Goal: Task Accomplishment & Management: Complete application form

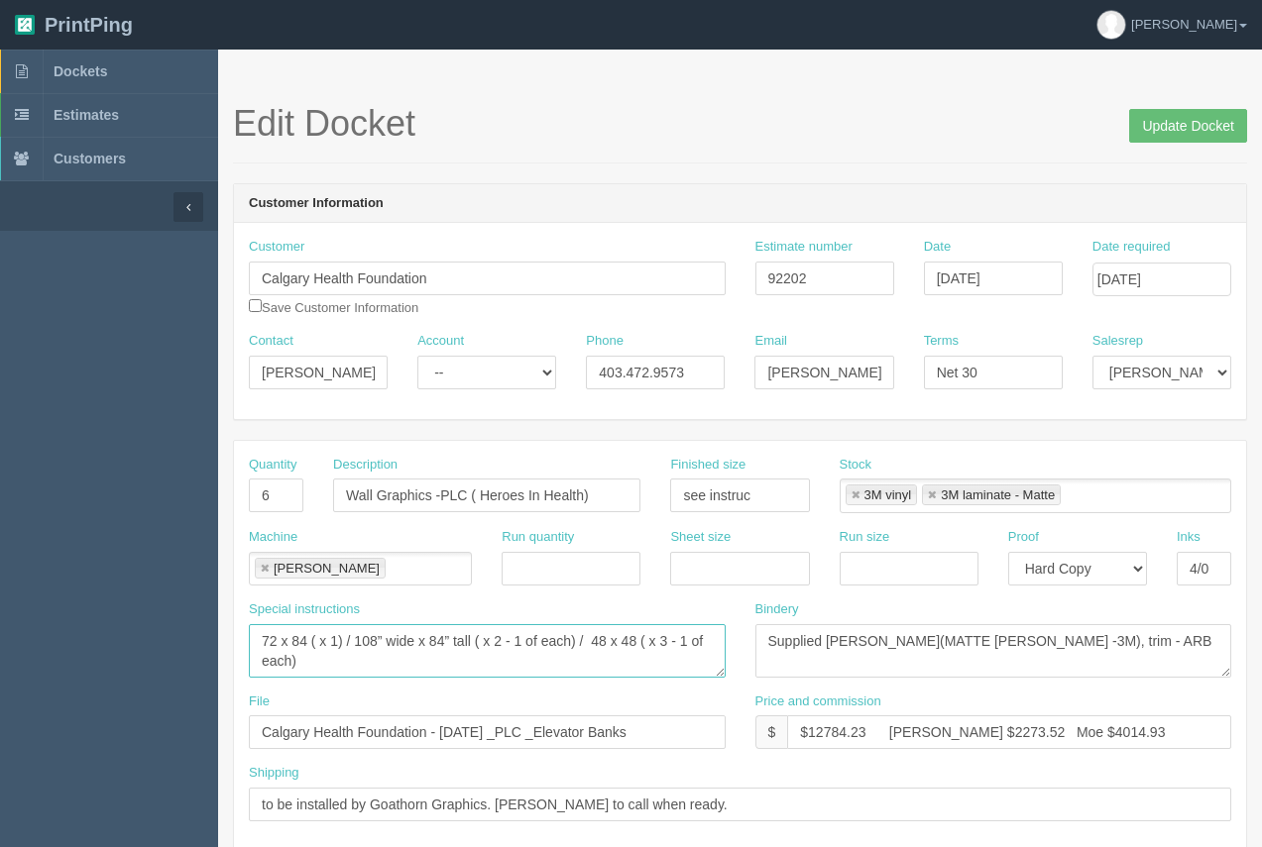
click at [303, 637] on textarea "72 x 84 ( x 1) / 108” wide x 84” tall ( x 2 - 1 of each) / 48 x 48 ( x 3 - 1 of…" at bounding box center [487, 651] width 477 height 54
click at [308, 637] on textarea "72 x 84 ( x 1) / 108” wide x 84” tall ( x 2 - 1 of each) / 48 x 48 ( x 3 - 1 of…" at bounding box center [487, 651] width 477 height 54
click at [336, 645] on textarea "72 x 84 ( x 1) / 108” wide x 84” tall ( x 2 - 1 of each) / 48 x 48 ( x 3 - 1 of…" at bounding box center [487, 651] width 477 height 54
click at [500, 646] on textarea "72 x 84 ( x 1) / 108” wide x 84” tall ( x 2 - 1 of each) / 48 x 48 ( x 3 - 1 of…" at bounding box center [487, 651] width 477 height 54
drag, startPoint x: 574, startPoint y: 646, endPoint x: 506, endPoint y: 643, distance: 68.5
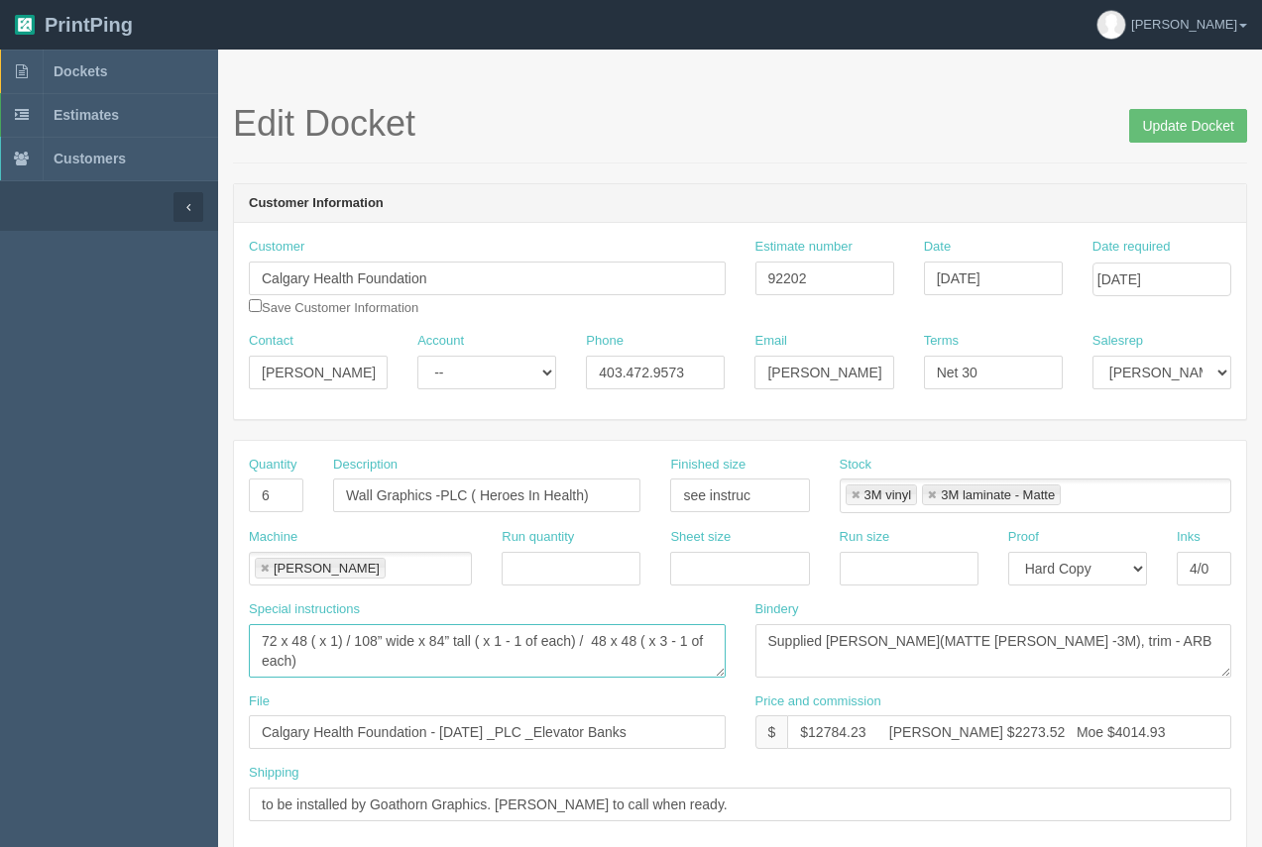
click at [506, 643] on textarea "72 x 84 ( x 1) / 108” wide x 84” tall ( x 2 - 1 of each) / 48 x 48 ( x 3 - 1 of…" at bounding box center [487, 651] width 477 height 54
click at [414, 643] on textarea "72 x 84 ( x 1) / 108” wide x 84” tall ( x 2 - 1 of each) / 48 x 48 ( x 3 - 1 of…" at bounding box center [487, 651] width 477 height 54
click at [411, 637] on textarea "72 x 84 ( x 1) / 108” wide x 84” tall ( x 2 - 1 of each) / 48 x 48 ( x 3 - 1 of…" at bounding box center [487, 651] width 477 height 54
drag, startPoint x: 647, startPoint y: 640, endPoint x: 480, endPoint y: 634, distance: 167.6
click at [480, 634] on textarea "72 x 84 ( x 1) / 108” wide x 84” tall ( x 2 - 1 of each) / 48 x 48 ( x 3 - 1 of…" at bounding box center [487, 651] width 477 height 54
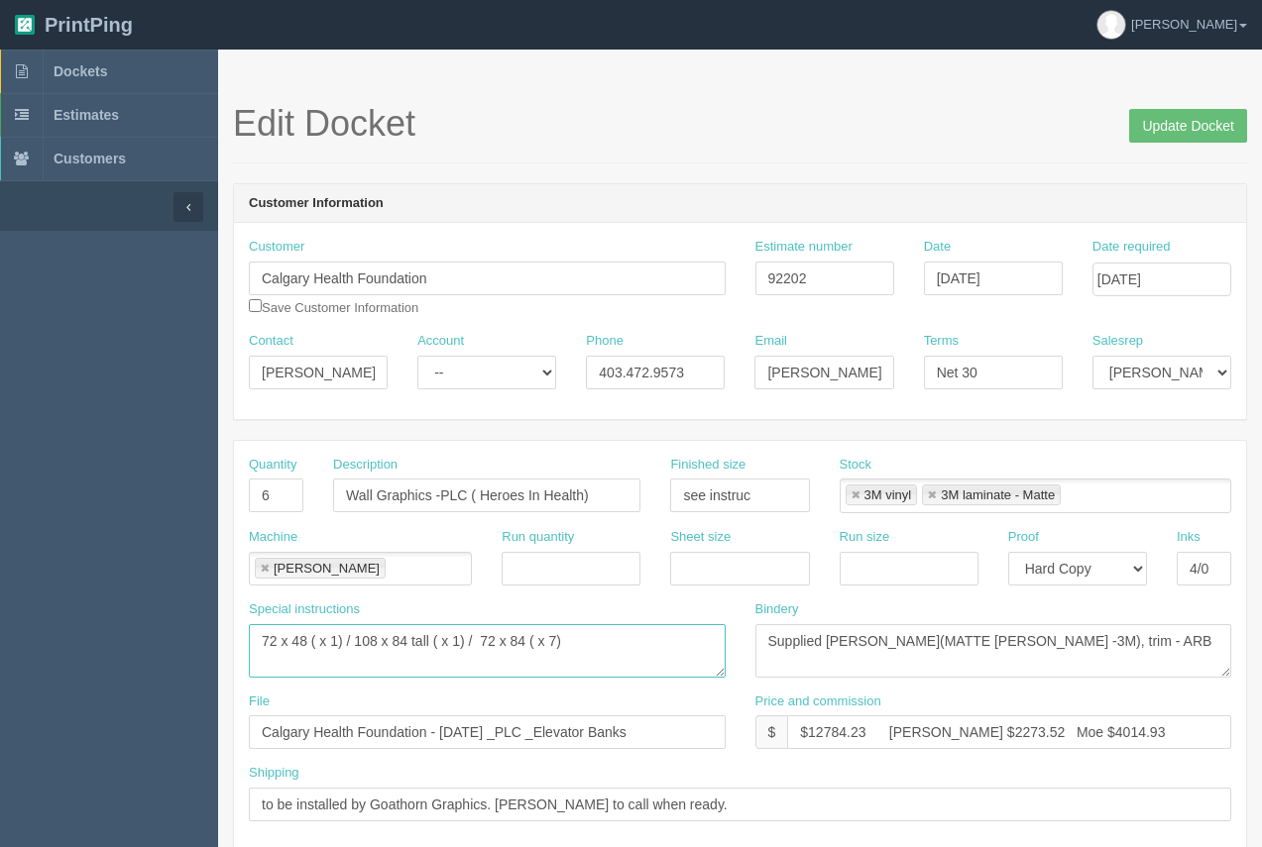
click at [555, 650] on textarea "72 x 84 ( x 1) / 108” wide x 84” tall ( x 2 - 1 of each) / 48 x 48 ( x 3 - 1 of…" at bounding box center [487, 651] width 477 height 54
click at [458, 642] on textarea "72 x 84 ( x 1) / 108” wide x 84” tall ( x 2 - 1 of each) / 48 x 48 ( x 3 - 1 of…" at bounding box center [487, 651] width 477 height 54
click at [428, 639] on textarea "72 x 84 ( x 1) / 108” wide x 84” tall ( x 2 - 1 of each) / 48 x 48 ( x 3 - 1 of…" at bounding box center [487, 651] width 477 height 54
drag, startPoint x: 545, startPoint y: 644, endPoint x: 461, endPoint y: 639, distance: 84.4
click at [461, 639] on textarea "72 x 84 ( x 1) / 108” wide x 84” tall ( x 2 - 1 of each) / 48 x 48 ( x 3 - 1 of…" at bounding box center [487, 651] width 477 height 54
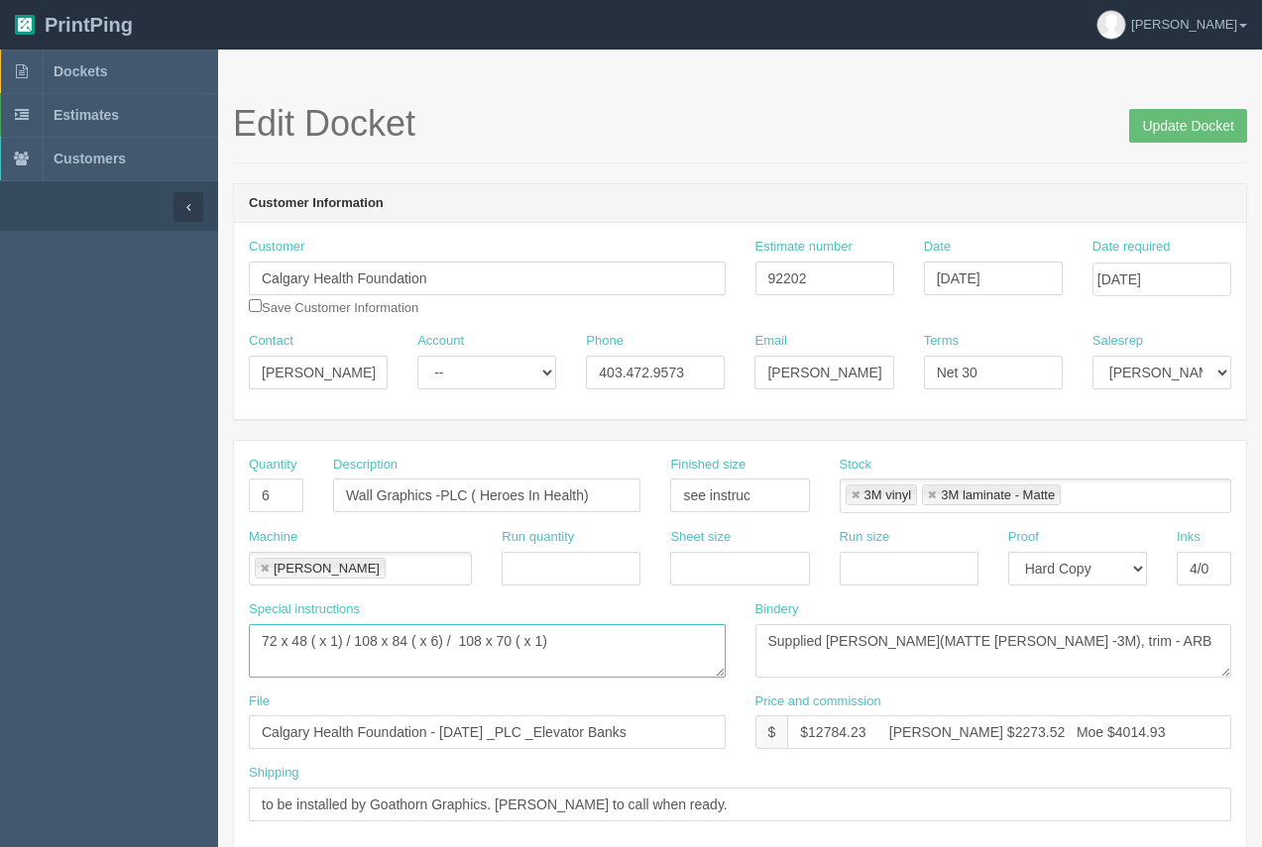
type textarea "72 x 48 ( x 1) / 108 x 84 ( x 6) / 108 x 70 ( x 1)"
drag, startPoint x: 597, startPoint y: 490, endPoint x: 445, endPoint y: 485, distance: 151.7
click at [445, 485] on input "Wall Graphics -PLC ( Heroes In Health)" at bounding box center [486, 496] width 307 height 34
click at [464, 497] on input "Wall Graphics -PLC ( Heroes In Health)" at bounding box center [486, 496] width 307 height 34
click at [468, 499] on input "Wall Graphics -PLC ( Heroes In Health)" at bounding box center [486, 496] width 307 height 34
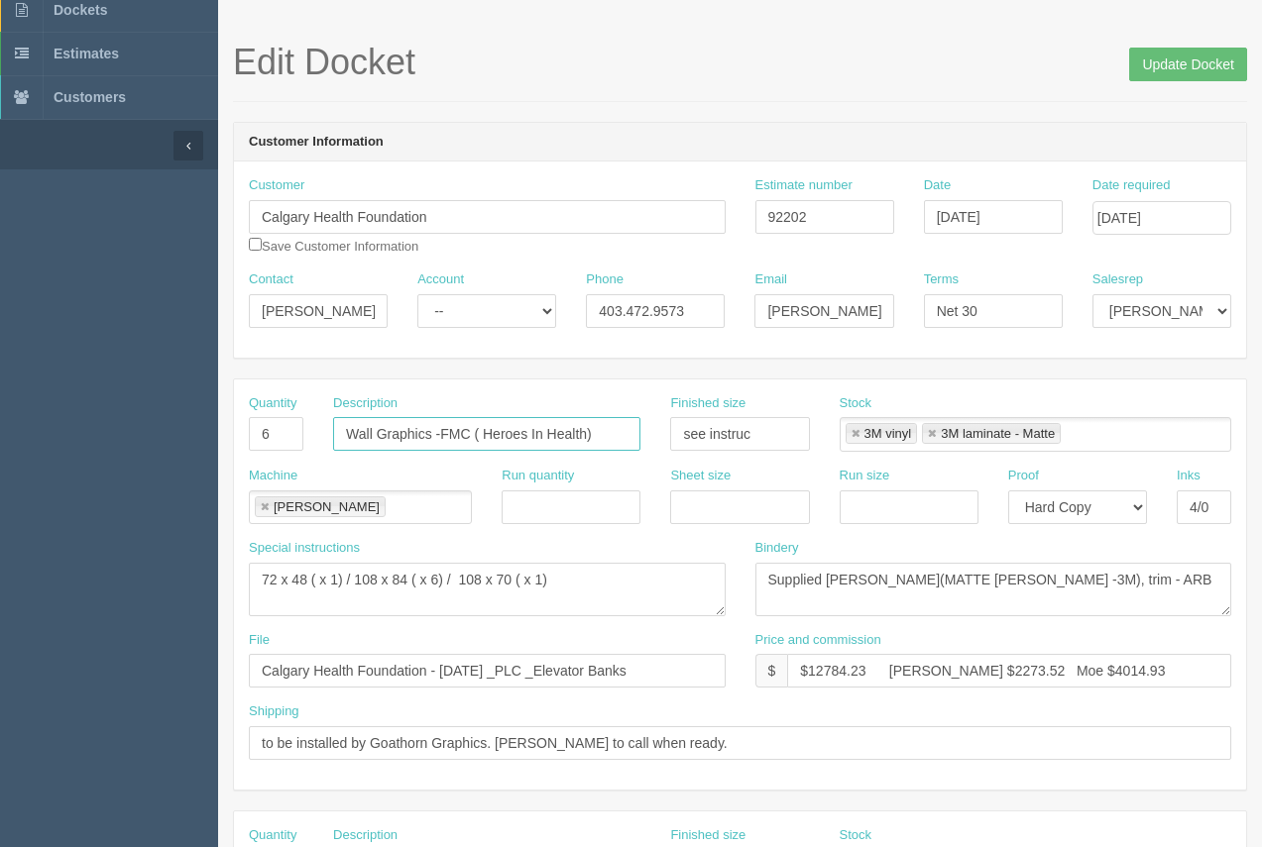
scroll to position [69, 0]
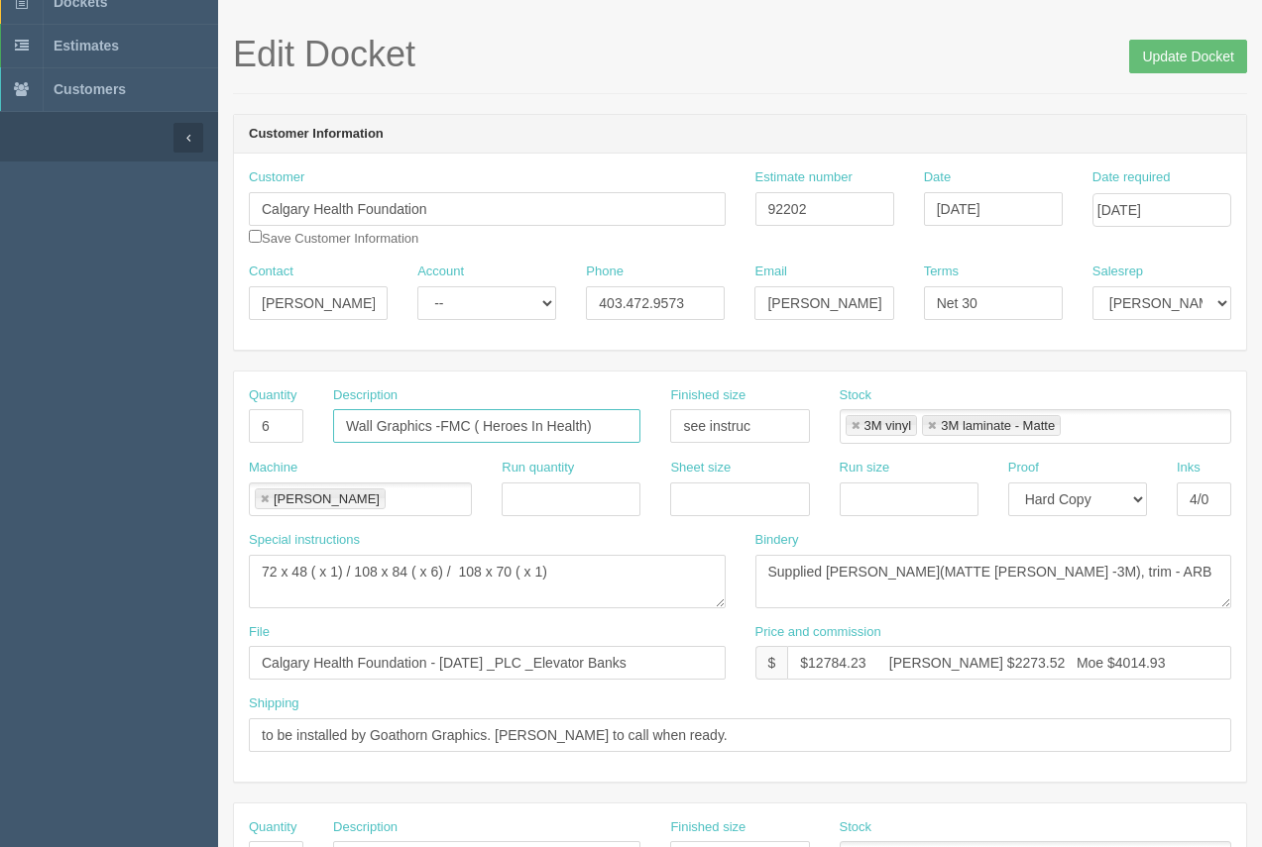
type input "Wall Graphics -FMC ( Heroes In Health)"
drag, startPoint x: 271, startPoint y: 430, endPoint x: 255, endPoint y: 424, distance: 16.9
click at [255, 424] on input "6" at bounding box center [276, 426] width 55 height 34
type input "8"
click at [688, 478] on div "Sheet size" at bounding box center [739, 487] width 139 height 57
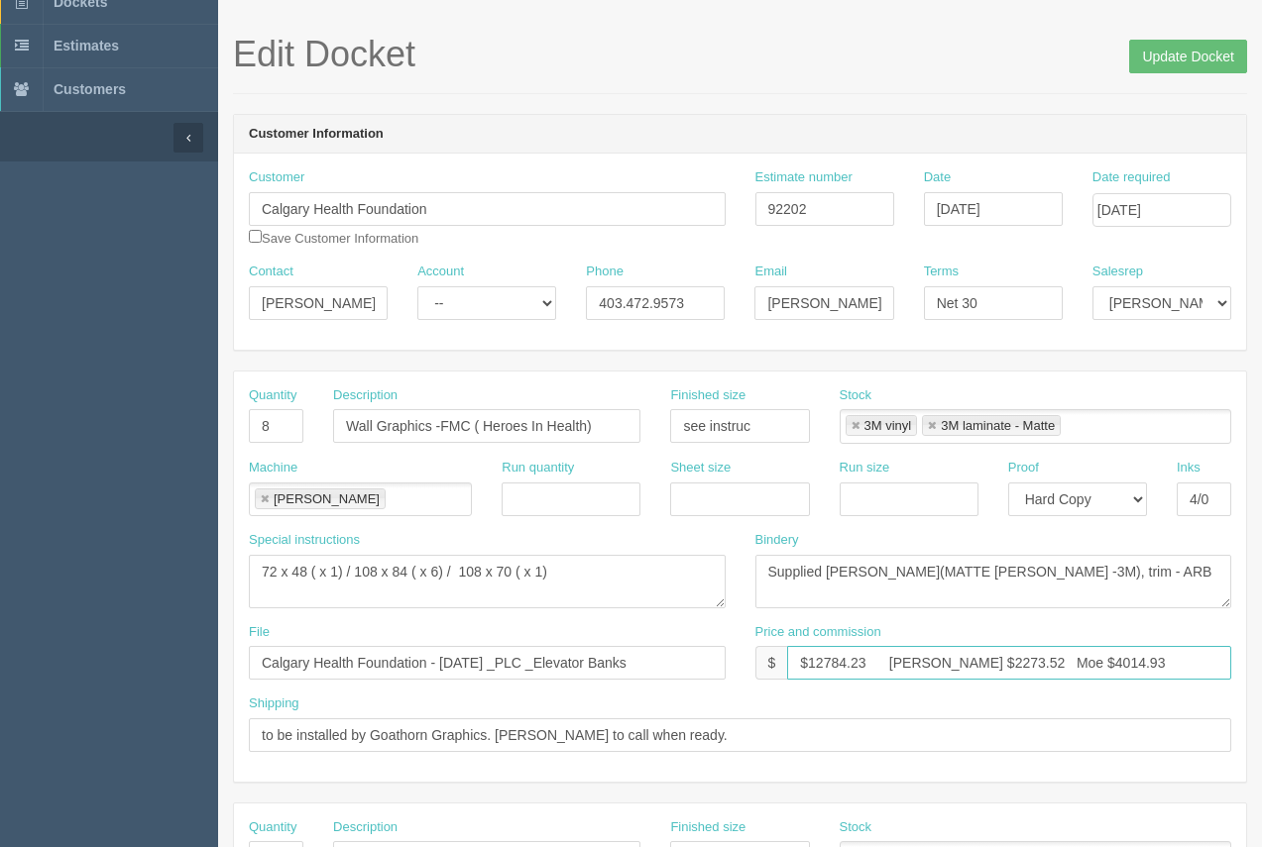
drag, startPoint x: 872, startPoint y: 668, endPoint x: 816, endPoint y: 658, distance: 57.4
click at [816, 658] on input "$12784.23 Arif $2273.52 Moe $4014.93" at bounding box center [1009, 663] width 444 height 34
type input "$14890.84 Arif $2273.52 Moe $4014.93"
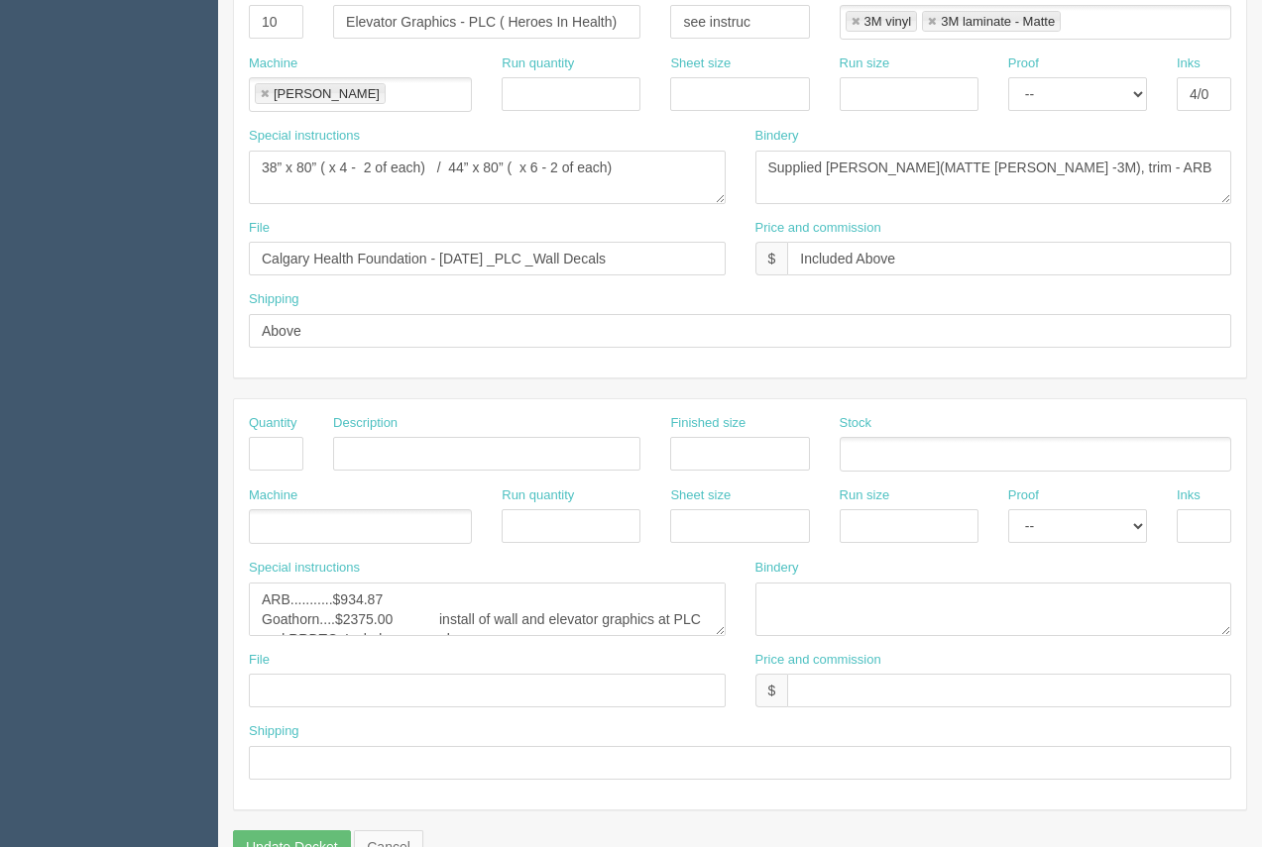
scroll to position [887, 0]
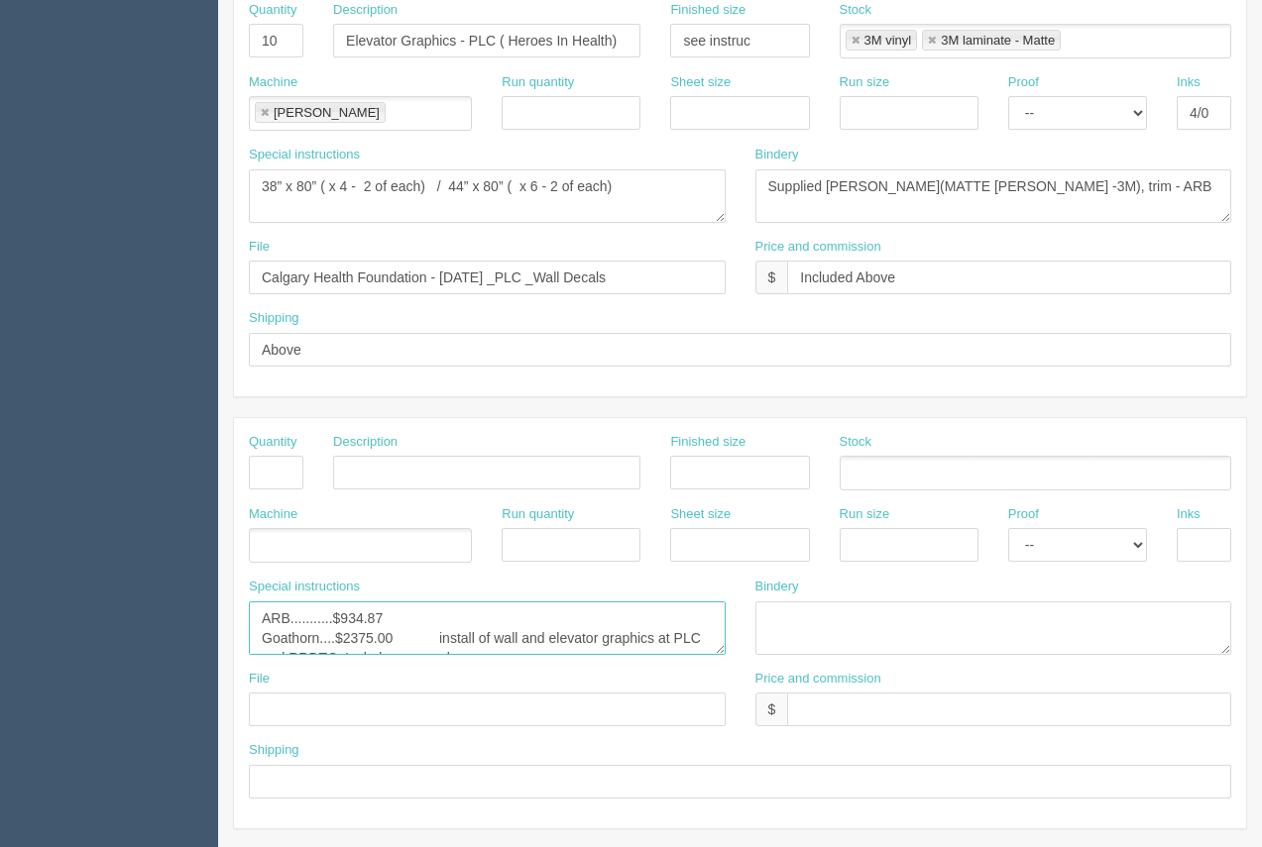
click at [399, 613] on textarea "ARB...........$934.87 Goathorn....$2375.00 install of wall and elevator graphic…" at bounding box center [487, 629] width 477 height 54
click at [393, 637] on textarea "ARB...........$934.87 Goathorn....$2375.00 install of wall and elevator graphic…" at bounding box center [487, 629] width 477 height 54
click at [703, 637] on textarea "ARB...........$934.87 Goathorn....$2375.00 install of wall and elevator graphic…" at bounding box center [487, 629] width 477 height 54
click at [384, 611] on textarea "ARB...........$934.87 Goathorn....$2375.00 install of wall and elevator graphic…" at bounding box center [487, 629] width 477 height 54
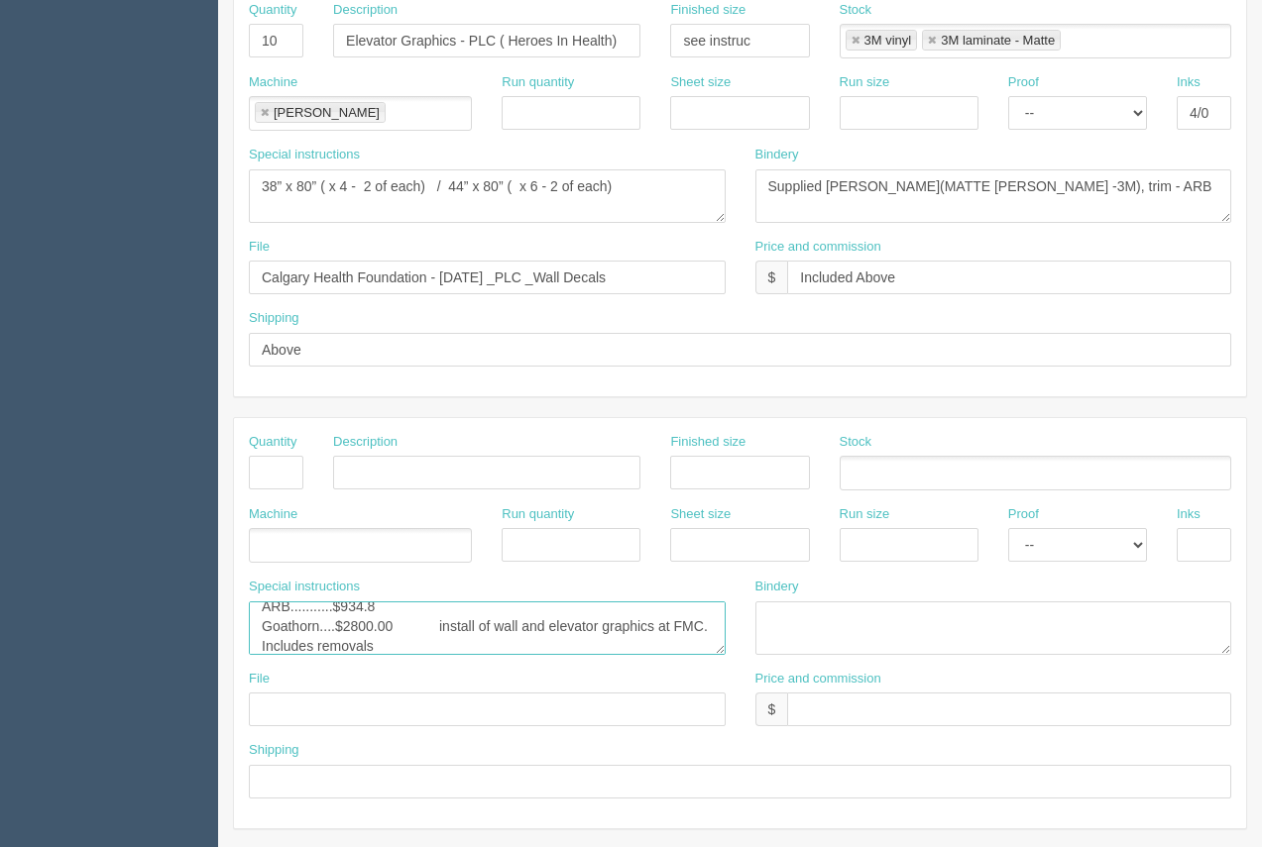
scroll to position [7, 0]
type textarea "ARB...........$1100.61 Goathorn....$2800.00 install of wall and elevator graphi…"
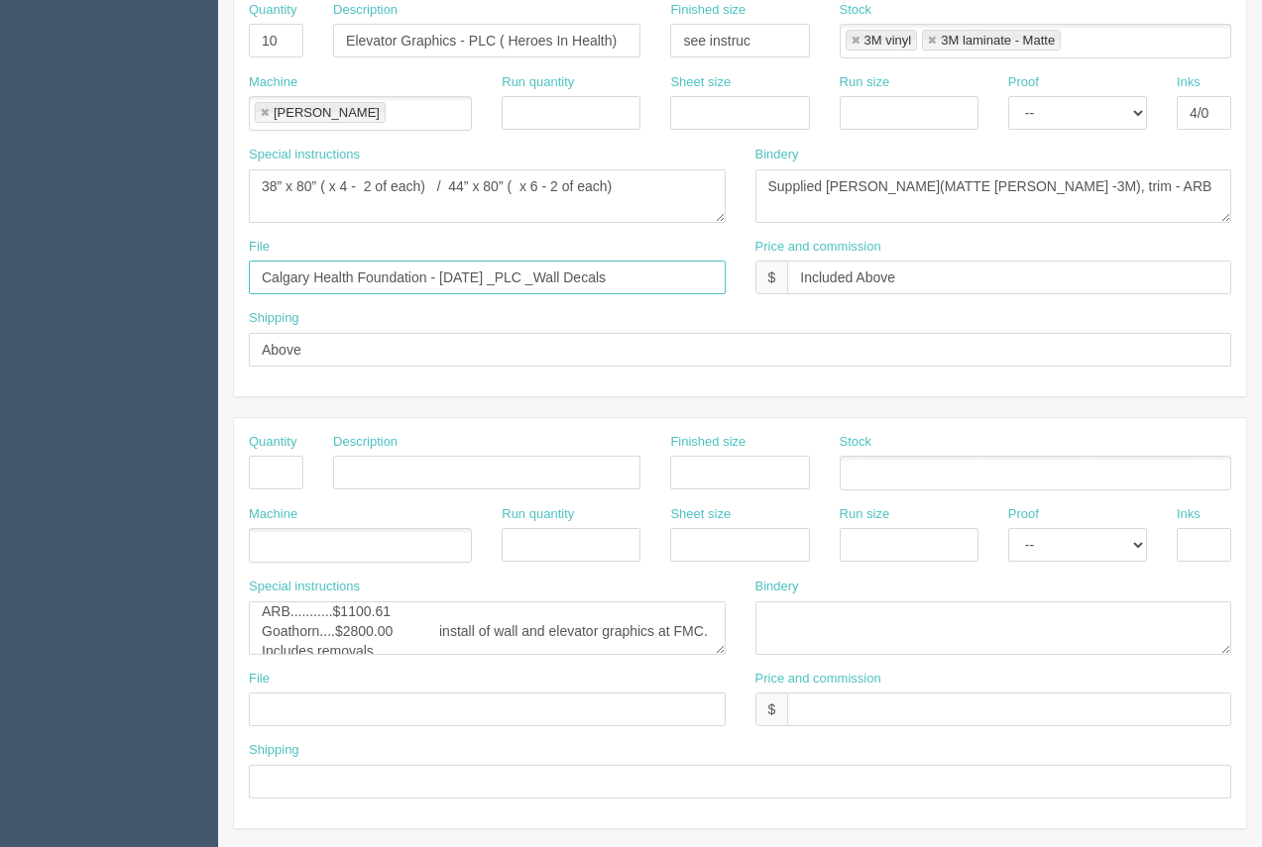
click at [554, 282] on input "Calgary Health Foundation - August 2025 _PLC _Wall Decals" at bounding box center [487, 278] width 477 height 34
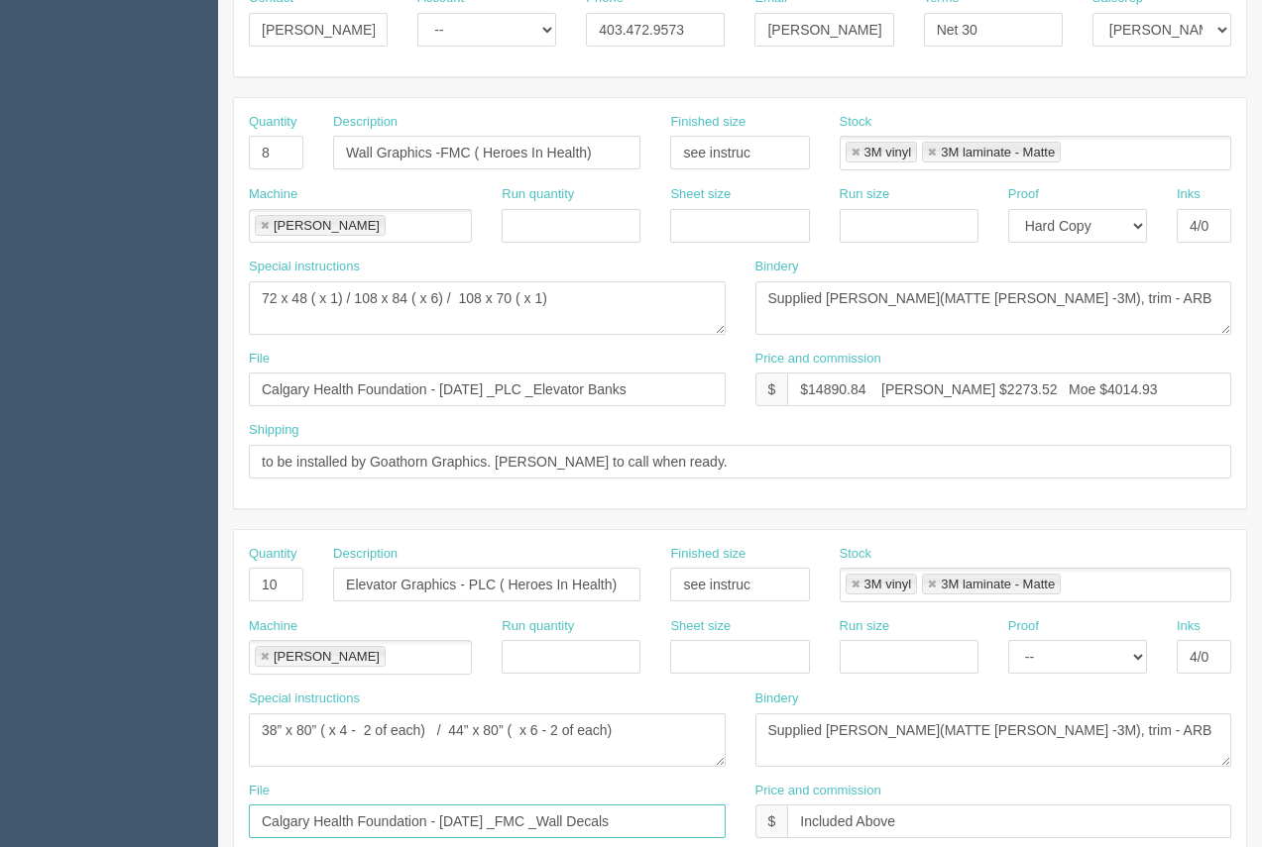
scroll to position [350, 0]
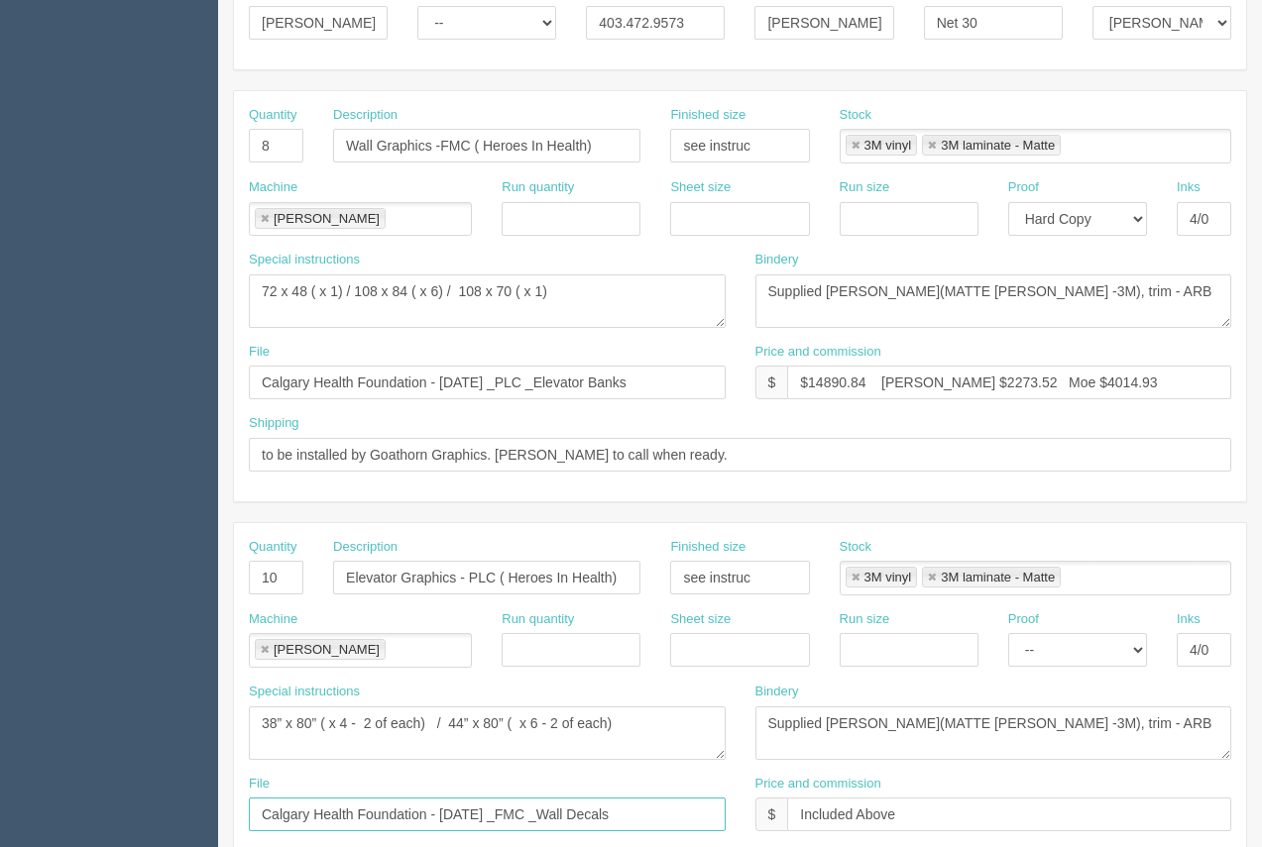
type input "Calgary Health Foundation - August 2025 _FMC _Wall Decals"
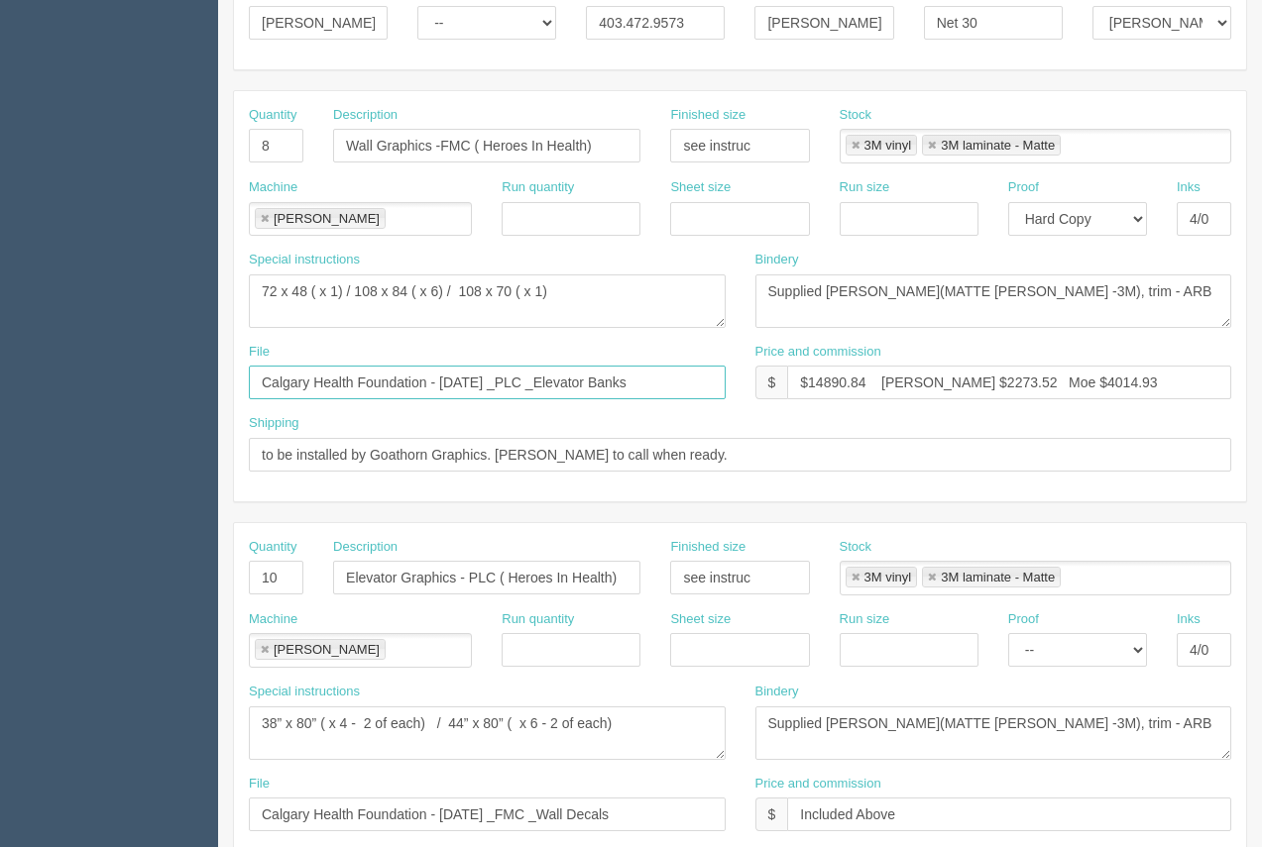
drag, startPoint x: 556, startPoint y: 380, endPoint x: 533, endPoint y: 376, distance: 23.1
click at [533, 376] on input "Calgary Health Foundation - August 2025 _PLC _Elevator Banks" at bounding box center [487, 383] width 477 height 34
type input "Calgary Health Foundation - August 2025 _PFMC _Elevator Banks"
drag, startPoint x: 306, startPoint y: 291, endPoint x: 269, endPoint y: 284, distance: 38.3
click at [269, 284] on textarea "72 x 84 ( x 1) / 108” wide x 84” tall ( x 2 - 1 of each) / 48 x 48 ( x 3 - 1 of…" at bounding box center [487, 302] width 477 height 54
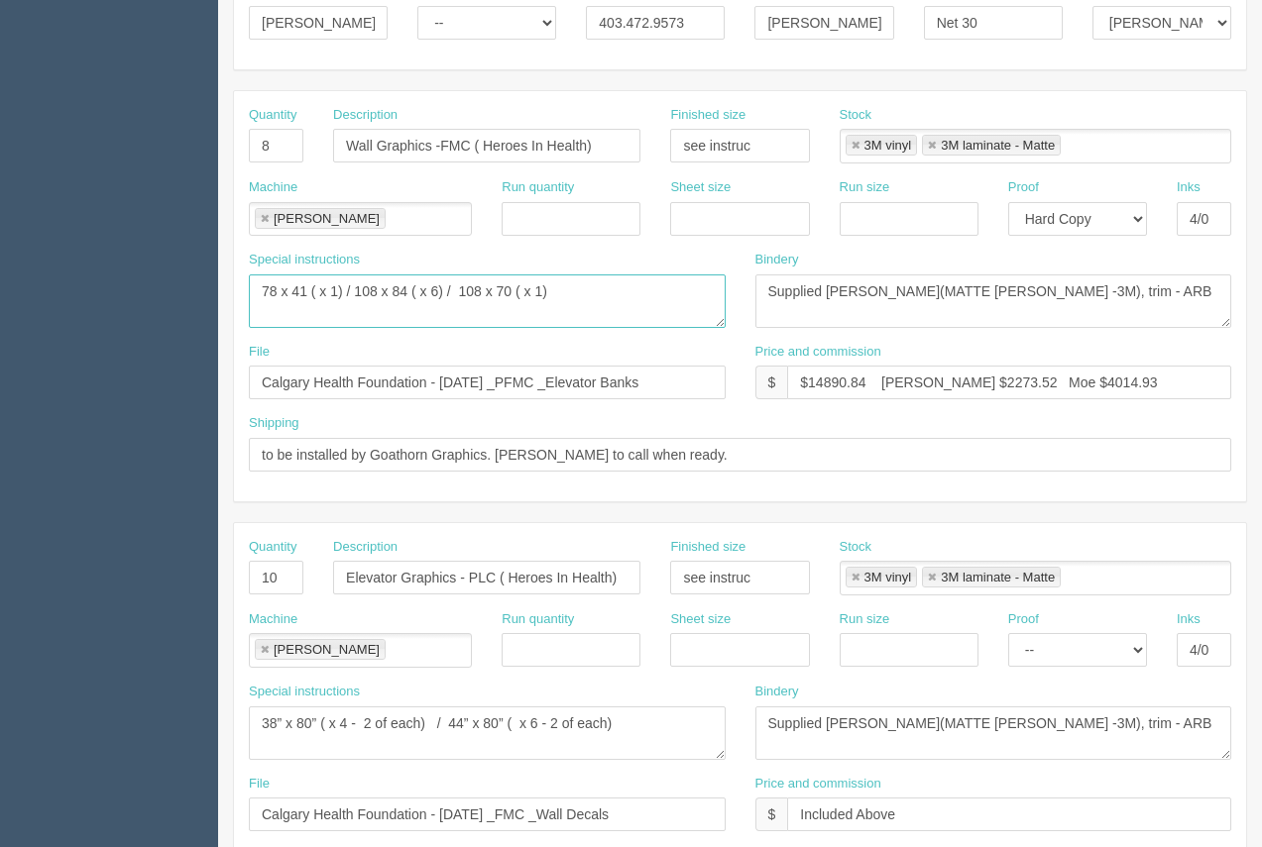
drag, startPoint x: 412, startPoint y: 291, endPoint x: 359, endPoint y: 282, distance: 54.4
click at [358, 281] on textarea "72 x 84 ( x 1) / 108” wide x 84” tall ( x 2 - 1 of each) / 48 x 48 ( x 3 - 1 of…" at bounding box center [487, 302] width 477 height 54
click at [418, 296] on textarea "72 x 84 ( x 1) / 108” wide x 84” tall ( x 2 - 1 of each) / 48 x 48 ( x 3 - 1 of…" at bounding box center [487, 302] width 477 height 54
click at [523, 291] on textarea "72 x 84 ( x 1) / 108” wide x 84” tall ( x 2 - 1 of each) / 48 x 48 ( x 3 - 1 of…" at bounding box center [487, 302] width 477 height 54
drag, startPoint x: 500, startPoint y: 292, endPoint x: 450, endPoint y: 298, distance: 49.9
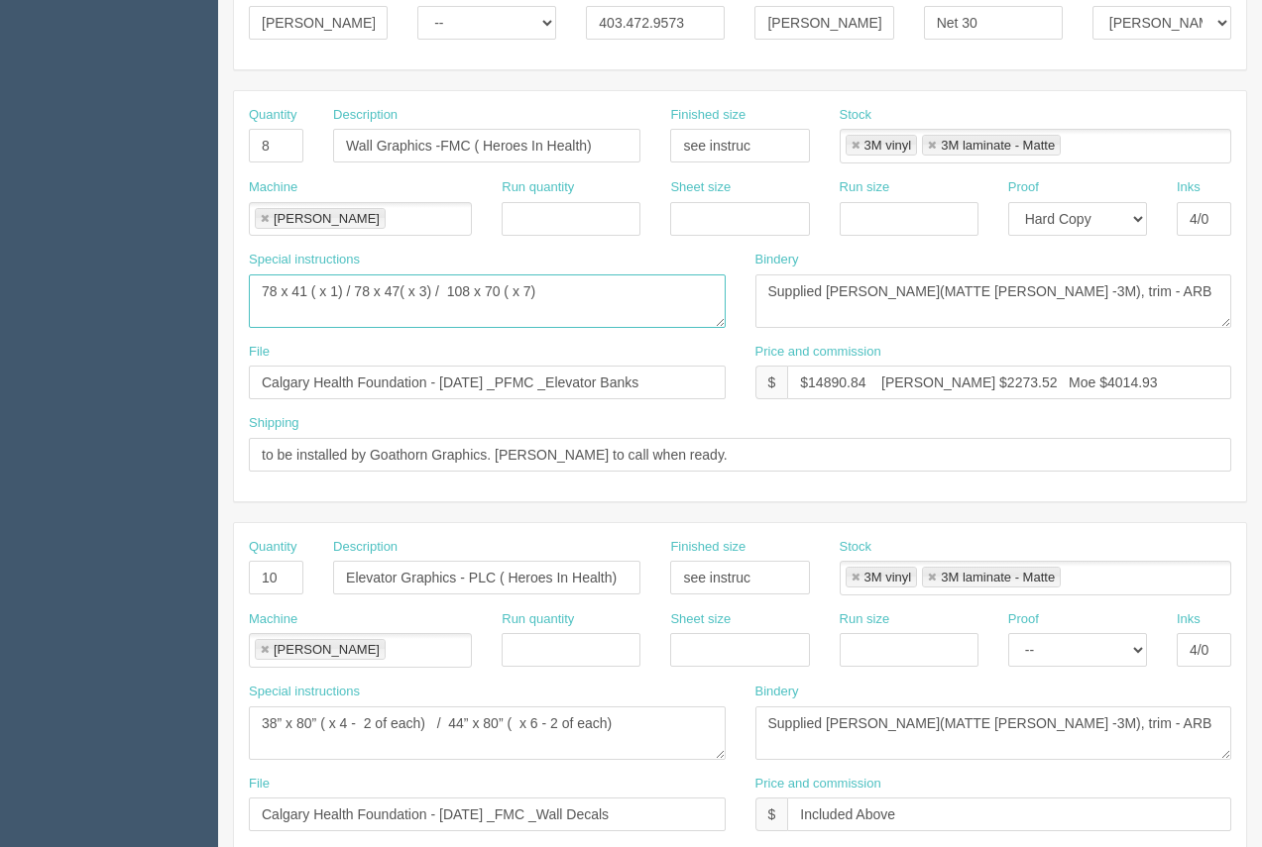
click at [450, 298] on textarea "72 x 84 ( x 1) / 108” wide x 84” tall ( x 2 - 1 of each) / 48 x 48 ( x 3 - 1 of…" at bounding box center [487, 302] width 477 height 54
type textarea "78 x 41 ( x 1) / 78 x 47( x 3) / 83 x 46 ( x 7)"
drag, startPoint x: 493, startPoint y: 573, endPoint x: 468, endPoint y: 564, distance: 26.3
click at [468, 564] on input "Elevator Graphics - PLC ( Heroes In Health)" at bounding box center [486, 578] width 307 height 34
type input "Elevator Graphics - FMC ( Heroes In Health)"
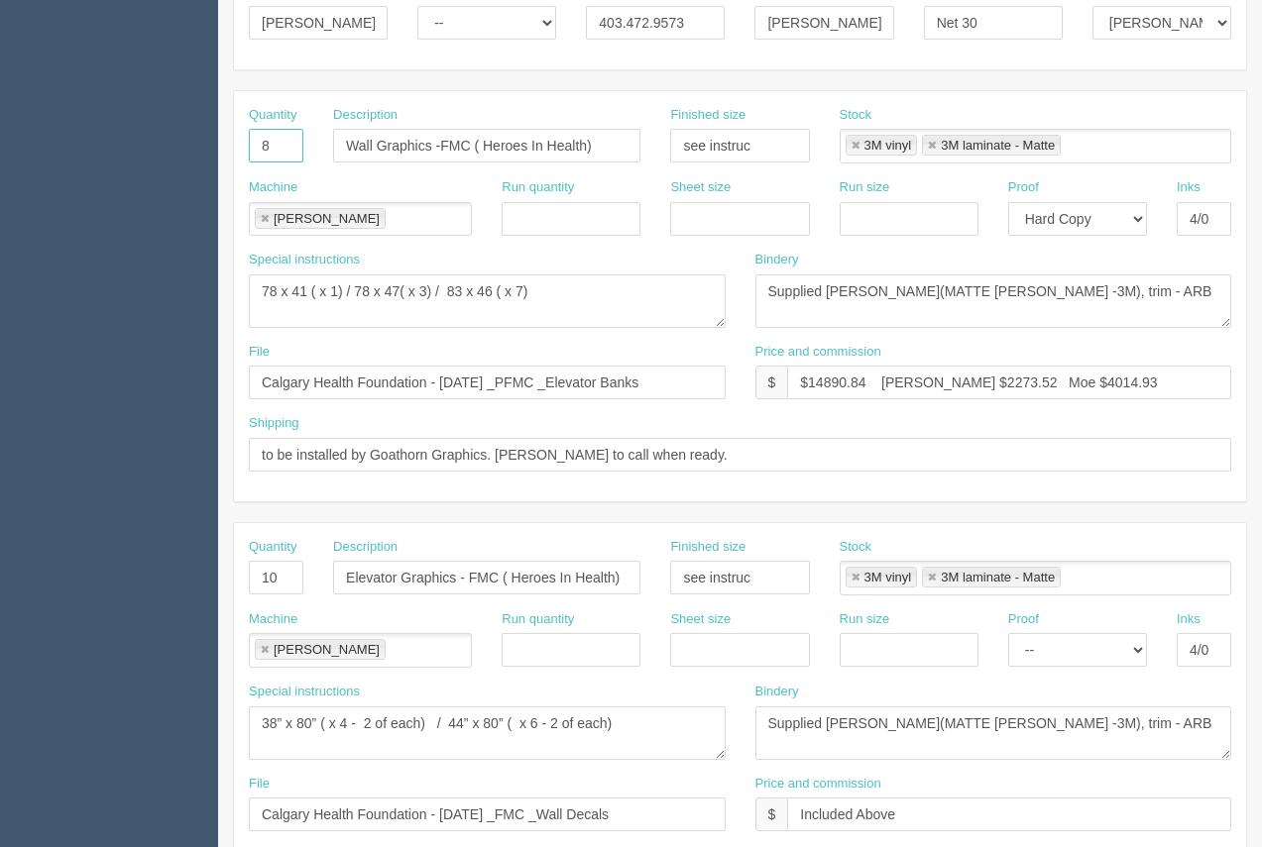
click at [282, 148] on input "8" at bounding box center [276, 146] width 55 height 34
type input "11"
click at [729, 458] on input "to be installed by Goathorn Graphics. Arif to call when ready." at bounding box center [740, 455] width 982 height 34
click at [539, 382] on input "Calgary Health Foundation - August 2025 _PFMC _Elevator Banks" at bounding box center [487, 383] width 477 height 34
type input "Calgary Health Foundation - August 2025 _FMC _Elevator Banks"
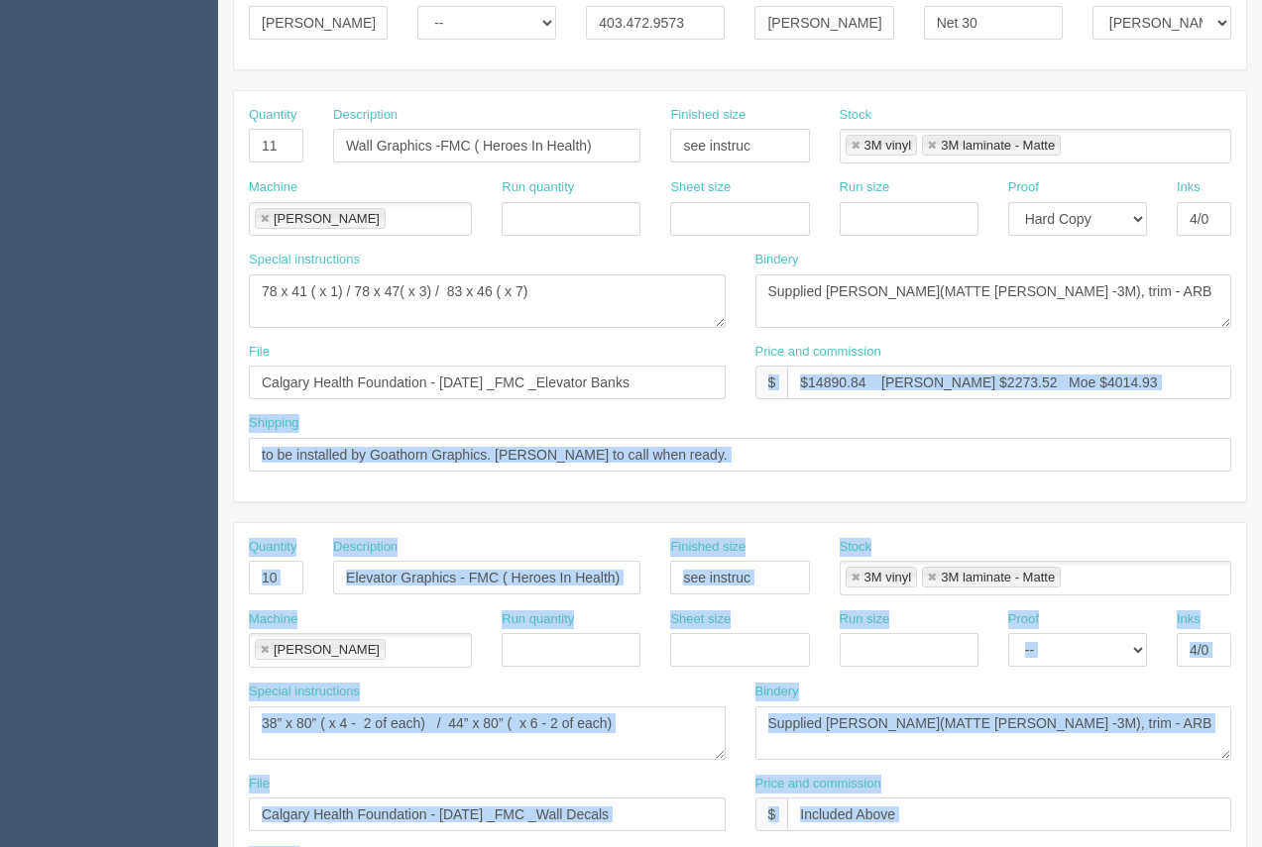
drag, startPoint x: 1261, startPoint y: 347, endPoint x: 1279, endPoint y: 406, distance: 62.1
click at [1261, 406] on html "PrintPing Arif Edit account ( arif@allrush.ca ) Logout Dockets Estimates" at bounding box center [631, 550] width 1262 height 1800
click at [1169, 429] on div "Shipping to be installed by Goathorn Graphics. Arif to call when ready." at bounding box center [740, 442] width 982 height 57
click at [1124, 415] on div "Shipping to be installed by Goathorn Graphics. Arif to call when ready." at bounding box center [740, 442] width 982 height 57
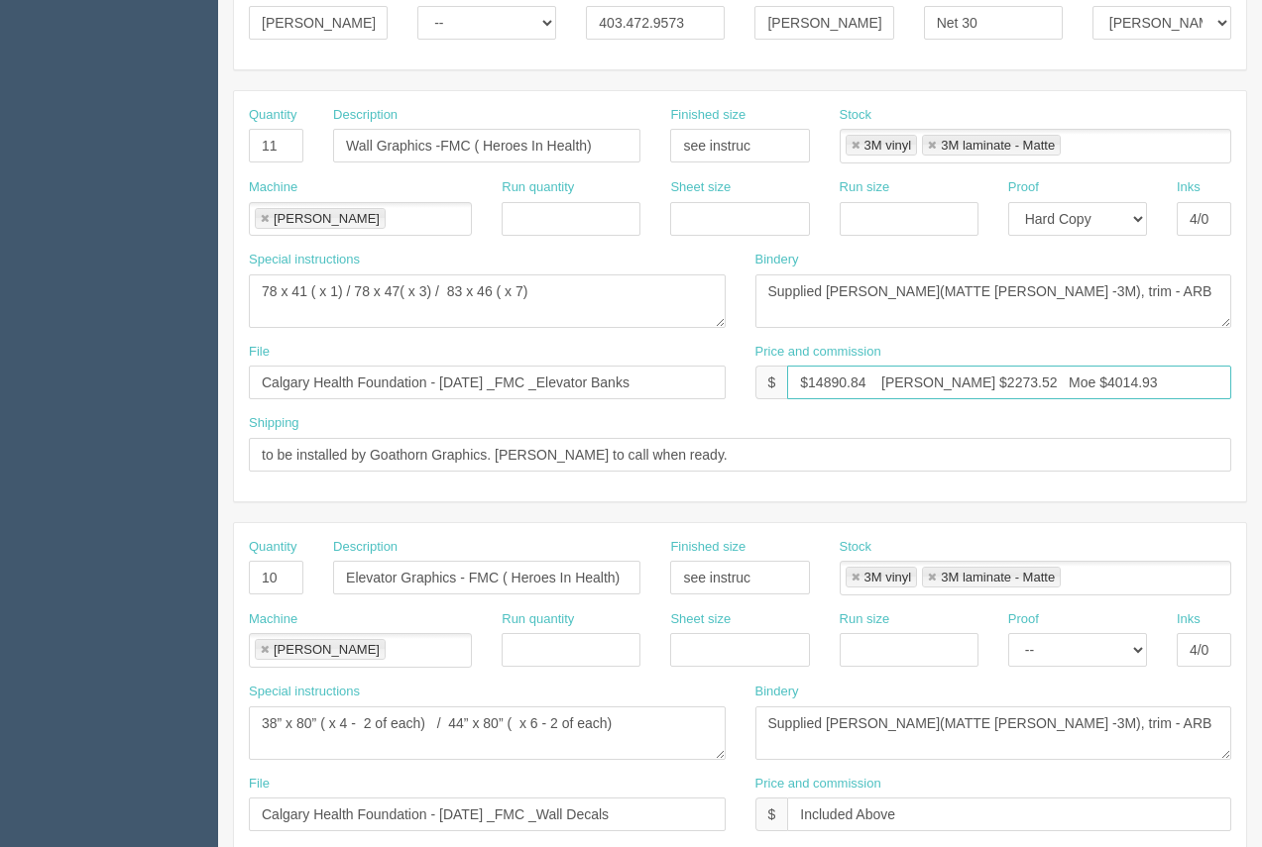
drag, startPoint x: 965, startPoint y: 382, endPoint x: 924, endPoint y: 370, distance: 43.3
click at [924, 370] on input "$14890.84 Arif $2273.52 Moe $4014.93" at bounding box center [1009, 383] width 444 height 34
drag, startPoint x: 1095, startPoint y: 395, endPoint x: 1014, endPoint y: 374, distance: 83.9
click at [1014, 374] on input "$14890.84 Arif $2597.62 Moe $4014.93" at bounding box center [1009, 383] width 444 height 34
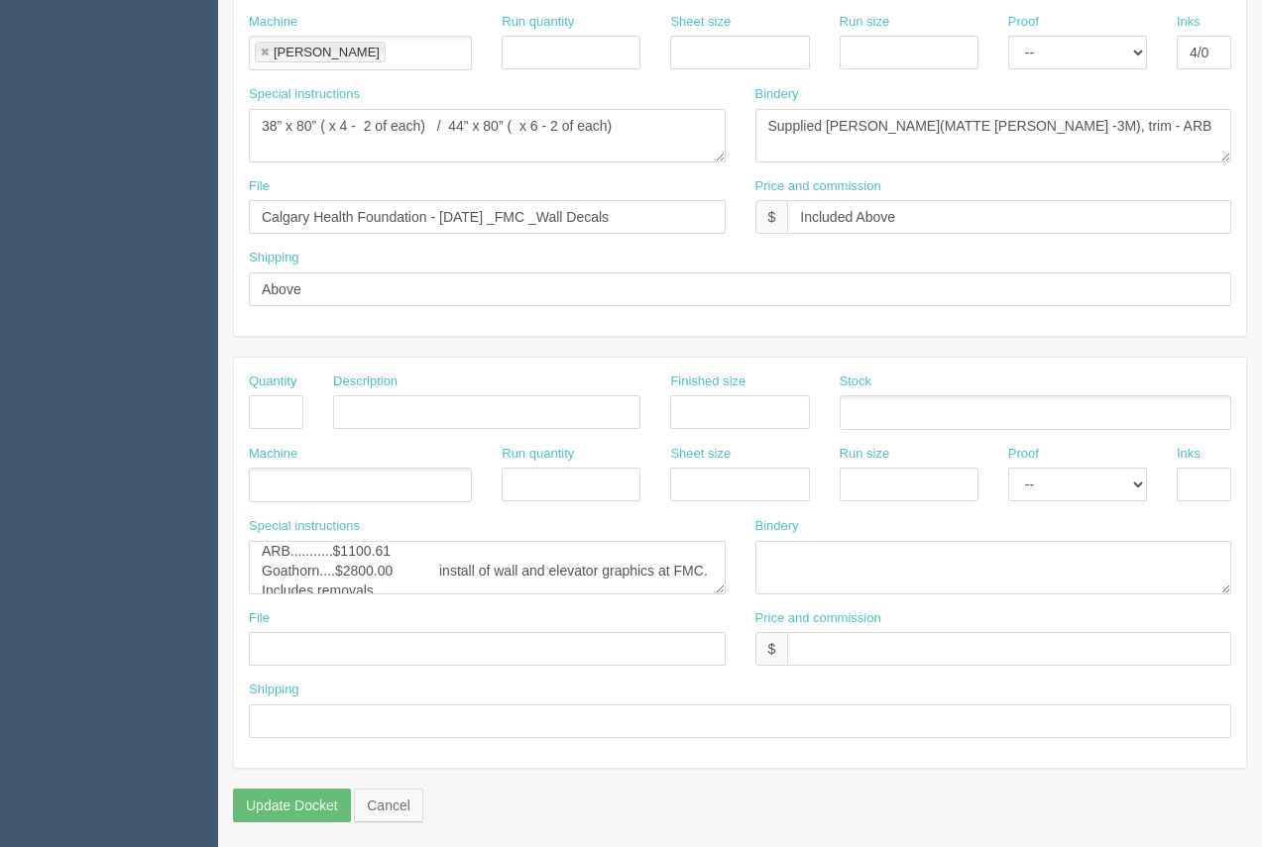
scroll to position [953, 0]
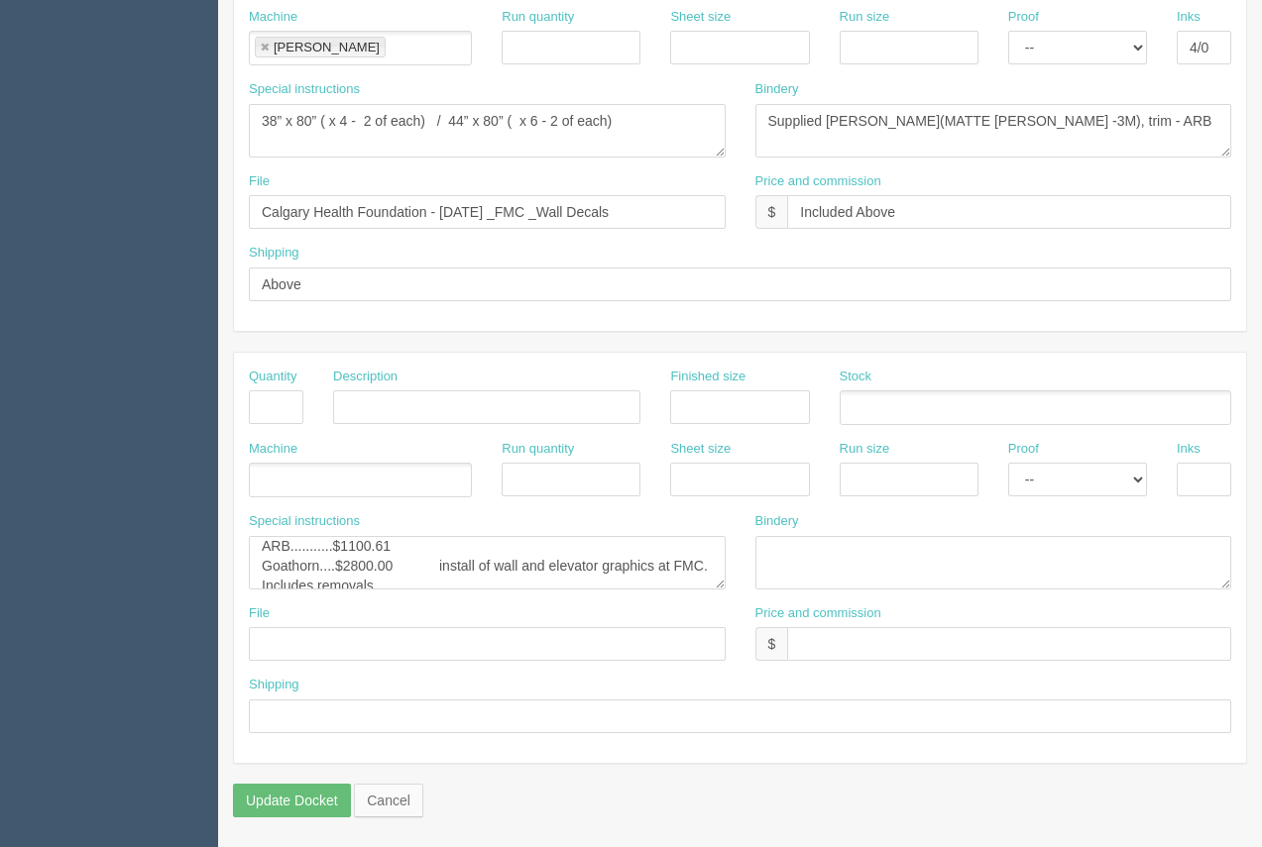
type input "$14890.84 Arif $2597.62 Moe $4871.44"
click at [425, 576] on textarea "ARB...........$934.87 Goathorn....$2375.00 install of wall and elevator graphic…" at bounding box center [487, 563] width 477 height 54
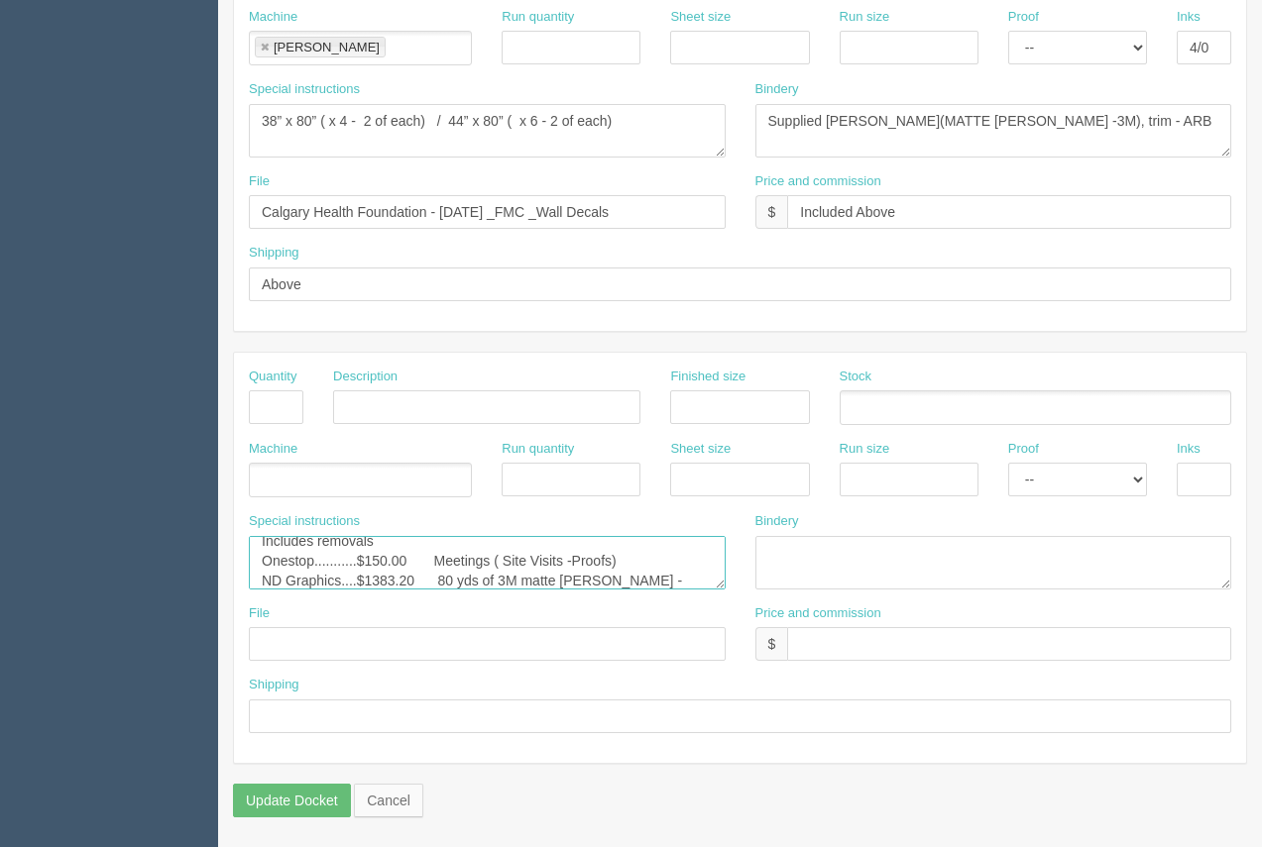
scroll to position [59, 0]
drag, startPoint x: 418, startPoint y: 579, endPoint x: 376, endPoint y: 564, distance: 45.1
click at [376, 564] on textarea "ARB...........$934.87 Goathorn....$2375.00 install of wall and elevator graphic…" at bounding box center [487, 563] width 477 height 54
click at [450, 576] on textarea "ARB...........$934.87 Goathorn....$2375.00 install of wall and elevator graphic…" at bounding box center [487, 563] width 477 height 54
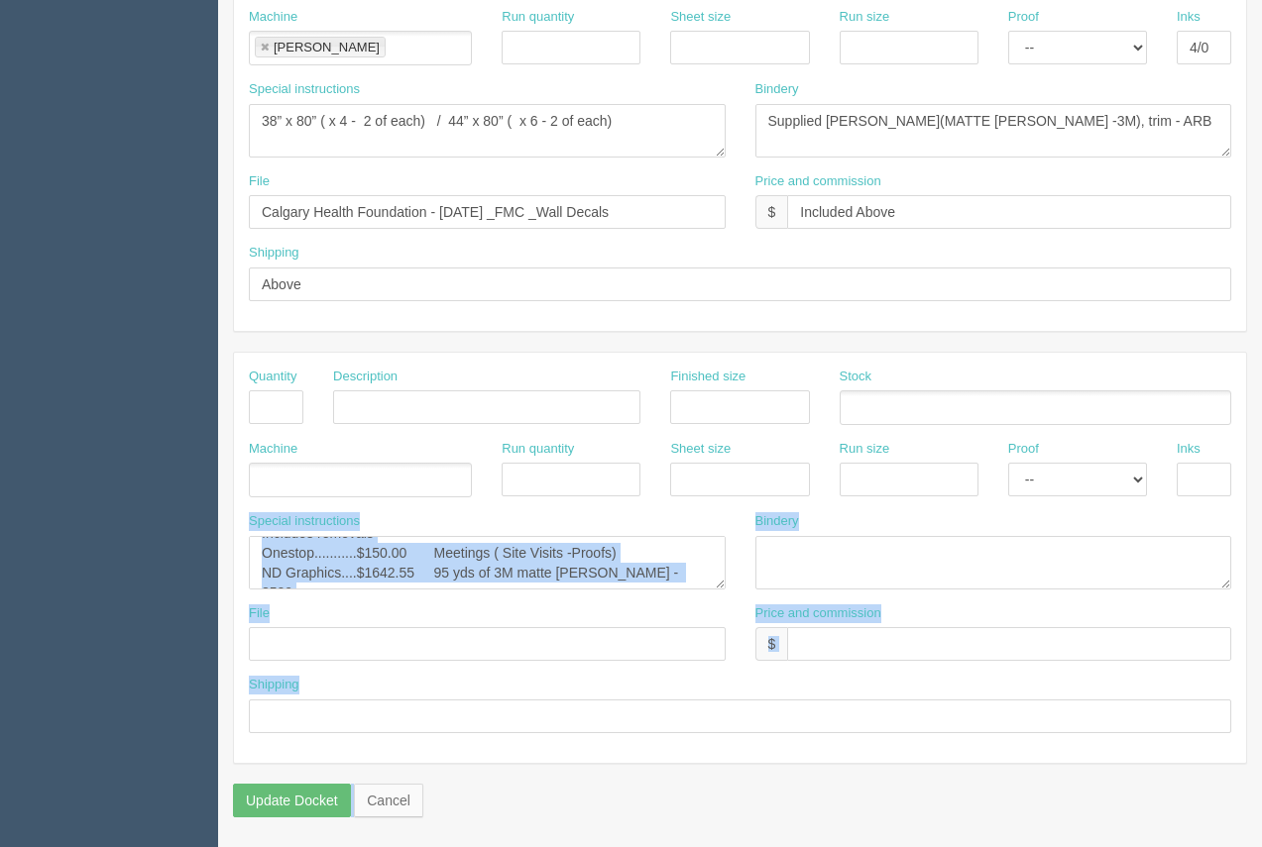
drag, startPoint x: 1261, startPoint y: 481, endPoint x: 680, endPoint y: 613, distance: 595.6
click at [407, 571] on textarea "ARB...........$934.87 Goathorn....$2375.00 install of wall and elevator graphic…" at bounding box center [487, 563] width 477 height 54
click at [460, 566] on textarea "ARB...........$934.87 Goathorn....$2375.00 install of wall and elevator graphic…" at bounding box center [487, 563] width 477 height 54
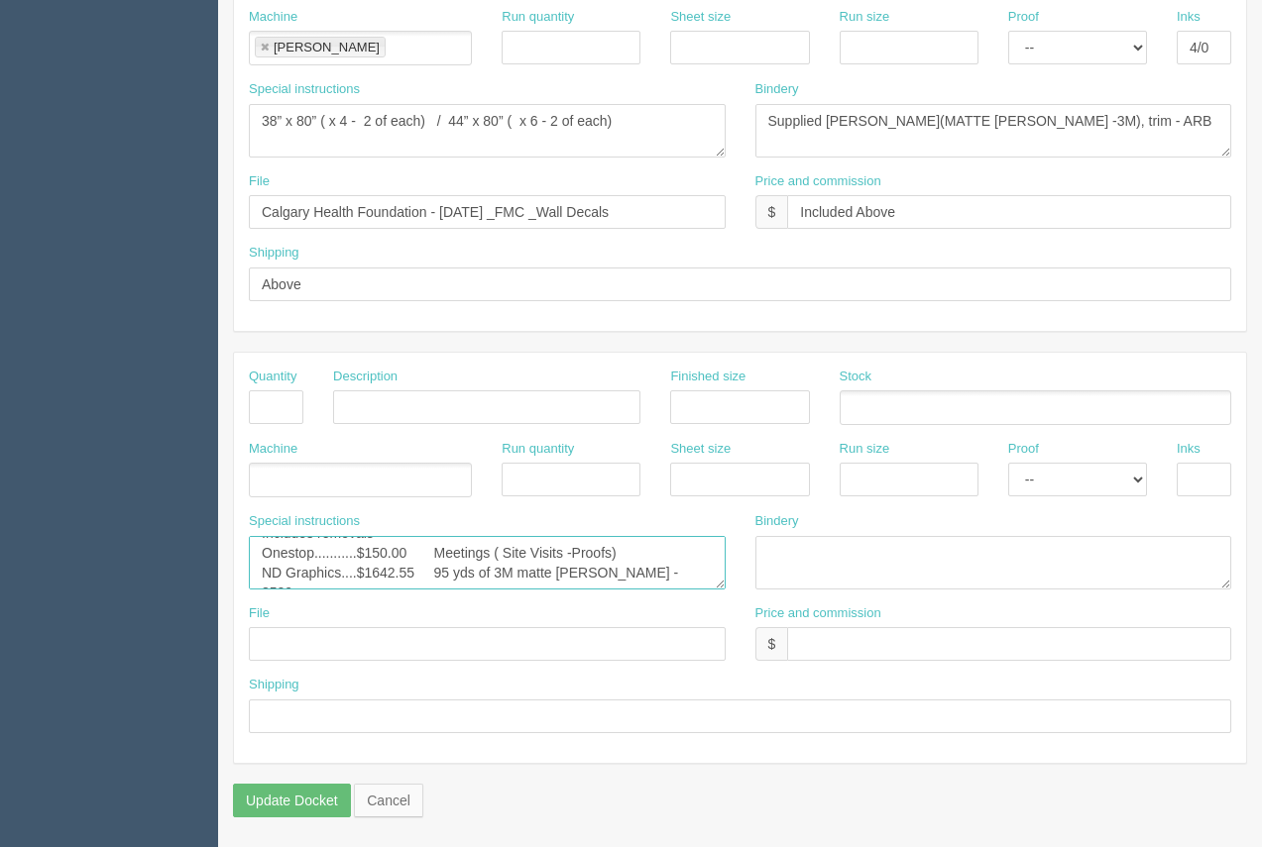
click at [658, 562] on textarea "ARB...........$934.87 Goathorn....$2375.00 install of wall and elevator graphic…" at bounding box center [487, 563] width 477 height 54
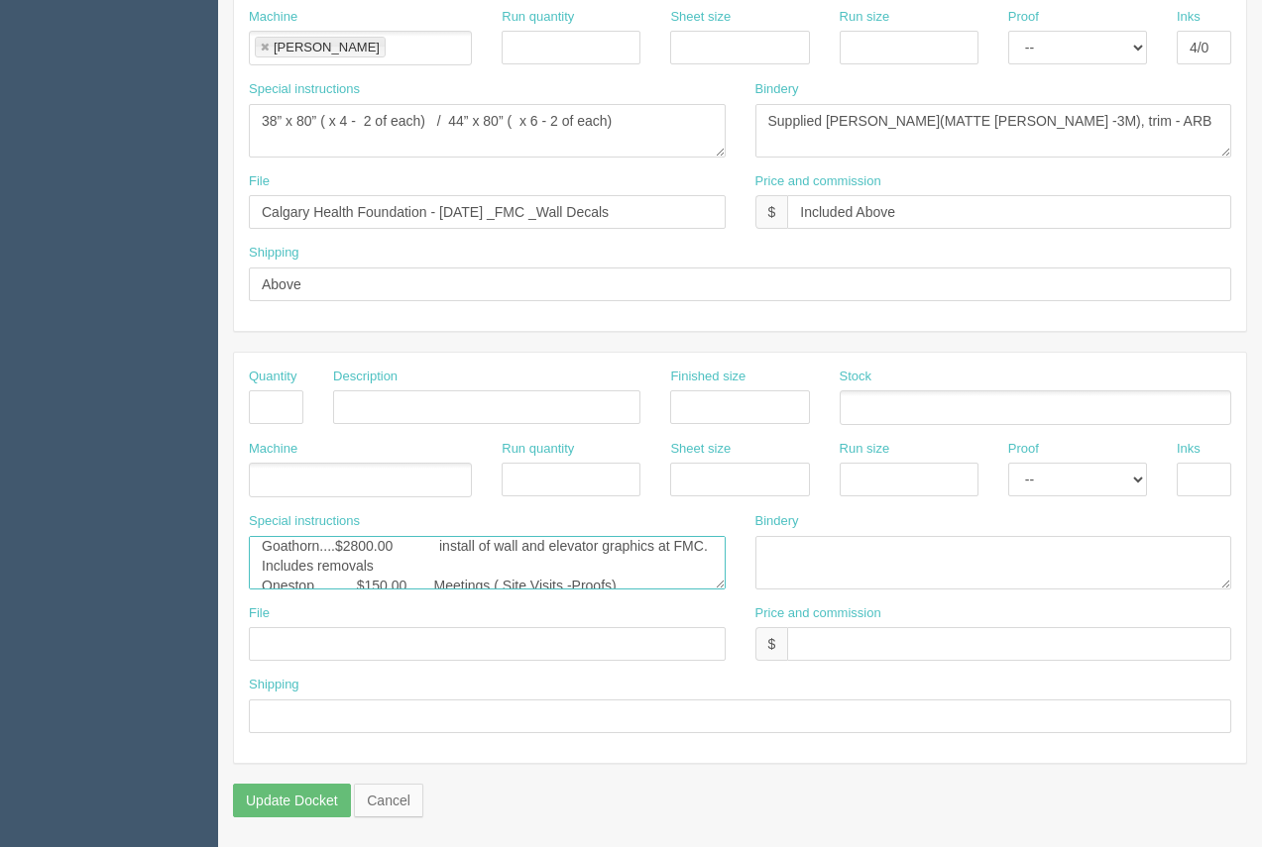
scroll to position [7, 0]
click at [450, 551] on textarea "ARB...........$934.87 Goathorn....$2375.00 install of wall and elevator graphic…" at bounding box center [487, 563] width 477 height 54
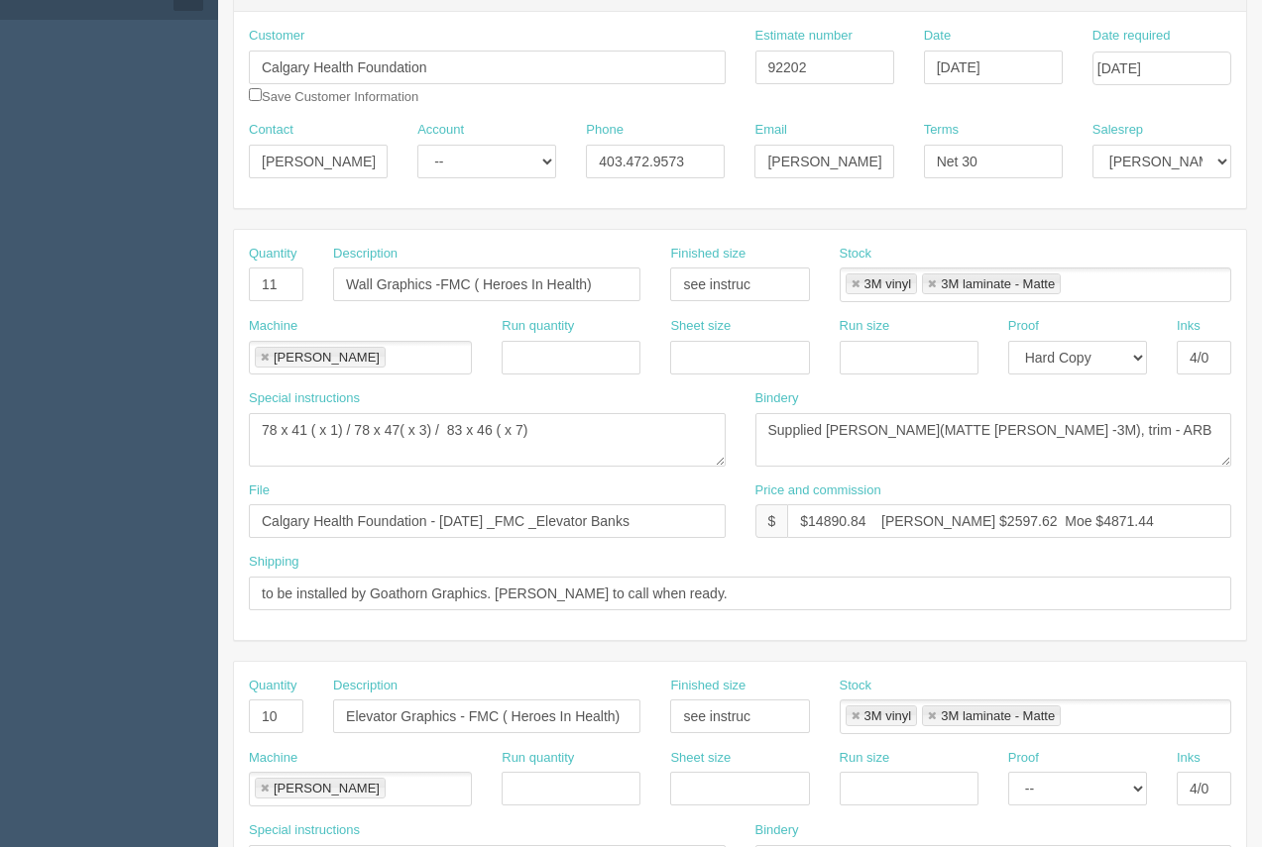
type textarea "ARB...........$1100.61 #12584 Goathorn....$2800.00 install of wall and elevator…"
click at [1106, 797] on select "-- Email Hard Copy" at bounding box center [1077, 789] width 139 height 34
select select "Hard Copy"
click at [1008, 772] on select "-- Email Hard Copy" at bounding box center [1077, 789] width 139 height 34
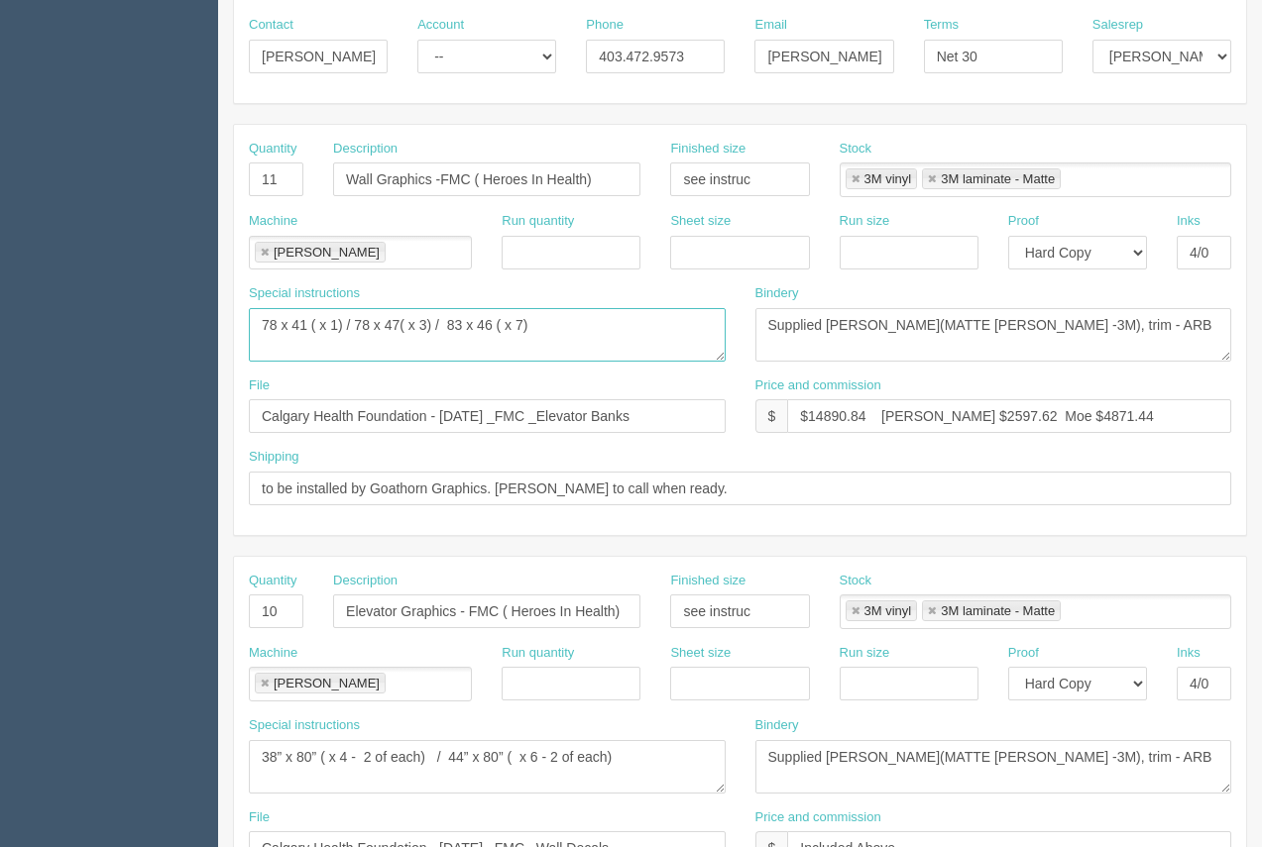
scroll to position [0, 0]
drag, startPoint x: 562, startPoint y: 324, endPoint x: 241, endPoint y: 314, distance: 321.3
click at [232, 315] on section "Edit Docket Update Docket Customer Information Customer Calgary Health Foundati…" at bounding box center [740, 608] width 1044 height 1750
drag, startPoint x: 639, startPoint y: 767, endPoint x: 217, endPoint y: 757, distance: 422.4
click at [204, 757] on section "Dockets Estimates Customers" at bounding box center [631, 608] width 1262 height 1750
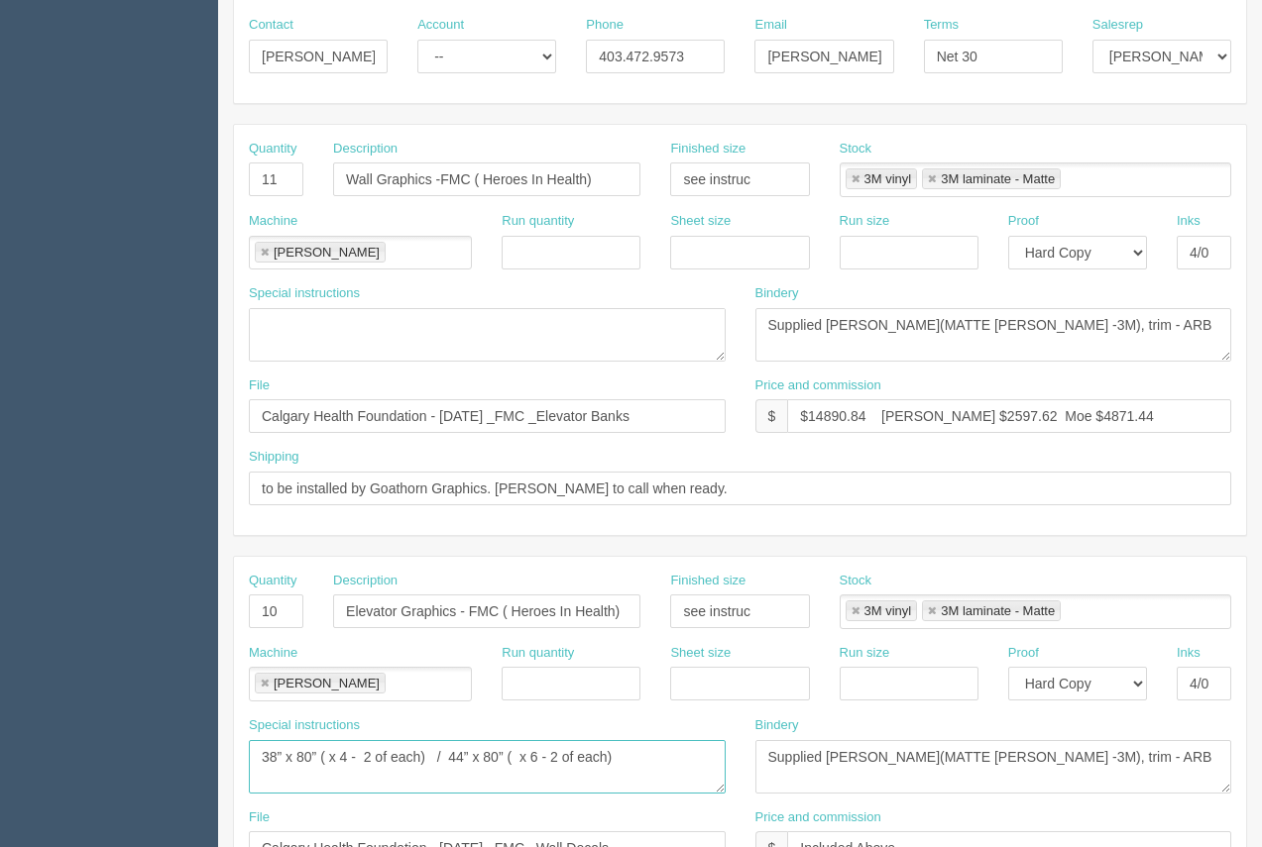
paste textarea "78 x 41 ( x 1) / 78 x 47( x 3) / 83 x 46 ( x 7)"
type textarea "78 x 41 ( x 1) / 78 x 47( x 3) / 83 x 46 ( x 7)"
click at [285, 609] on input "10" at bounding box center [276, 612] width 55 height 34
type input "11"
drag, startPoint x: 290, startPoint y: 351, endPoint x: 294, endPoint y: 340, distance: 11.6
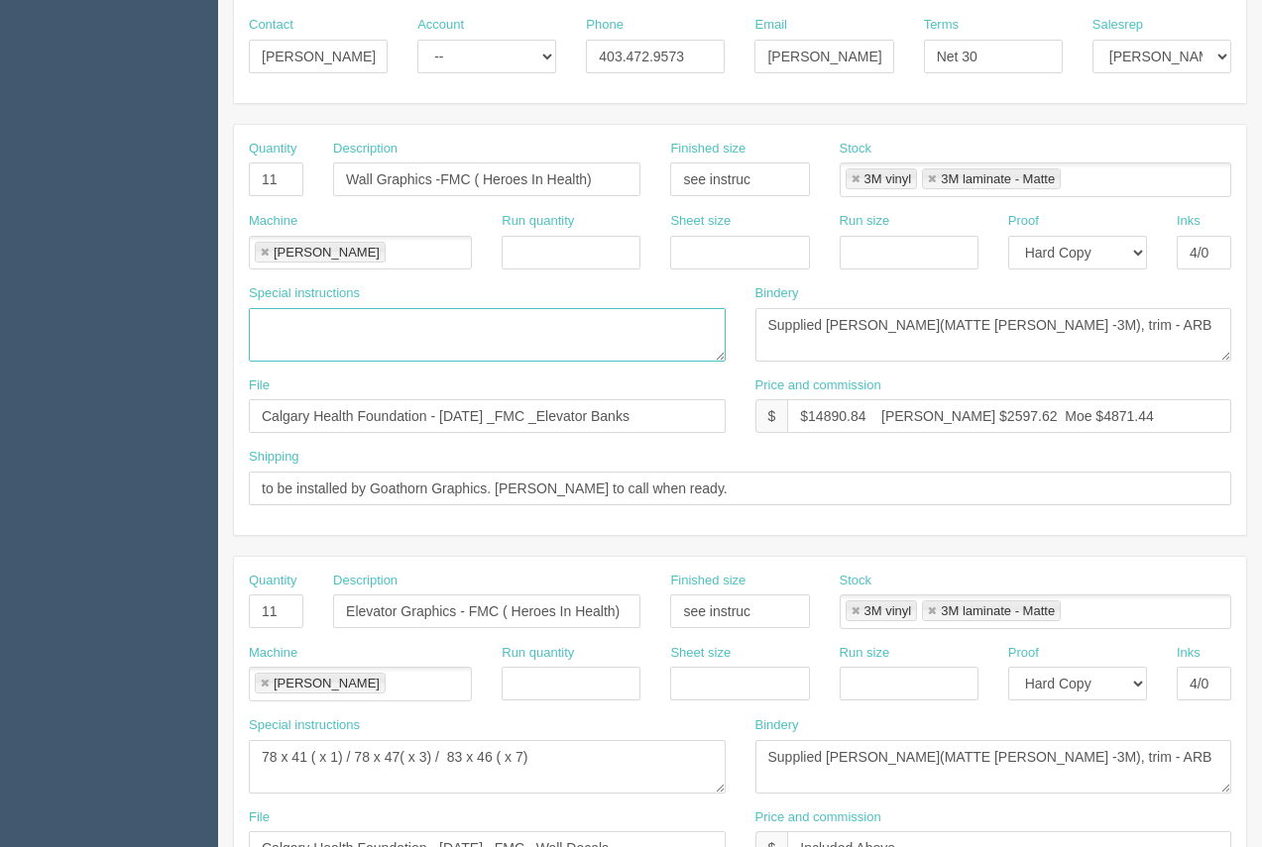
click at [293, 350] on textarea "72 x 84 ( x 1) / 108” wide x 84” tall ( x 2 - 1 of each) / 48 x 48 ( x 3 - 1 of…" at bounding box center [487, 335] width 477 height 54
click at [296, 330] on textarea "72 x 84 ( x 1) / 108” wide x 84” tall ( x 2 - 1 of each) / 48 x 48 ( x 3 - 1 of…" at bounding box center [487, 335] width 477 height 54
type textarea "72 x 48 ( x 1) / 108 x 84 ( x 6) / 108 x 70 ( x 1)"
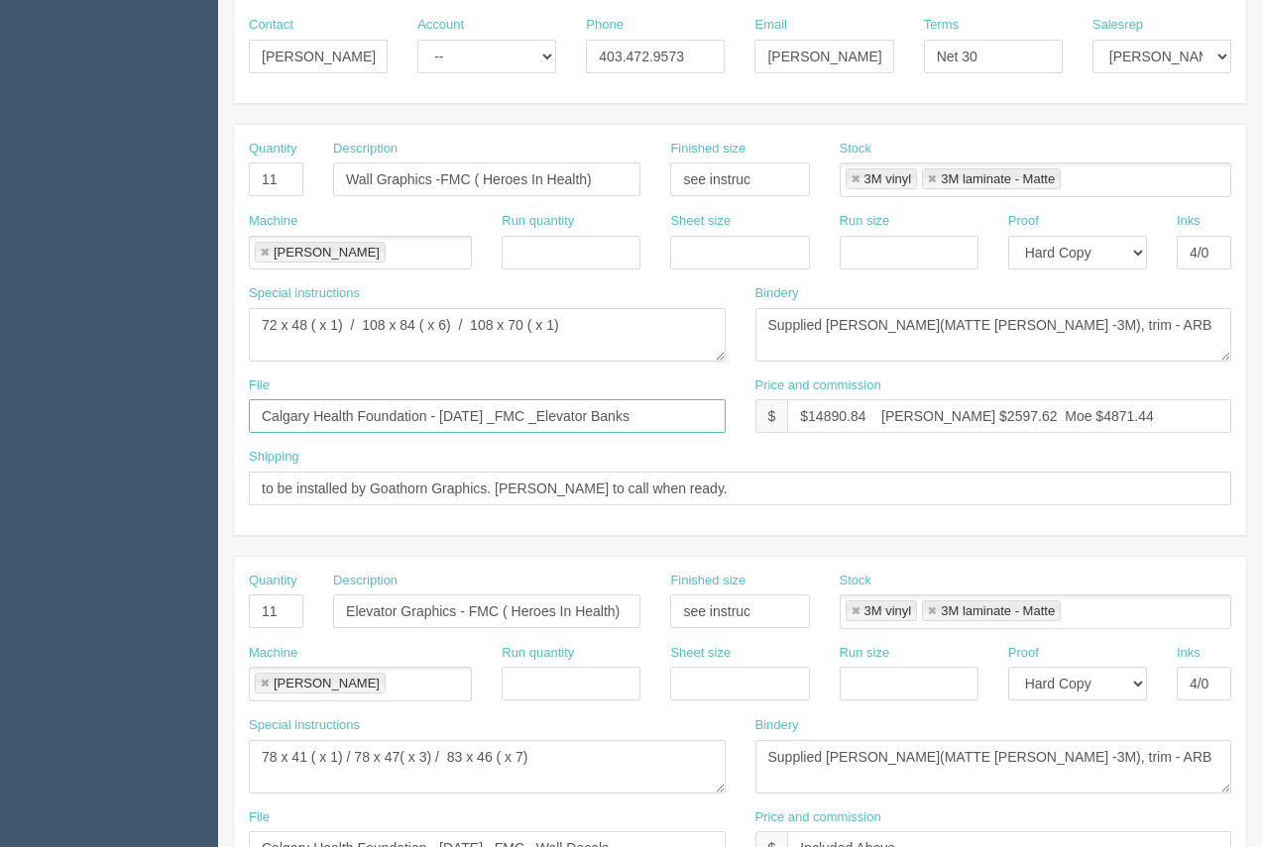
click at [669, 420] on input "Calgary Health Foundation - August 2025 _FMC _Elevator Banks" at bounding box center [487, 416] width 477 height 34
drag, startPoint x: 665, startPoint y: 420, endPoint x: 569, endPoint y: 416, distance: 96.2
click at [569, 416] on input "Calgary Health Foundation - August 2025 _FMC _Elevator Banks" at bounding box center [487, 416] width 477 height 34
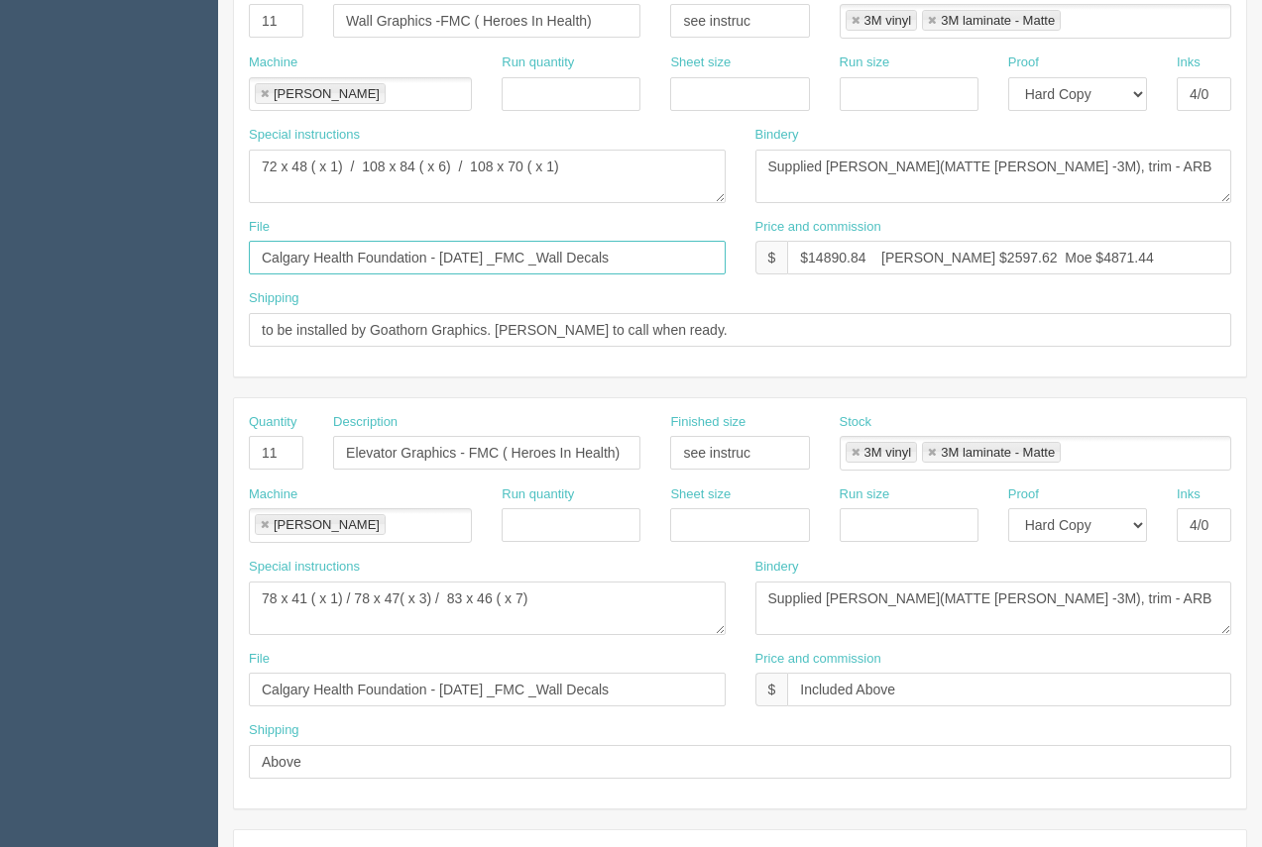
scroll to position [476, 0]
type input "Calgary Health Foundation - August 2025 _FMC _Wall Decals"
drag, startPoint x: 664, startPoint y: 695, endPoint x: 570, endPoint y: 684, distance: 94.8
click at [578, 680] on input "Calgary Health Foundation - August 2025 _FMC _Wall Decals" at bounding box center [487, 689] width 477 height 34
click at [580, 697] on input "Calgary Health Foundation - August 2025 _FMC _WElevator Decals" at bounding box center [487, 689] width 477 height 34
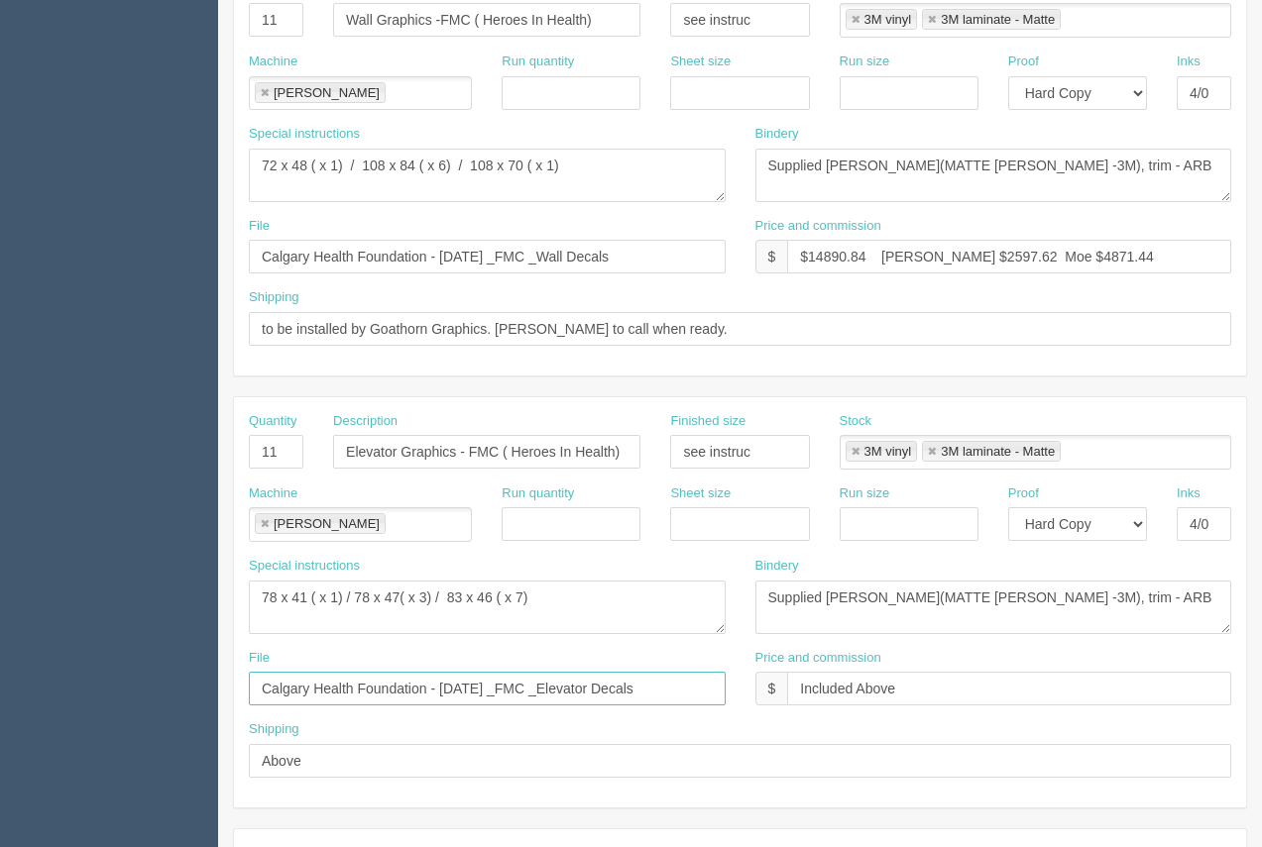
type input "Calgary Health Foundation - August 2025 _FMC _Elevator Decals"
click at [275, 23] on input "11" at bounding box center [276, 20] width 55 height 34
click at [1096, 226] on div "Price and commission $ $14890.84 Arif $2597.62 Moe $4871.44" at bounding box center [993, 245] width 477 height 57
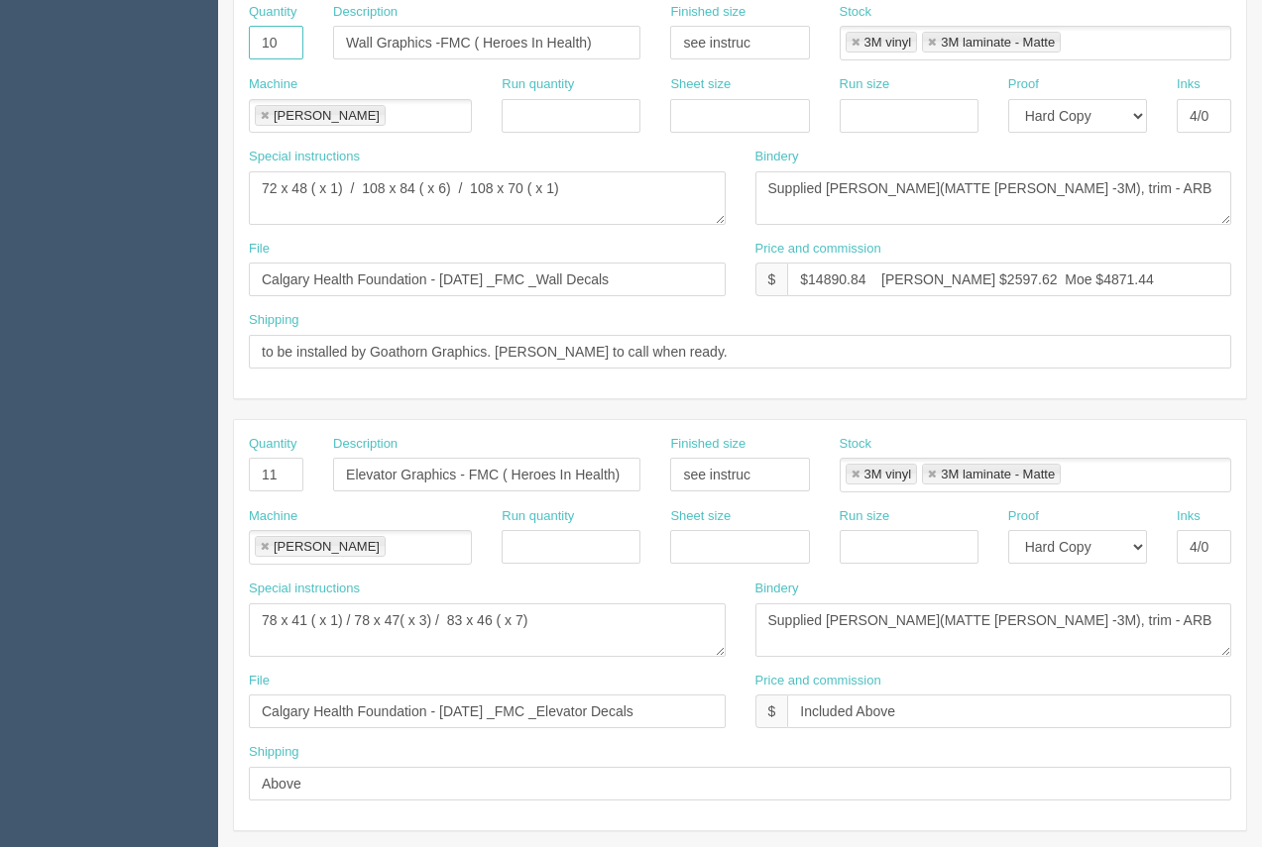
drag, startPoint x: 280, startPoint y: 26, endPoint x: 257, endPoint y: 1, distance: 33.7
click at [256, 17] on div "Quantity 10" at bounding box center [276, 31] width 55 height 57
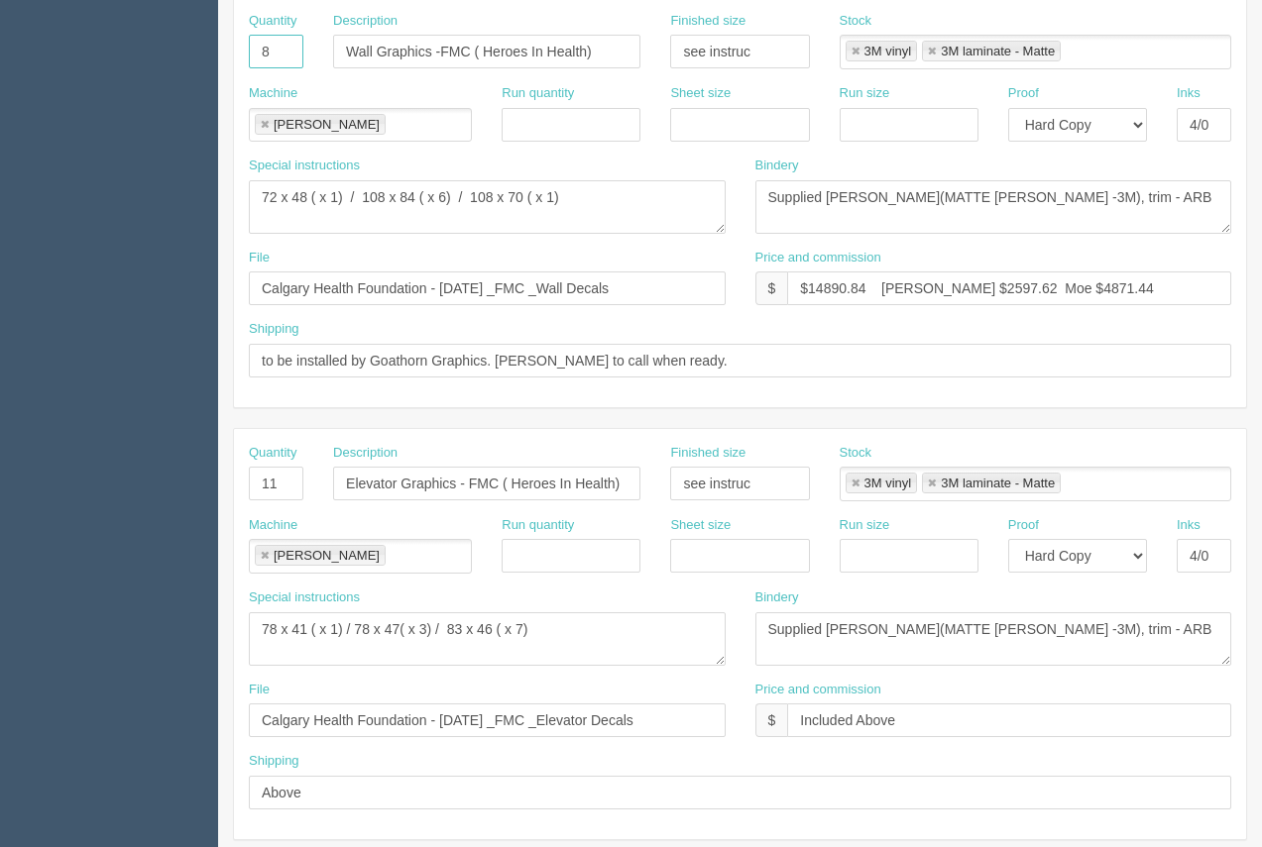
type input "8"
click at [445, 147] on div "Machine Roland Roland" at bounding box center [360, 120] width 253 height 72
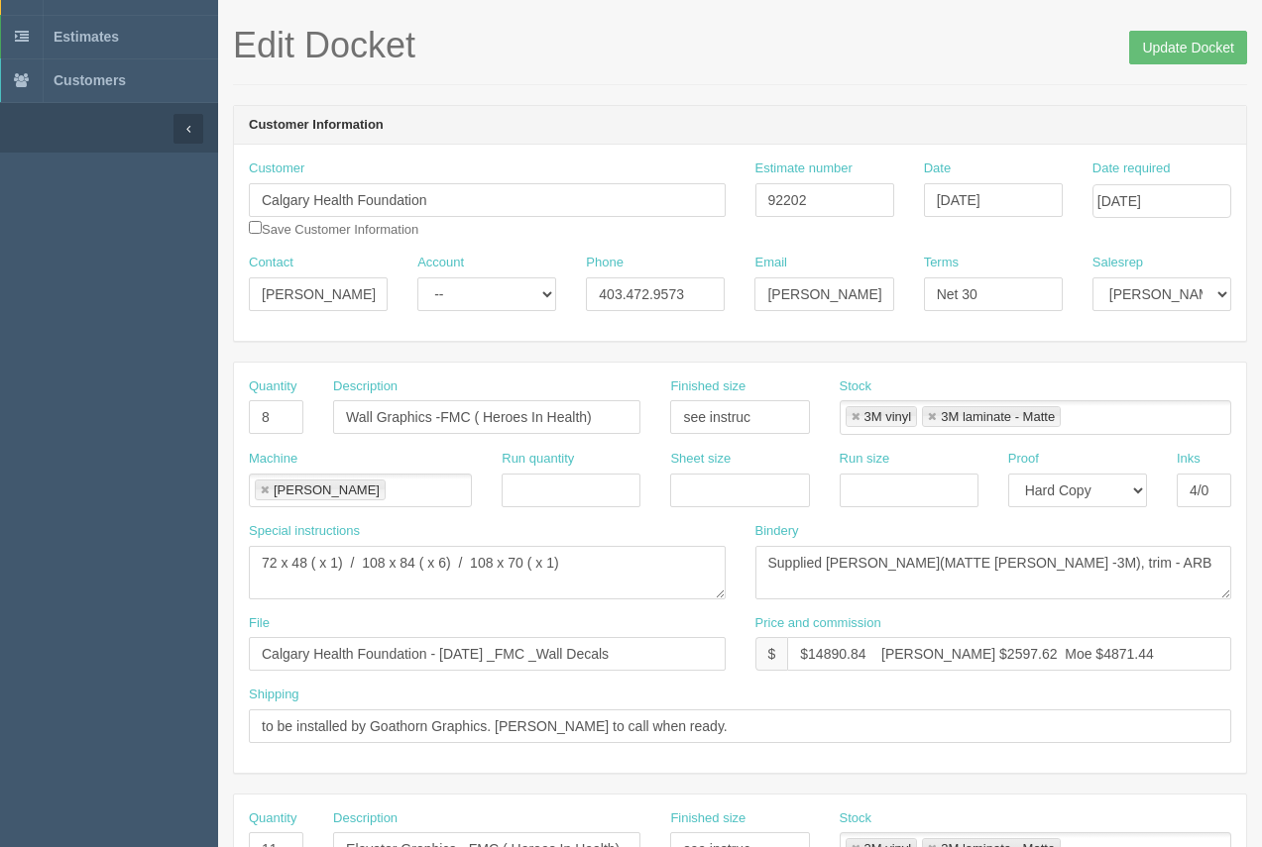
scroll to position [55, 0]
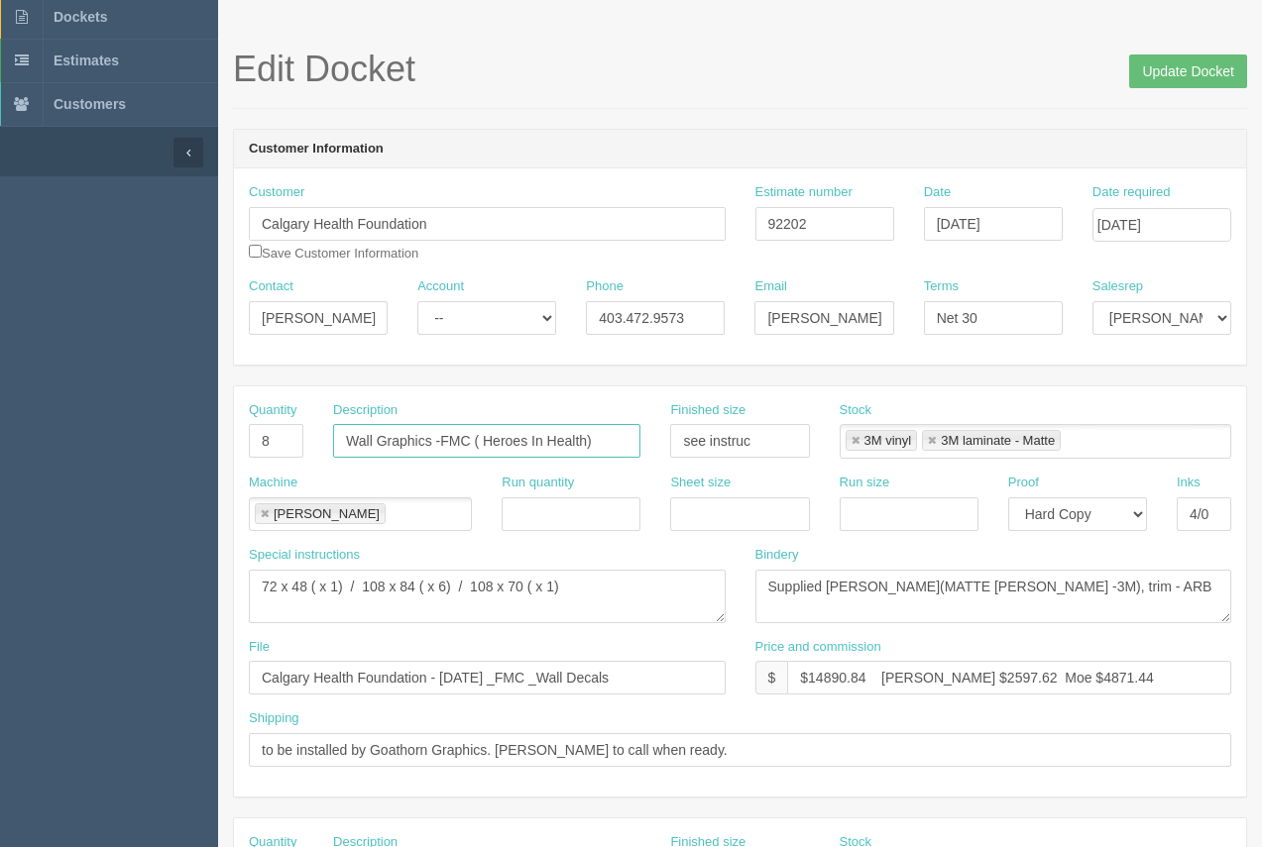
drag, startPoint x: 599, startPoint y: 439, endPoint x: 325, endPoint y: 444, distance: 273.6
click at [324, 443] on div "Description Wall Graphics -FMC ( Heroes In Health)" at bounding box center [486, 437] width 337 height 72
click at [839, 79] on h1 "Edit Docket Update Docket" at bounding box center [740, 70] width 1014 height 40
drag, startPoint x: 622, startPoint y: 588, endPoint x: 247, endPoint y: 586, distance: 375.7
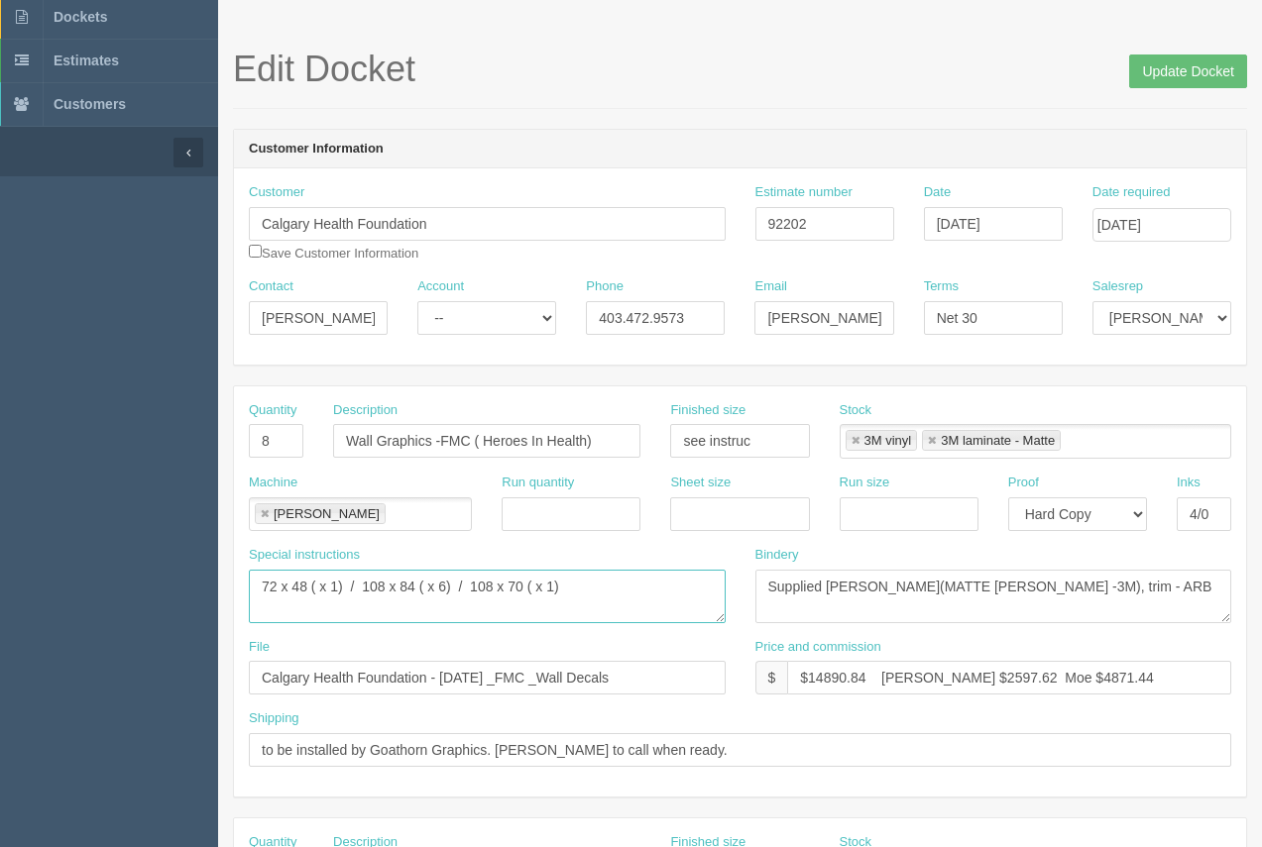
click at [235, 578] on div "Special instructions 72 x 84 ( x 1) / 108” wide x 84” tall ( x 2 - 1 of each) /…" at bounding box center [487, 592] width 507 height 92
drag, startPoint x: 647, startPoint y: 677, endPoint x: 264, endPoint y: 684, distance: 383.7
click at [251, 697] on div "File Calgary Health Foundation - August 2025 _FMC _Wall Decals" at bounding box center [487, 674] width 507 height 72
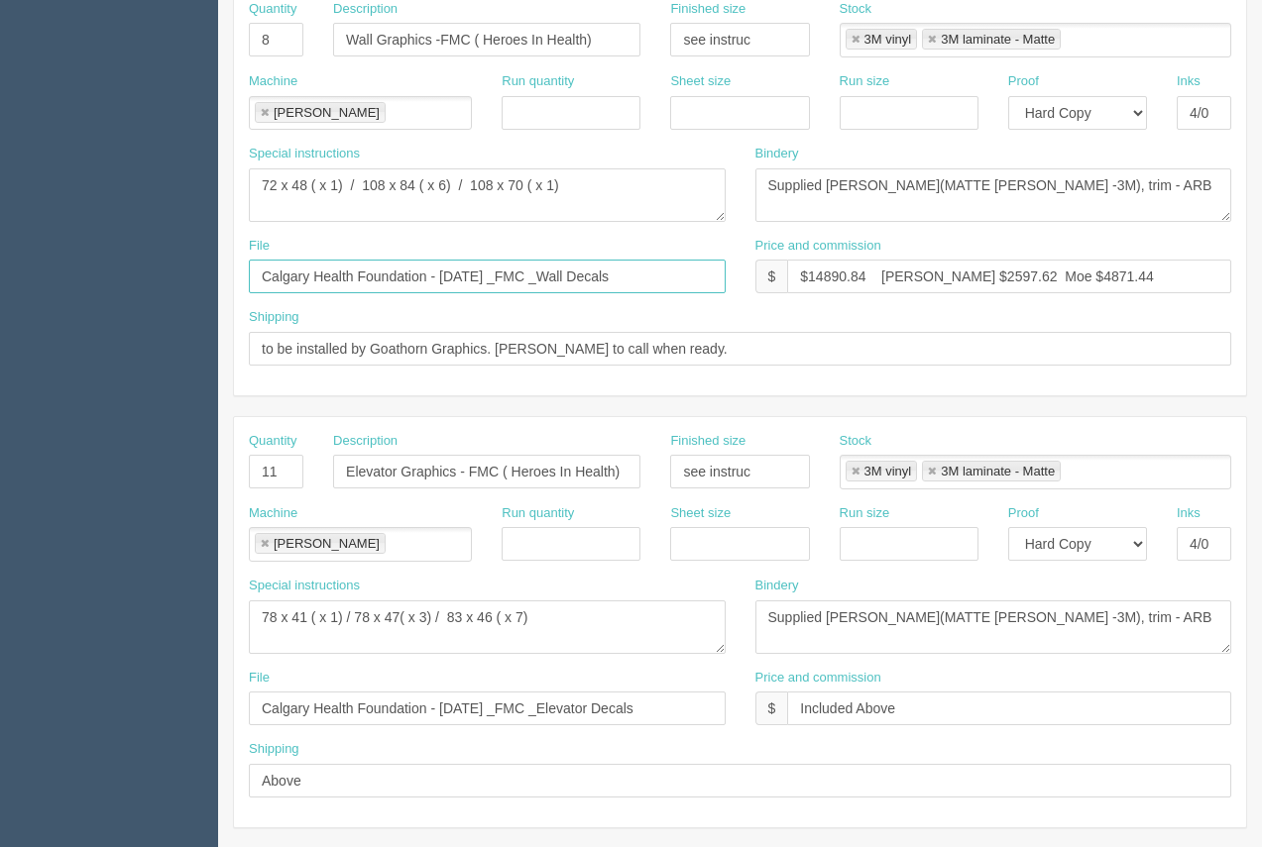
scroll to position [485, 0]
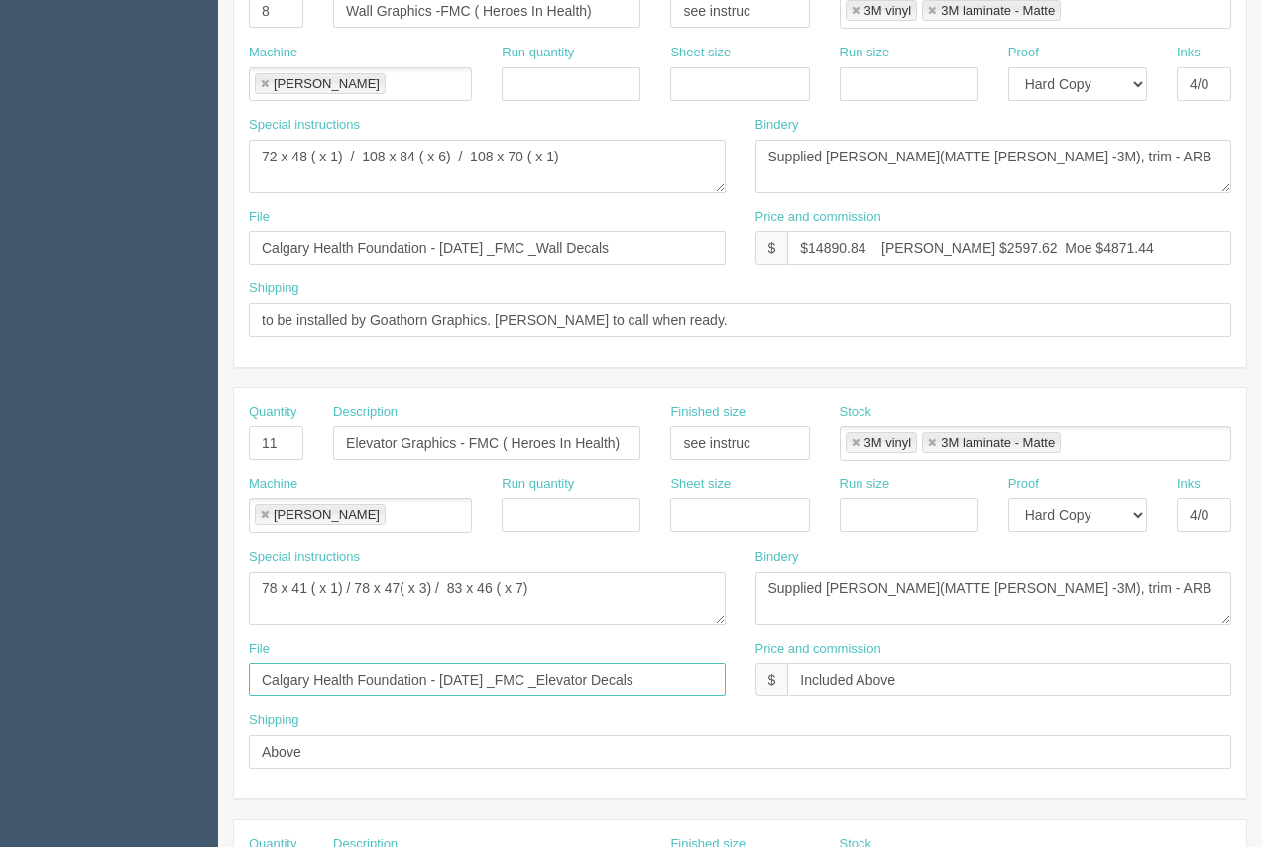
drag, startPoint x: 671, startPoint y: 684, endPoint x: 255, endPoint y: 670, distance: 416.5
click at [255, 670] on input "Calgary Health Foundation - August 2025 _FMC _Elevator Decals" at bounding box center [487, 680] width 477 height 34
drag, startPoint x: 581, startPoint y: 588, endPoint x: 267, endPoint y: 597, distance: 314.3
click at [259, 593] on textarea "38” x 80” ( x 4 - 2 of each) / 44” x 80” ( x 6 - 2 of each)" at bounding box center [487, 599] width 477 height 54
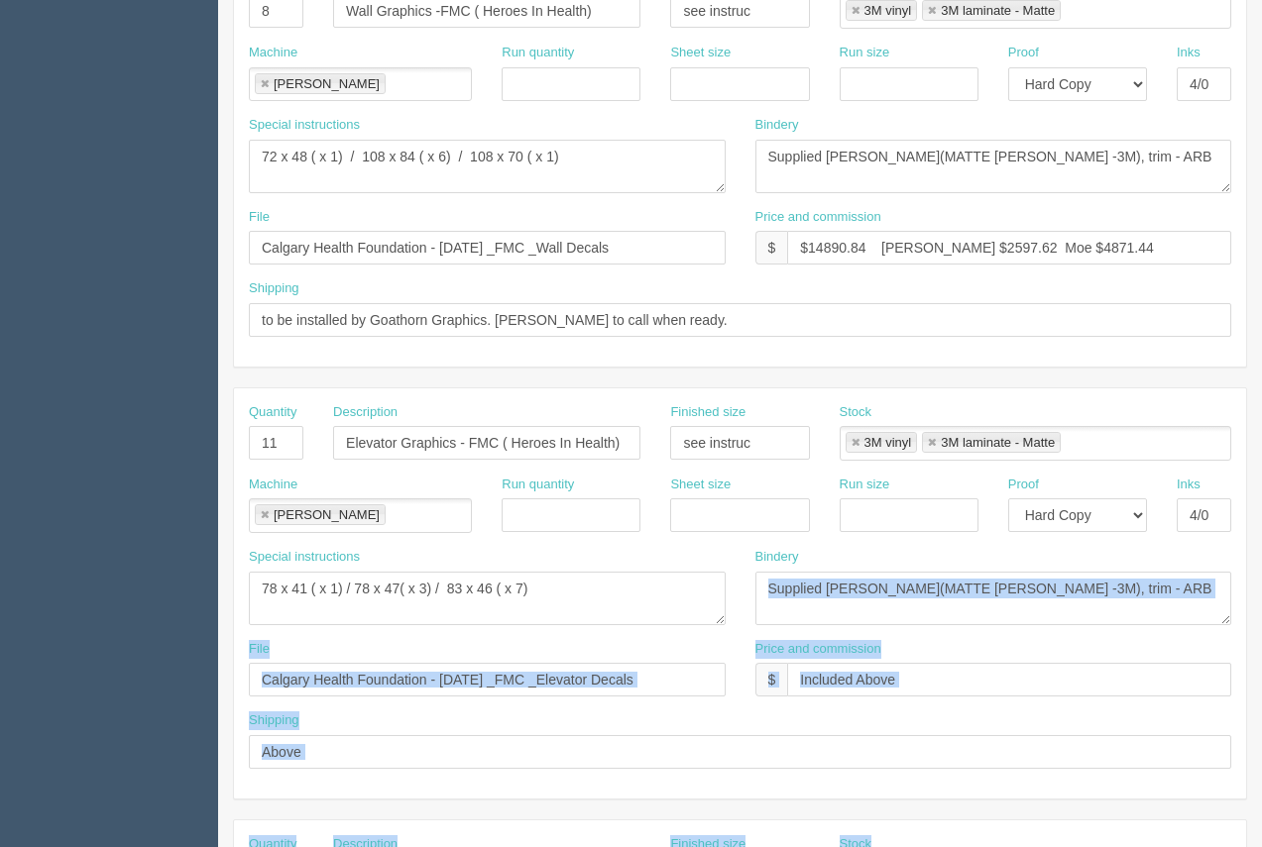
drag, startPoint x: 1261, startPoint y: 556, endPoint x: 1243, endPoint y: 644, distance: 90.0
click at [1258, 656] on section "Edit Docket Update Docket Customer Information Customer Calgary Health Foundati…" at bounding box center [740, 440] width 1044 height 1750
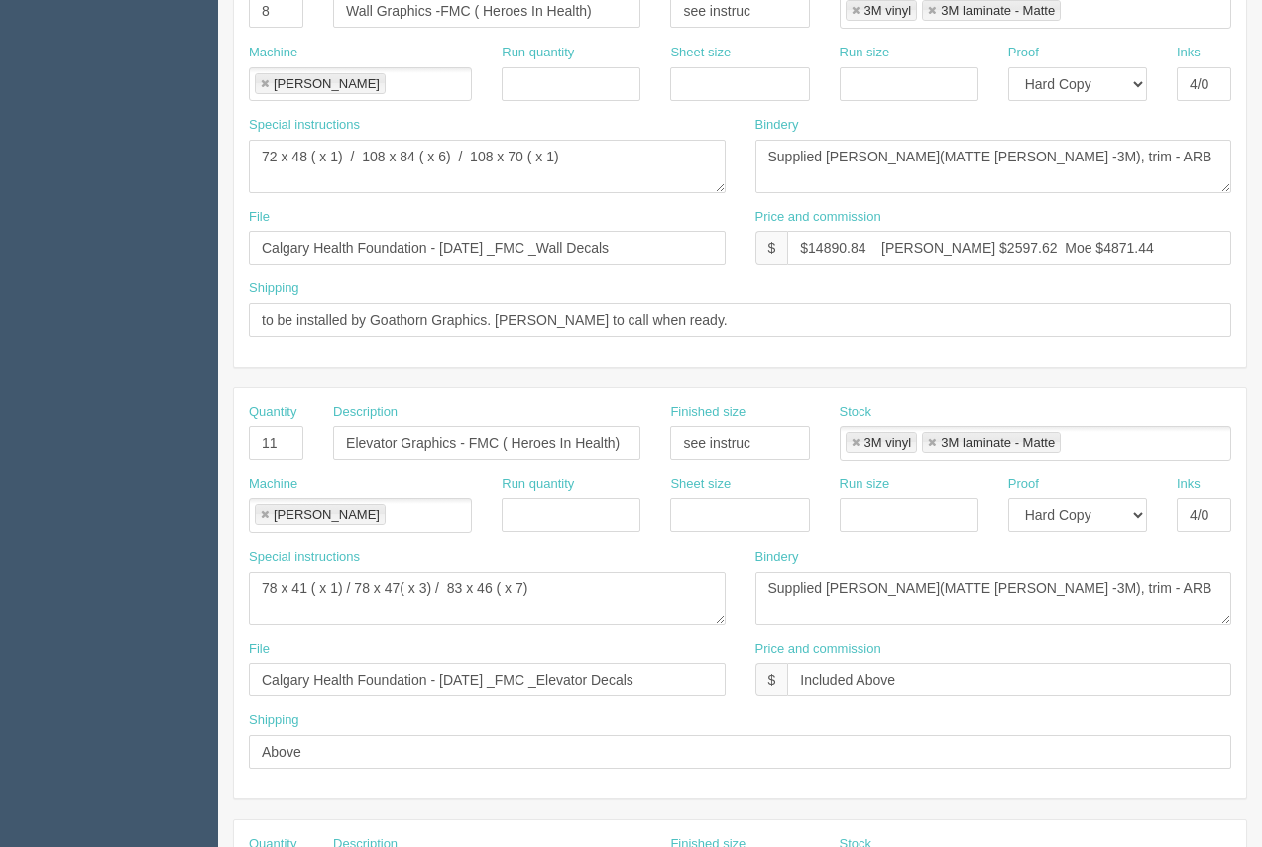
click at [1220, 653] on div "Price and commission $ Included Above" at bounding box center [993, 668] width 477 height 57
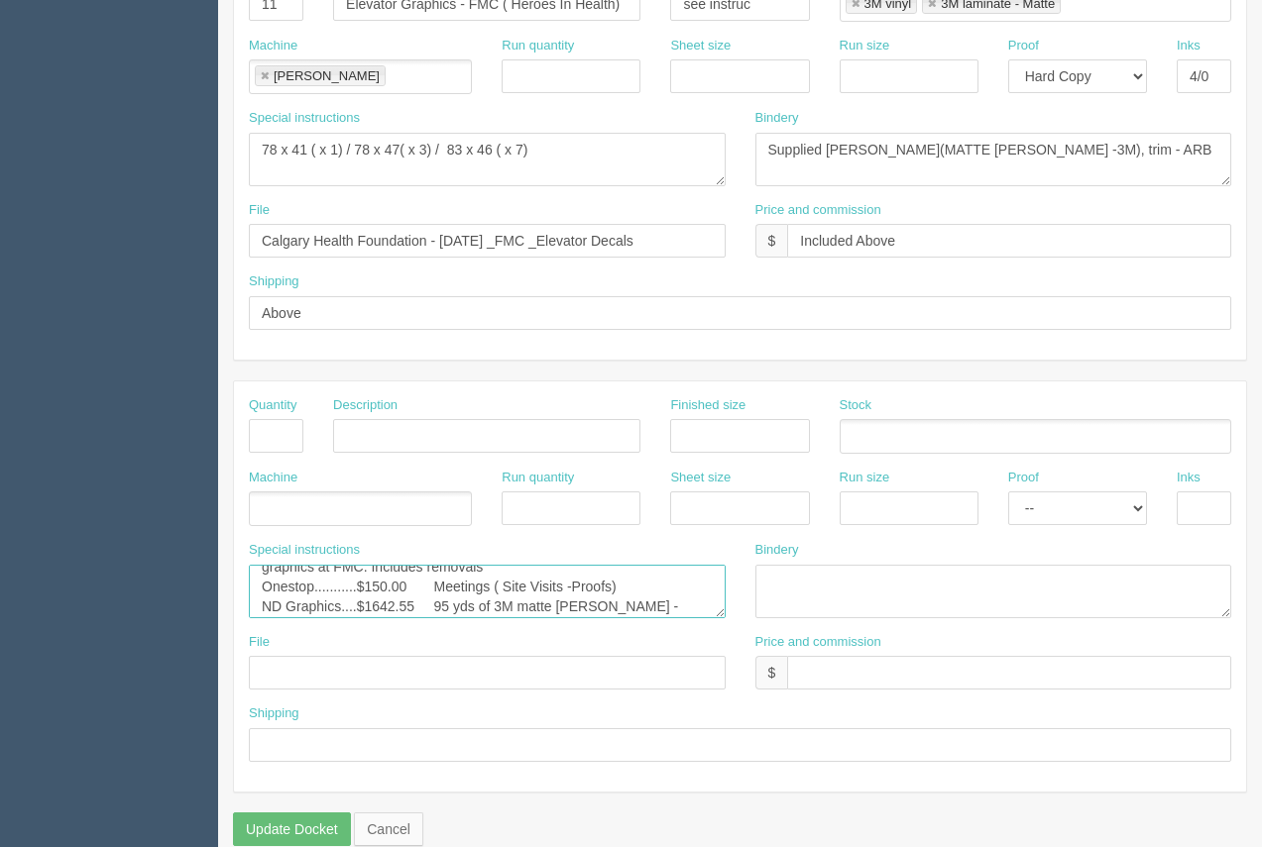
scroll to position [59, 0]
drag, startPoint x: 257, startPoint y: 575, endPoint x: 564, endPoint y: 618, distance: 310.2
click at [741, 630] on div "Special instructions ARB...........$934.87 Goathorn....$2375.00 install of wall…" at bounding box center [740, 587] width 1012 height 92
drag, startPoint x: 1062, startPoint y: 153, endPoint x: 765, endPoint y: 153, distance: 296.4
click at [759, 147] on textarea "Supplied lam(MATTE LAM -3M), trim - ARB" at bounding box center [993, 160] width 477 height 54
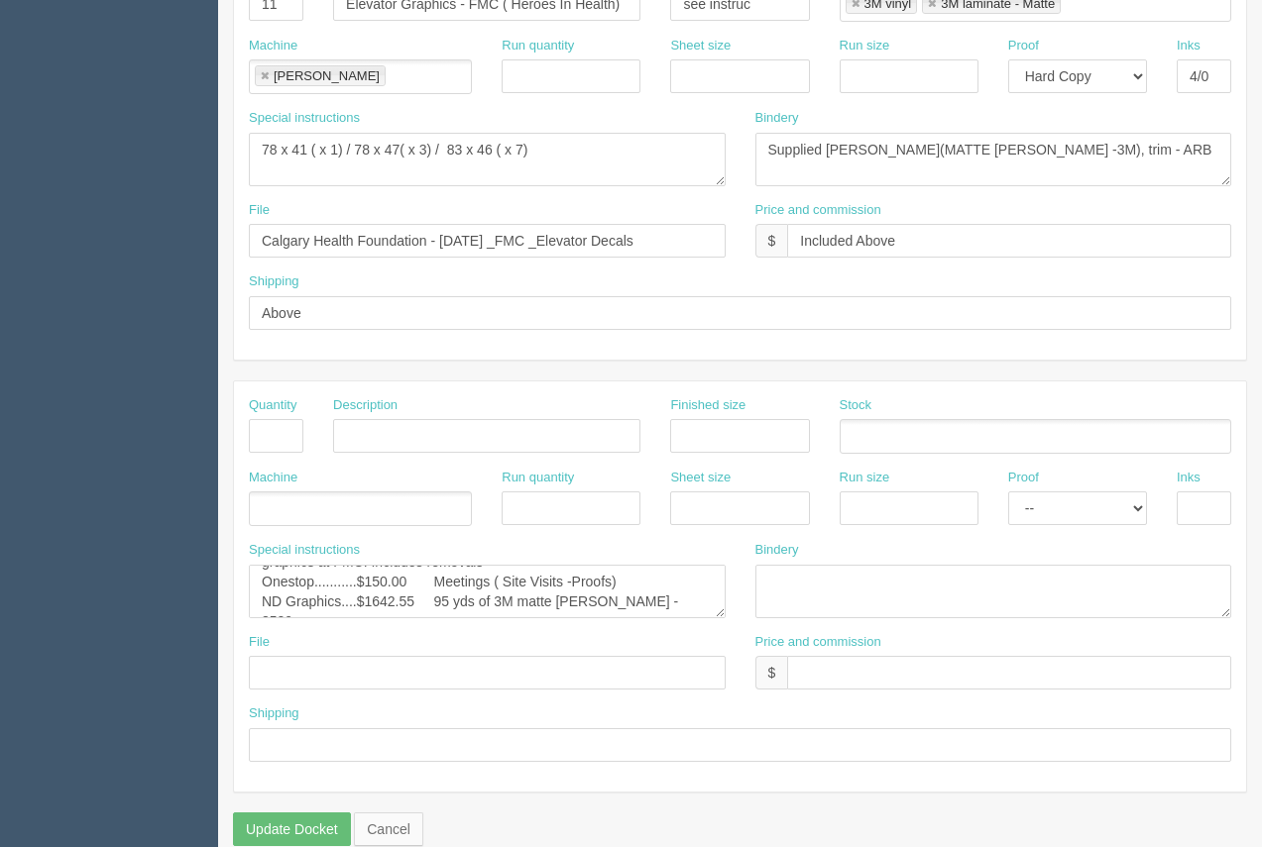
click at [1261, 216] on section "Edit Docket Update Docket Customer Information Customer Calgary Health Foundati…" at bounding box center [740, 1] width 1044 height 1750
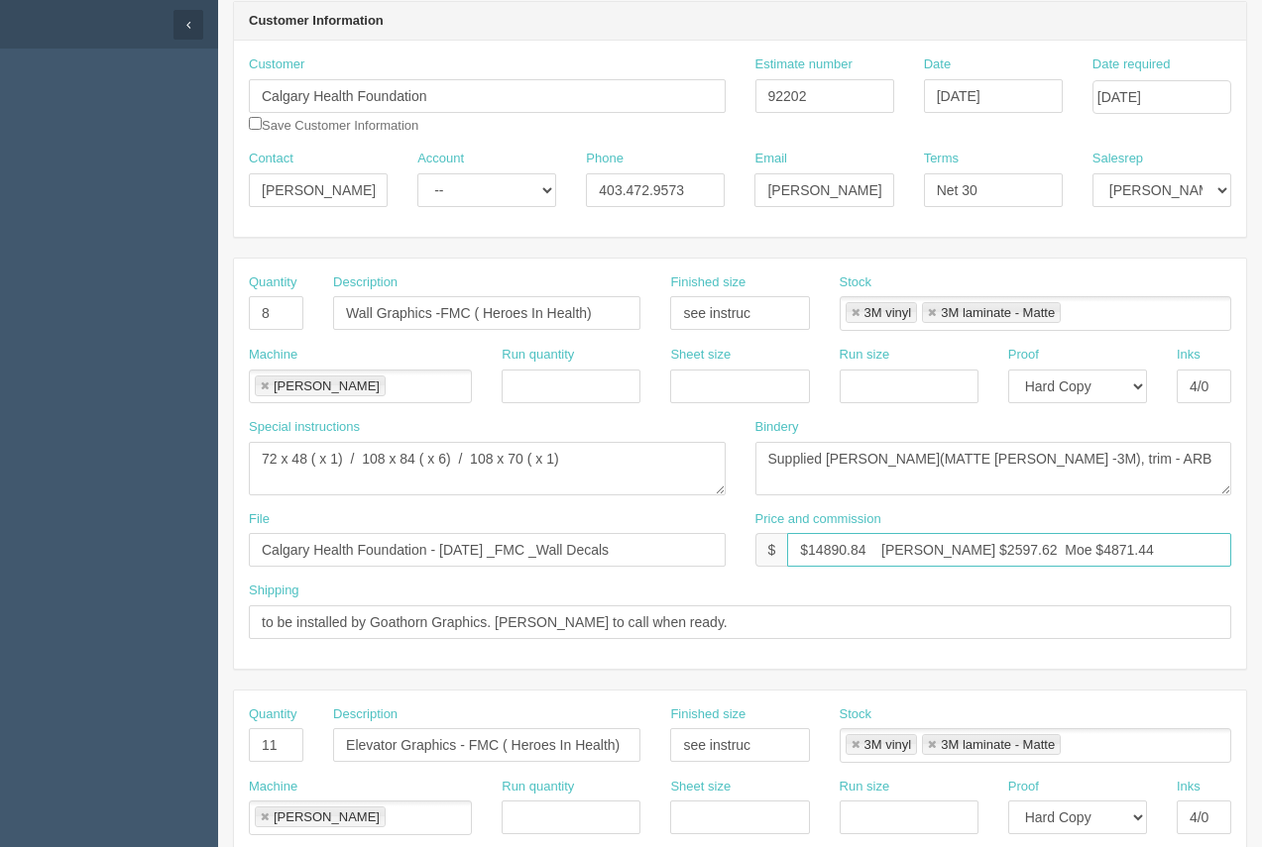
drag, startPoint x: 1074, startPoint y: 541, endPoint x: 809, endPoint y: 537, distance: 265.7
click at [801, 527] on div "Price and commission $ $14890.84 Arif $2597.62 Moe $4871.44" at bounding box center [993, 538] width 477 height 57
click at [1258, 36] on section "Edit Docket Update Docket Customer Information Customer Calgary Health Foundati…" at bounding box center [740, 742] width 1044 height 1750
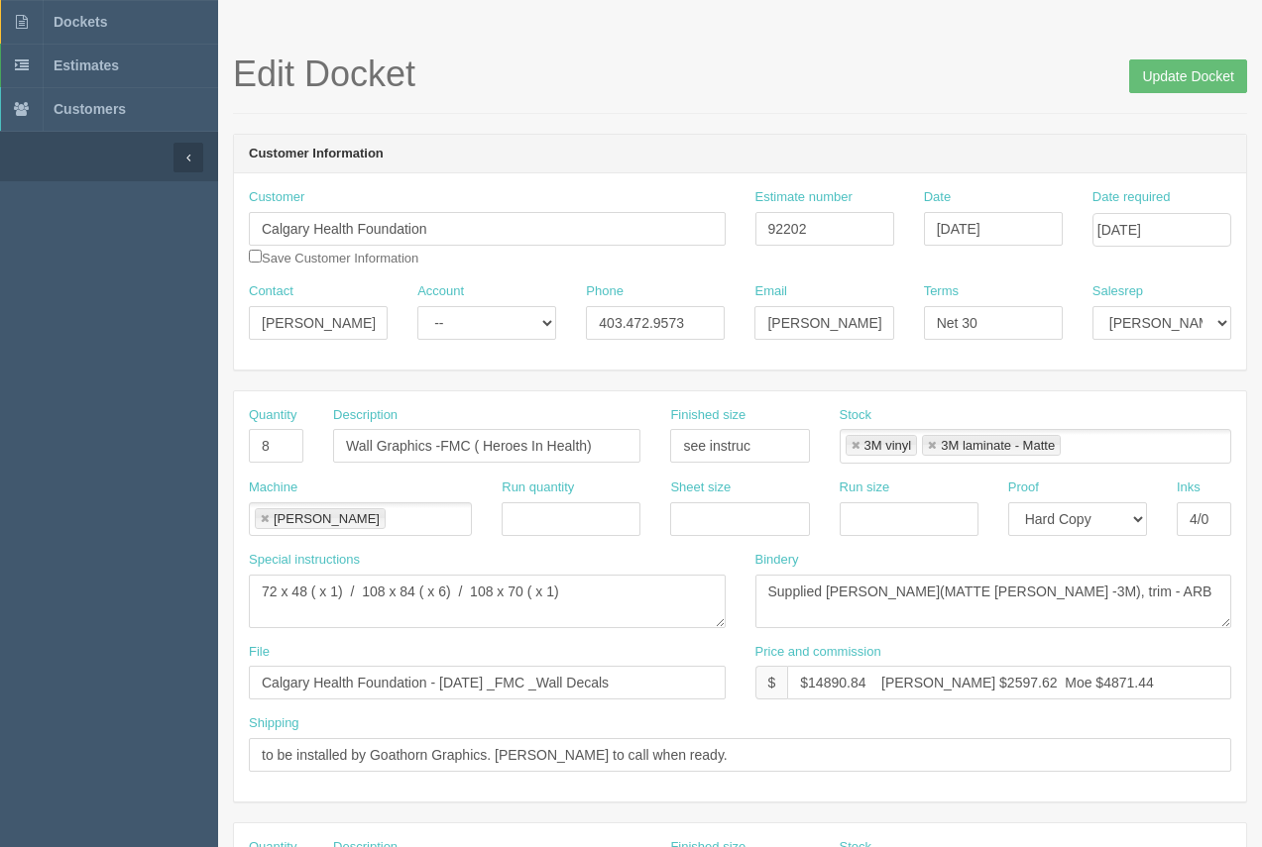
scroll to position [0, 0]
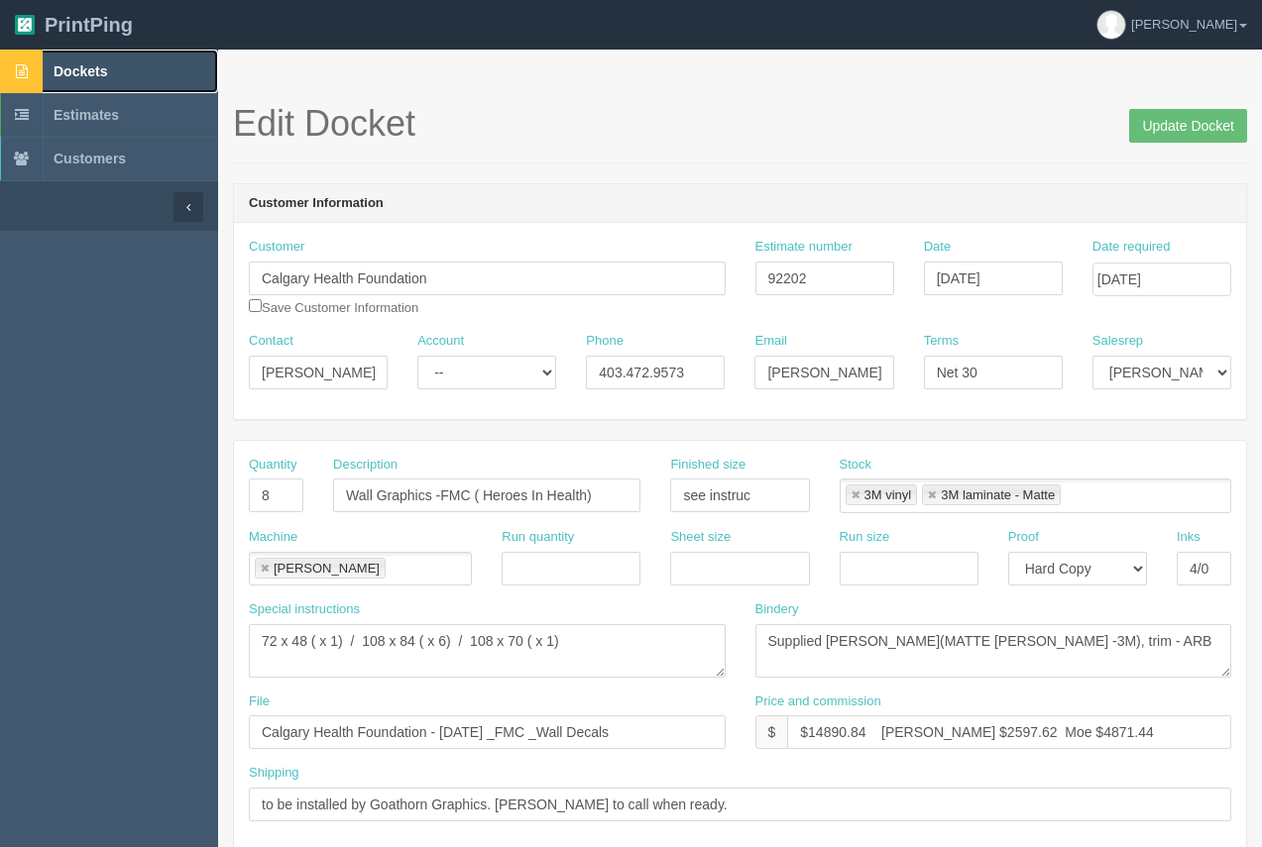
click at [96, 69] on span "Dockets" at bounding box center [81, 71] width 54 height 16
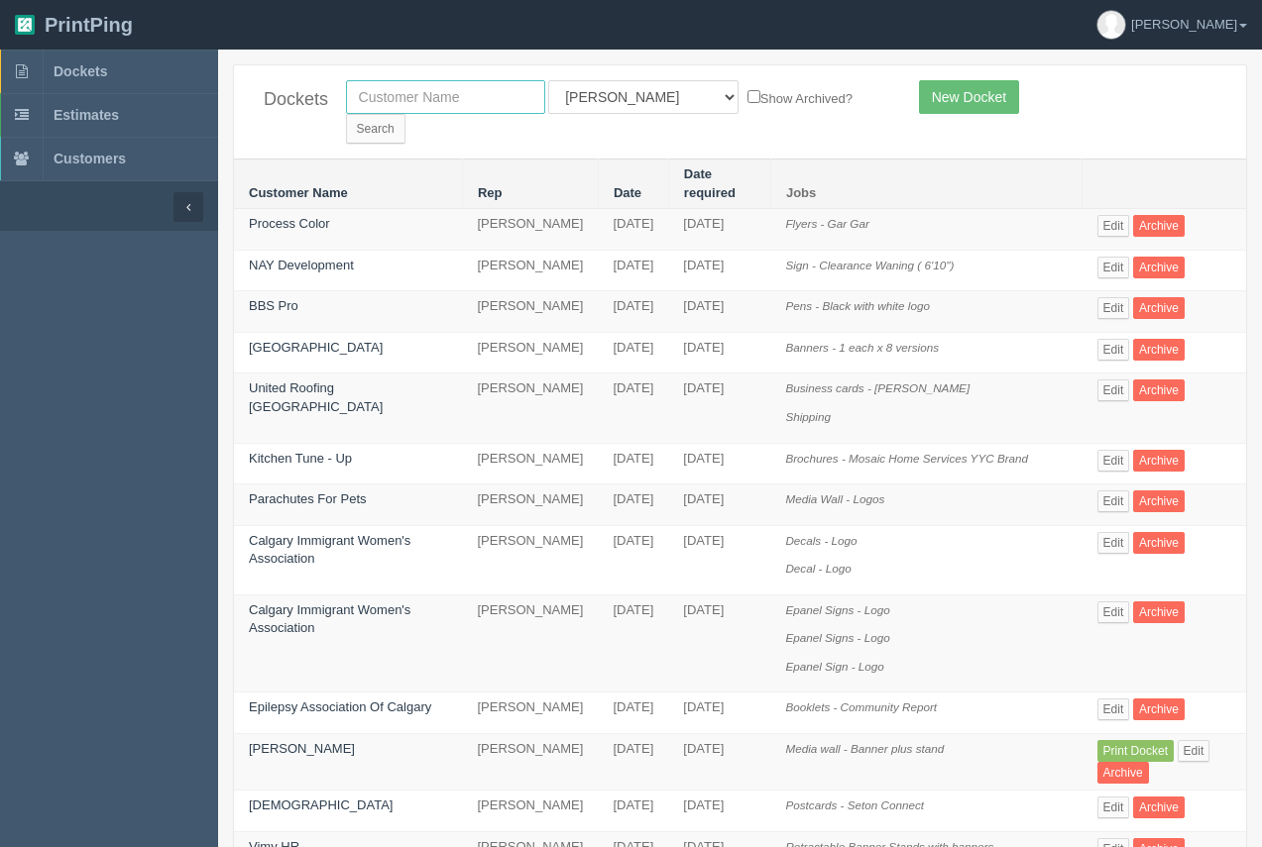
click at [409, 106] on input "text" at bounding box center [445, 97] width 199 height 34
type input "nay"
click at [346, 114] on input "Search" at bounding box center [375, 129] width 59 height 30
click at [76, 72] on span "Dockets" at bounding box center [81, 71] width 54 height 16
click at [484, 108] on input "text" at bounding box center [445, 97] width 199 height 34
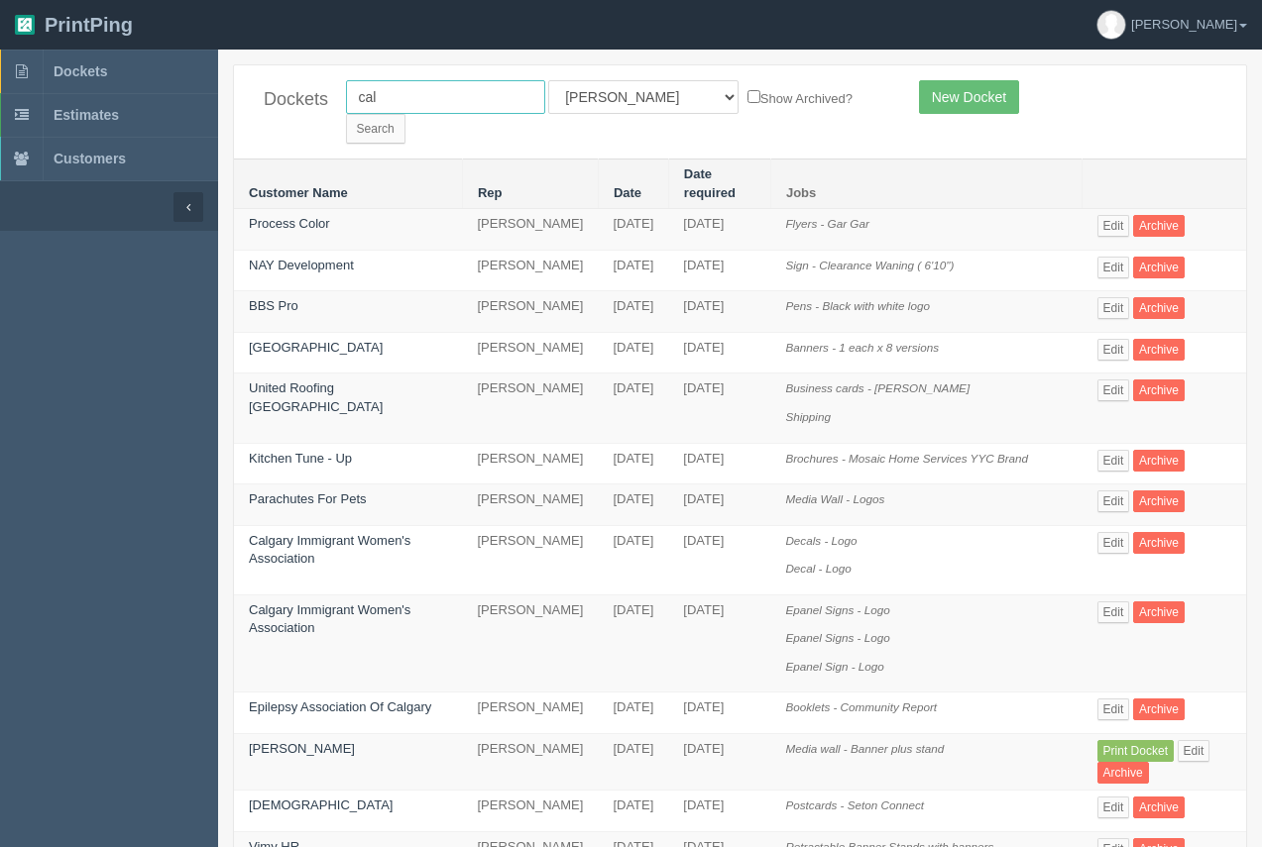
type input "calgary health foundation"
click at [405, 114] on input "Search" at bounding box center [375, 129] width 59 height 30
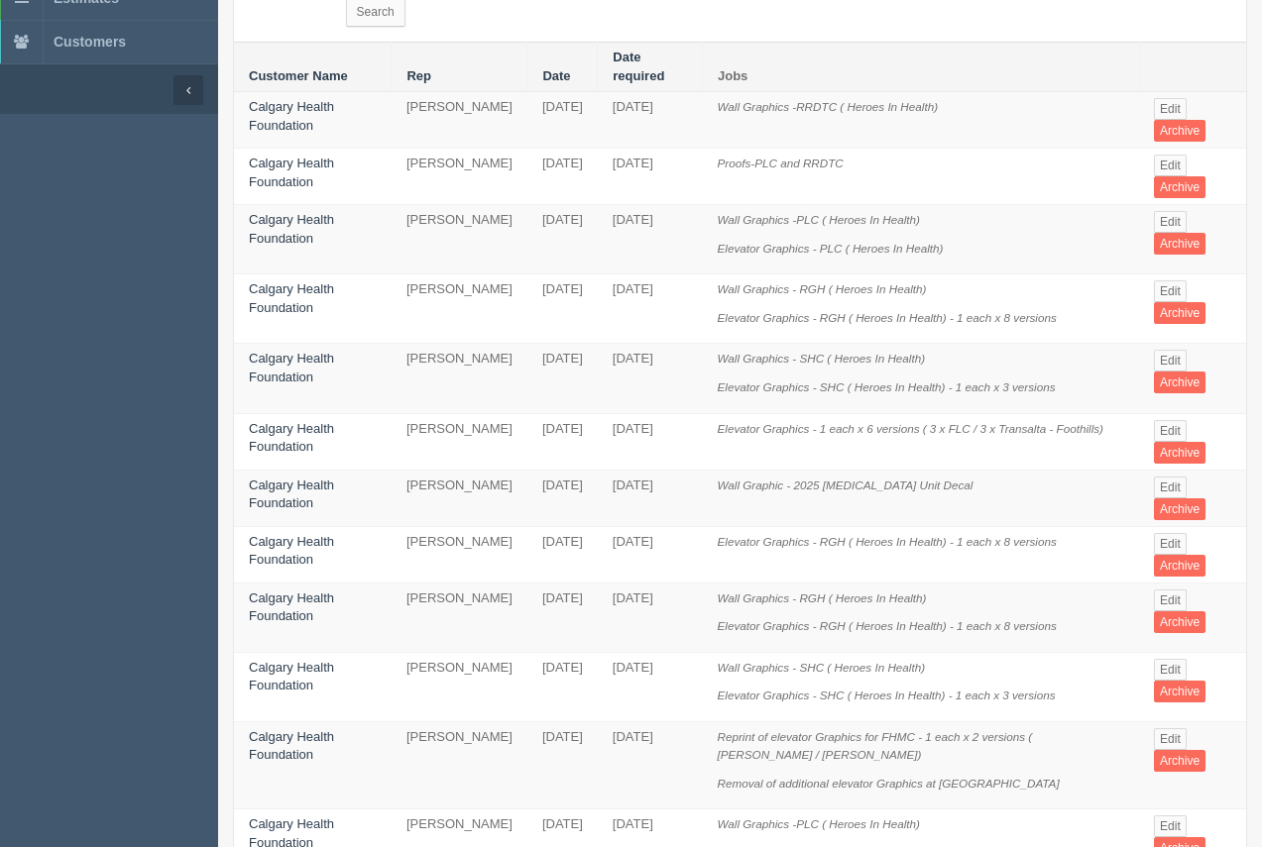
scroll to position [227, 0]
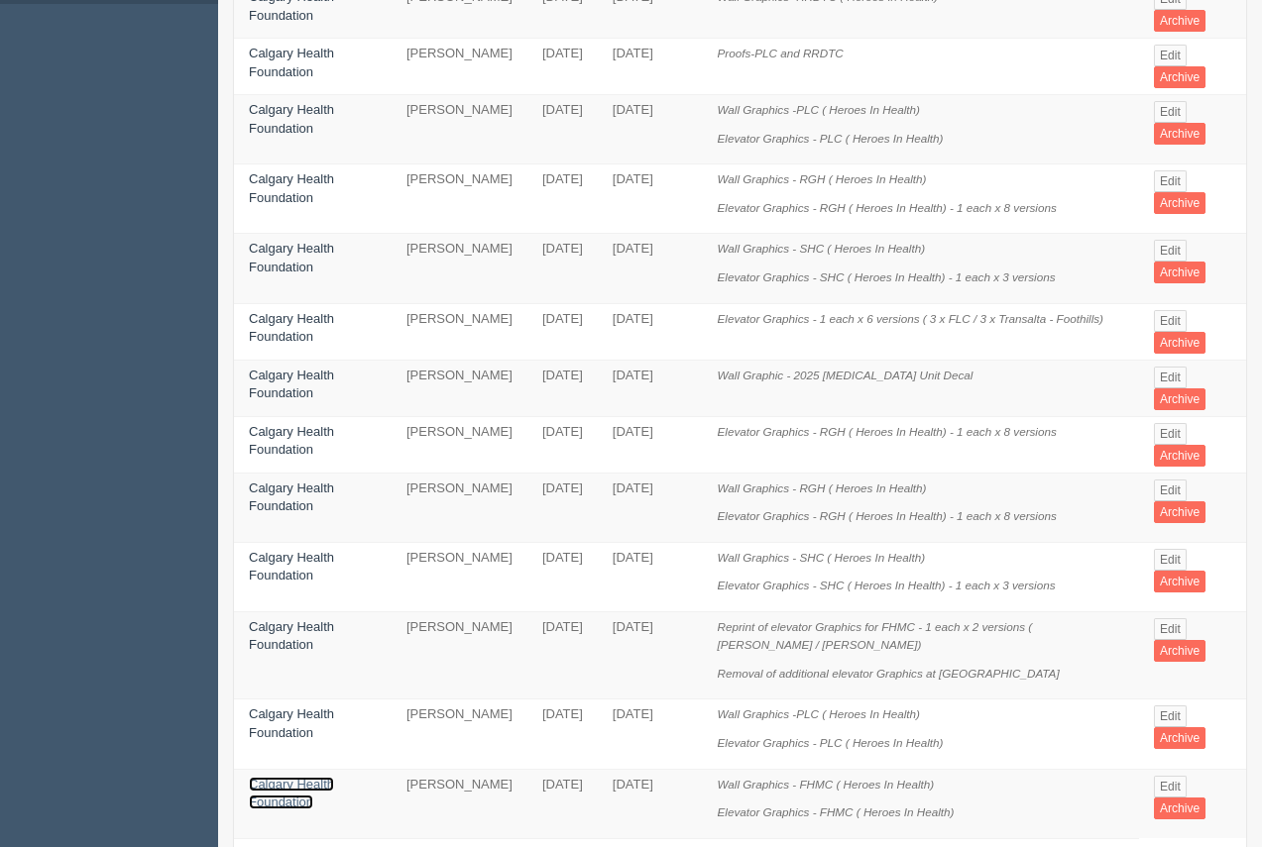
click at [327, 777] on link "Calgary Health Foundation" at bounding box center [291, 794] width 85 height 34
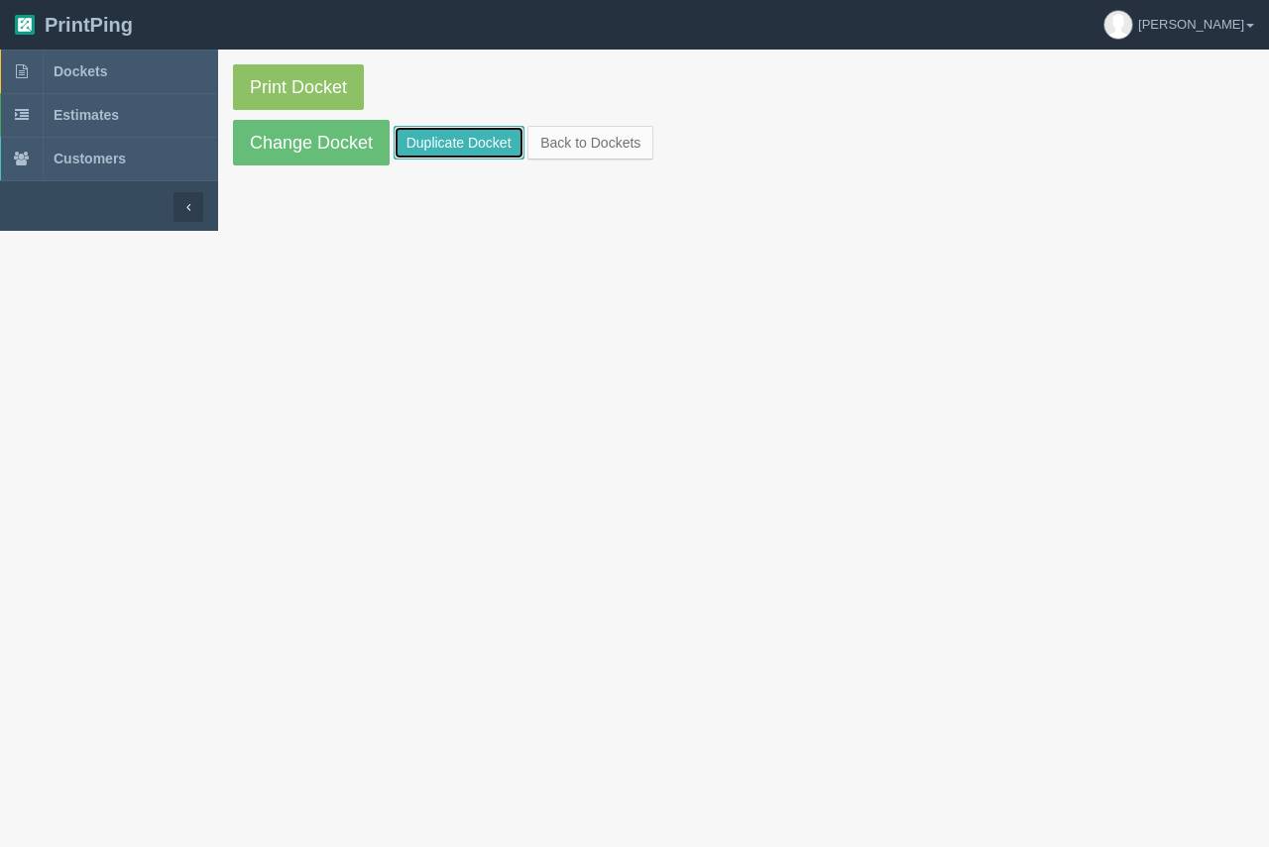
click at [482, 131] on link "Duplicate Docket" at bounding box center [459, 143] width 131 height 34
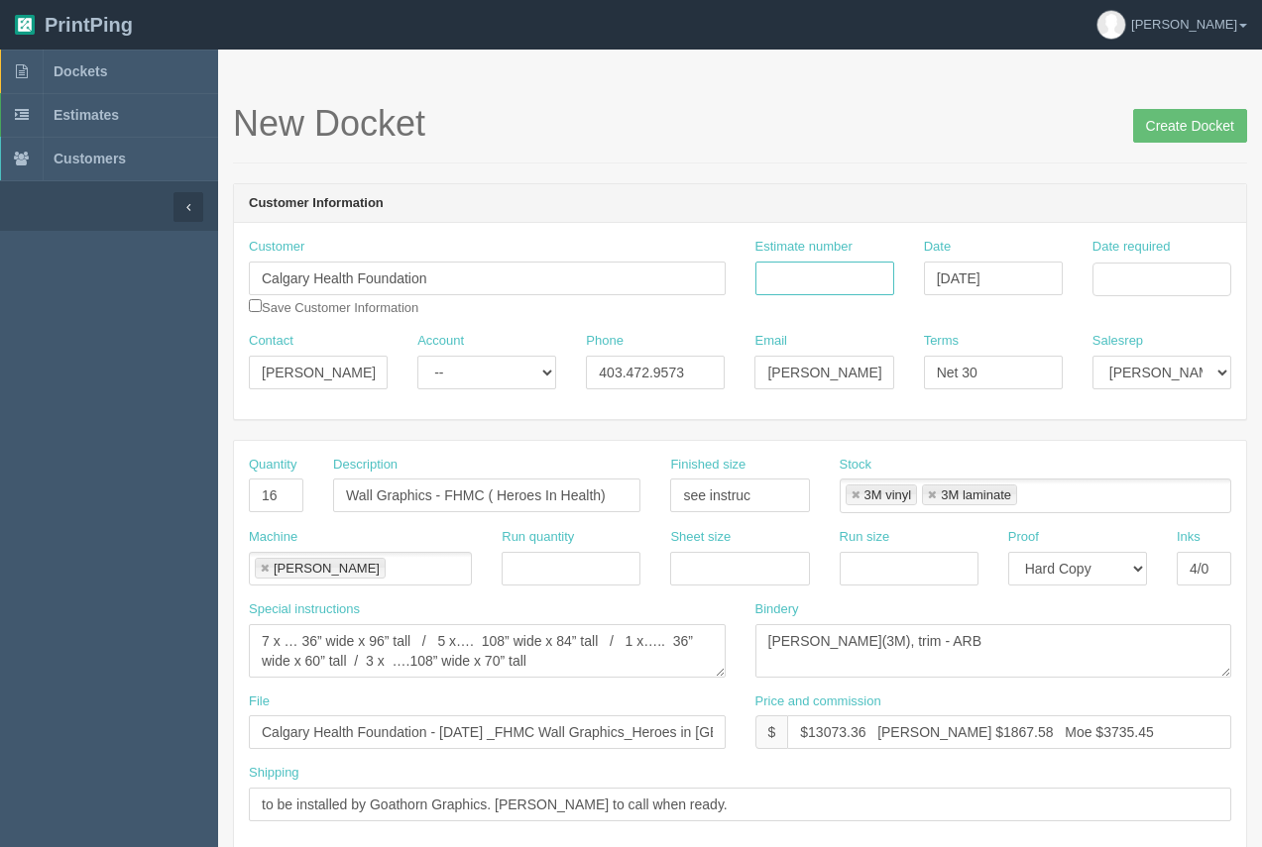
click at [819, 273] on input "Estimate number" at bounding box center [824, 279] width 139 height 34
type input "92294"
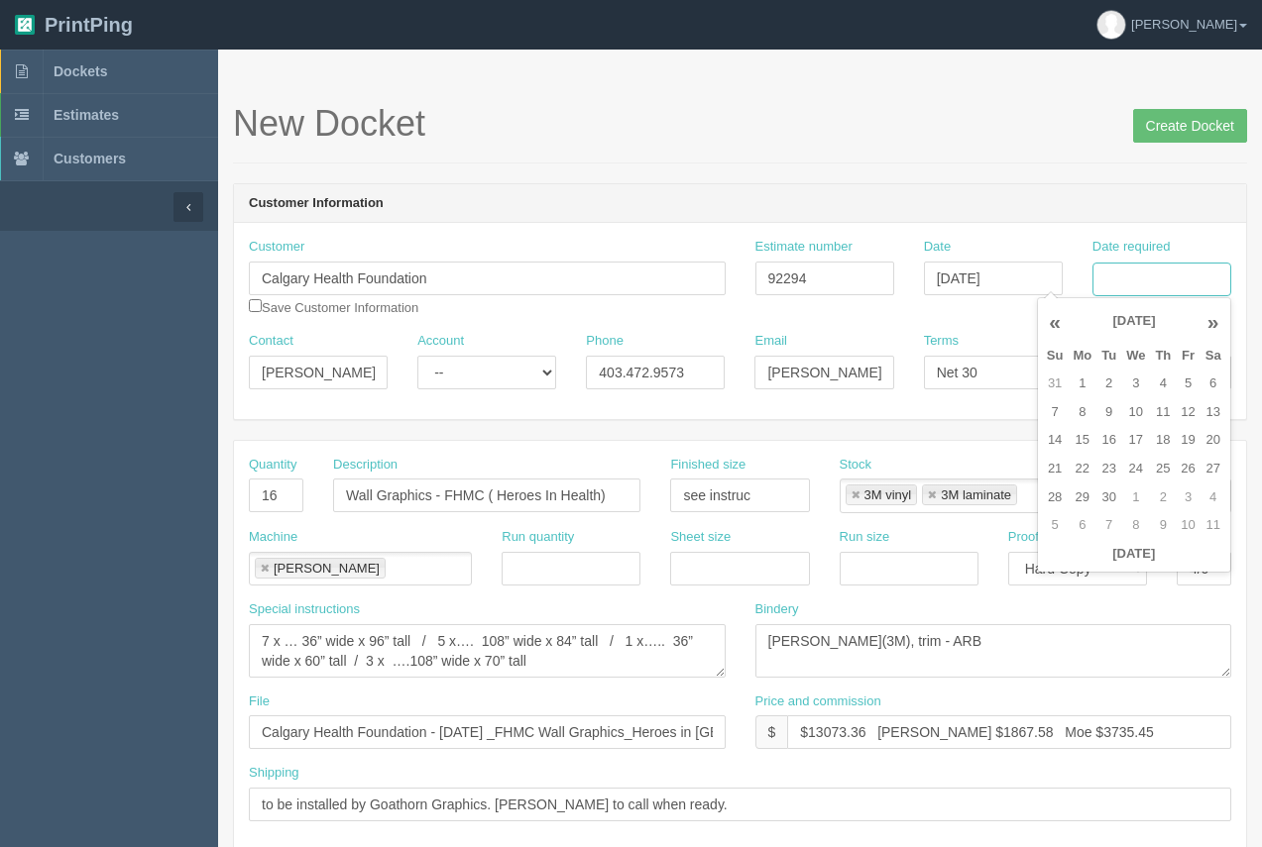
click at [1144, 270] on input "Date required" at bounding box center [1161, 280] width 139 height 34
click at [1078, 448] on td "15" at bounding box center [1082, 440] width 29 height 29
click at [1115, 408] on td "9" at bounding box center [1108, 412] width 25 height 29
type input "September 9, 2025"
click at [980, 132] on h1 "New Docket Create Docket" at bounding box center [740, 124] width 1014 height 40
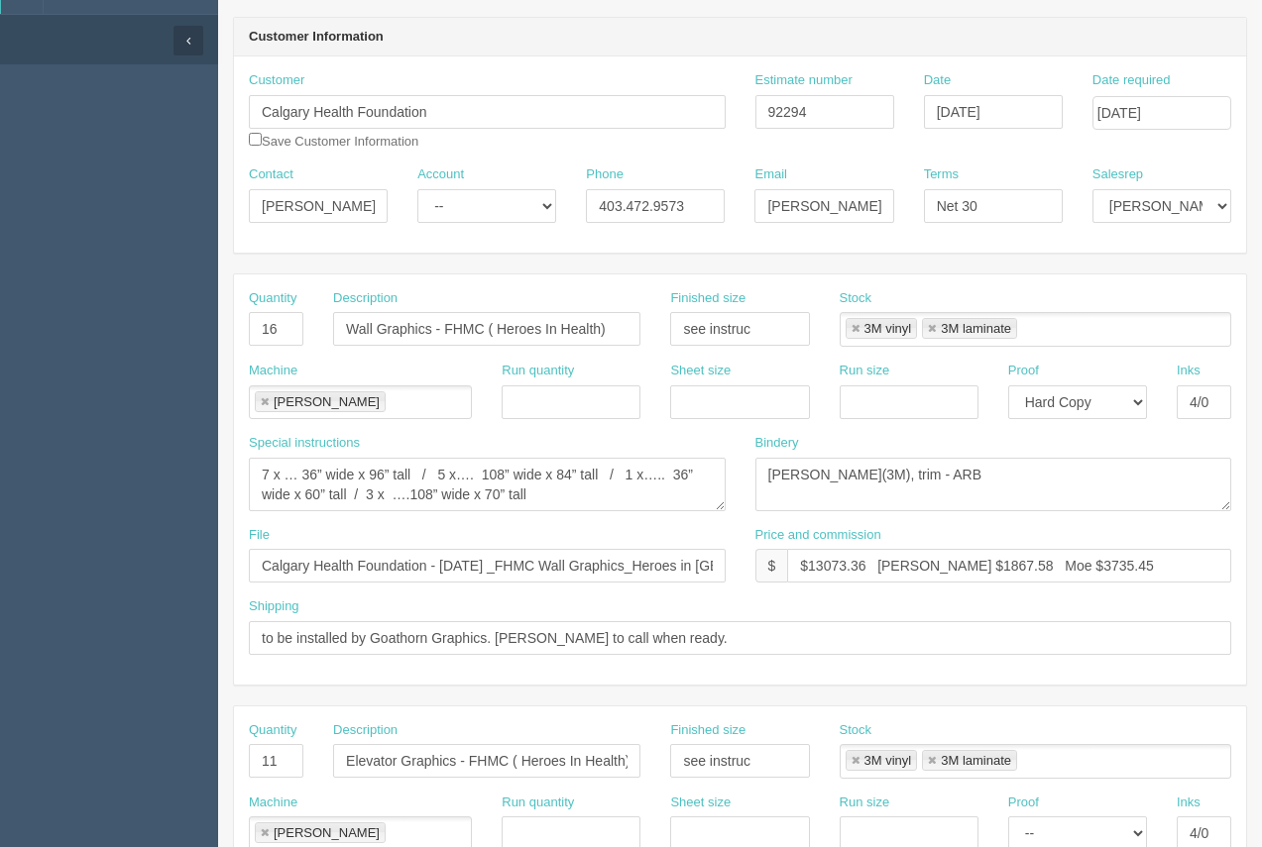
scroll to position [221, 0]
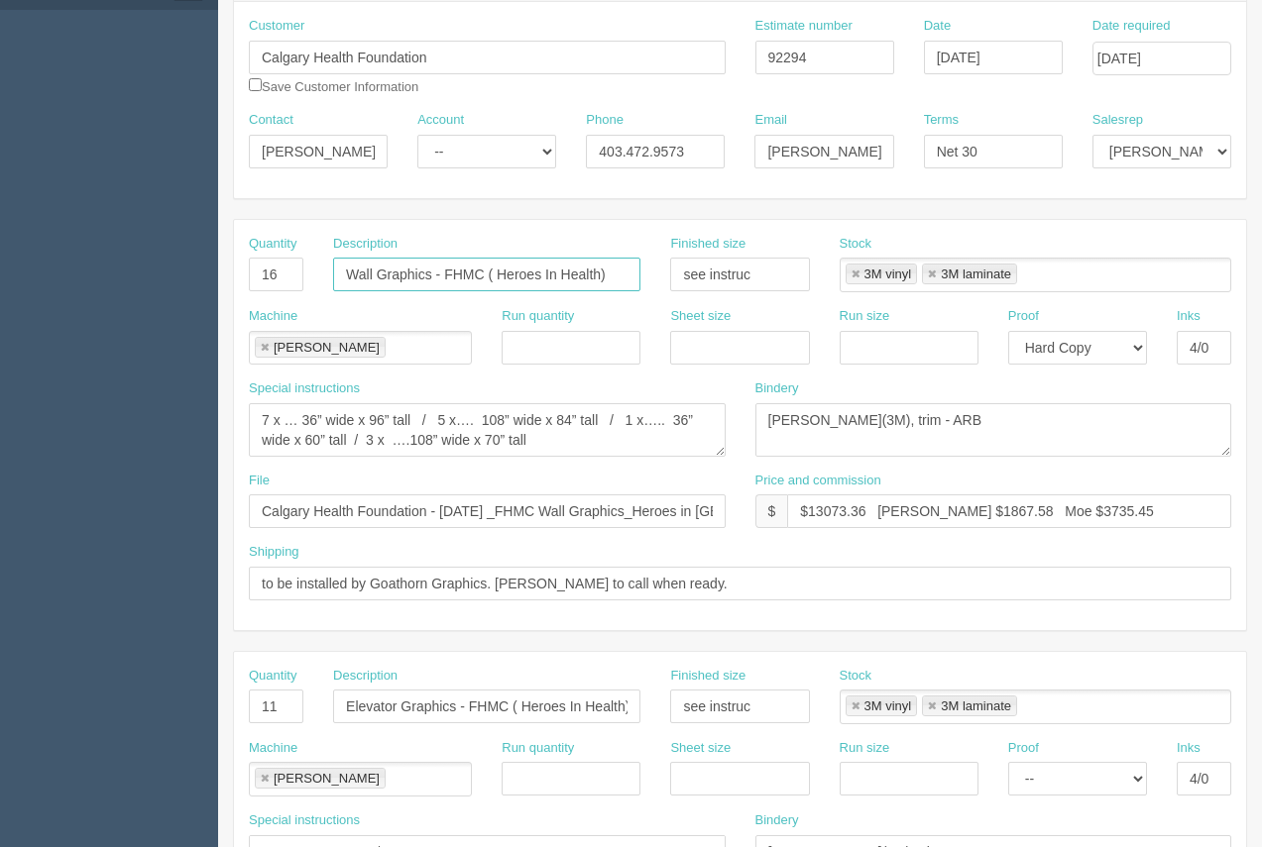
drag, startPoint x: 634, startPoint y: 275, endPoint x: 365, endPoint y: 275, distance: 269.6
click at [356, 266] on input "Wall Graphics - FHMC ( Heroes In Health)" at bounding box center [486, 275] width 307 height 34
paste input "Wall Graphics -F"
click at [354, 276] on input "WWall Graphics -FMC ( Heroes In Health)" at bounding box center [486, 275] width 307 height 34
type input "Wall Graphics -FMC ( Heroes In Health)"
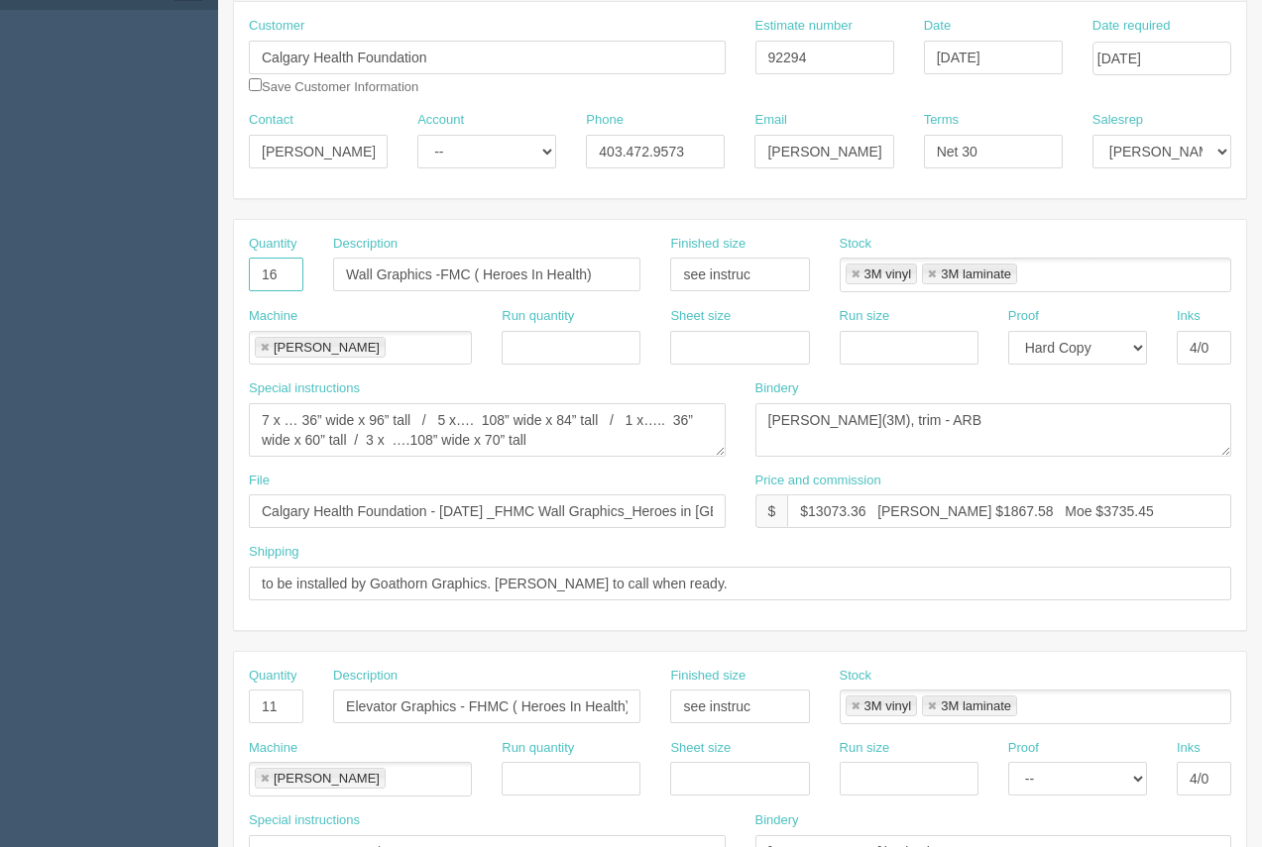
drag, startPoint x: 285, startPoint y: 273, endPoint x: 159, endPoint y: 272, distance: 126.9
click at [161, 273] on section "Dockets Estimates Customers" at bounding box center [631, 704] width 1262 height 1750
type input "8"
drag, startPoint x: 591, startPoint y: 363, endPoint x: 576, endPoint y: 388, distance: 28.9
click at [587, 366] on div "Run quantity" at bounding box center [571, 343] width 169 height 72
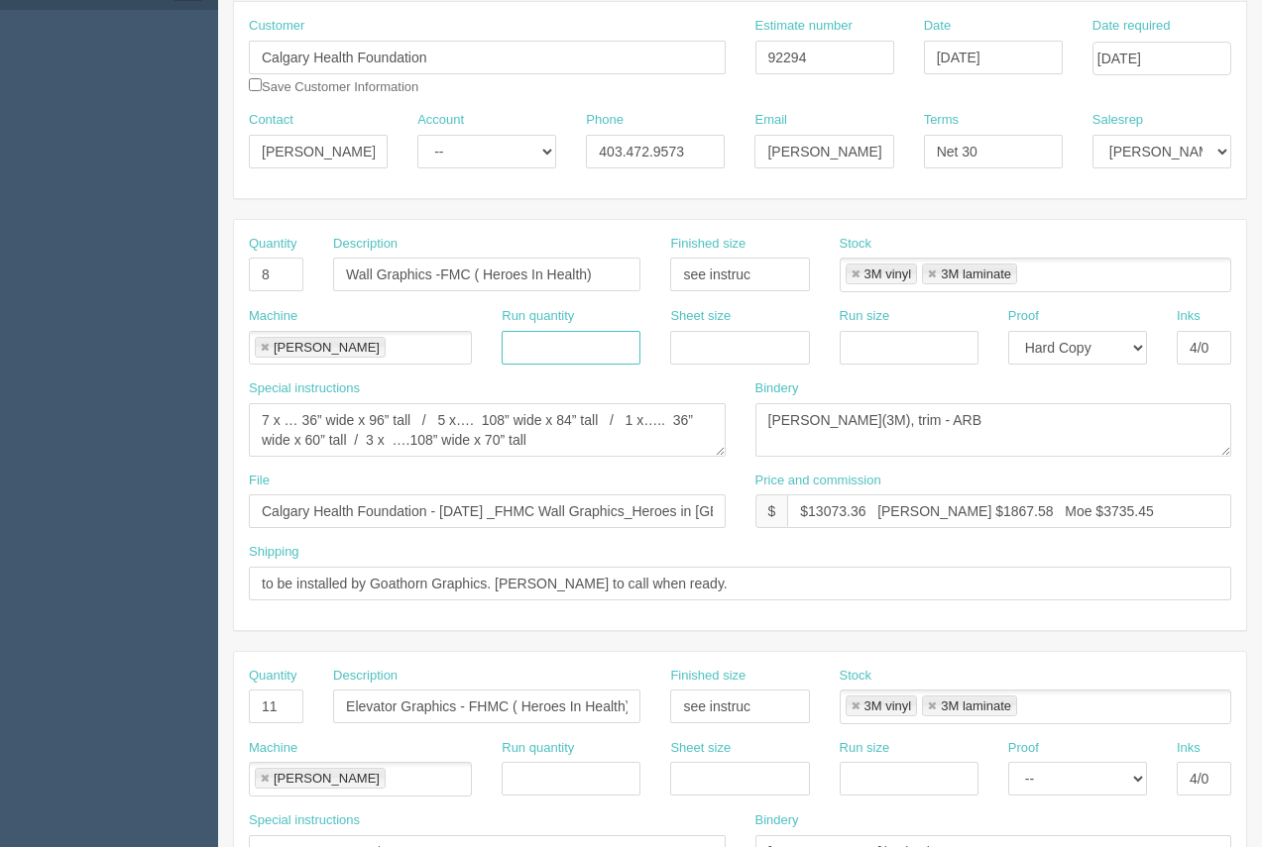
click at [928, 274] on link at bounding box center [932, 275] width 12 height 13
type input "3M vinyl"
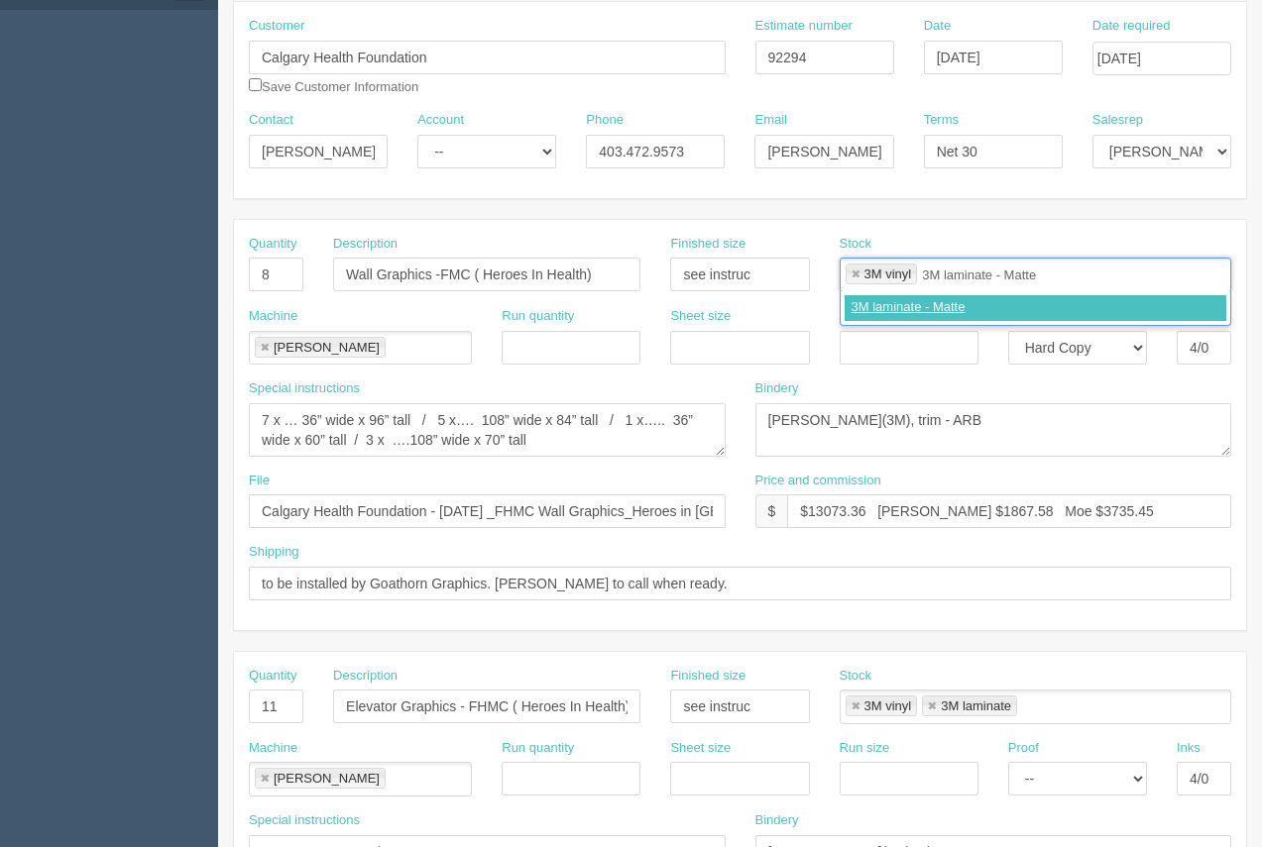
type input "3M laminate - Matte"
click at [936, 294] on div "3M laminate - Matte" at bounding box center [1036, 308] width 392 height 35
type input "3M vinyl,3M laminate - Matte"
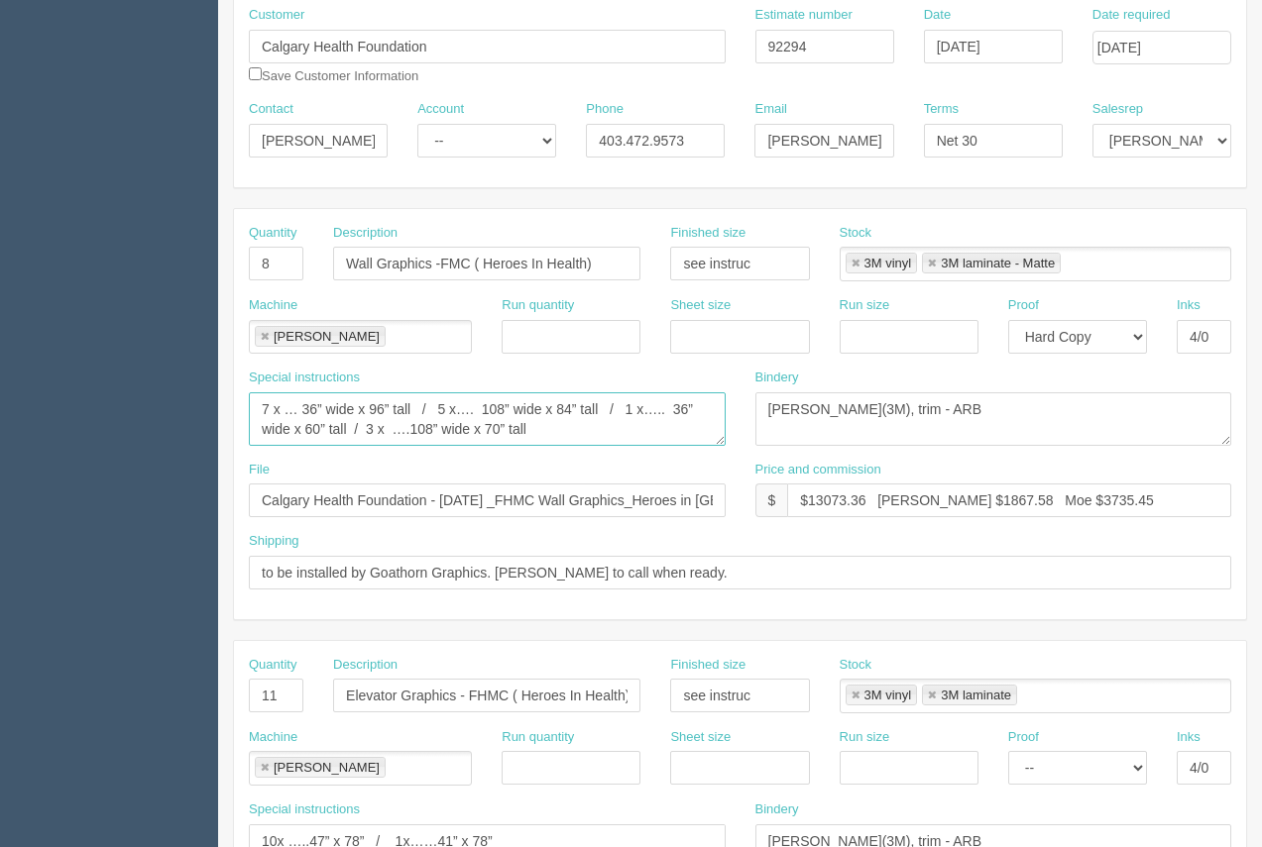
scroll to position [0, 0]
drag, startPoint x: 579, startPoint y: 427, endPoint x: 337, endPoint y: 409, distance: 242.5
click at [207, 381] on section "Dockets Estimates Customers" at bounding box center [631, 693] width 1262 height 1750
paste textarea "2 x 48 ( x 1) / 108 x 84 ( x 6) / 108 x 70 ( x 1)"
type textarea "72 x 48 ( x 1) / 108 x 84 ( x 6) / 108 x 70 ( x 1)"
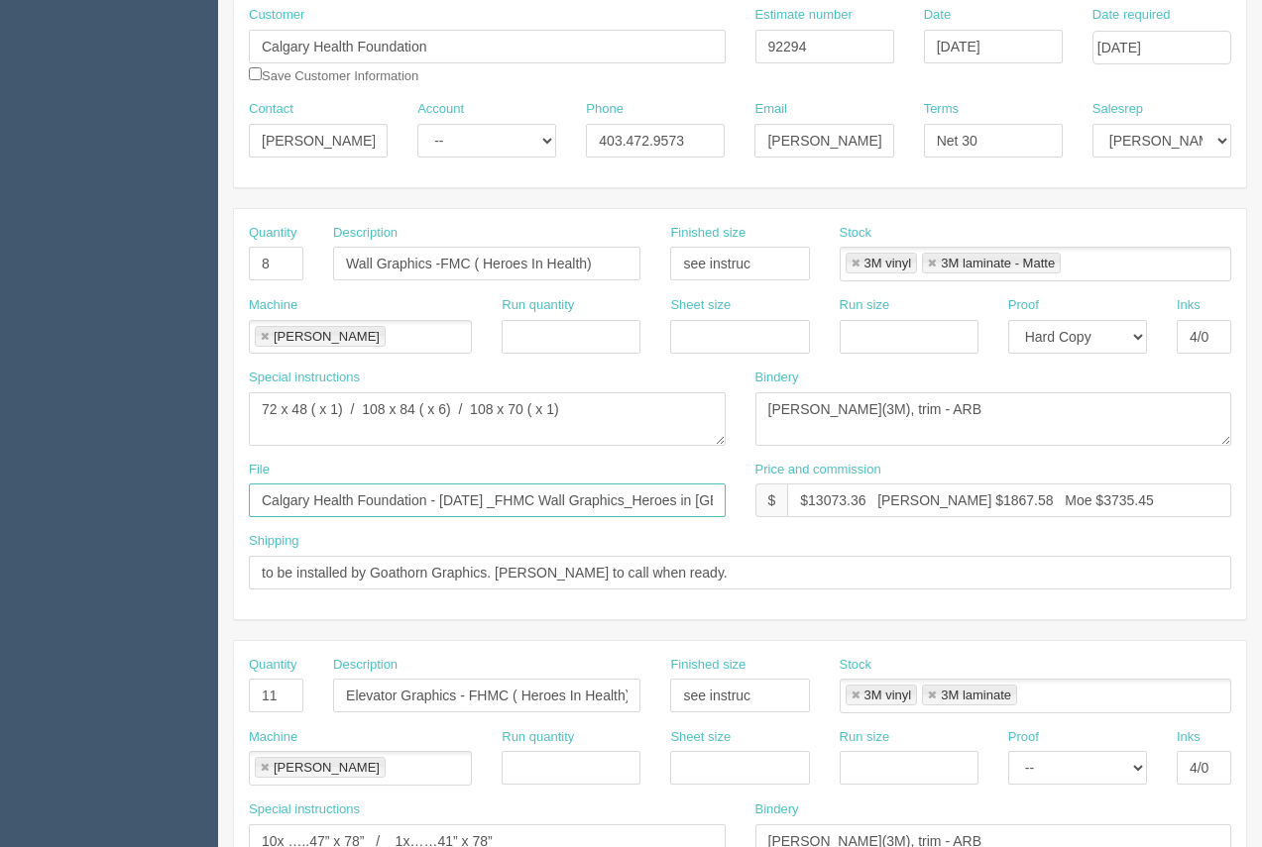
scroll to position [0, 77]
drag, startPoint x: 260, startPoint y: 500, endPoint x: 795, endPoint y: 509, distance: 535.3
click at [795, 509] on div "File Calgary Health Foundation - November 2023 _FHMC Wall Graphics_Heroes in He…" at bounding box center [740, 497] width 1012 height 72
paste input "August 2025 _FMC _Wall Decals"
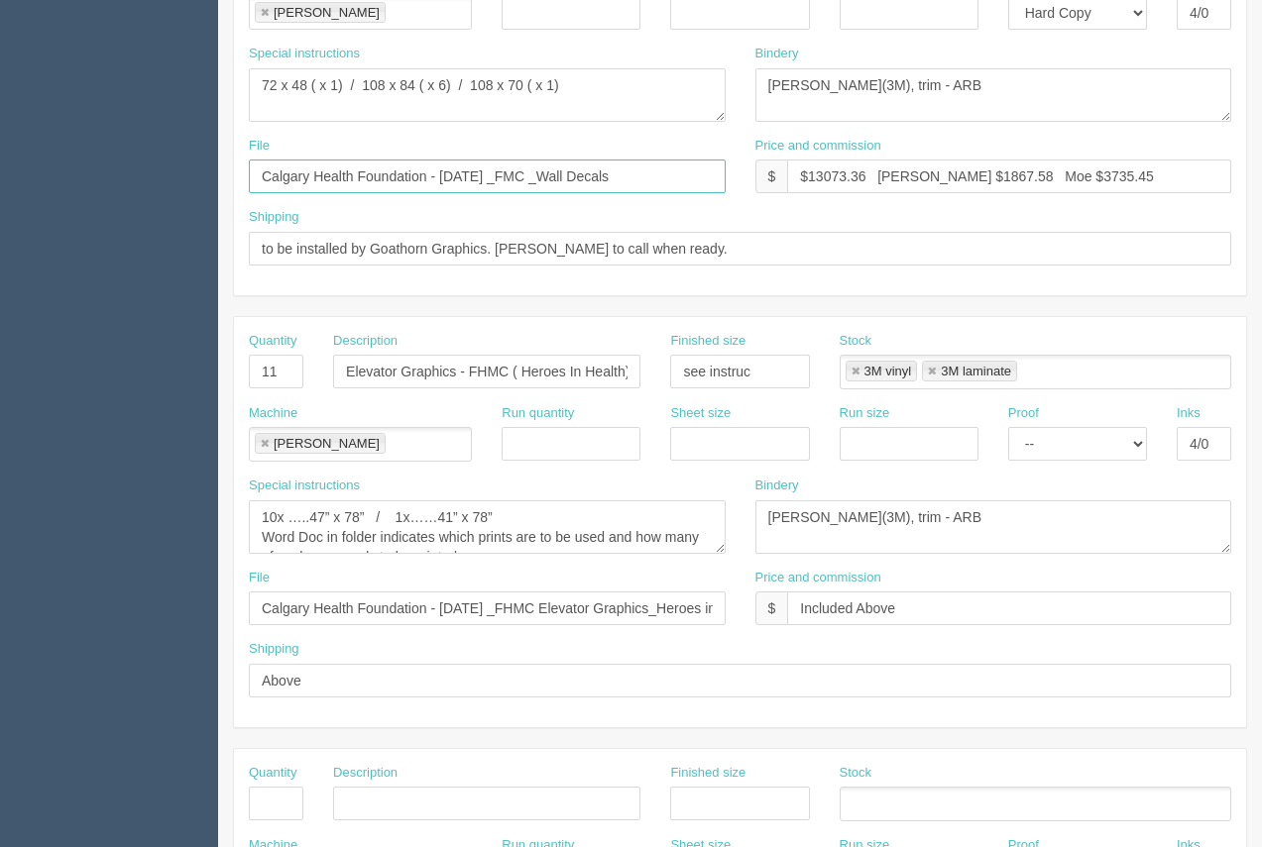
scroll to position [565, 0]
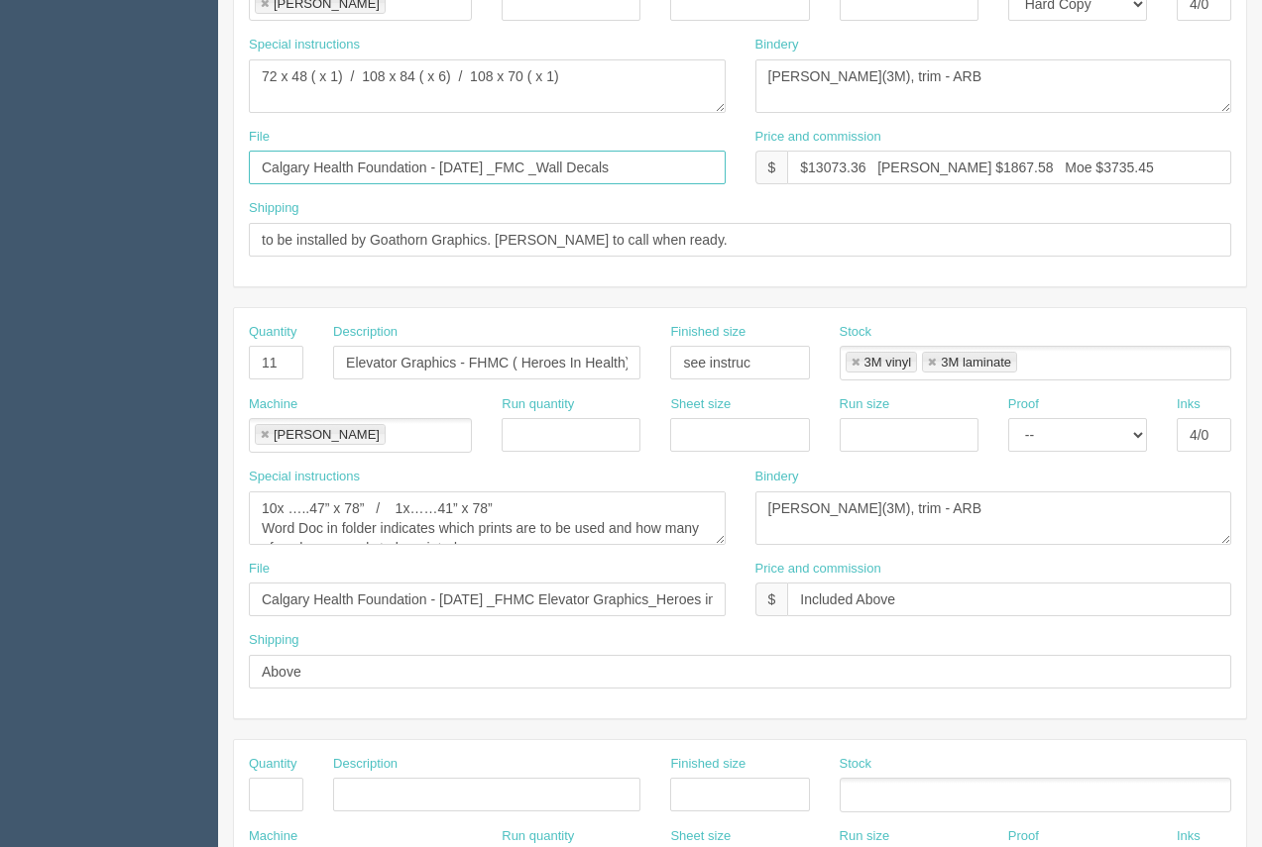
type input "Calgary Health Foundation - August 2025 _FMC _Wall Decals"
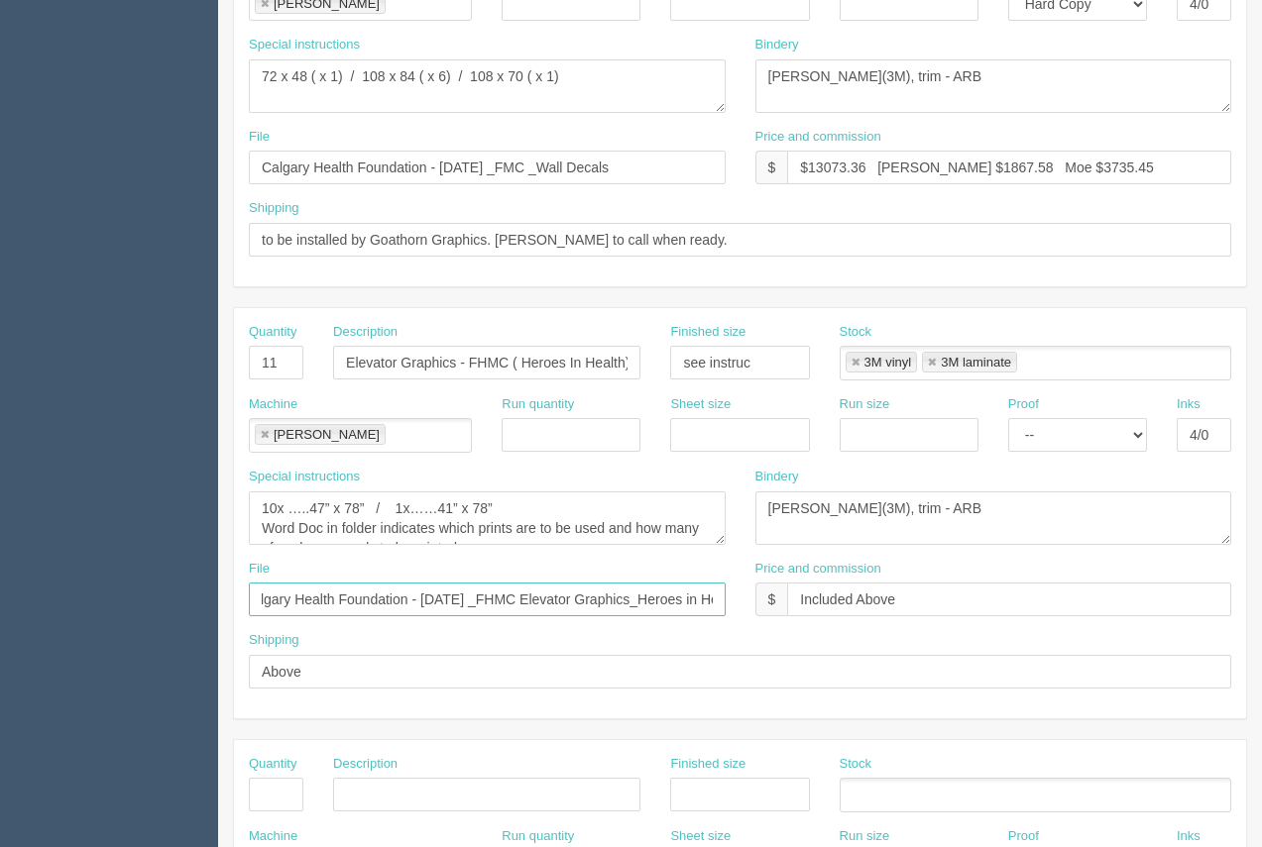
scroll to position [0, 102]
drag, startPoint x: 261, startPoint y: 597, endPoint x: 723, endPoint y: 623, distance: 462.7
click at [760, 632] on div "Quantity 11 Description Elevator Graphics - FHMC ( Heroes In Health) Finished s…" at bounding box center [740, 513] width 1012 height 410
paste input "August 2025 _FMC _Elevator Decals"
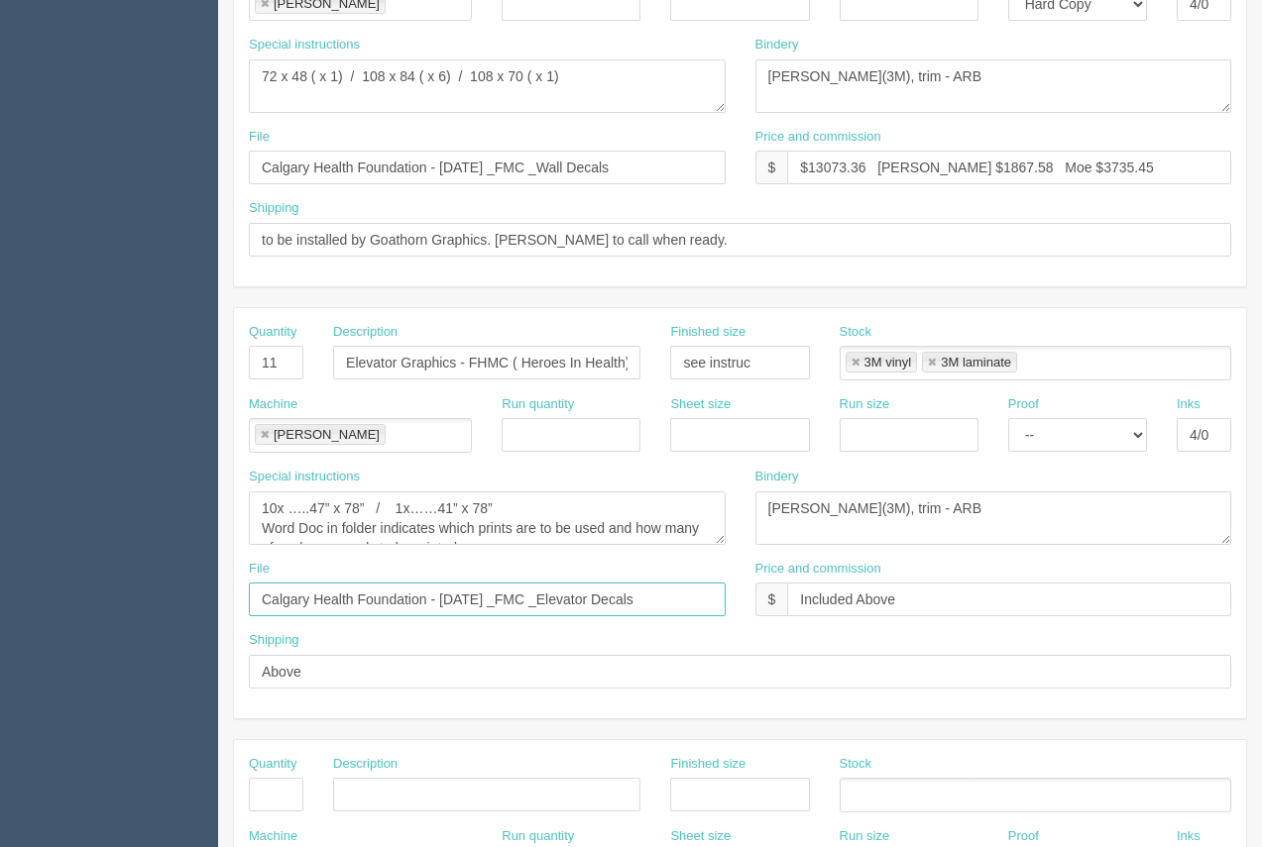
type input "Calgary Health Foundation - August 2025 _FMC _Elevator Decals"
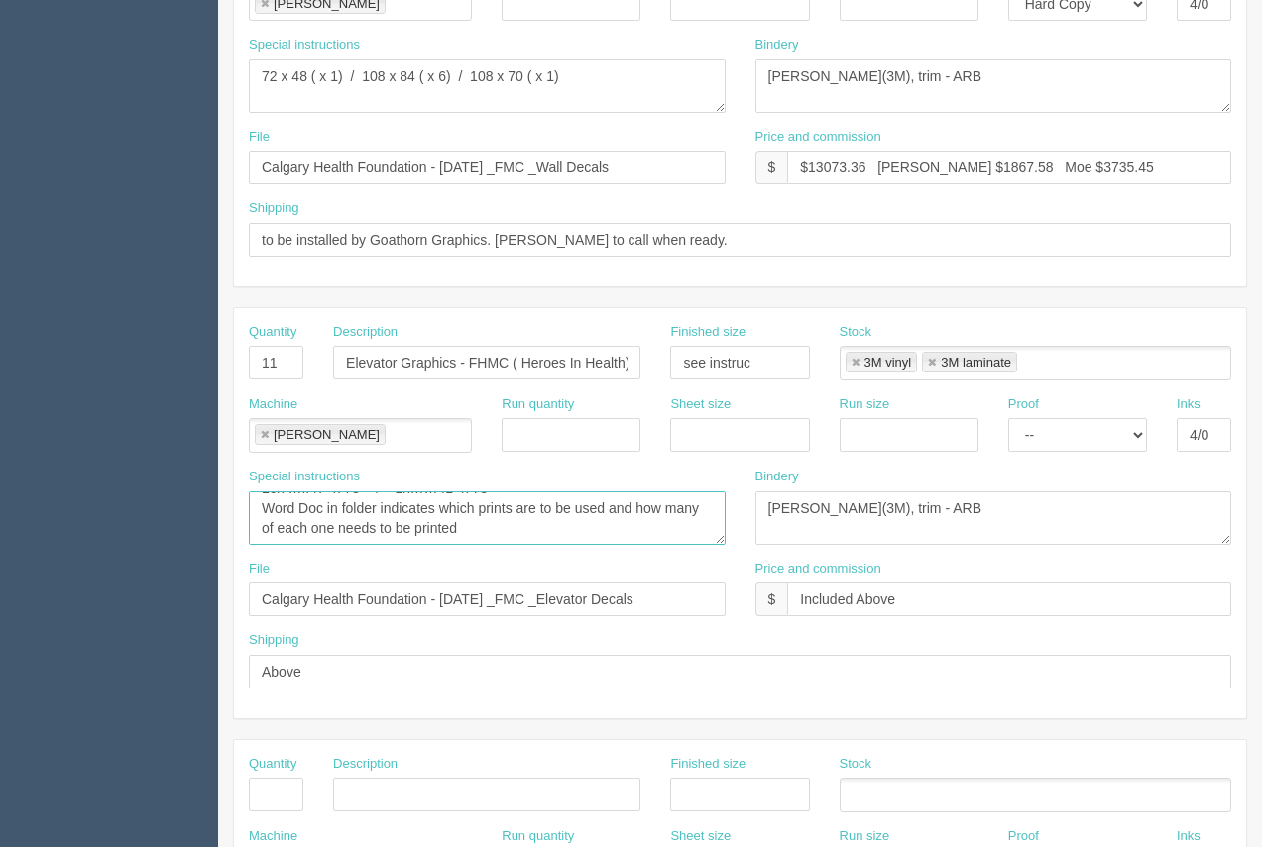
drag, startPoint x: 261, startPoint y: 505, endPoint x: 692, endPoint y: 588, distance: 439.1
click at [853, 593] on div "Quantity 11 Description Elevator Graphics - FHMC ( Heroes In Health) Finished s…" at bounding box center [740, 513] width 1012 height 410
paste textarea "78 x 41 ( x 1) / 78 x 47( x 3) / 83 x 46 ( x 7)"
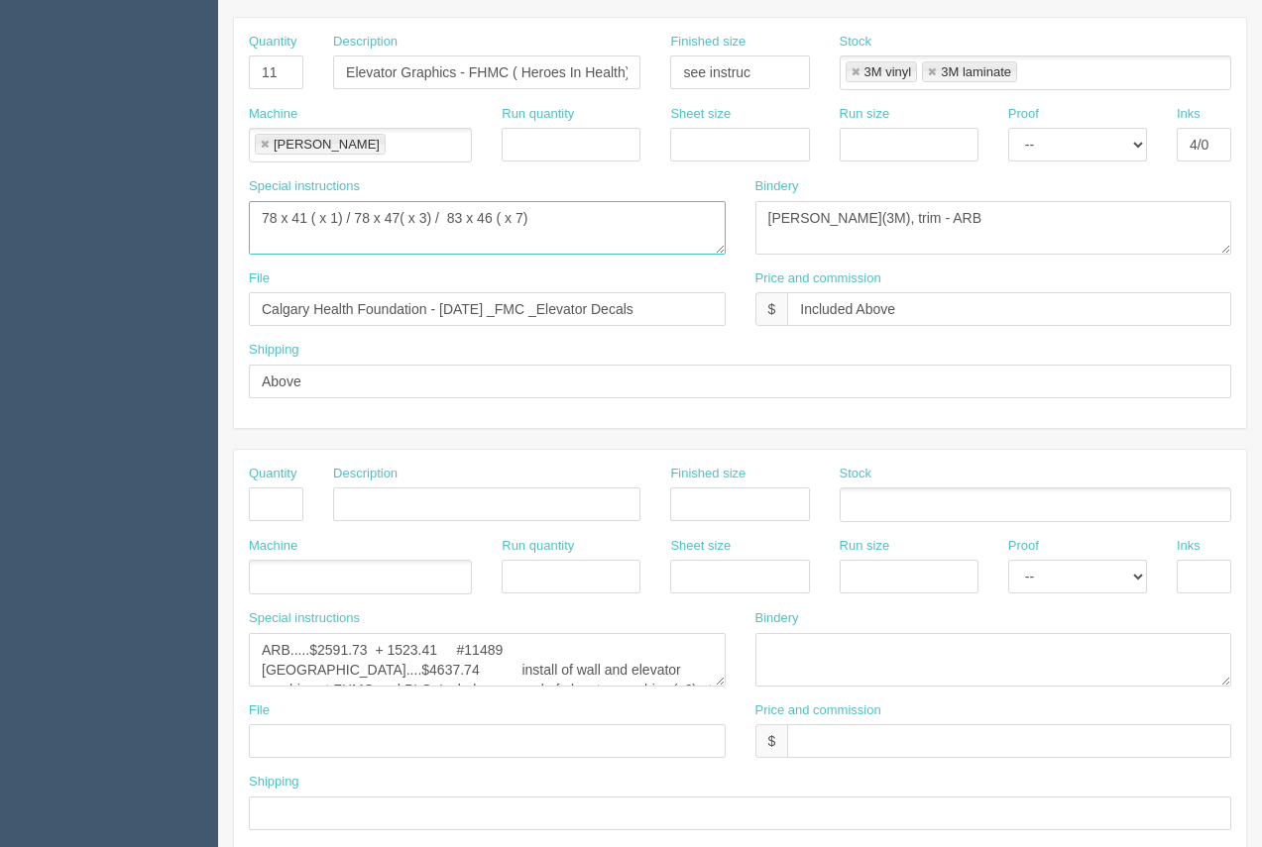
scroll to position [953, 0]
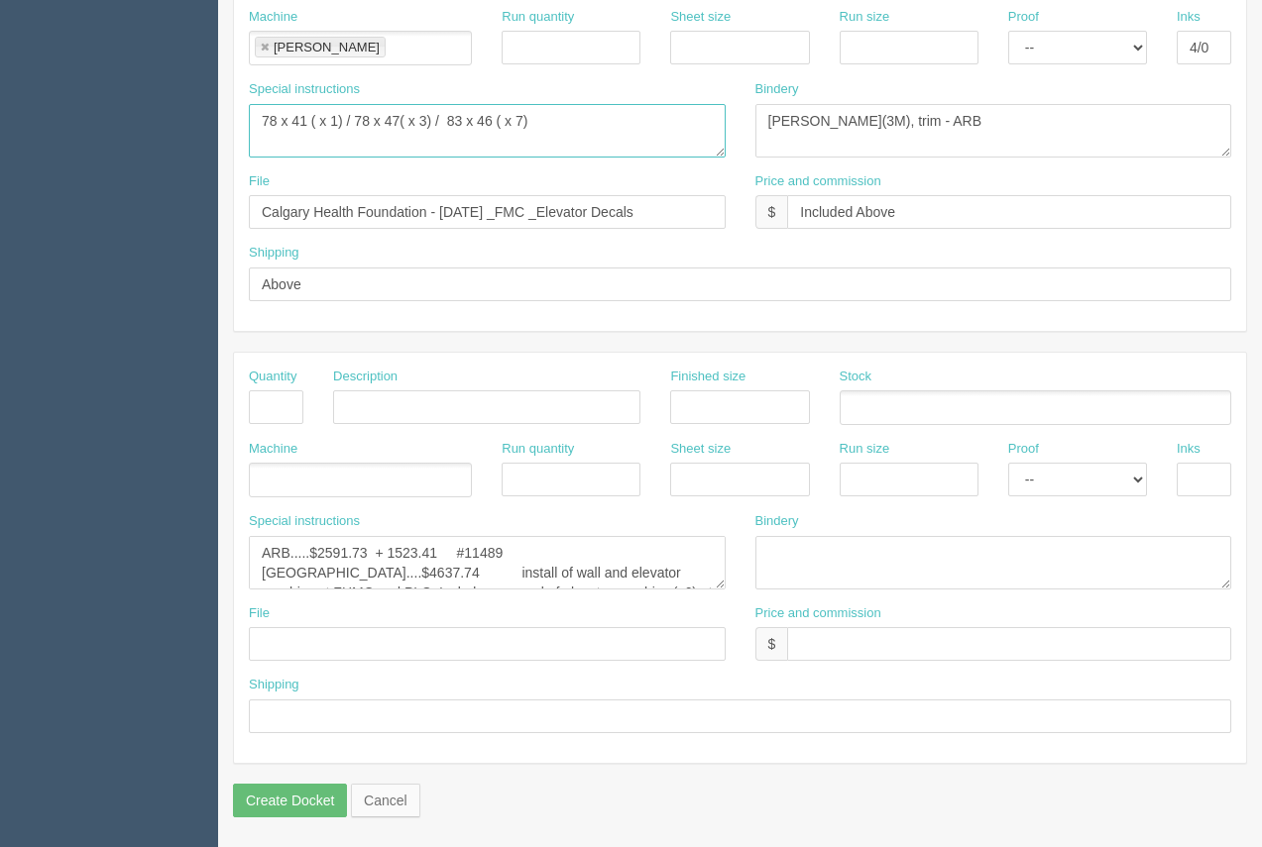
type textarea "78 x 41 ( x 1) / 78 x 47( x 3) / 83 x 46 ( x 7)"
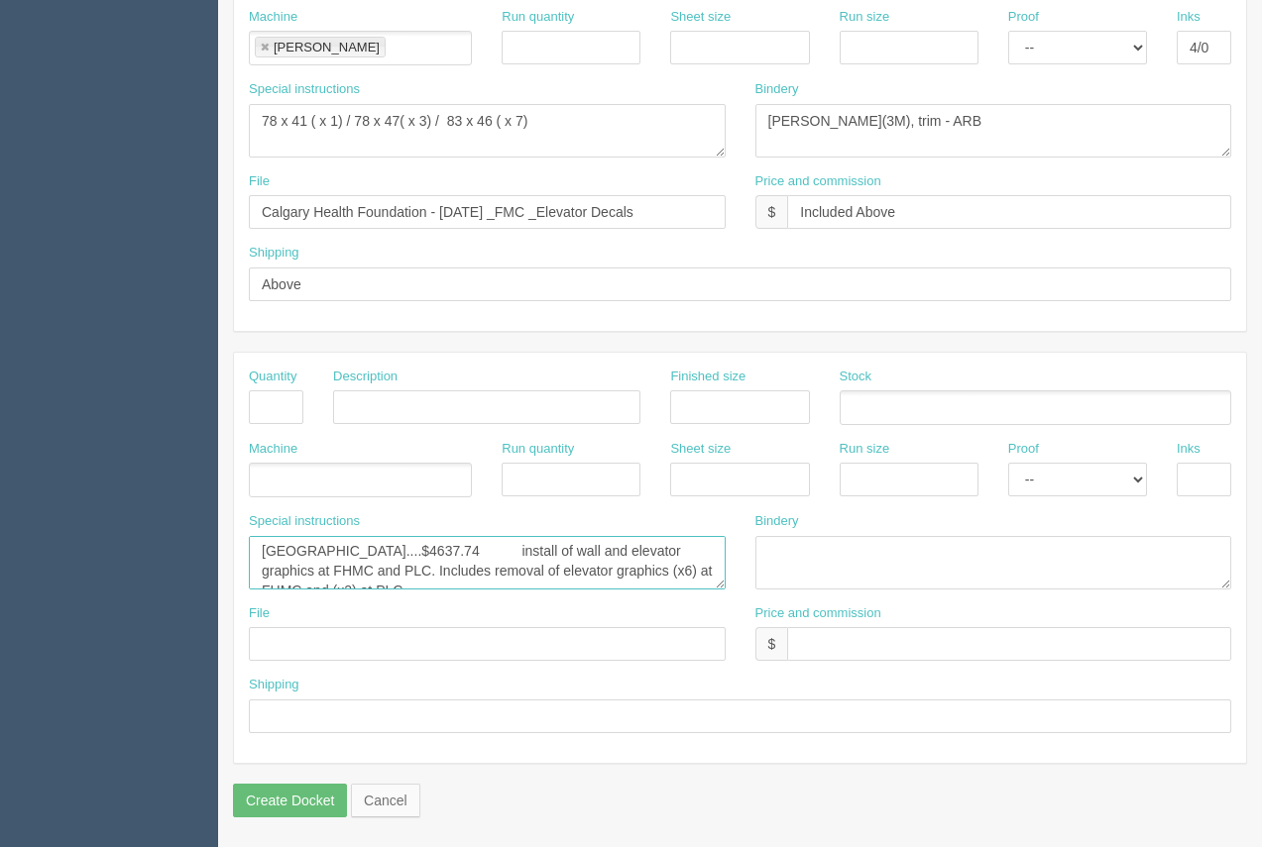
scroll to position [40, 0]
drag, startPoint x: 260, startPoint y: 554, endPoint x: 751, endPoint y: 595, distance: 493.3
click at [751, 595] on div "Special instructions ARB.....$2591.73 + 1523.41 #11489 Goathorn....$4637.74 ins…" at bounding box center [740, 558] width 1012 height 92
paste textarea "......$1100.61 #12584 Goathorn....$2800.00 install of wall and elevator graphic…"
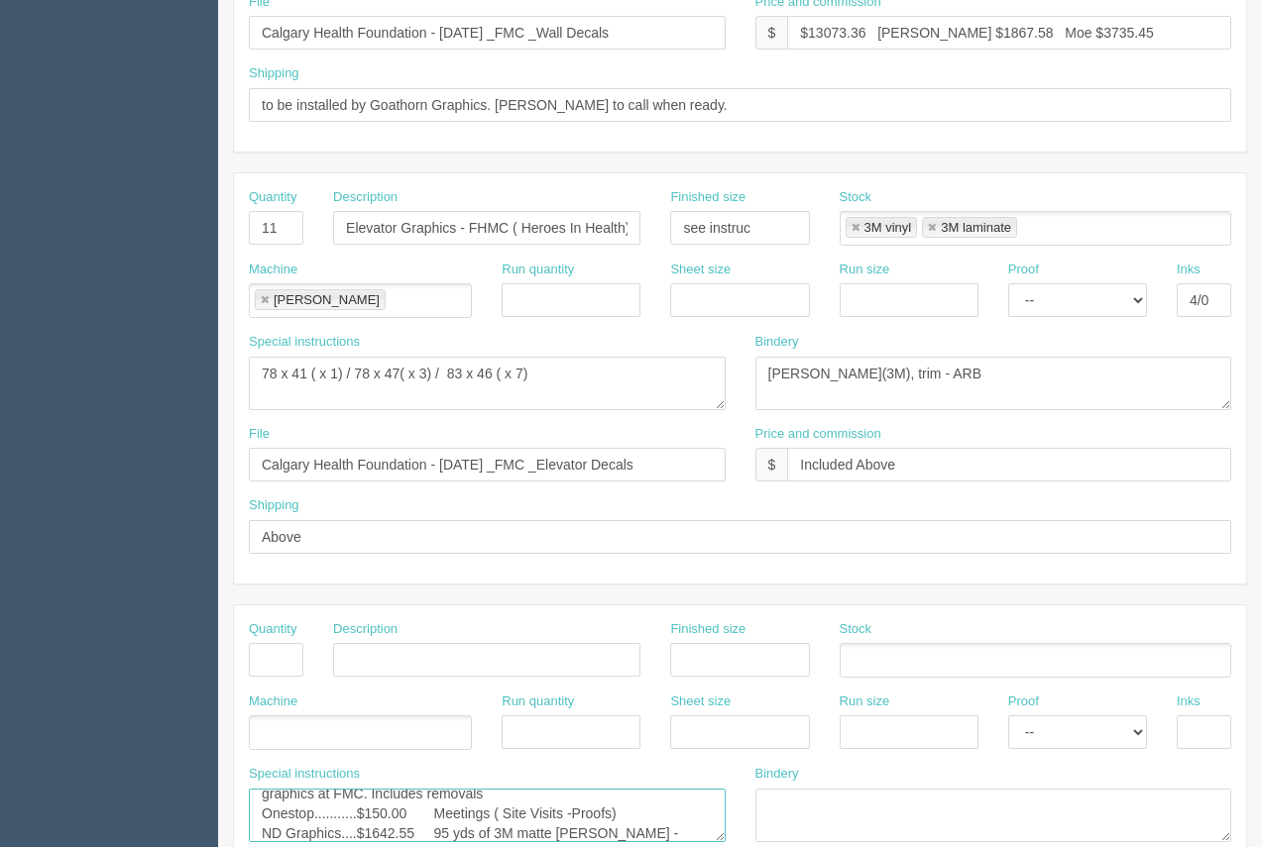
scroll to position [702, 0]
type textarea "ARB...........$1100.61 #12584 Goathorn....$2800.00 install of wall and elevator…"
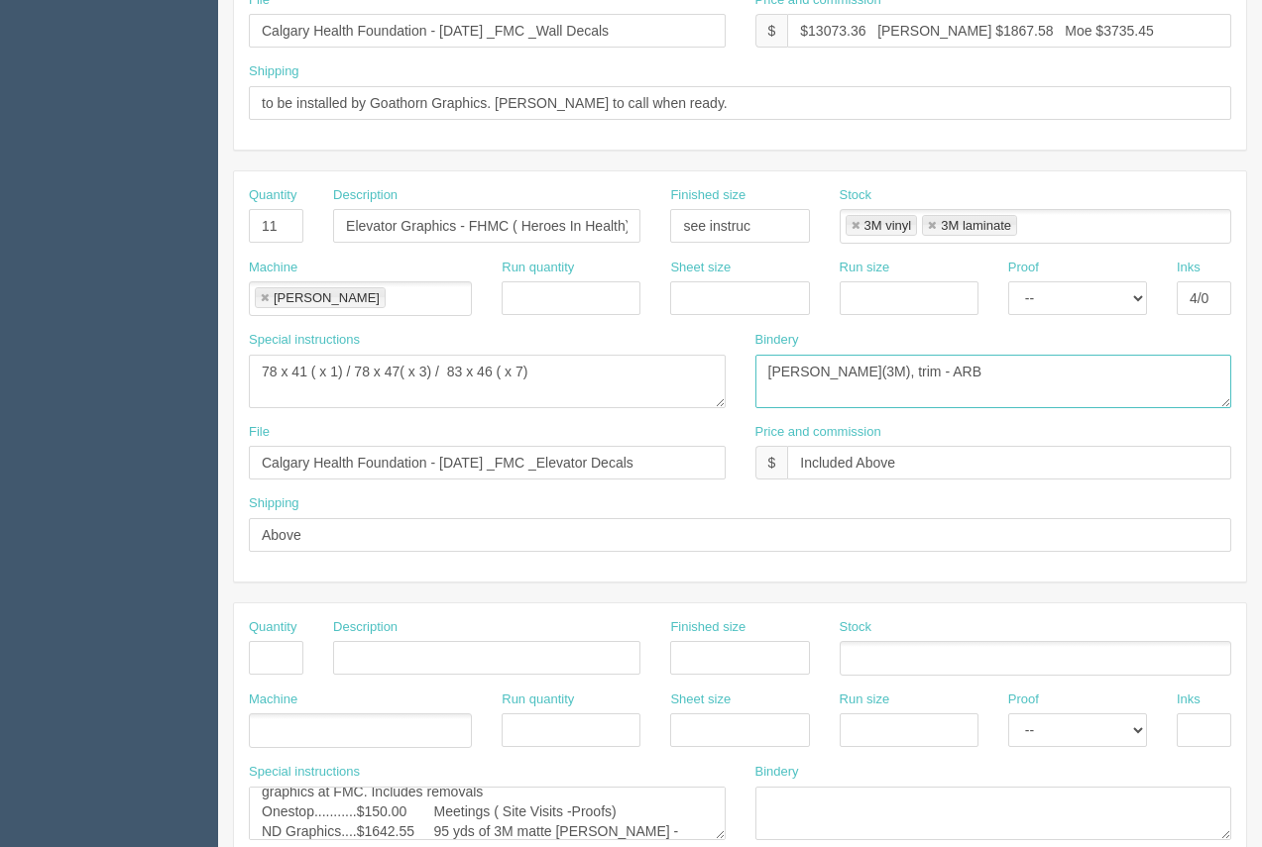
drag, startPoint x: 961, startPoint y: 367, endPoint x: 724, endPoint y: 381, distance: 238.3
click at [689, 374] on div "Special instructions 10x …..47” x 78” / 1x……41” x 78” Word Doc in folder indica…" at bounding box center [740, 377] width 1012 height 92
paste textarea "Supplied lam(MATTE LAM -"
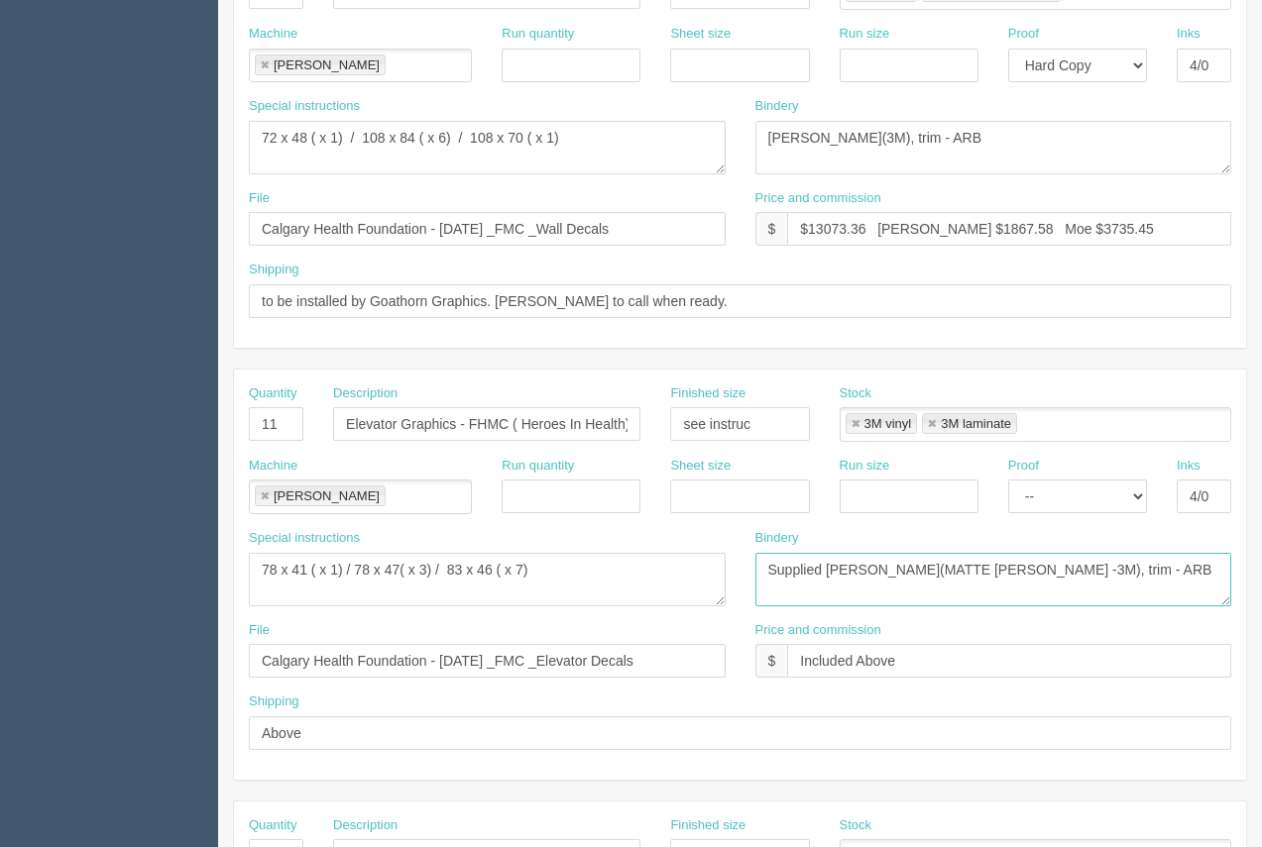
scroll to position [498, 0]
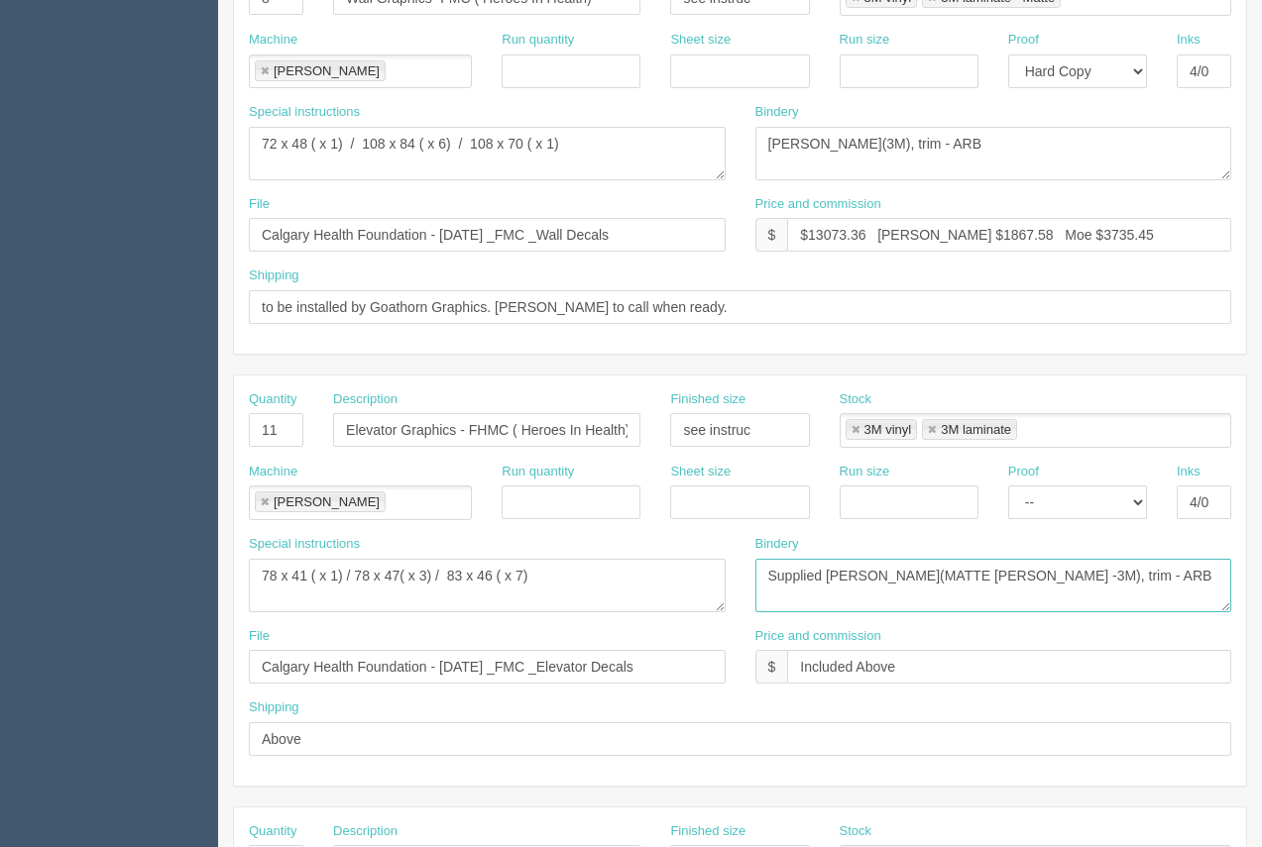
type textarea "Supplied lam(MATTE LAM -3M), trim - ARB"
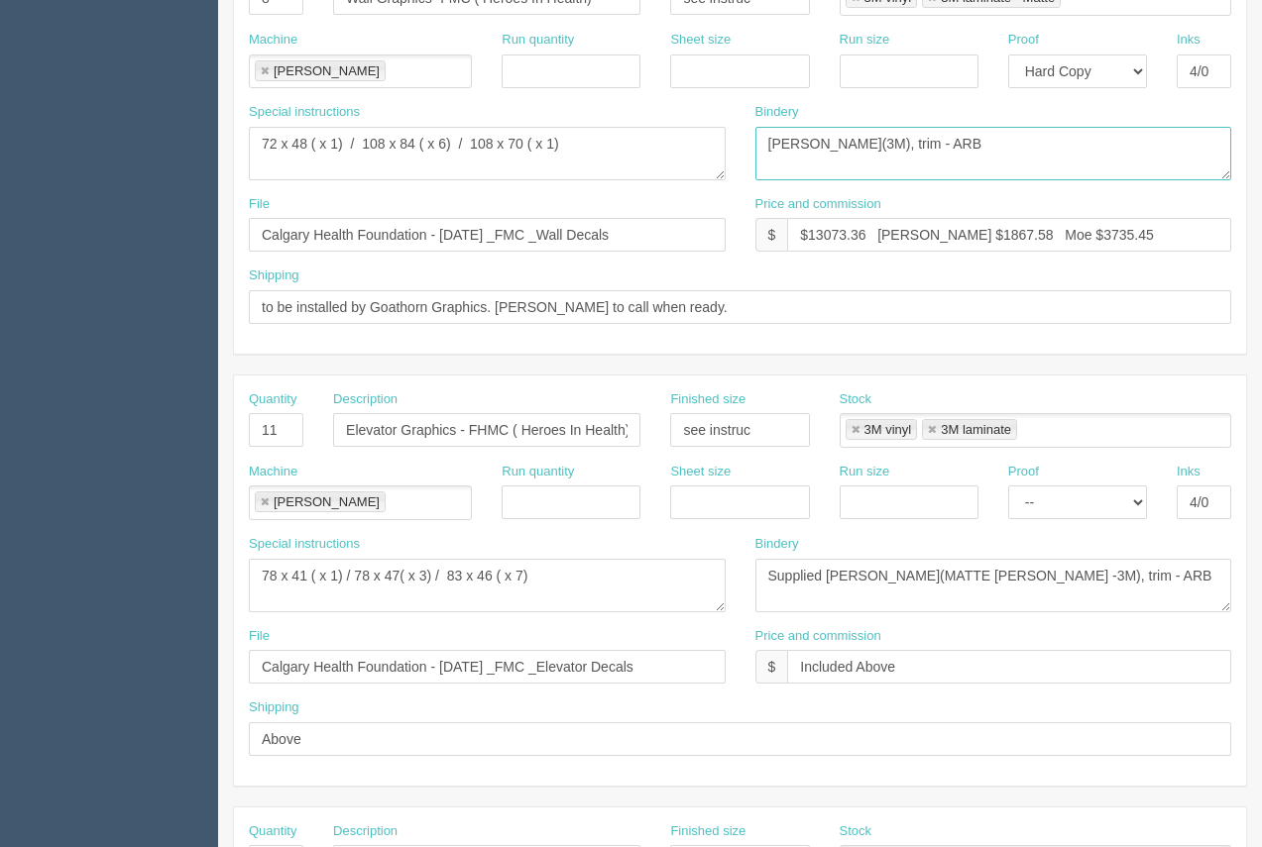
drag, startPoint x: 844, startPoint y: 152, endPoint x: 733, endPoint y: 166, distance: 110.9
click at [665, 163] on div "Special instructions 7 x … 36” wide x 96” tall / 5 x…. 108” wide x 84” tall / 1…" at bounding box center [740, 149] width 1012 height 92
drag, startPoint x: 753, startPoint y: 153, endPoint x: 922, endPoint y: 150, distance: 168.5
click at [922, 150] on textarea "lam(3M), trim - ARB" at bounding box center [993, 154] width 477 height 54
drag, startPoint x: 845, startPoint y: 152, endPoint x: 760, endPoint y: 157, distance: 84.4
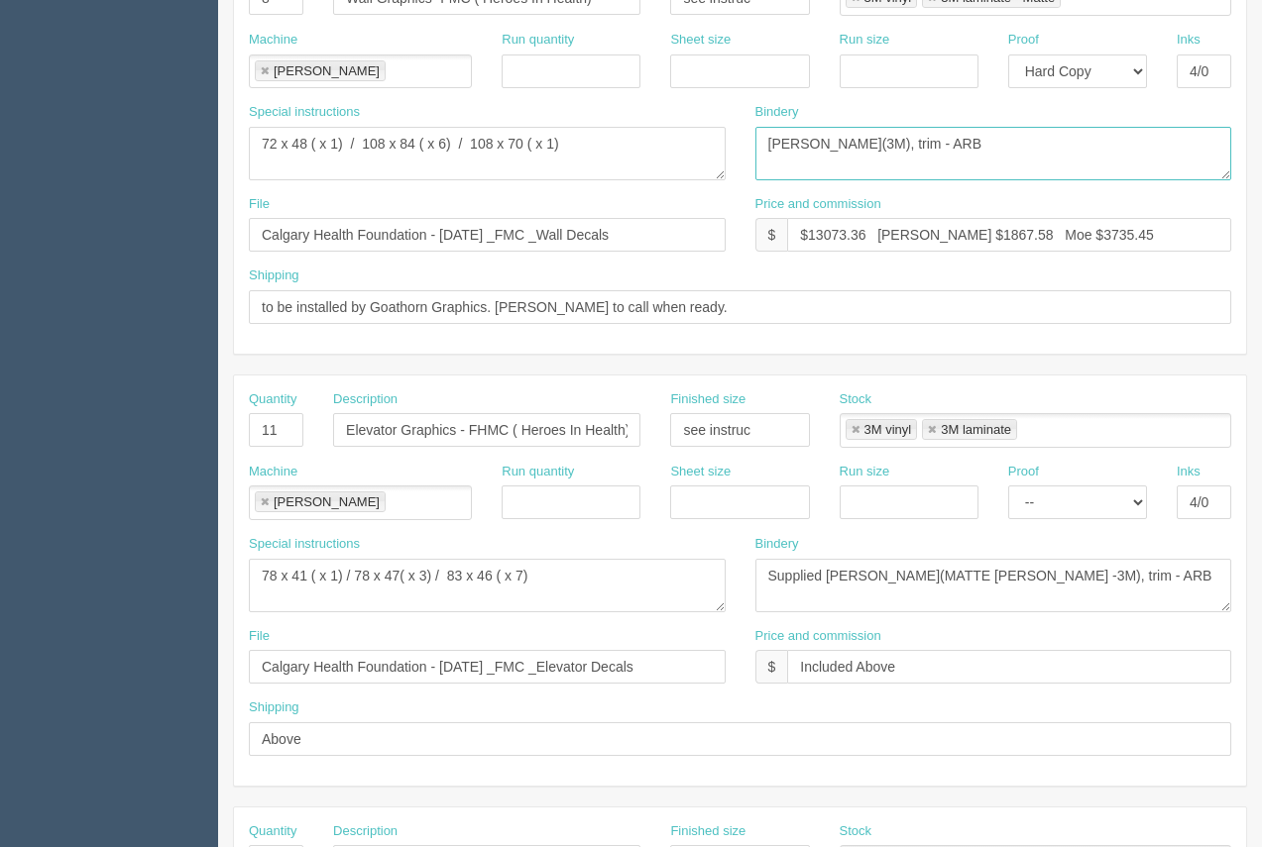
click at [760, 157] on textarea "lam(3M), trim - ARB" at bounding box center [993, 154] width 477 height 54
paste textarea "Supplied lam(MATTE LAM -"
type textarea "Supplied lam(MATTE LAM -3M), trim - ARB"
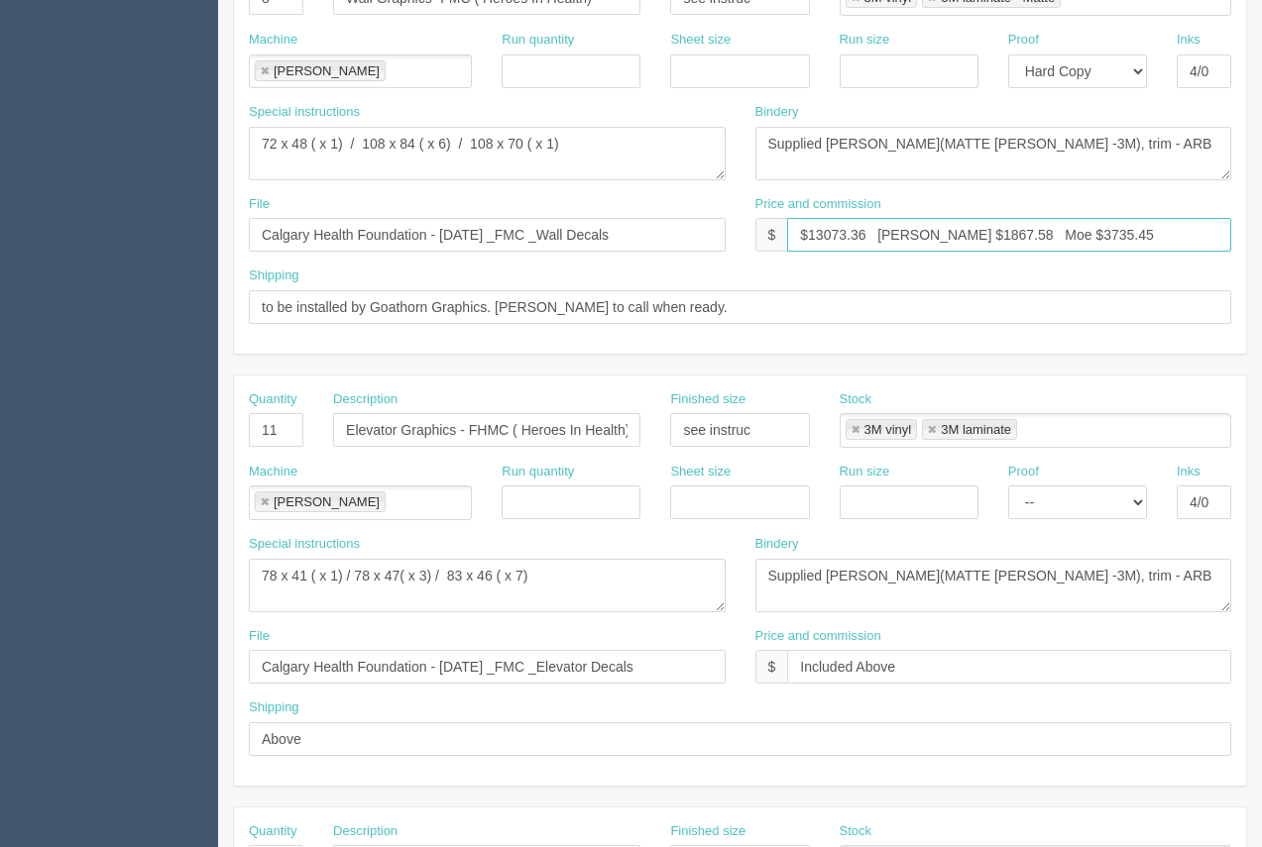
drag, startPoint x: 1097, startPoint y: 239, endPoint x: 749, endPoint y: 245, distance: 348.0
click at [721, 253] on div "File Calgary Health Foundation - August 2025 _FMC _Wall Decals Price and commis…" at bounding box center [740, 231] width 1012 height 72
paste input "4890.84 Arif $2597.62 Moe $4871.44"
type input "$14890.84 Arif $2597.62 Moe $4871.44"
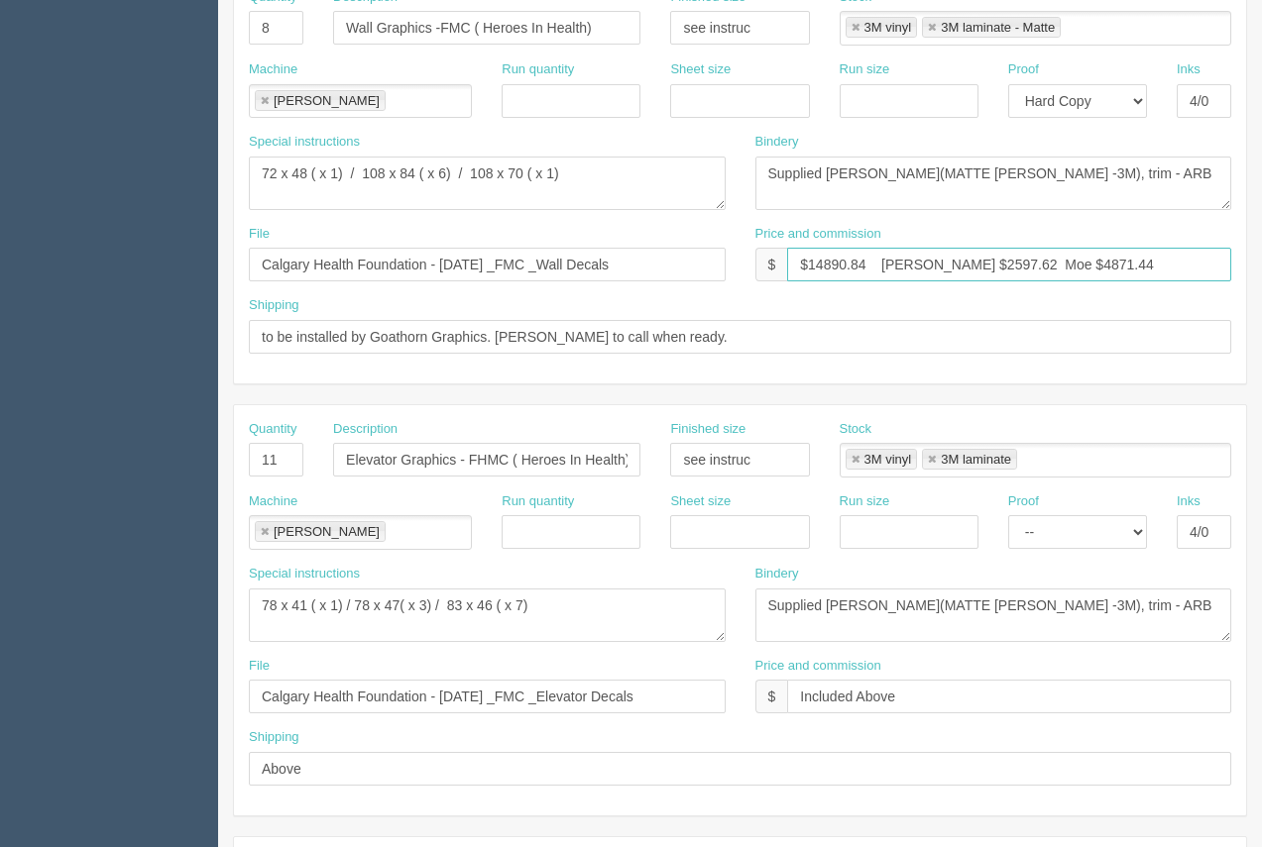
scroll to position [479, 0]
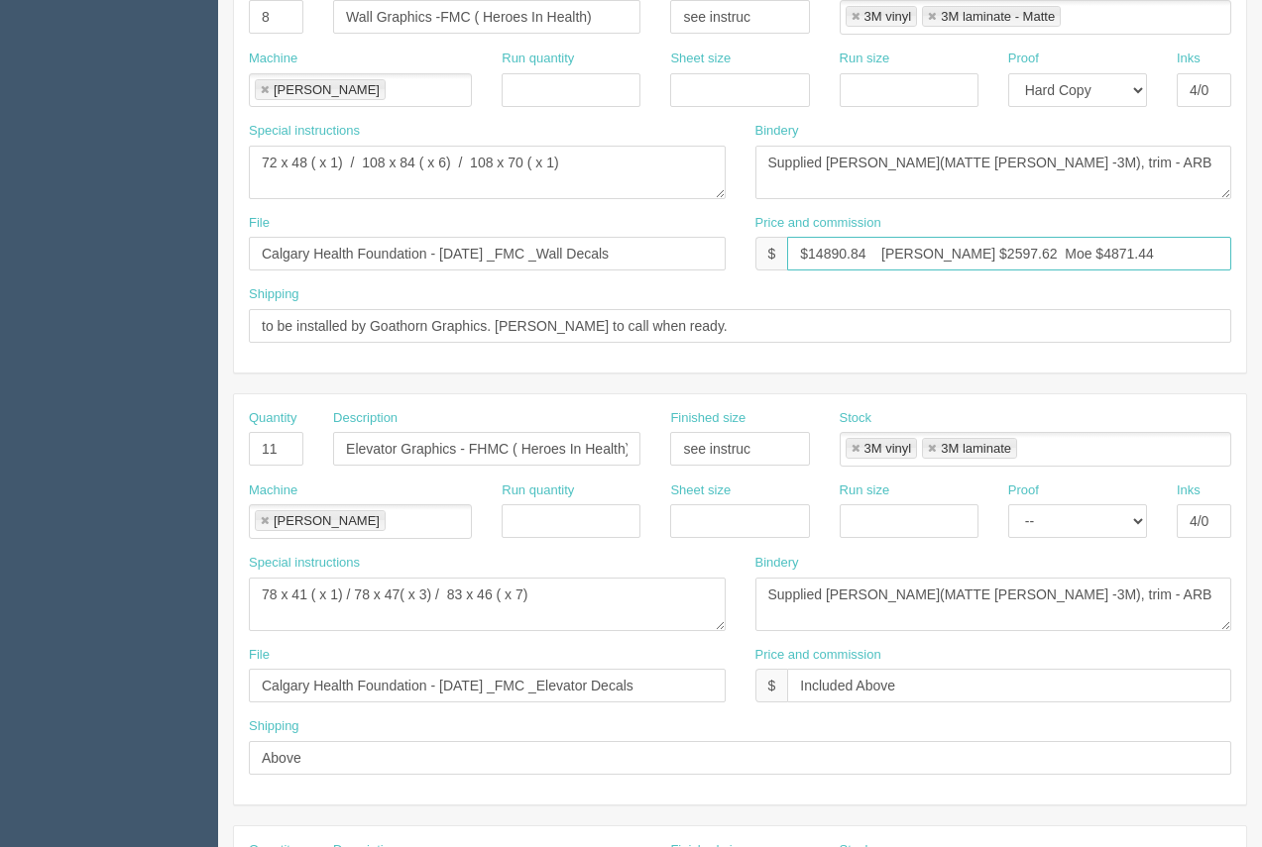
click at [931, 455] on link at bounding box center [932, 449] width 12 height 13
type input "3M vinyl"
type input "$14890.84 Arif $2597.62 Moe $4871.44"
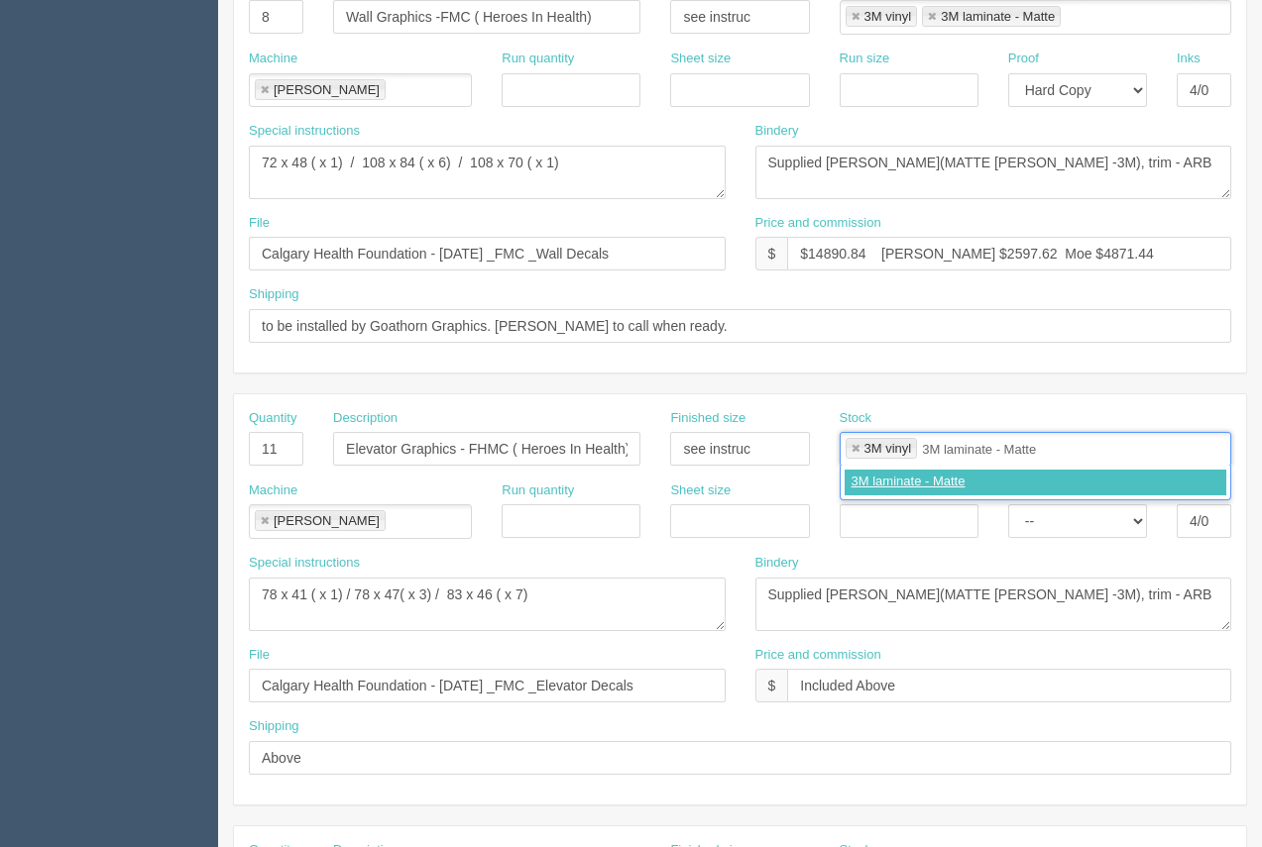
type input "3M laminate - Matte"
type input "3M vinyl,3M laminate - Matte"
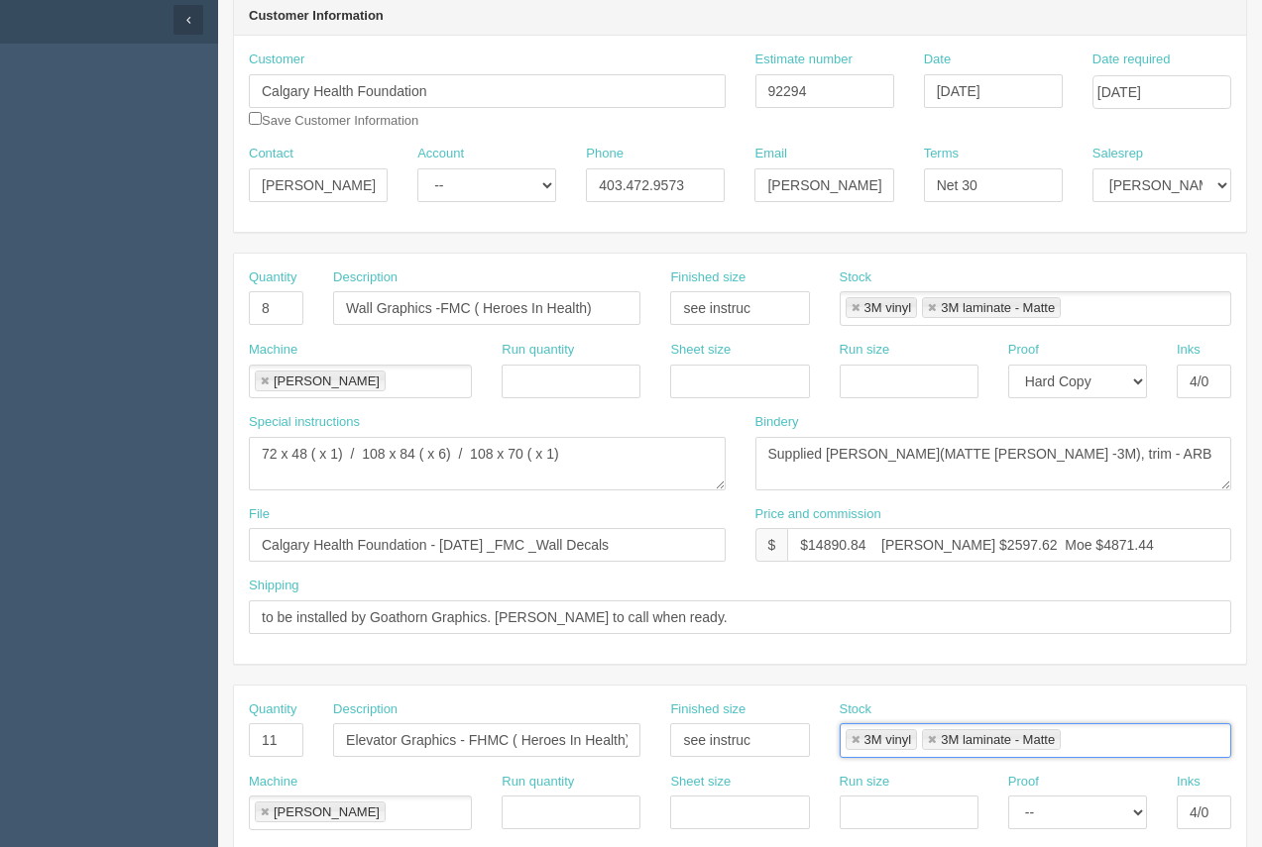
scroll to position [196, 0]
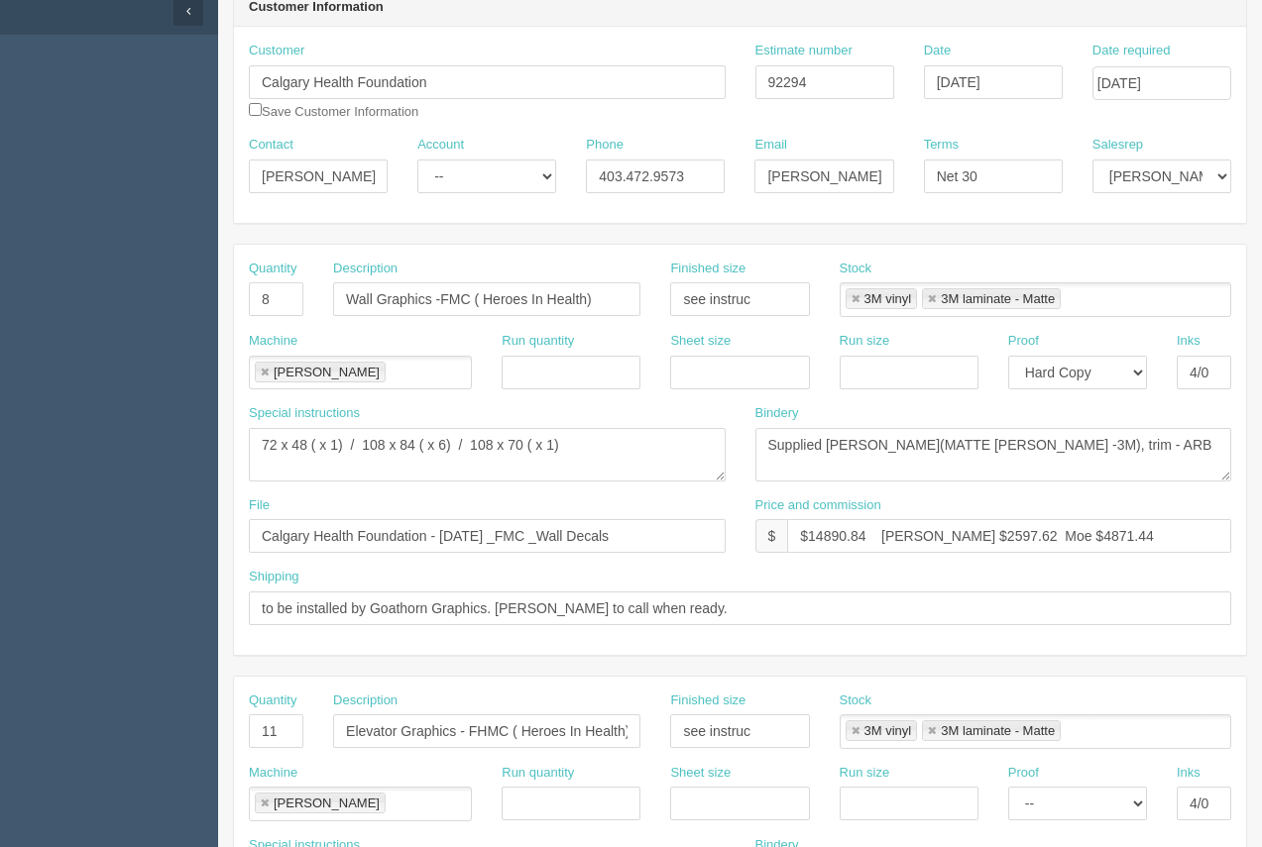
click at [646, 221] on div "Customer Calgary Health Foundation Save Customer Information Estimate number 92…" at bounding box center [740, 125] width 1012 height 196
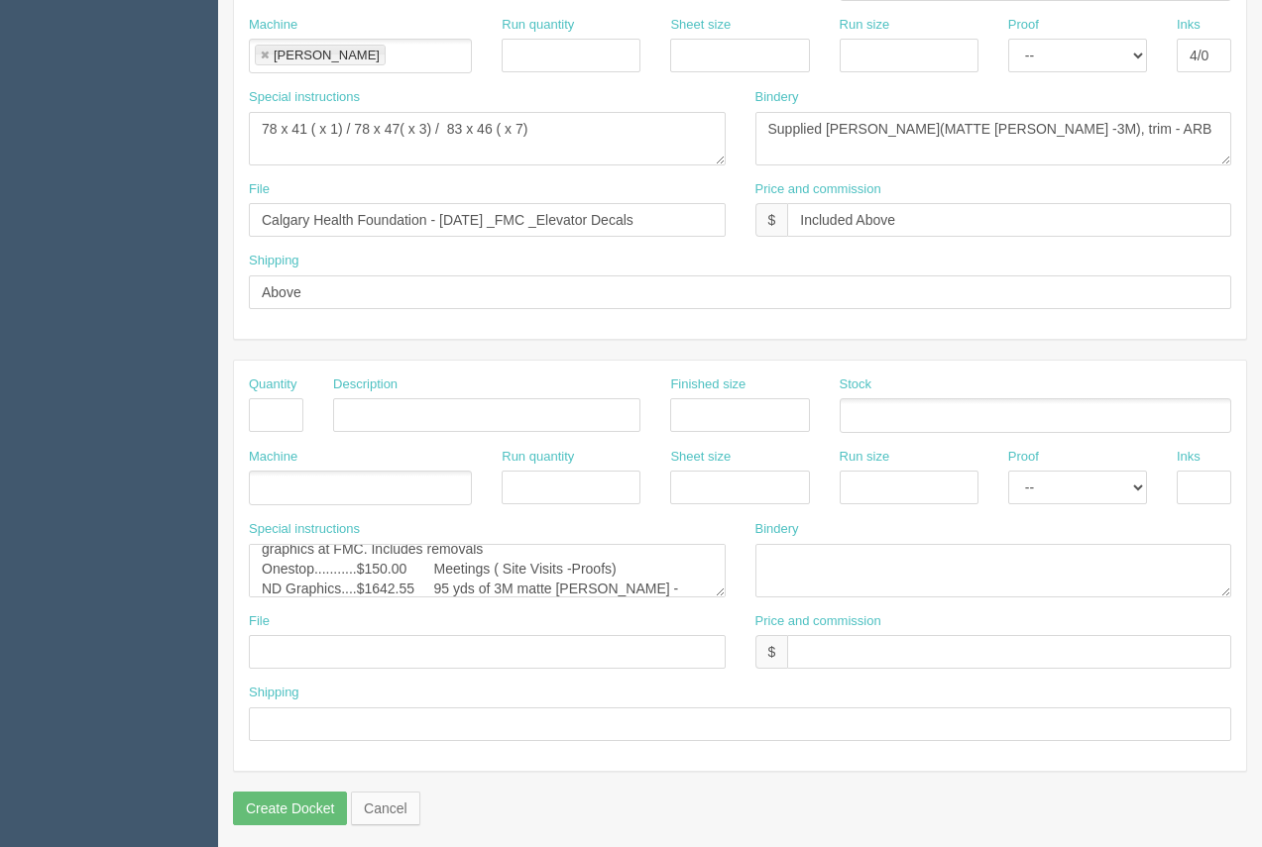
scroll to position [953, 0]
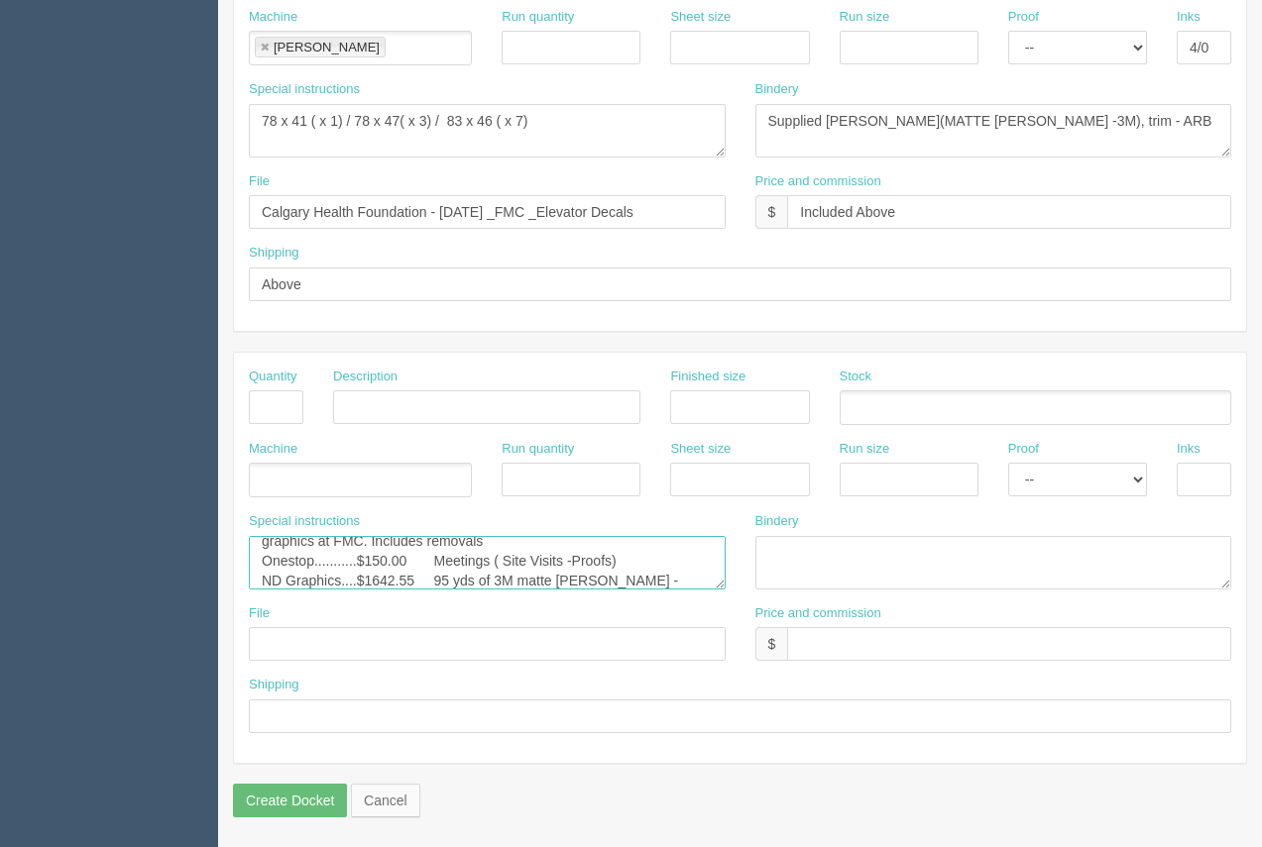
click at [416, 583] on textarea "ARB.....$2591.73 + 1523.41 #11489 Goathorn....$4637.74 install of wall and elev…" at bounding box center [487, 563] width 477 height 54
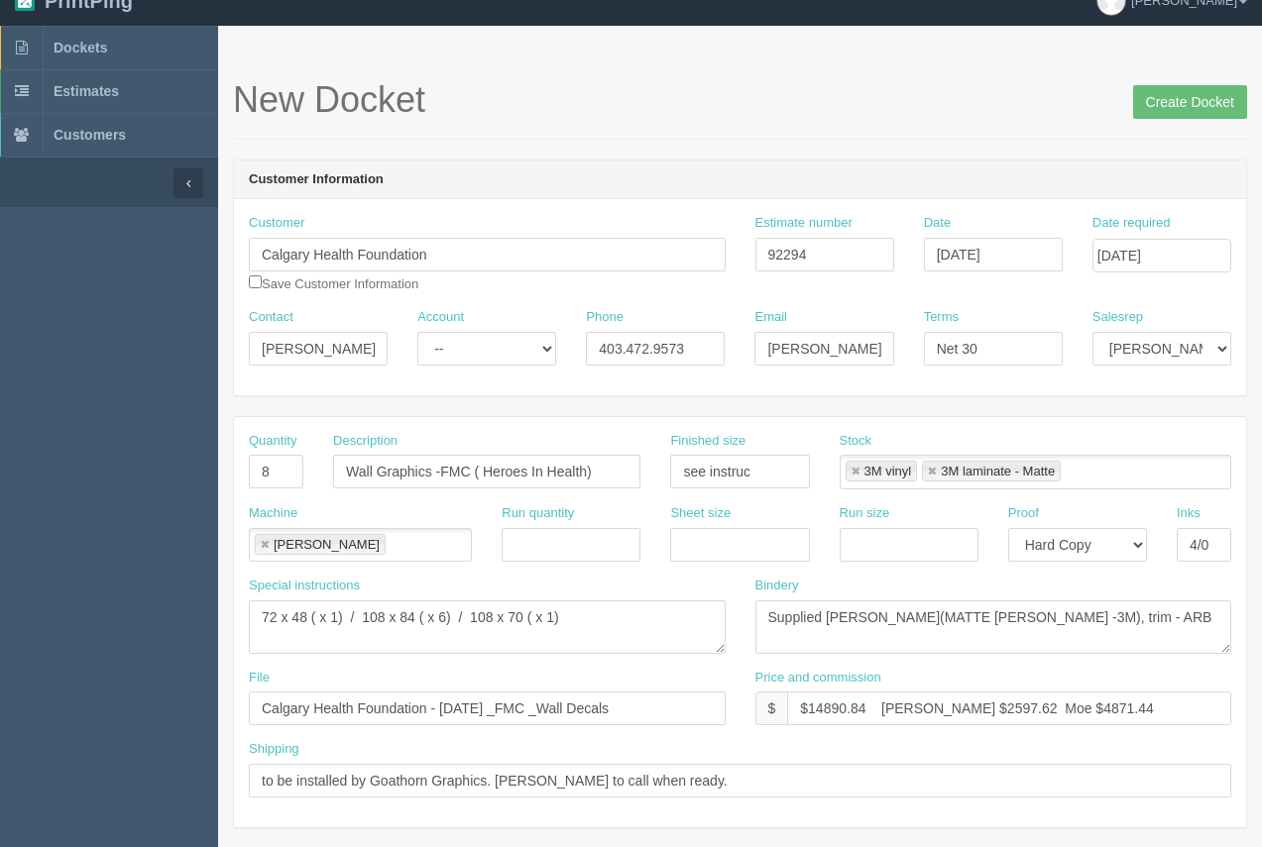
scroll to position [0, 0]
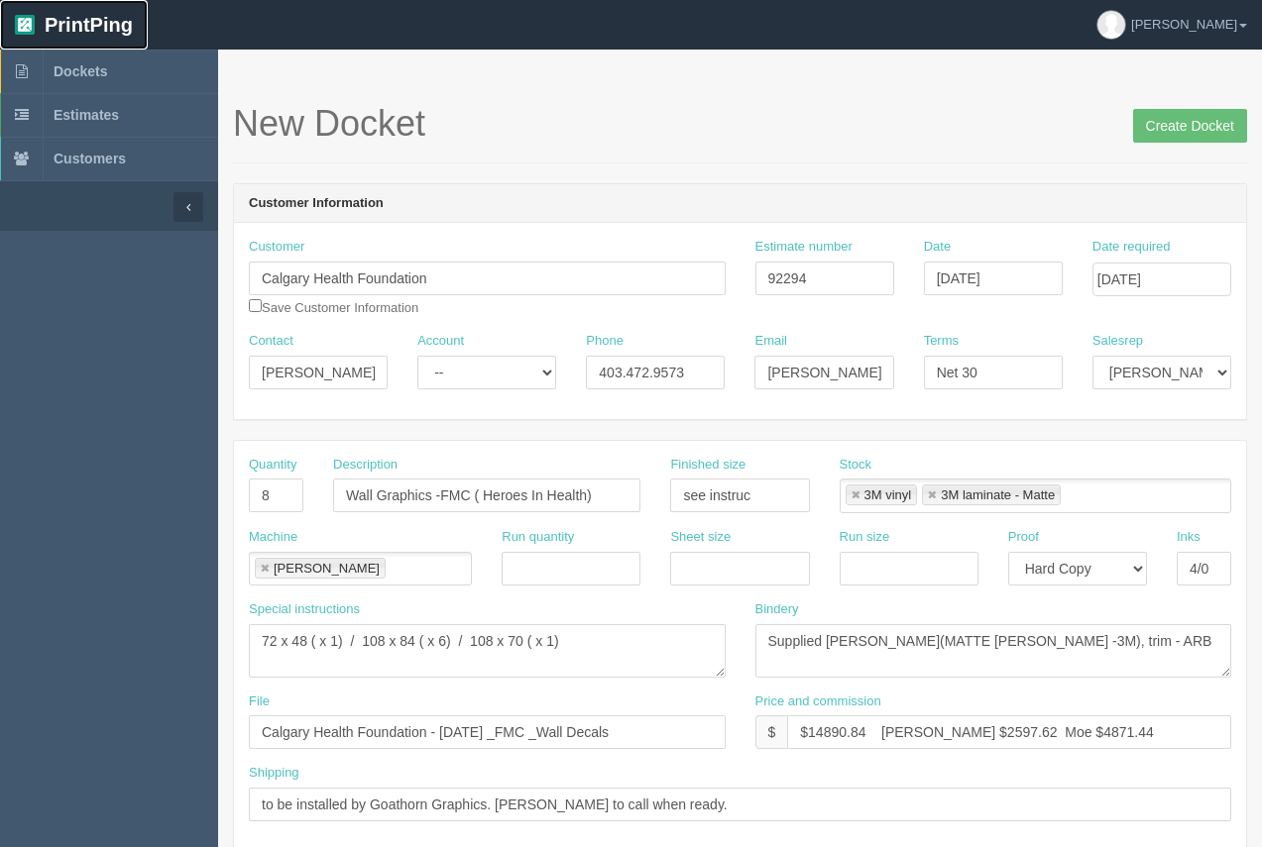
click at [1, 33] on link "PrintPing" at bounding box center [74, 25] width 148 height 50
click at [1205, 132] on input "Create Docket" at bounding box center [1190, 126] width 114 height 34
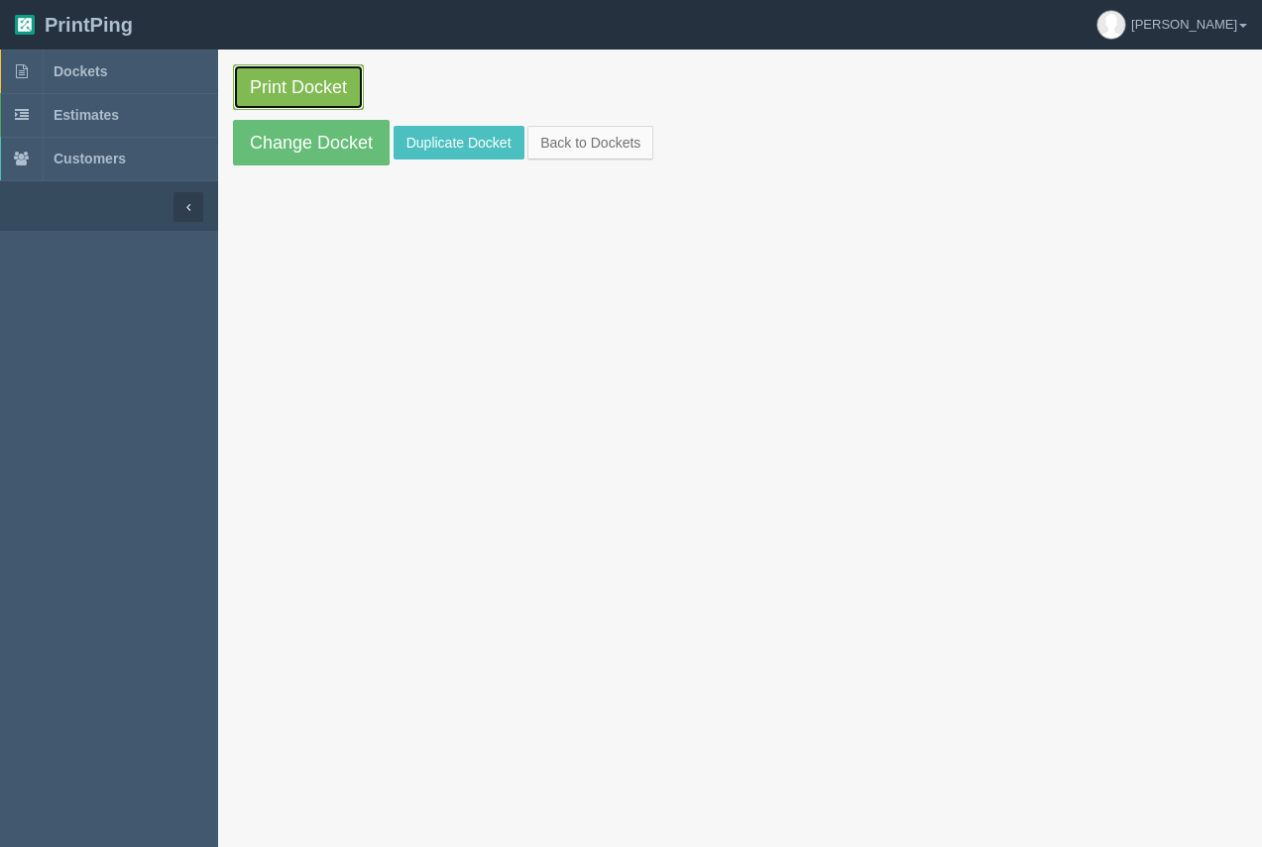
click at [284, 86] on link "Print Docket" at bounding box center [298, 87] width 131 height 46
click at [105, 75] on span "Dockets" at bounding box center [81, 71] width 54 height 16
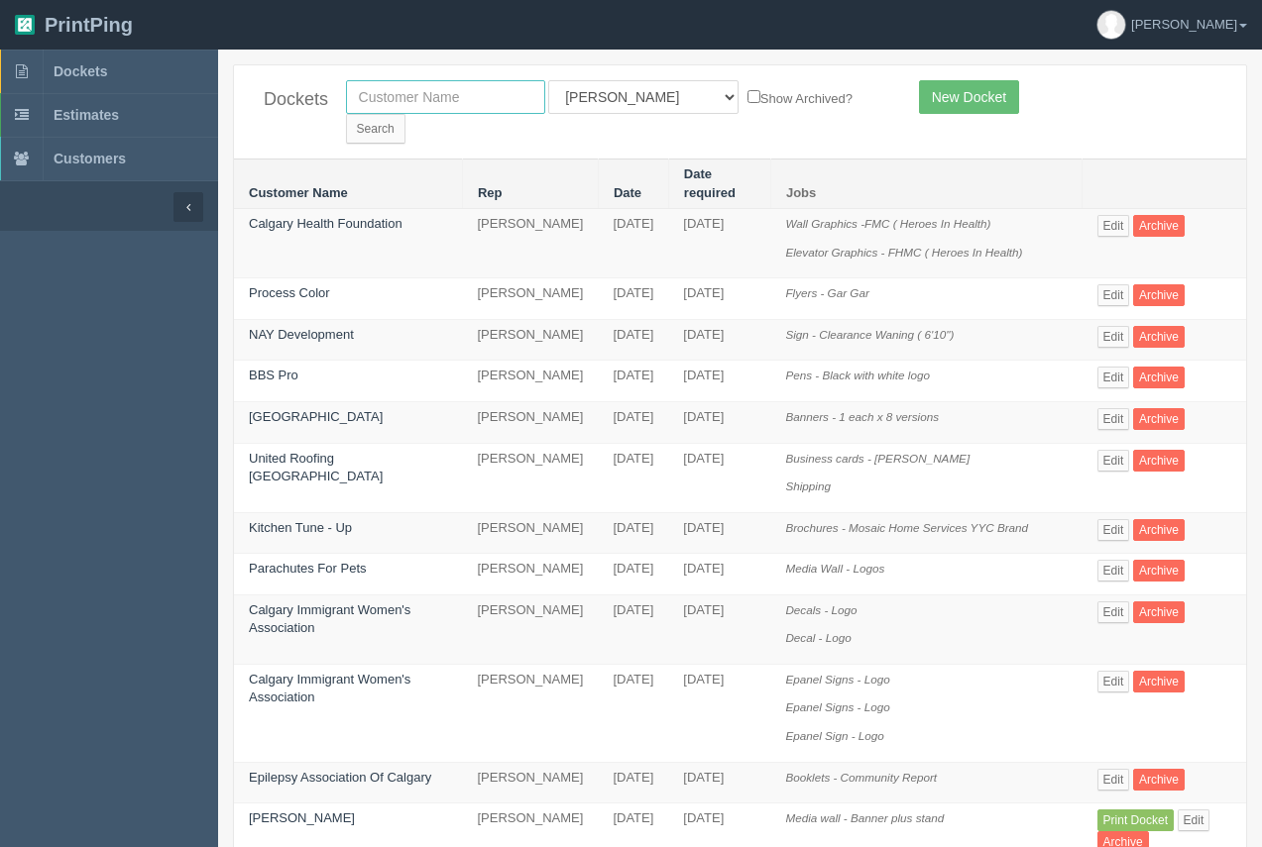
click at [414, 110] on input "text" at bounding box center [445, 97] width 199 height 34
drag, startPoint x: 441, startPoint y: 100, endPoint x: 339, endPoint y: 89, distance: 102.7
click at [339, 90] on div "calgary viny All Users Ali Ali Test 1 Aly Amy Ankit Arif Brandon Dan France Gre…" at bounding box center [617, 111] width 573 height 63
type input "canadian vinyl"
drag, startPoint x: 772, startPoint y: 97, endPoint x: 762, endPoint y: 109, distance: 15.5
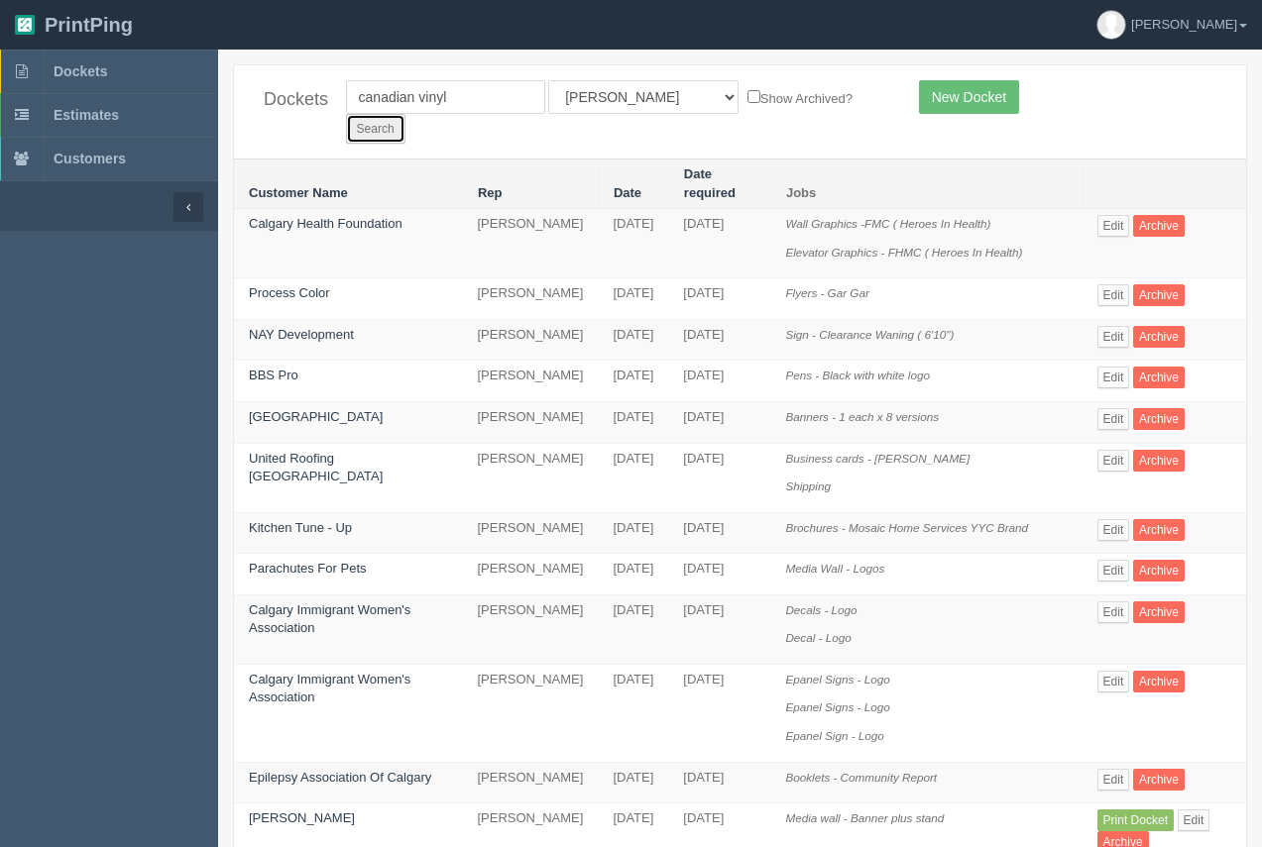
click at [405, 114] on input "Search" at bounding box center [375, 129] width 59 height 30
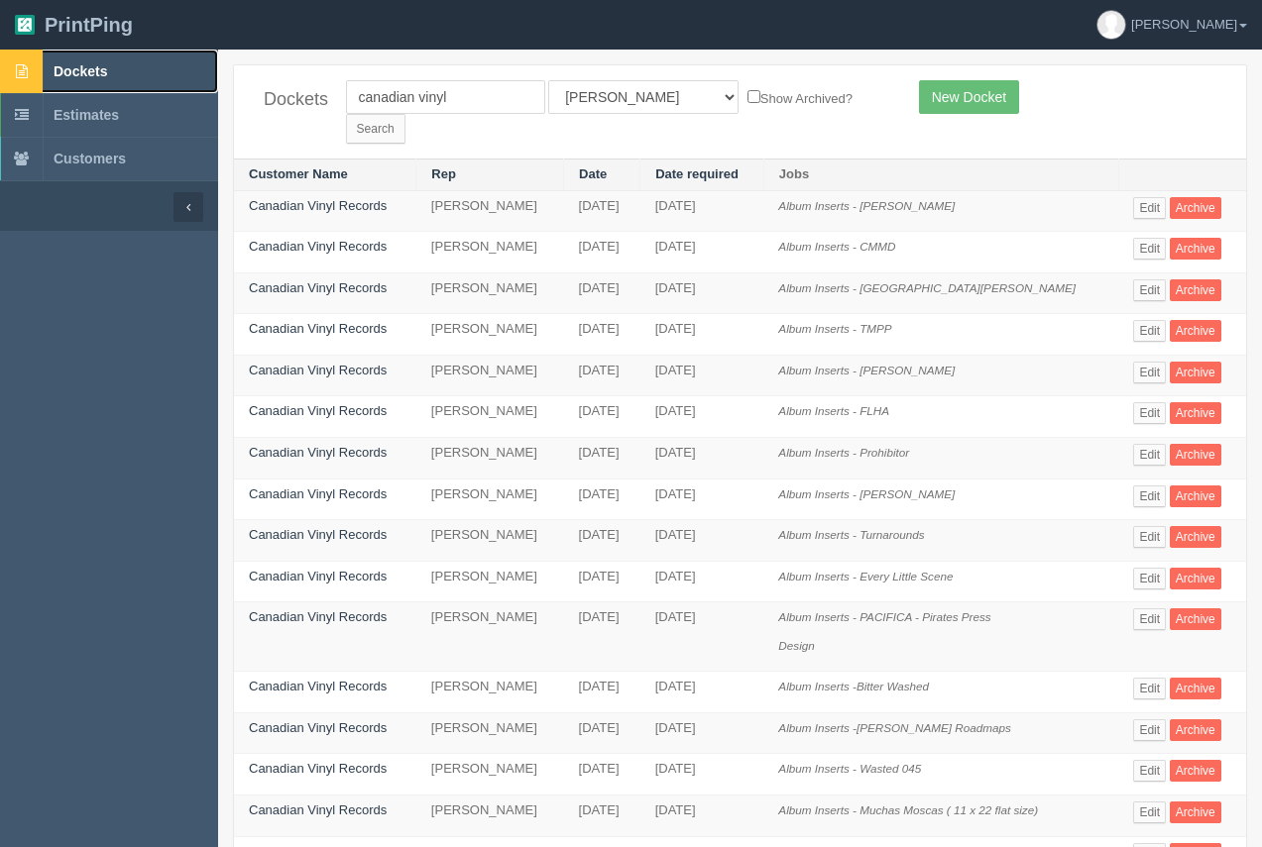
click at [84, 73] on span "Dockets" at bounding box center [81, 71] width 54 height 16
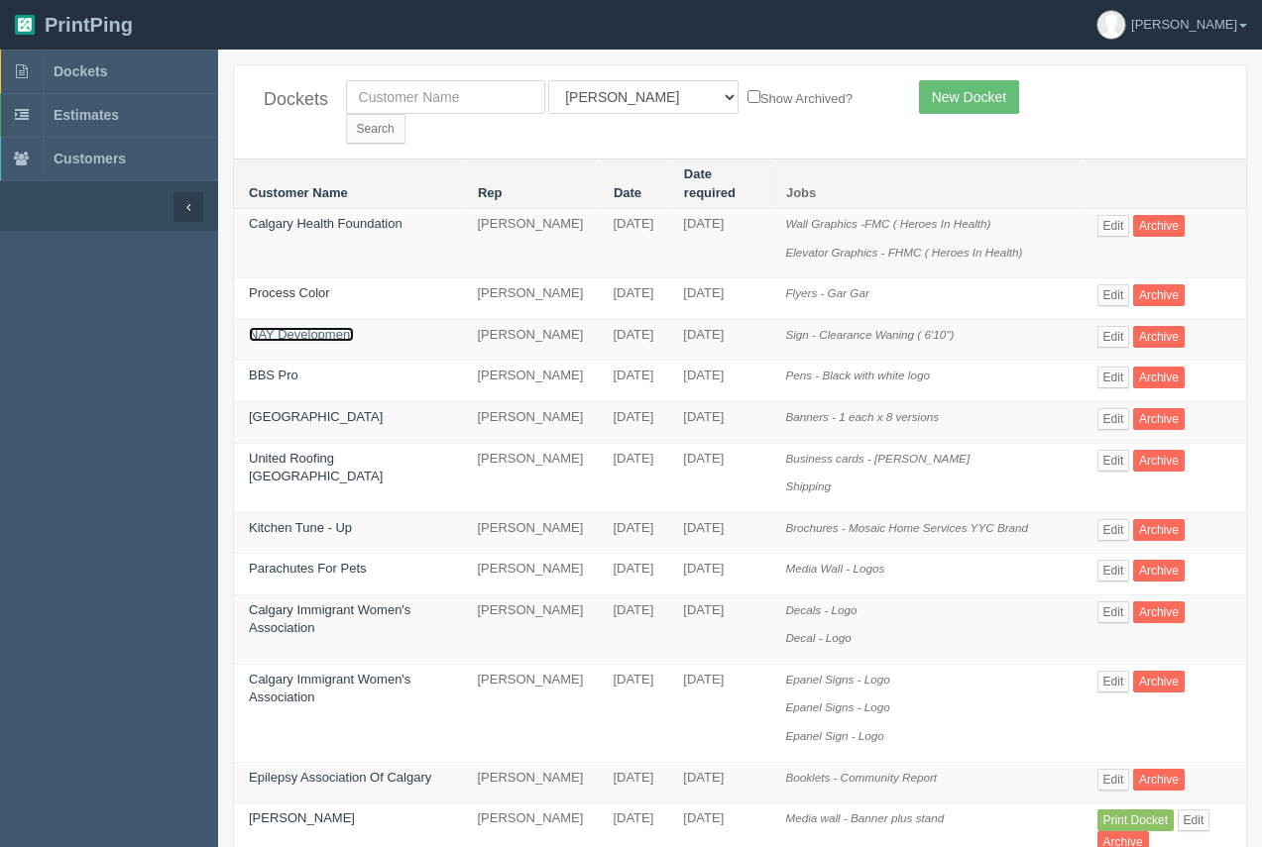
click at [303, 327] on link "NAY Development" at bounding box center [301, 334] width 105 height 15
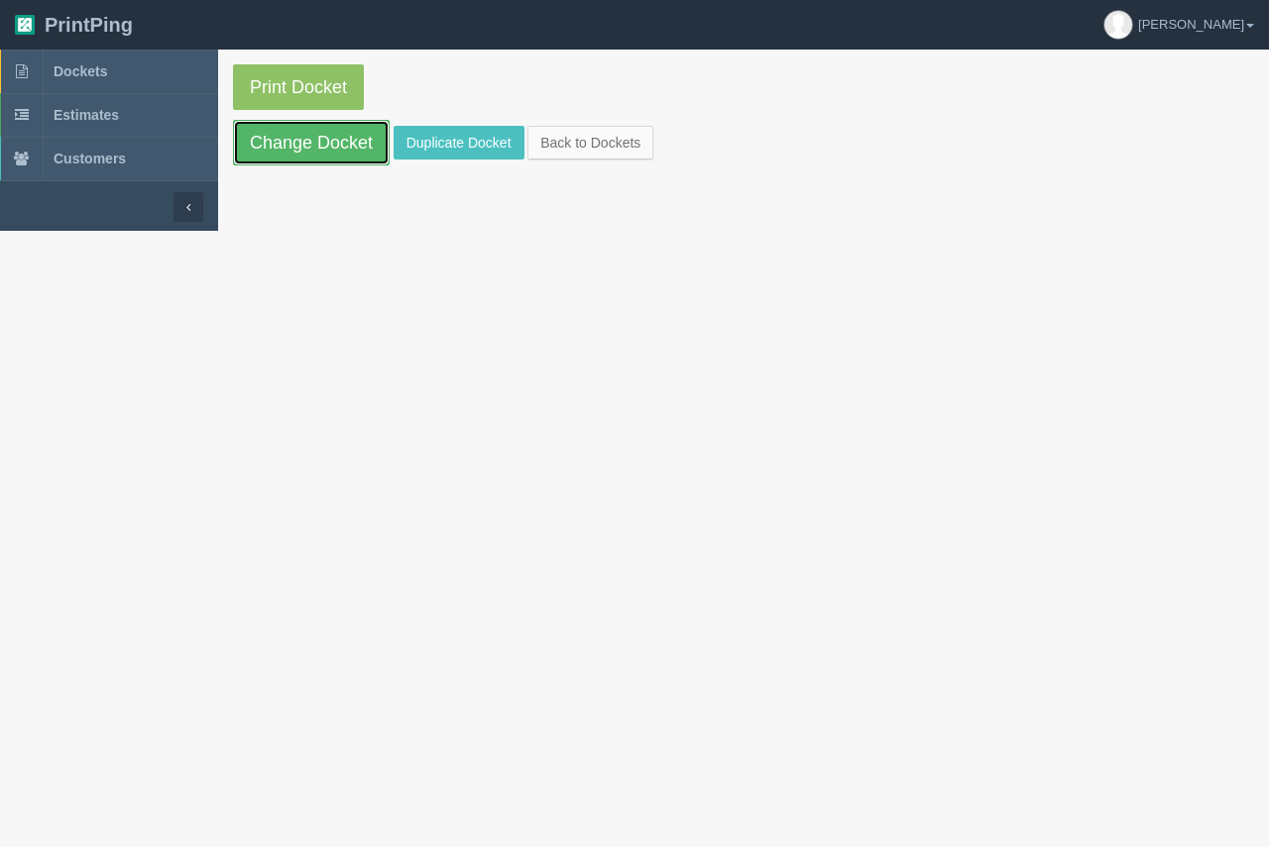
click at [324, 144] on link "Change Docket" at bounding box center [311, 143] width 157 height 46
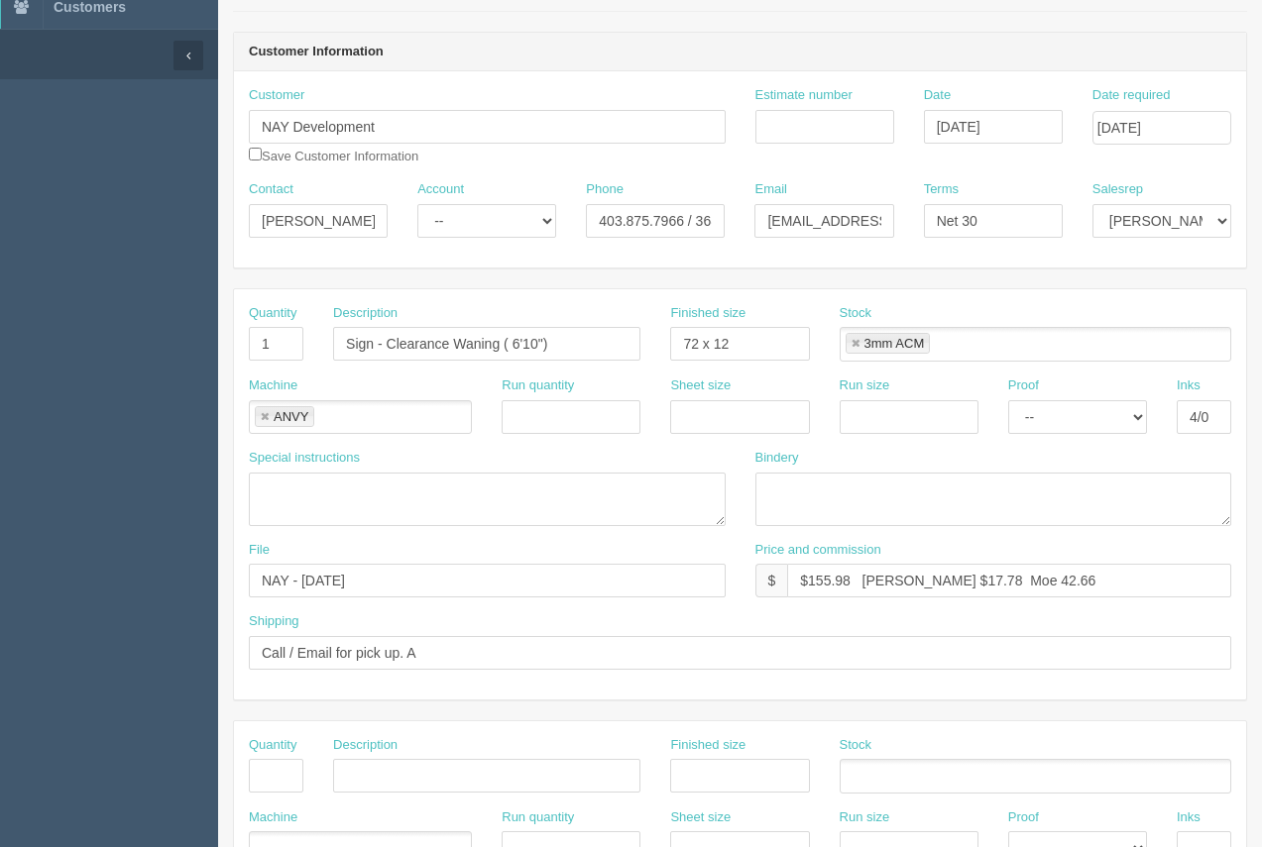
scroll to position [187, 0]
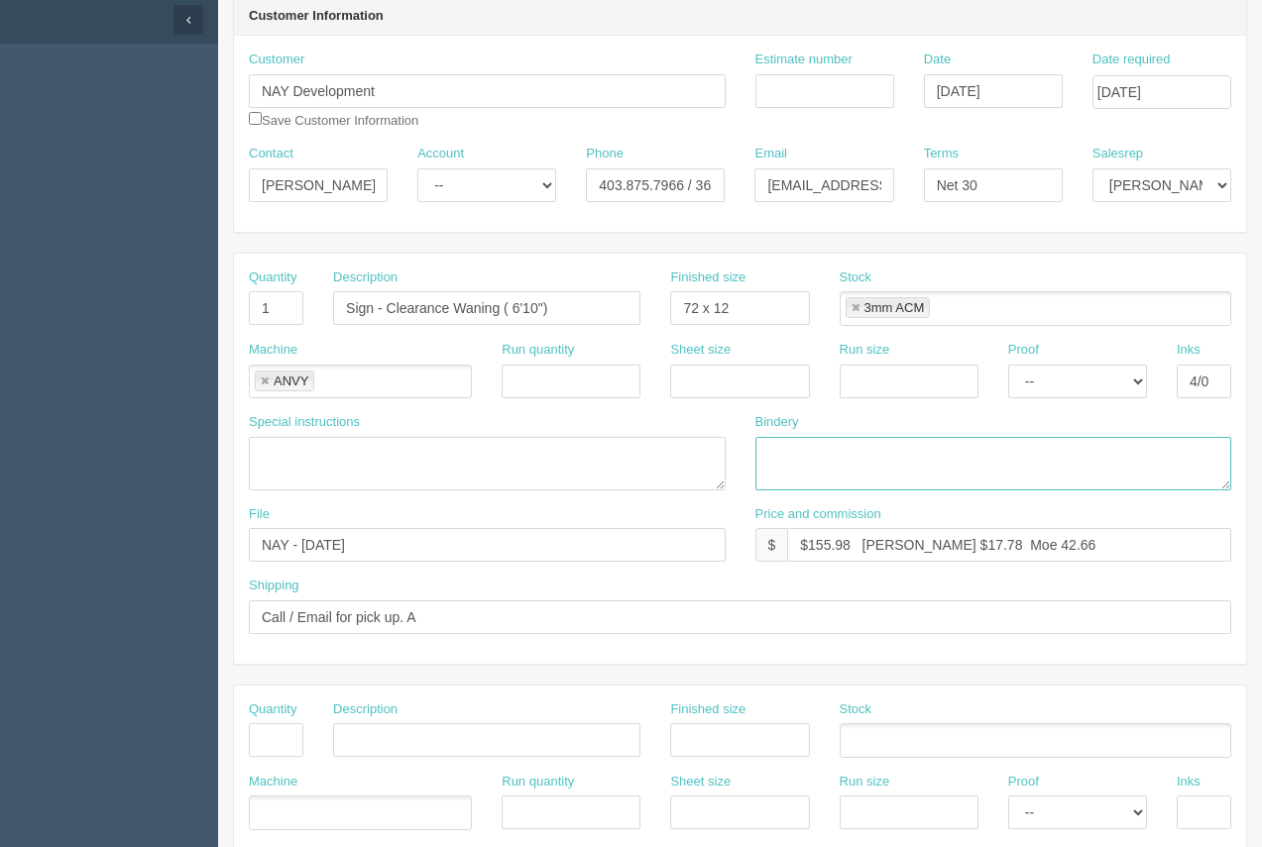
click at [824, 456] on textarea at bounding box center [993, 464] width 477 height 54
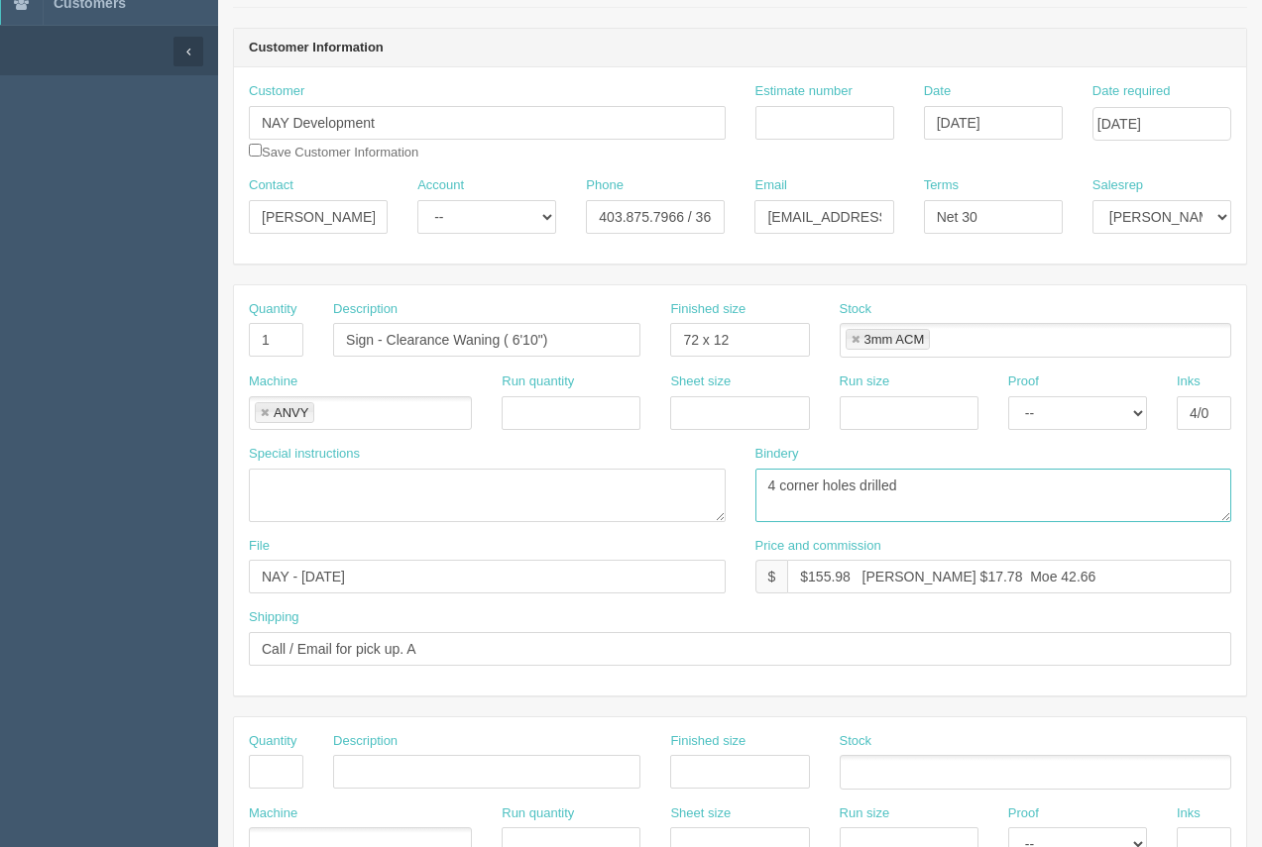
scroll to position [90, 0]
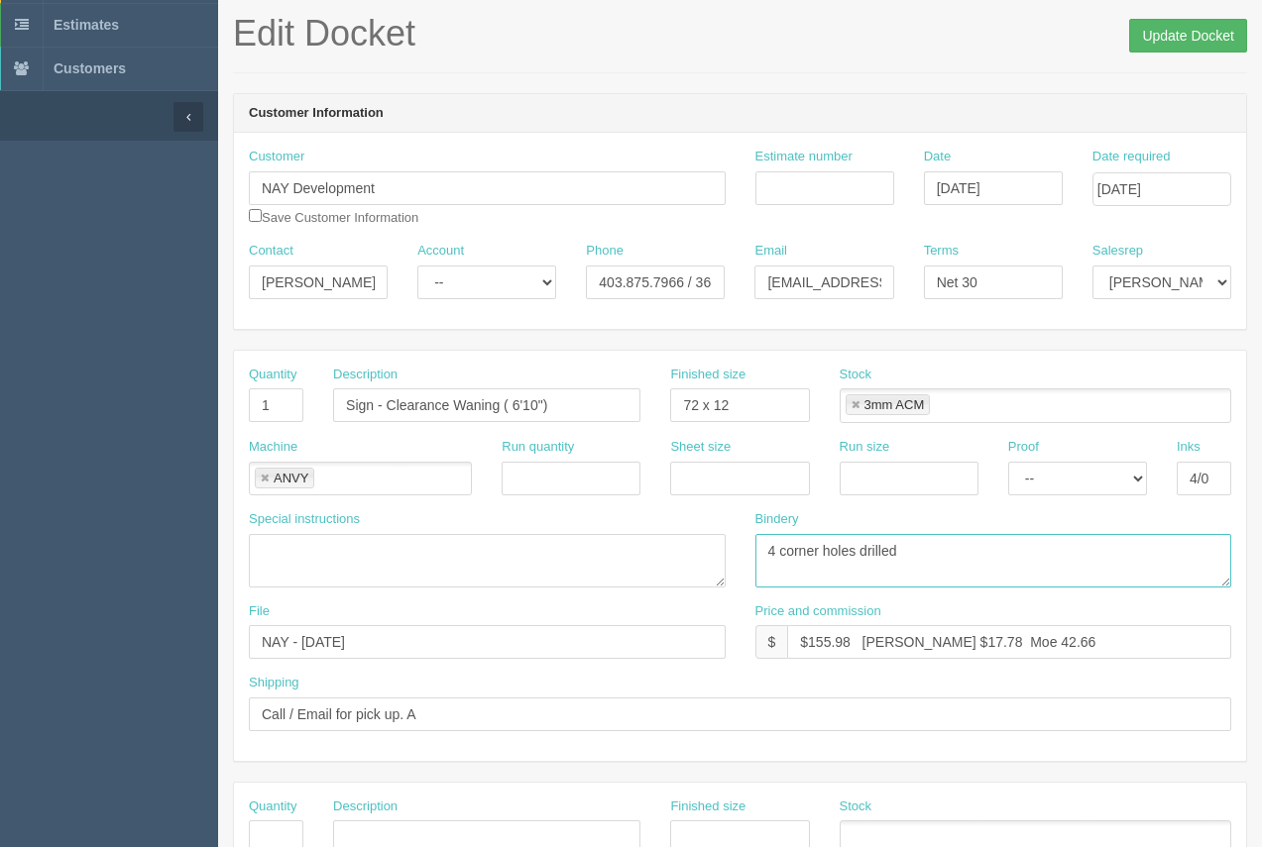
type textarea "4 corner holes drilled"
click at [1192, 44] on input "Update Docket" at bounding box center [1188, 36] width 118 height 34
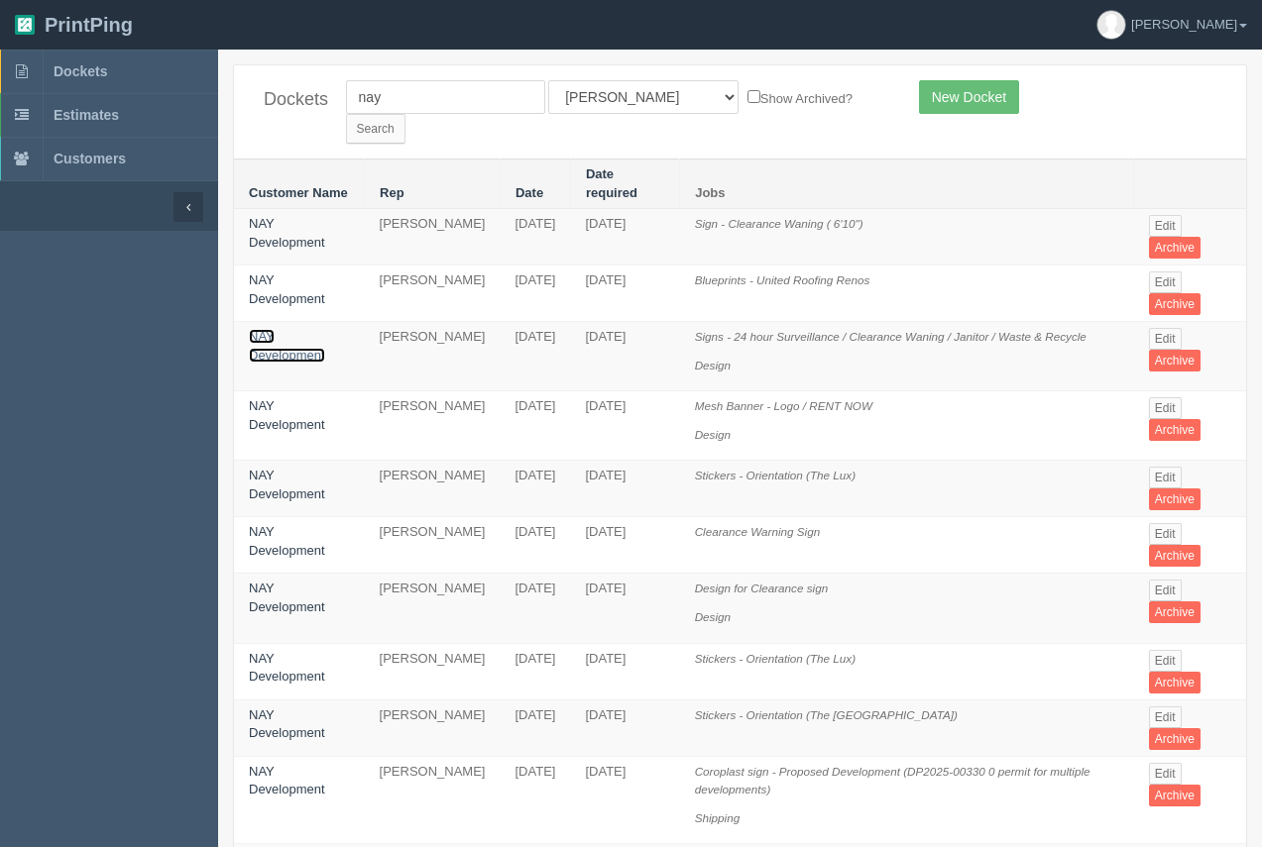
click at [306, 329] on link "NAY Development" at bounding box center [287, 346] width 76 height 34
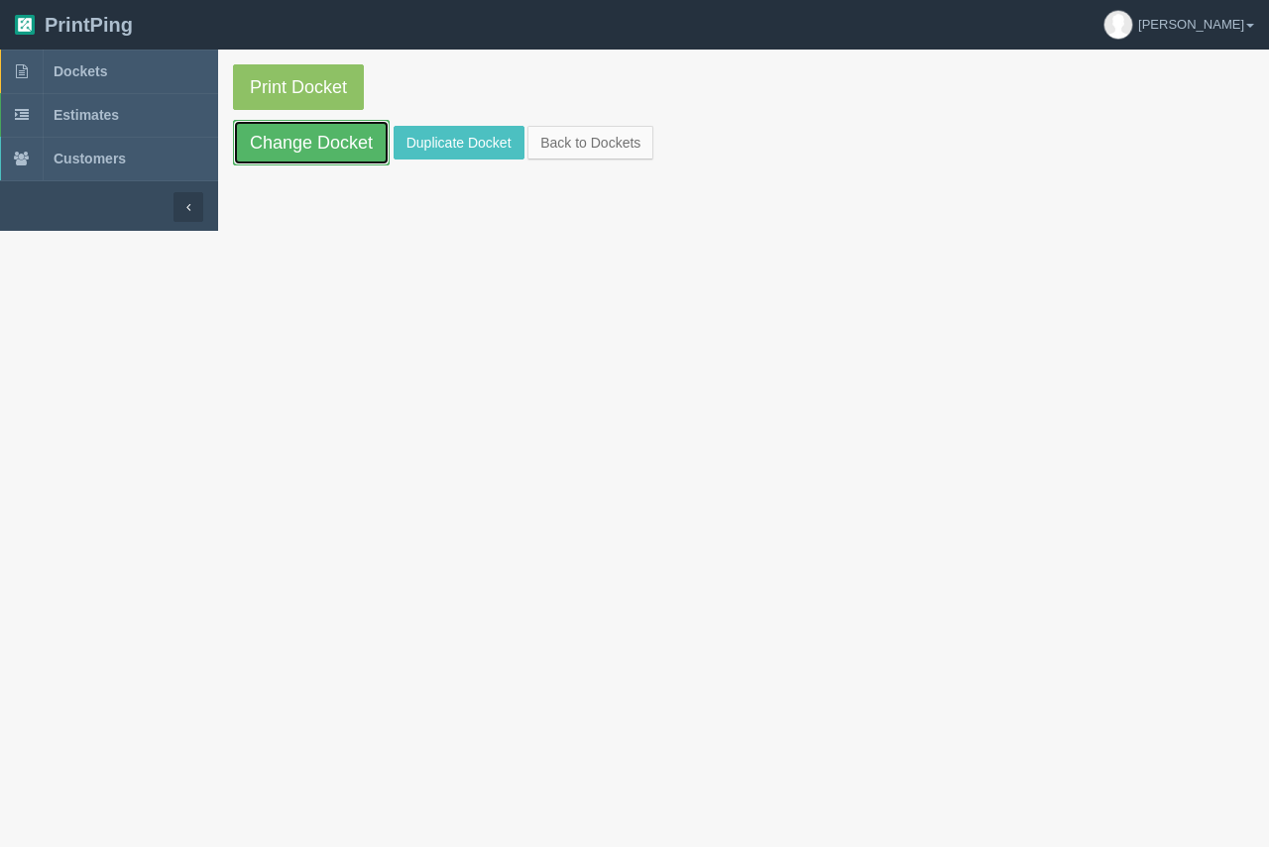
click at [328, 150] on link "Change Docket" at bounding box center [311, 143] width 157 height 46
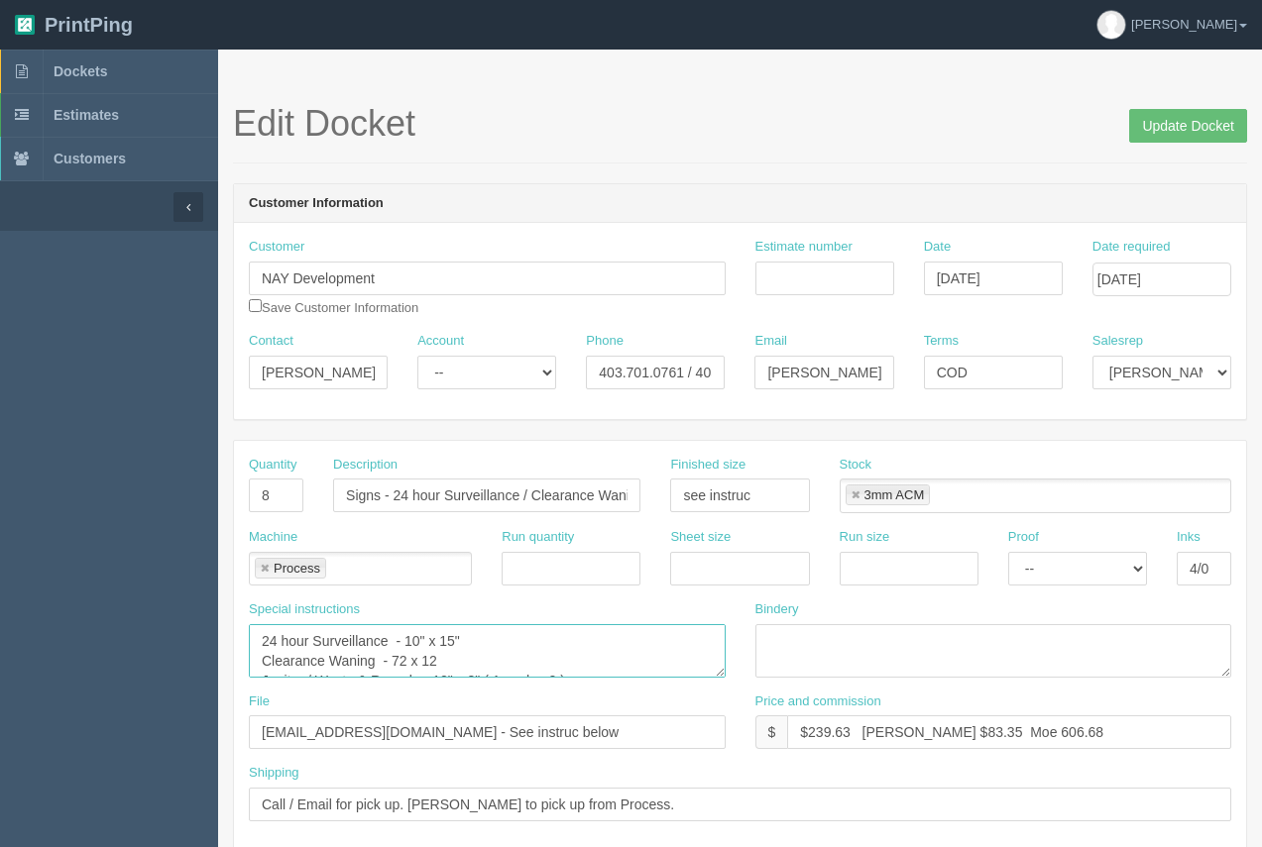
click at [446, 649] on textarea "24 hour Surveillance - 10" x 15" Clearance Waning - 72 x 12 Janitor / Waste & R…" at bounding box center [487, 651] width 477 height 54
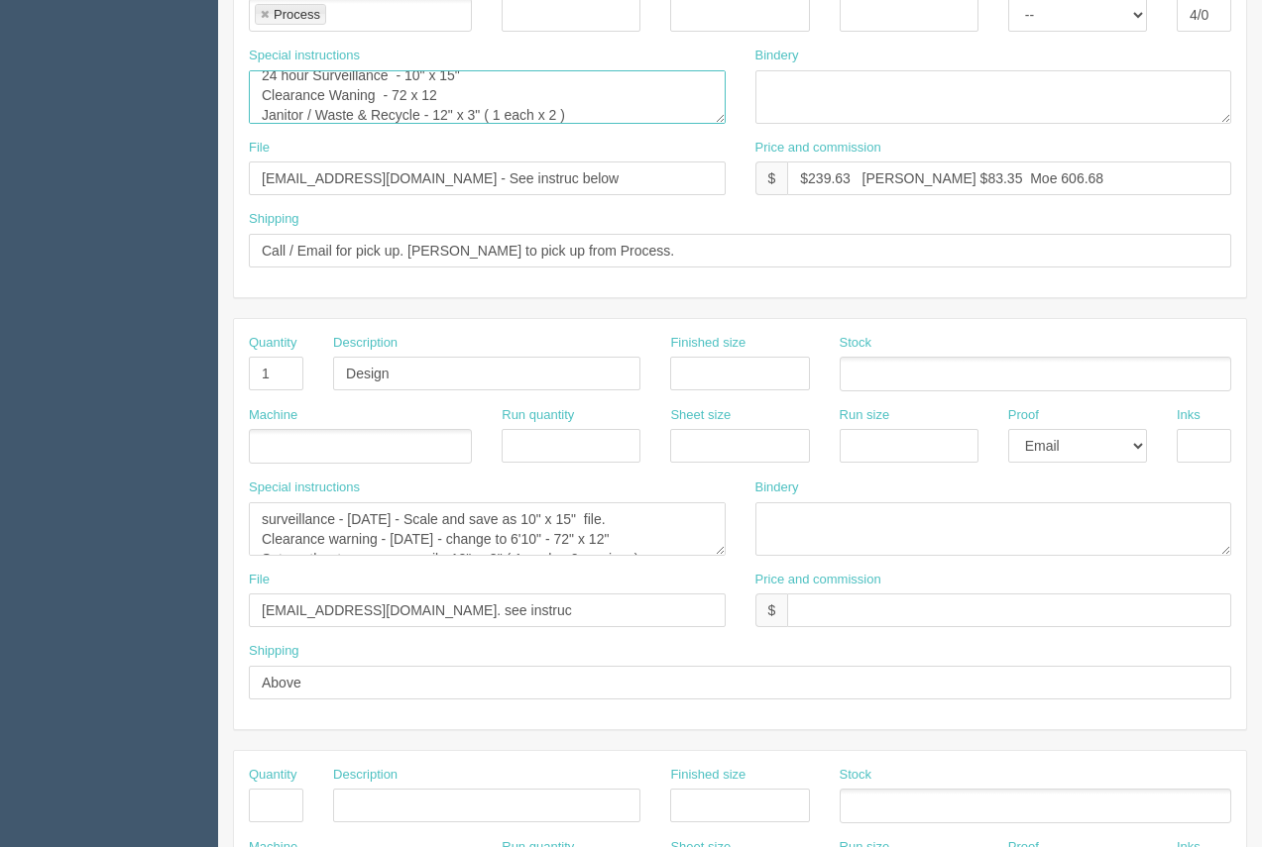
scroll to position [575, 0]
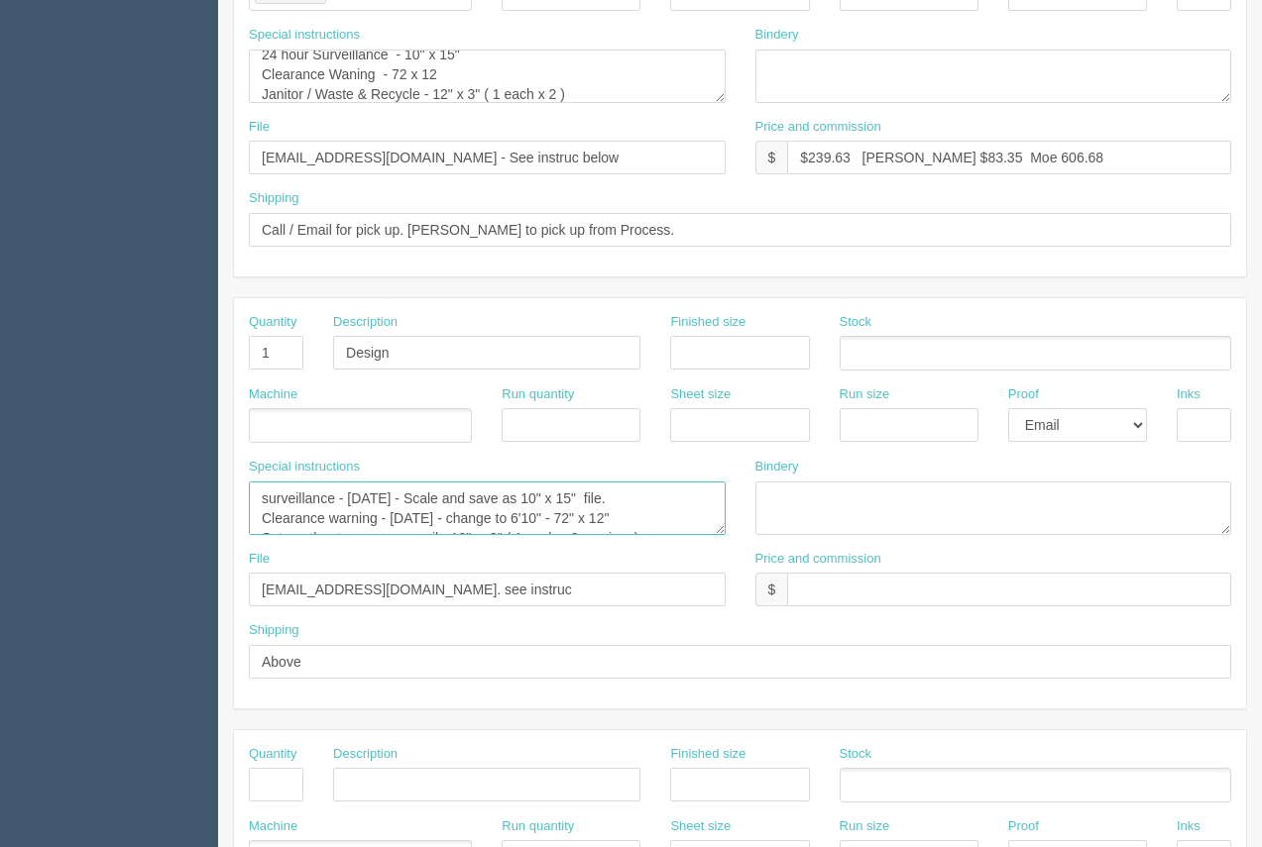
click at [487, 523] on textarea "surveillance - September 2024 - Scale and save as 10" x 15" file. Clearance war…" at bounding box center [487, 509] width 477 height 54
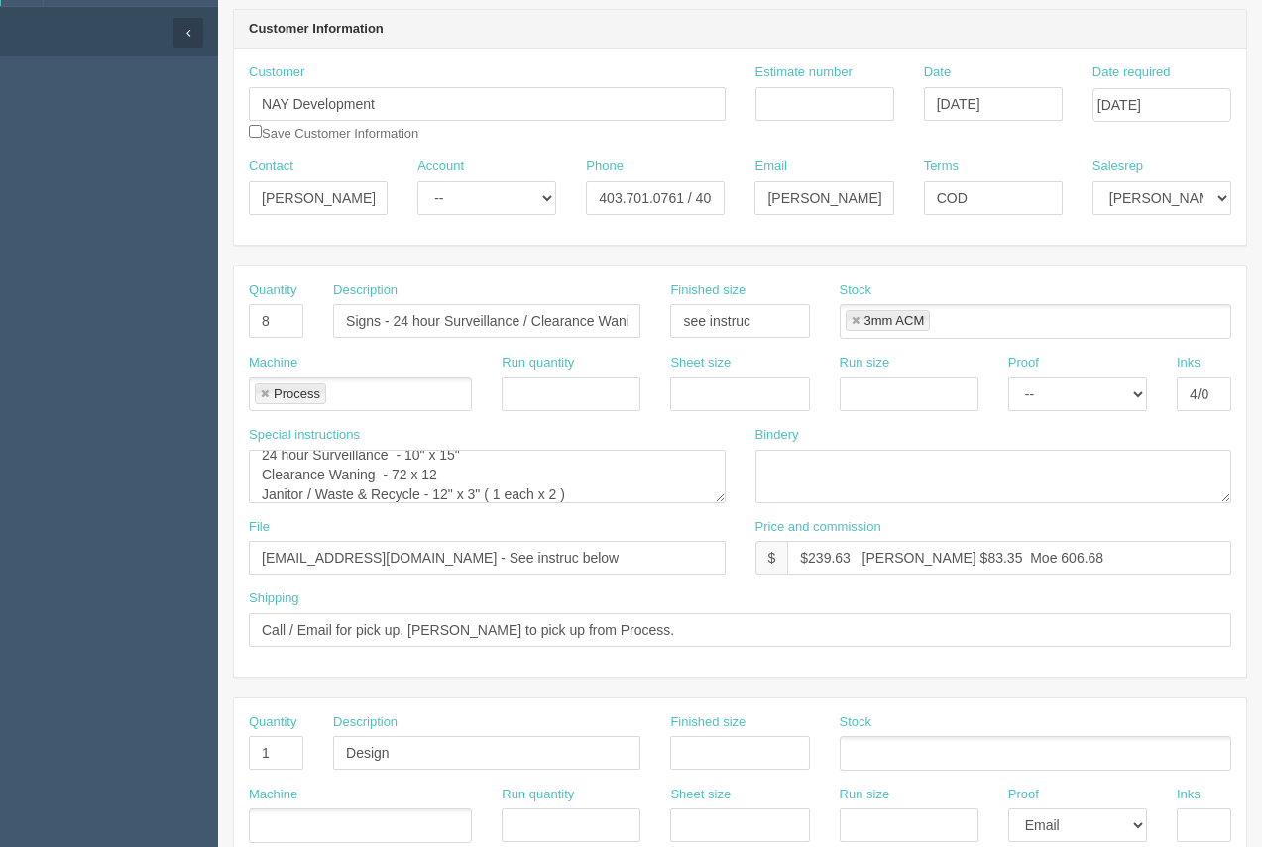
scroll to position [170, 0]
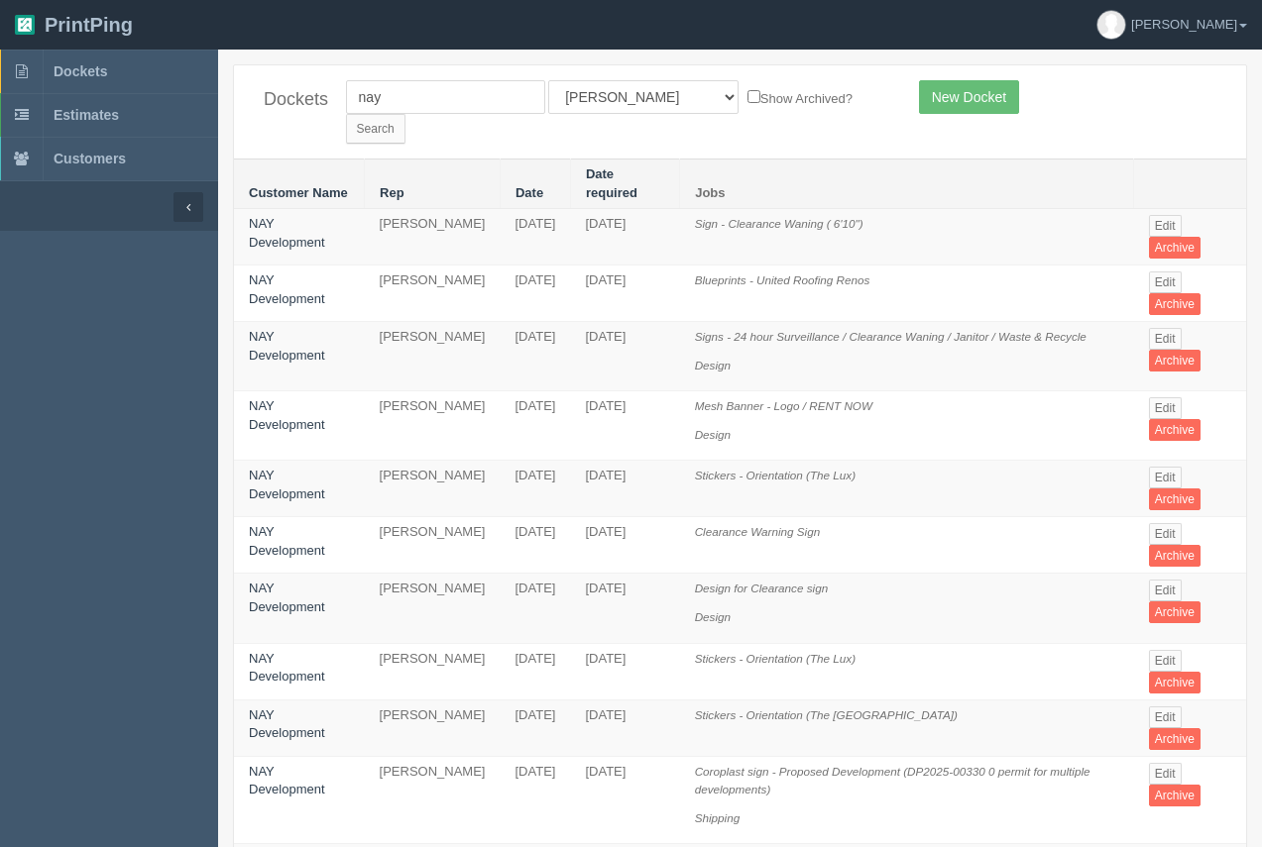
click at [309, 517] on td "NAY Development" at bounding box center [299, 545] width 131 height 56
click at [266, 524] on link "NAY Development" at bounding box center [287, 541] width 76 height 34
drag, startPoint x: 266, startPoint y: 491, endPoint x: 272, endPoint y: 333, distance: 157.7
click at [266, 517] on td "NAY Development" at bounding box center [299, 545] width 131 height 56
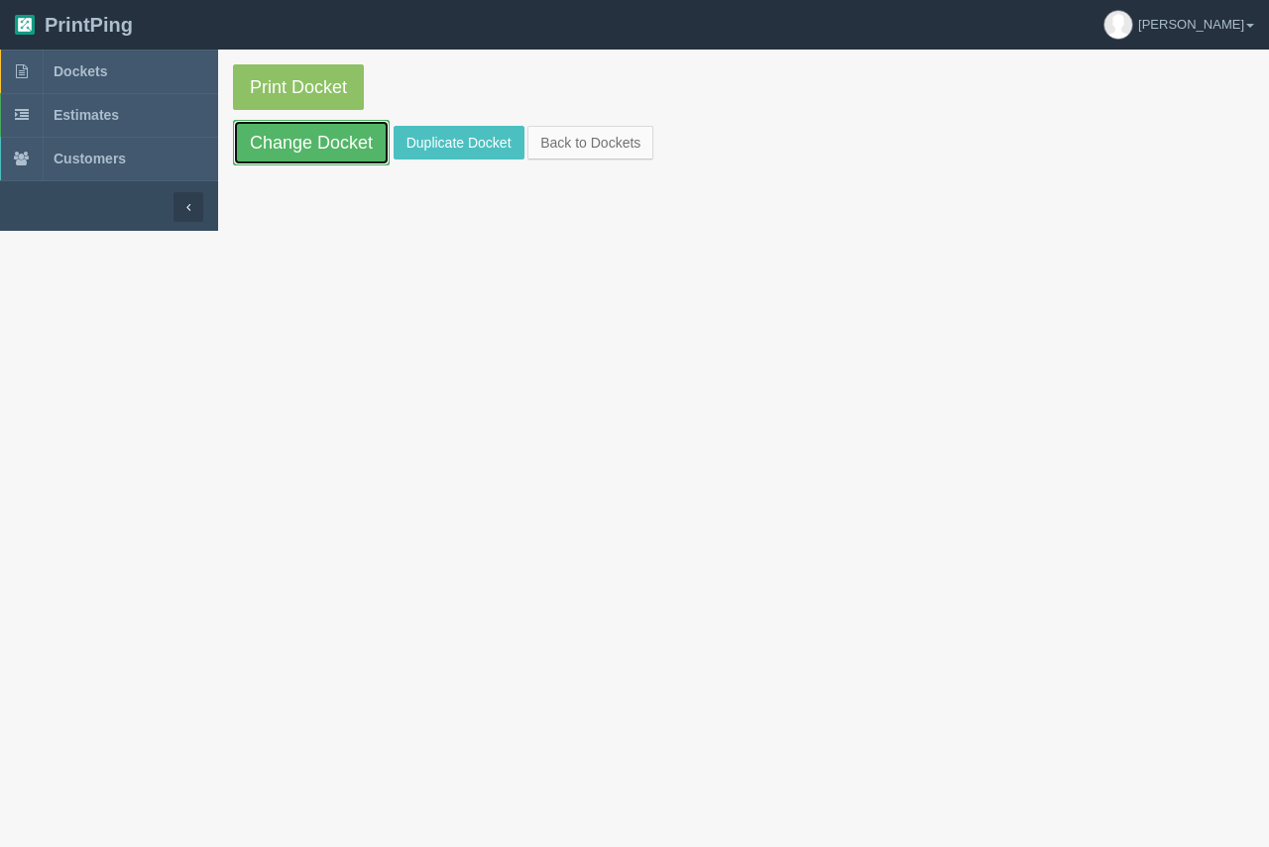
click at [342, 150] on link "Change Docket" at bounding box center [311, 143] width 157 height 46
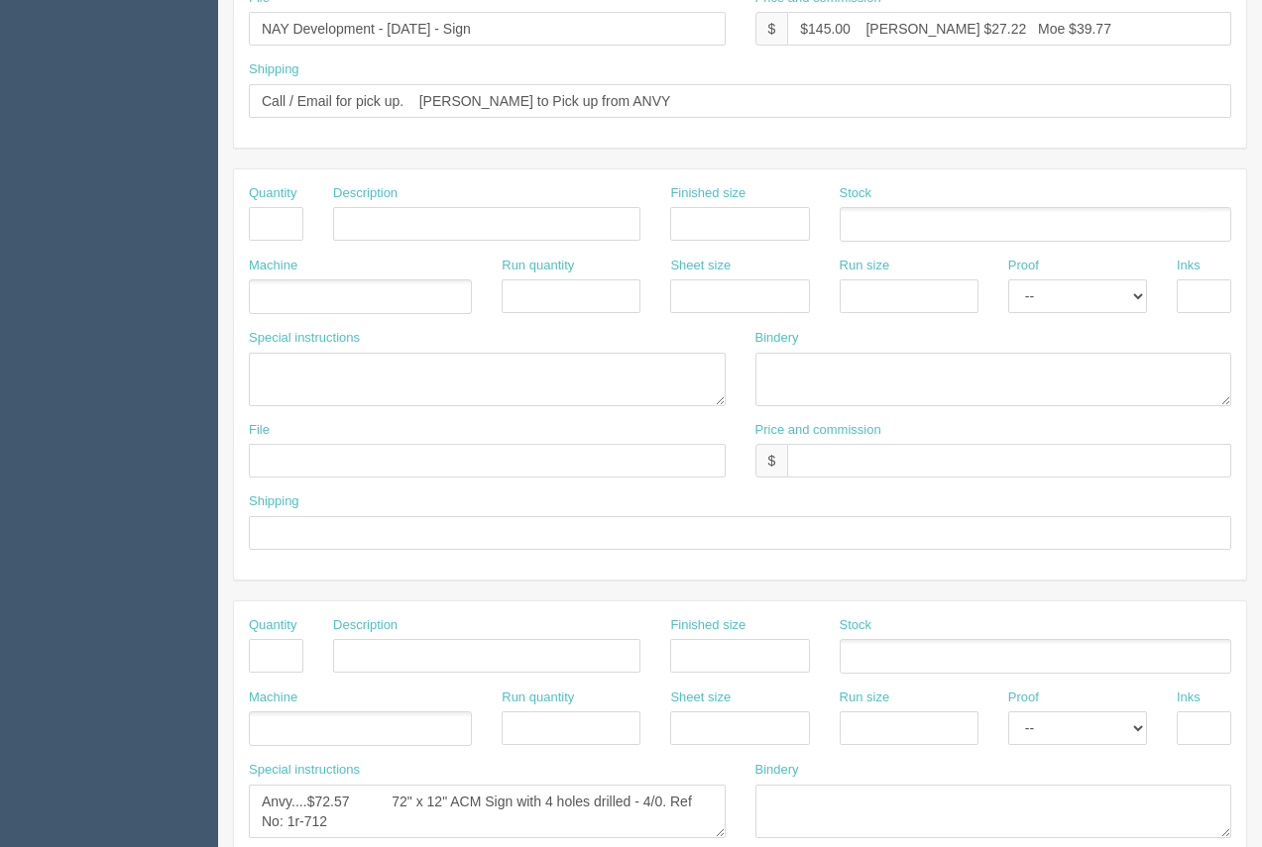
scroll to position [953, 0]
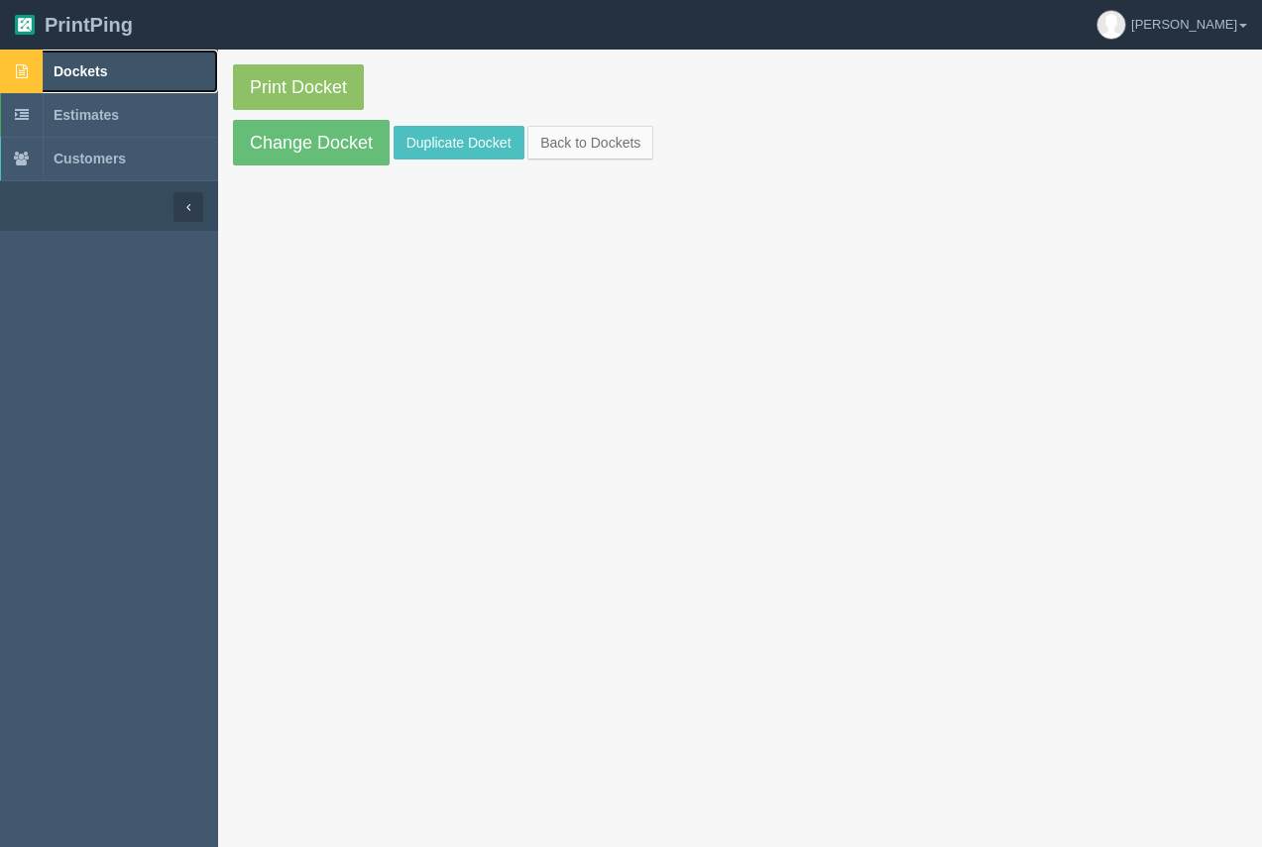
click at [104, 67] on span "Dockets" at bounding box center [81, 71] width 54 height 16
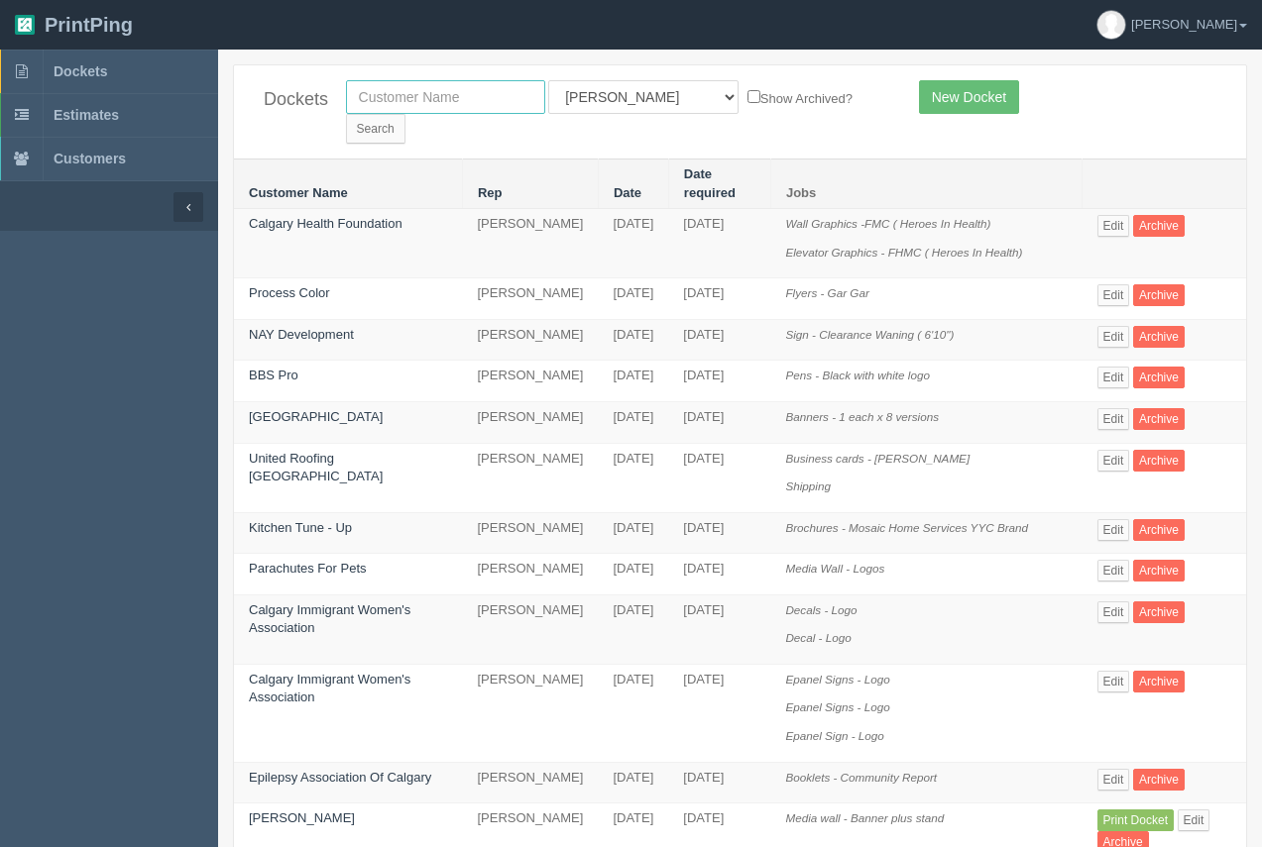
click at [484, 83] on input "text" at bounding box center [445, 97] width 199 height 34
type input "canadian vinyl"
click at [405, 114] on input "Search" at bounding box center [375, 129] width 59 height 30
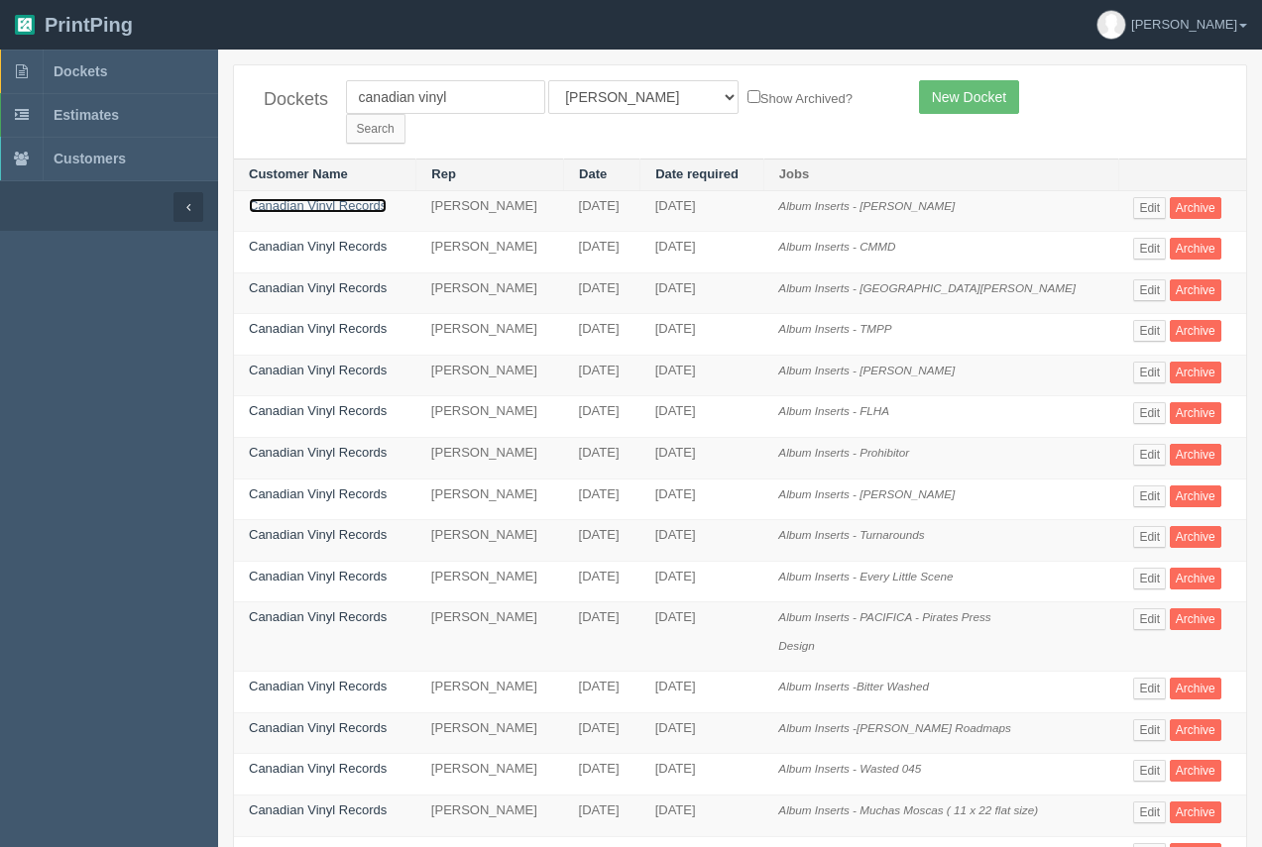
click at [335, 198] on link "Canadian Vinyl Records" at bounding box center [318, 205] width 138 height 15
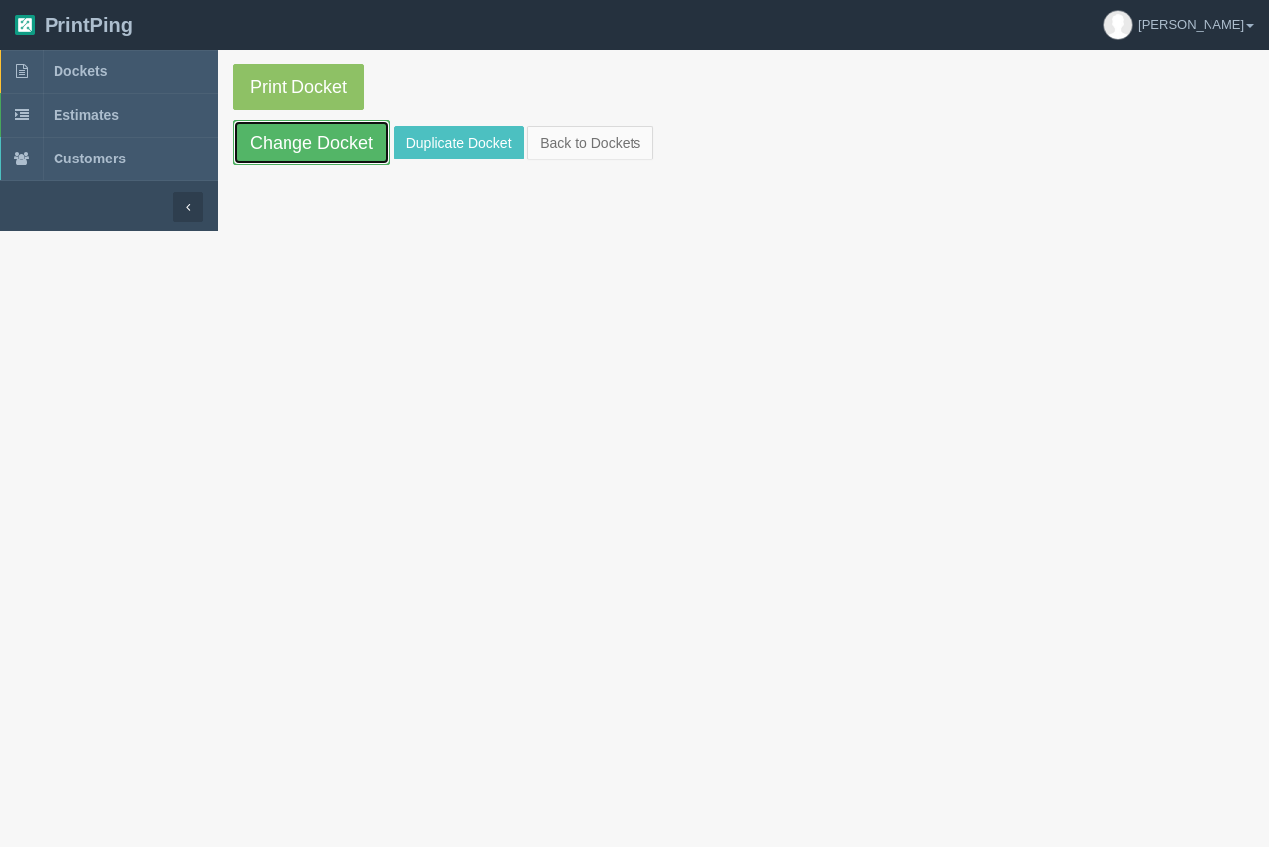
click at [299, 144] on link "Change Docket" at bounding box center [311, 143] width 157 height 46
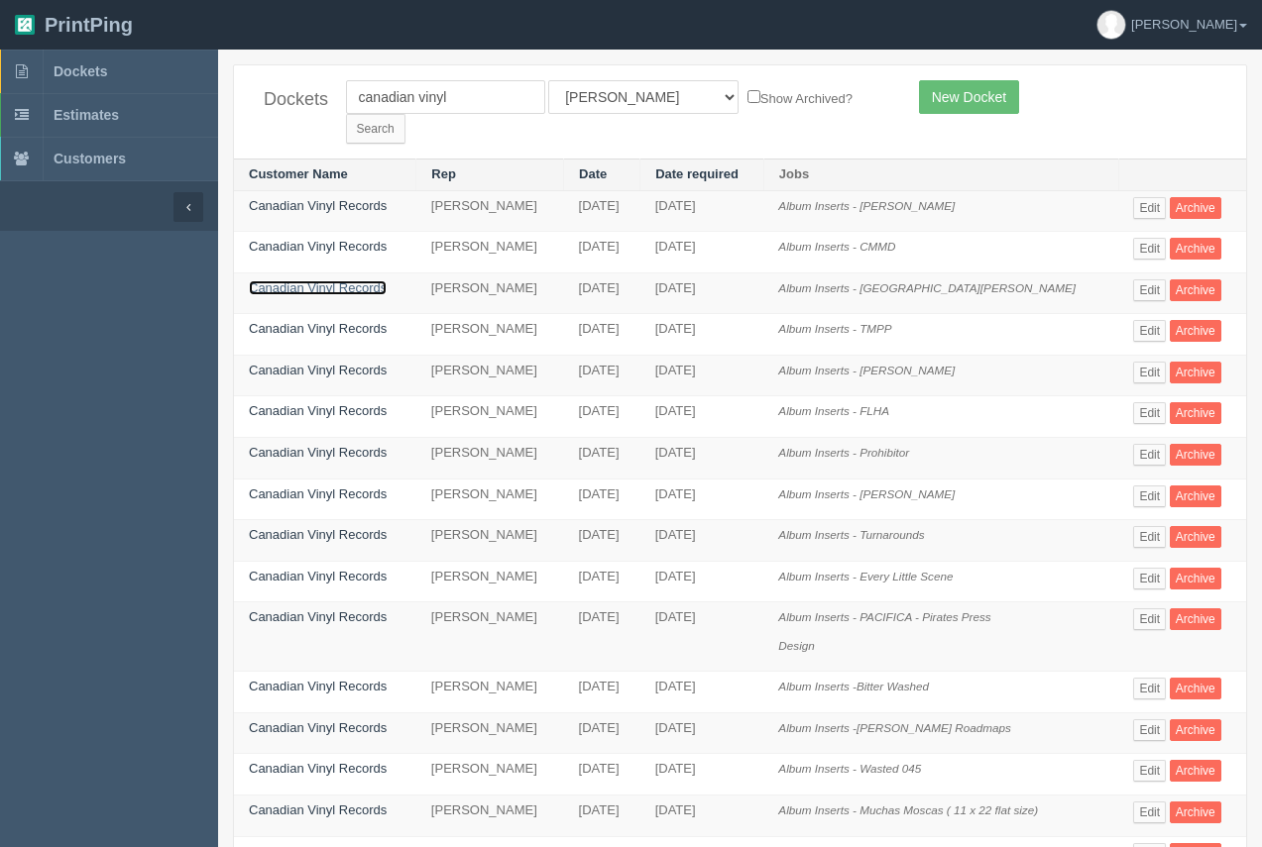
click at [319, 281] on link "Canadian Vinyl Records" at bounding box center [318, 288] width 138 height 15
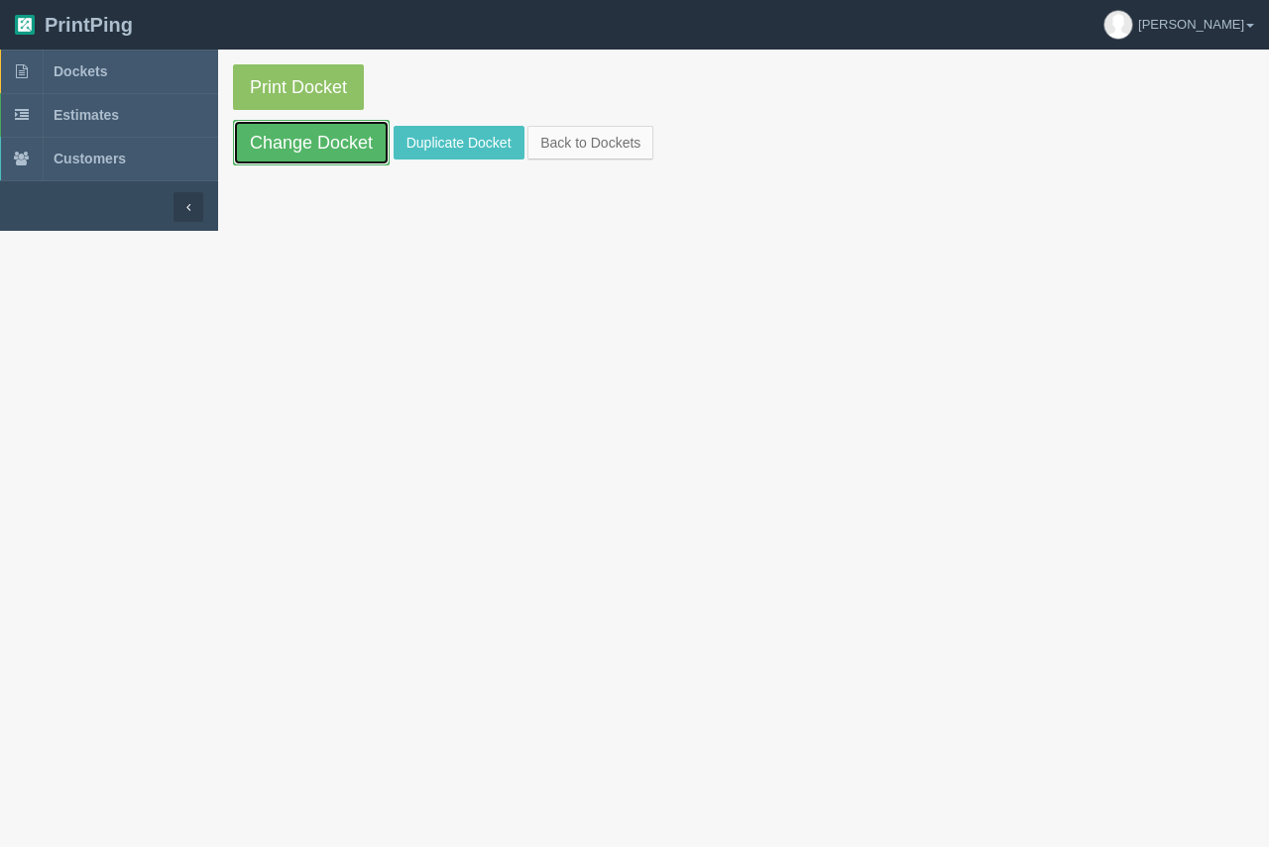
click at [311, 156] on link "Change Docket" at bounding box center [311, 143] width 157 height 46
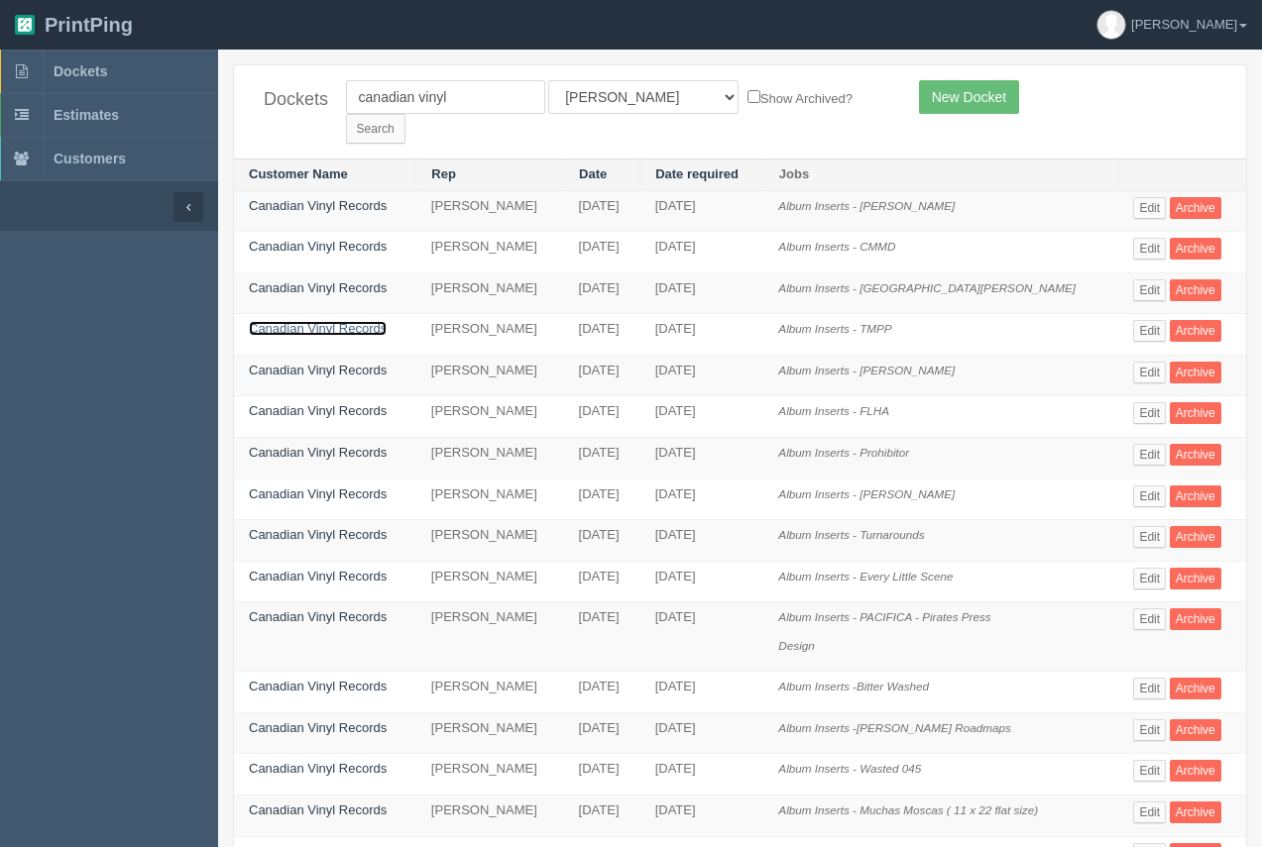
click at [325, 321] on link "Canadian Vinyl Records" at bounding box center [318, 328] width 138 height 15
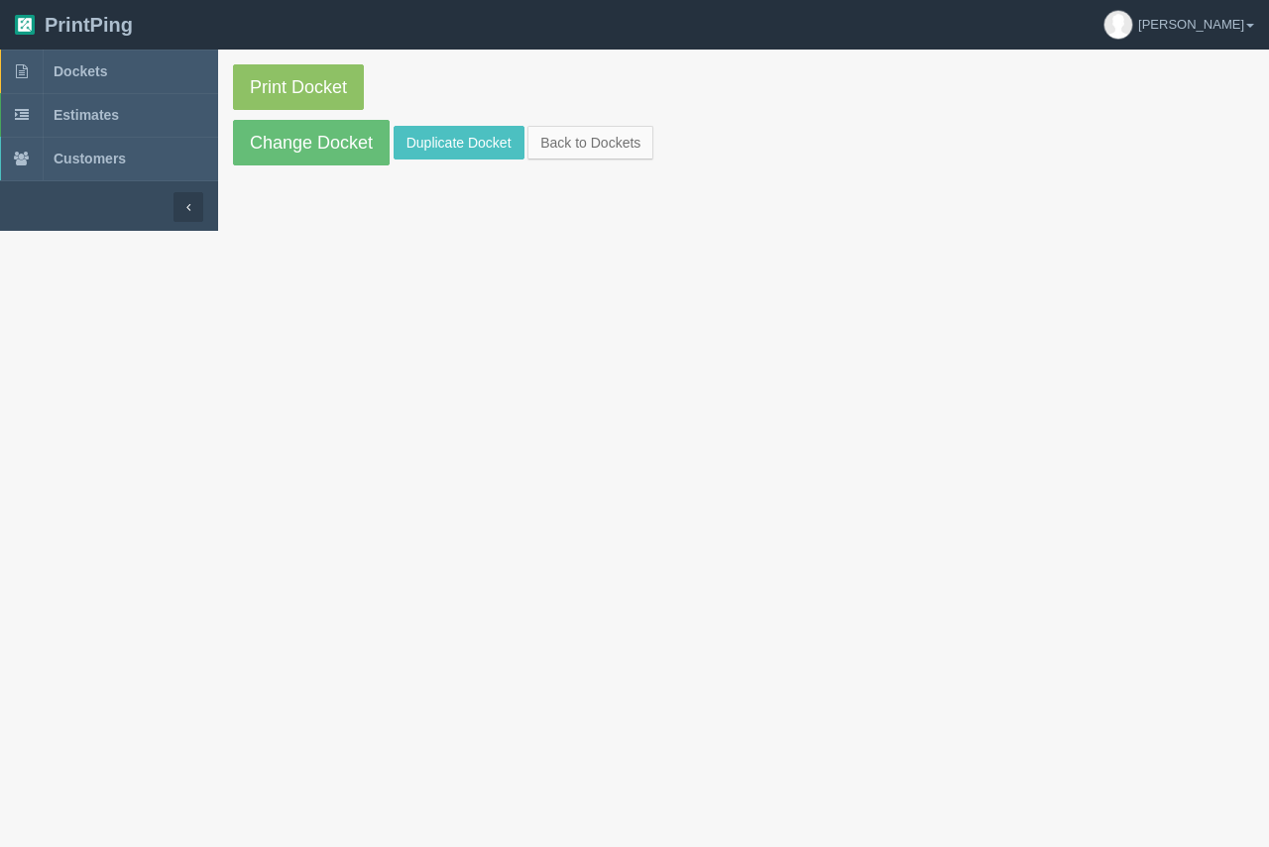
drag, startPoint x: 325, startPoint y: 306, endPoint x: 301, endPoint y: 224, distance: 85.6
click at [292, 140] on link "Change Docket" at bounding box center [311, 143] width 157 height 46
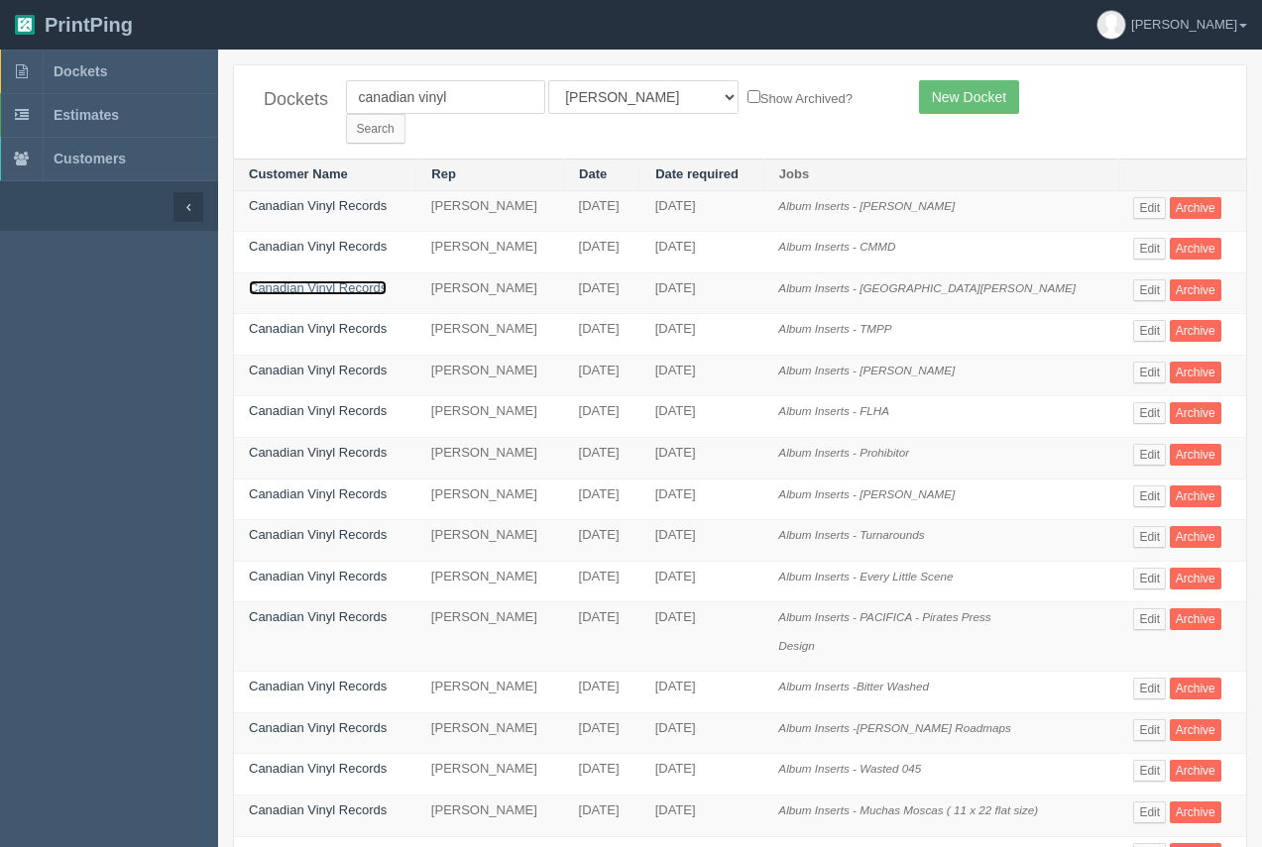
click at [304, 281] on link "Canadian Vinyl Records" at bounding box center [318, 288] width 138 height 15
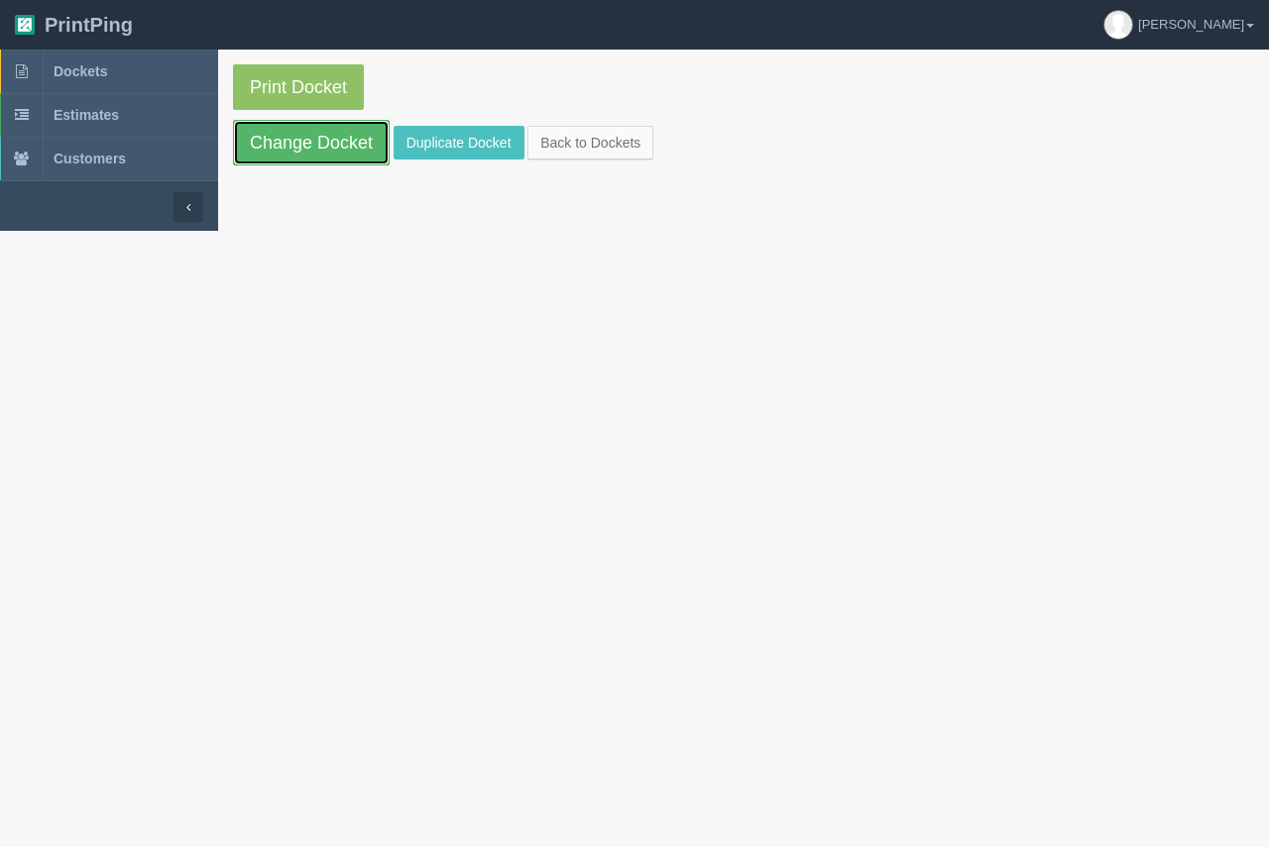
click at [314, 147] on link "Change Docket" at bounding box center [311, 143] width 157 height 46
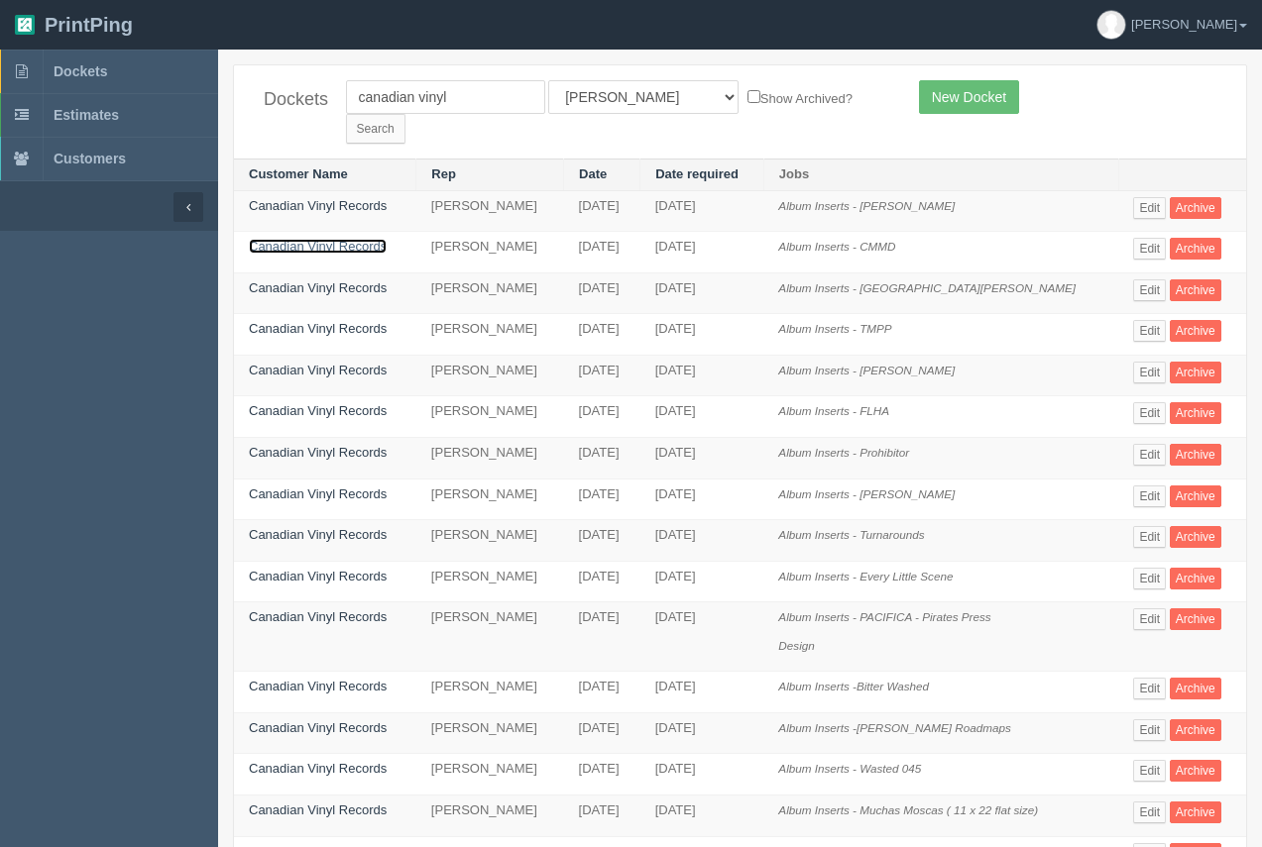
click at [332, 239] on link "Canadian Vinyl Records" at bounding box center [318, 246] width 138 height 15
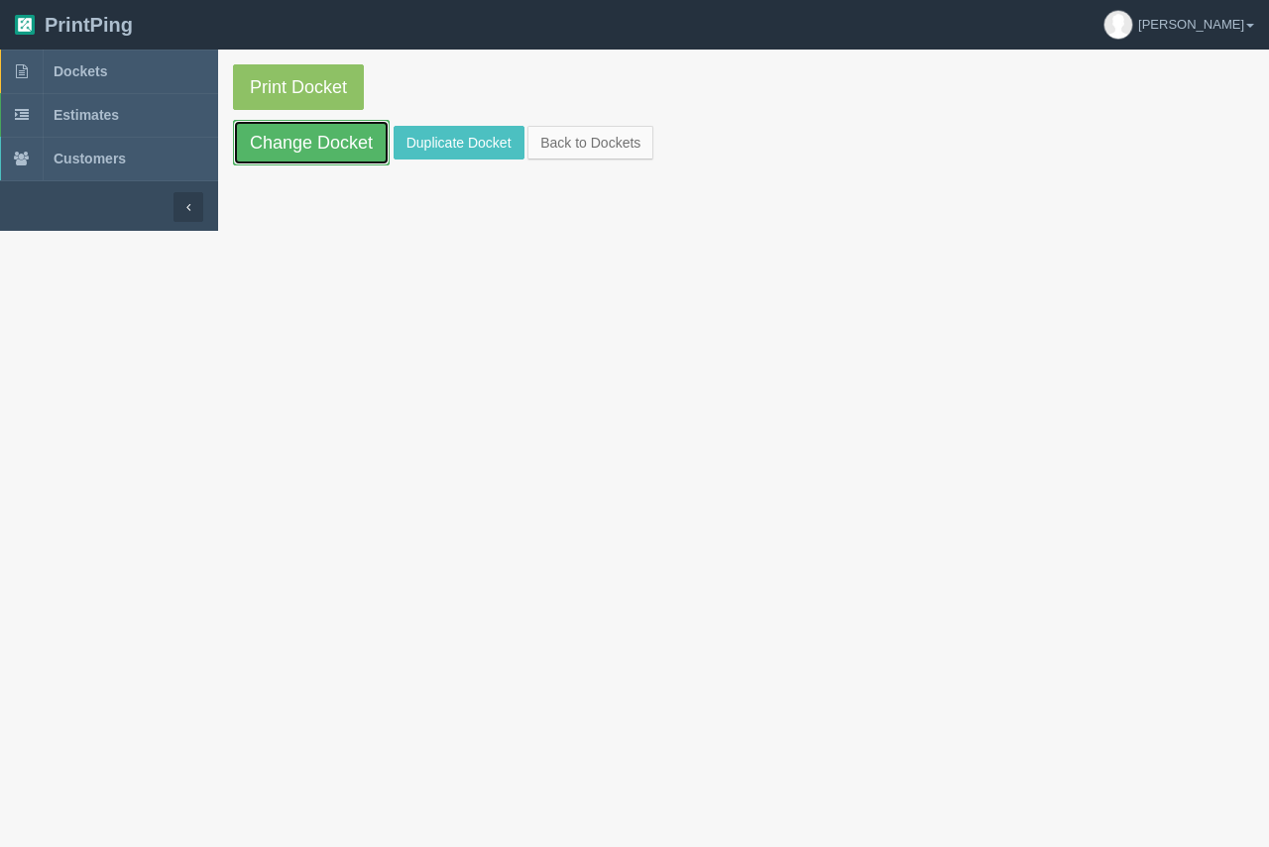
click at [311, 163] on link "Change Docket" at bounding box center [311, 143] width 157 height 46
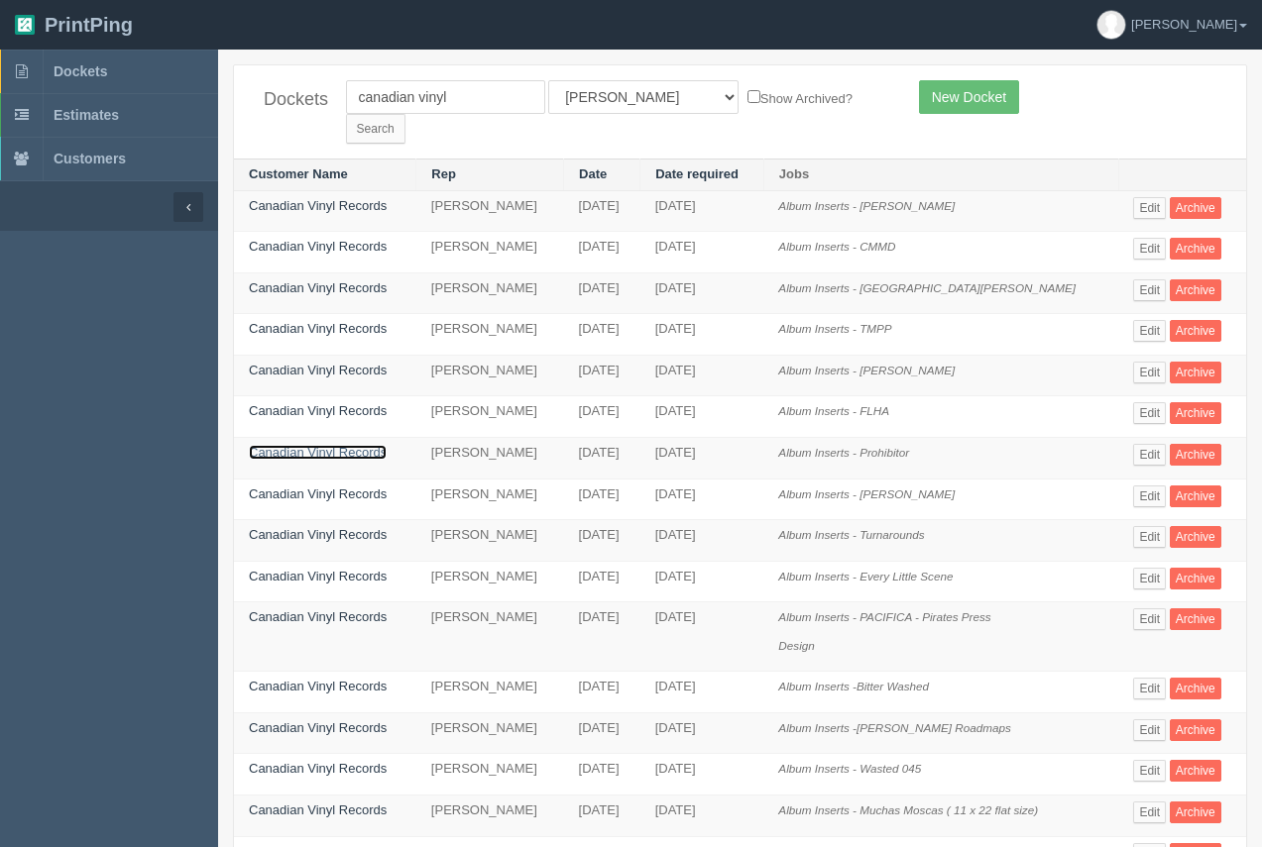
click at [303, 445] on link "Canadian Vinyl Records" at bounding box center [318, 452] width 138 height 15
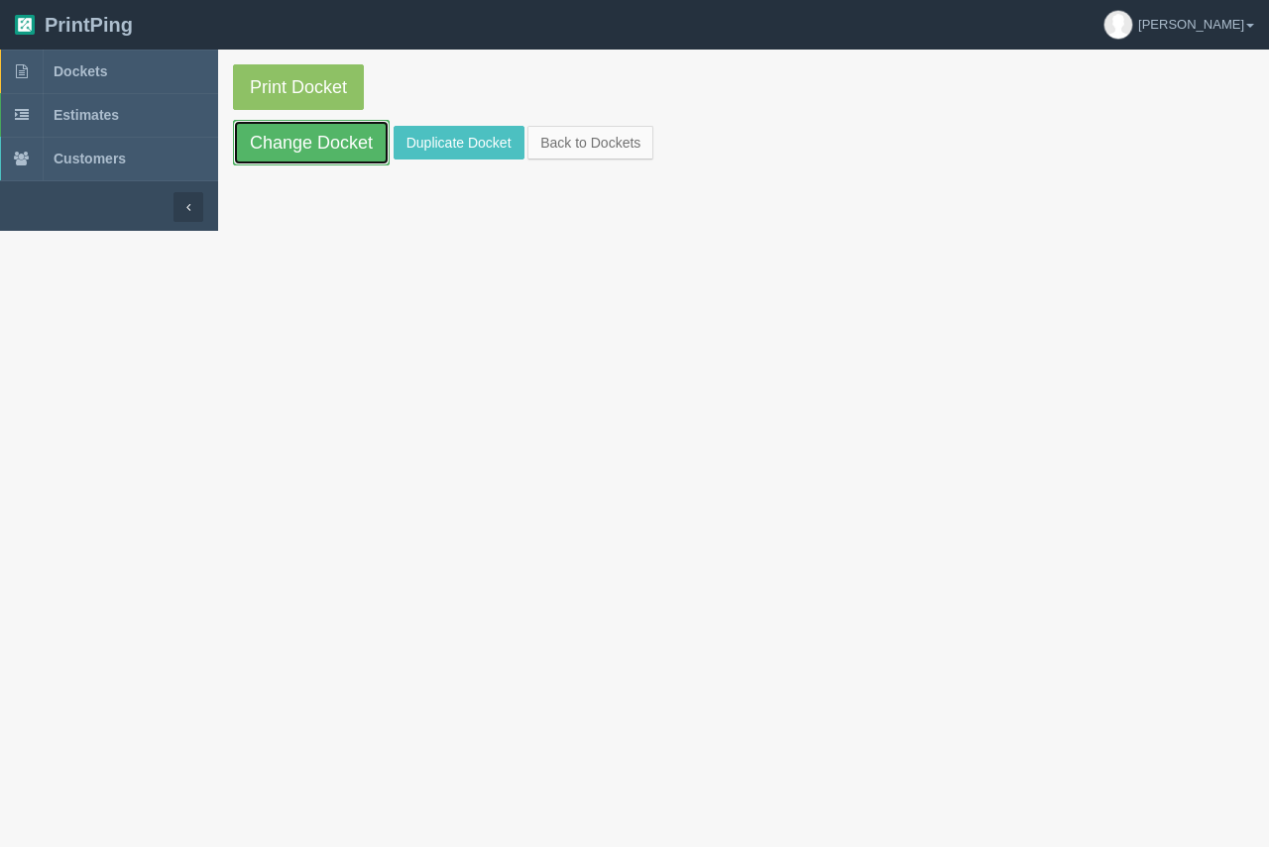
click at [353, 129] on link "Change Docket" at bounding box center [311, 143] width 157 height 46
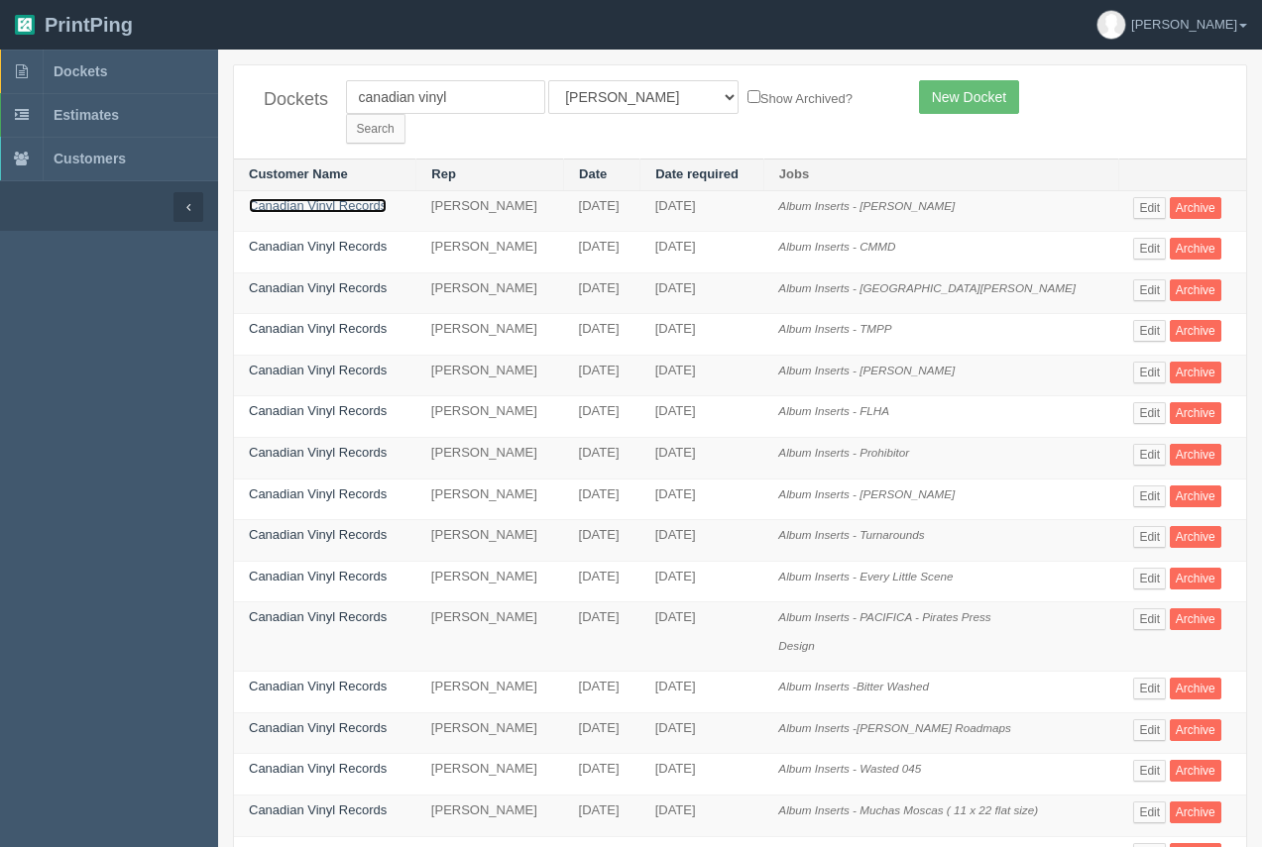
click at [316, 198] on link "Canadian Vinyl Records" at bounding box center [318, 205] width 138 height 15
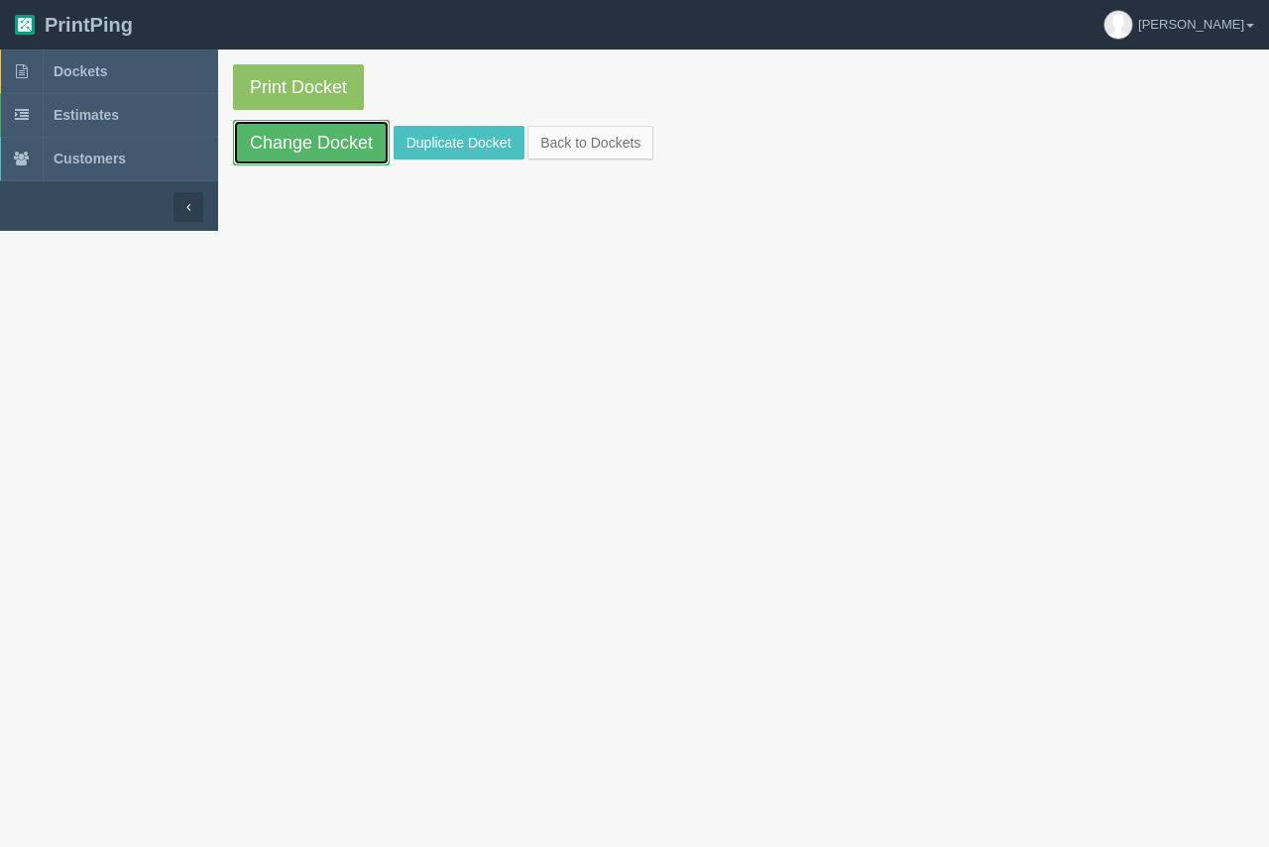
click at [321, 146] on link "Change Docket" at bounding box center [311, 143] width 157 height 46
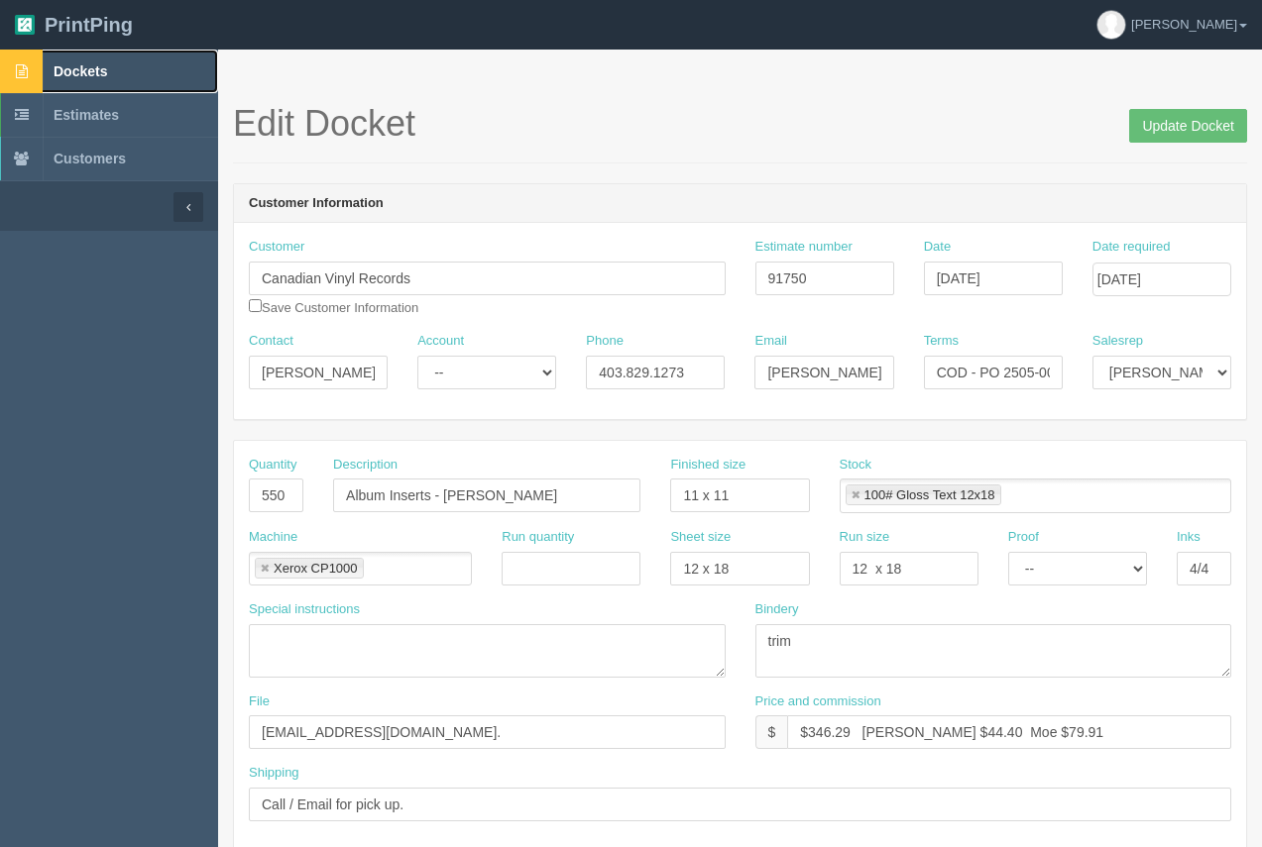
click at [75, 69] on span "Dockets" at bounding box center [81, 71] width 54 height 16
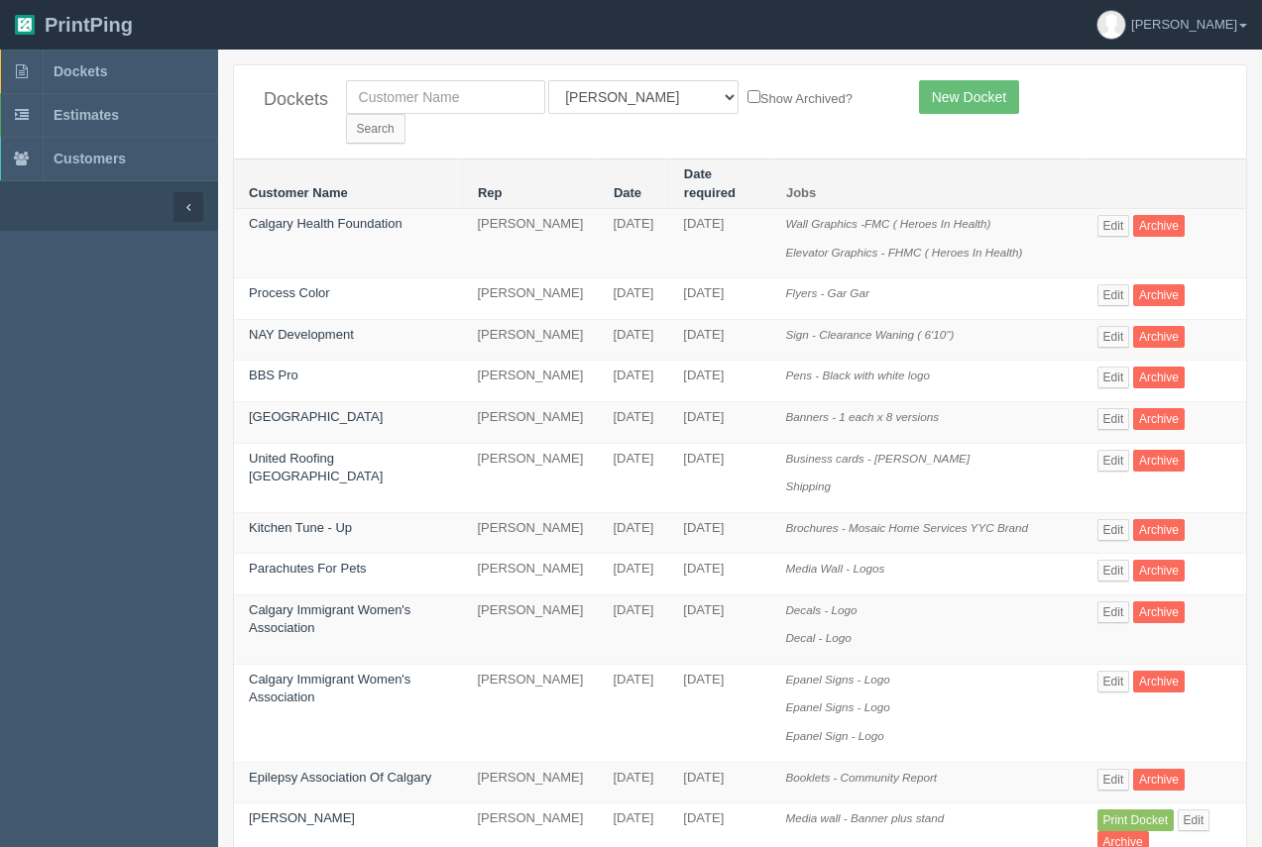
scroll to position [47, 0]
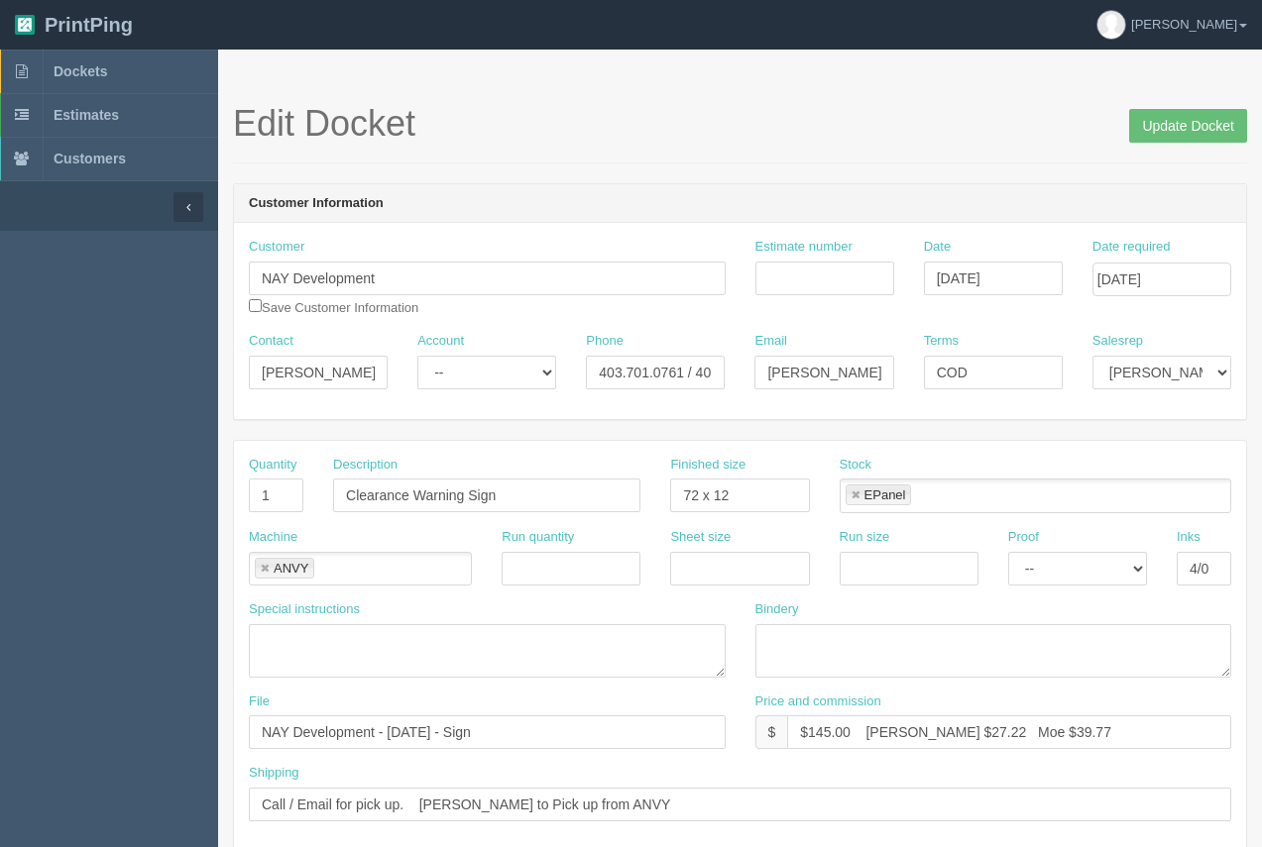
scroll to position [953, 0]
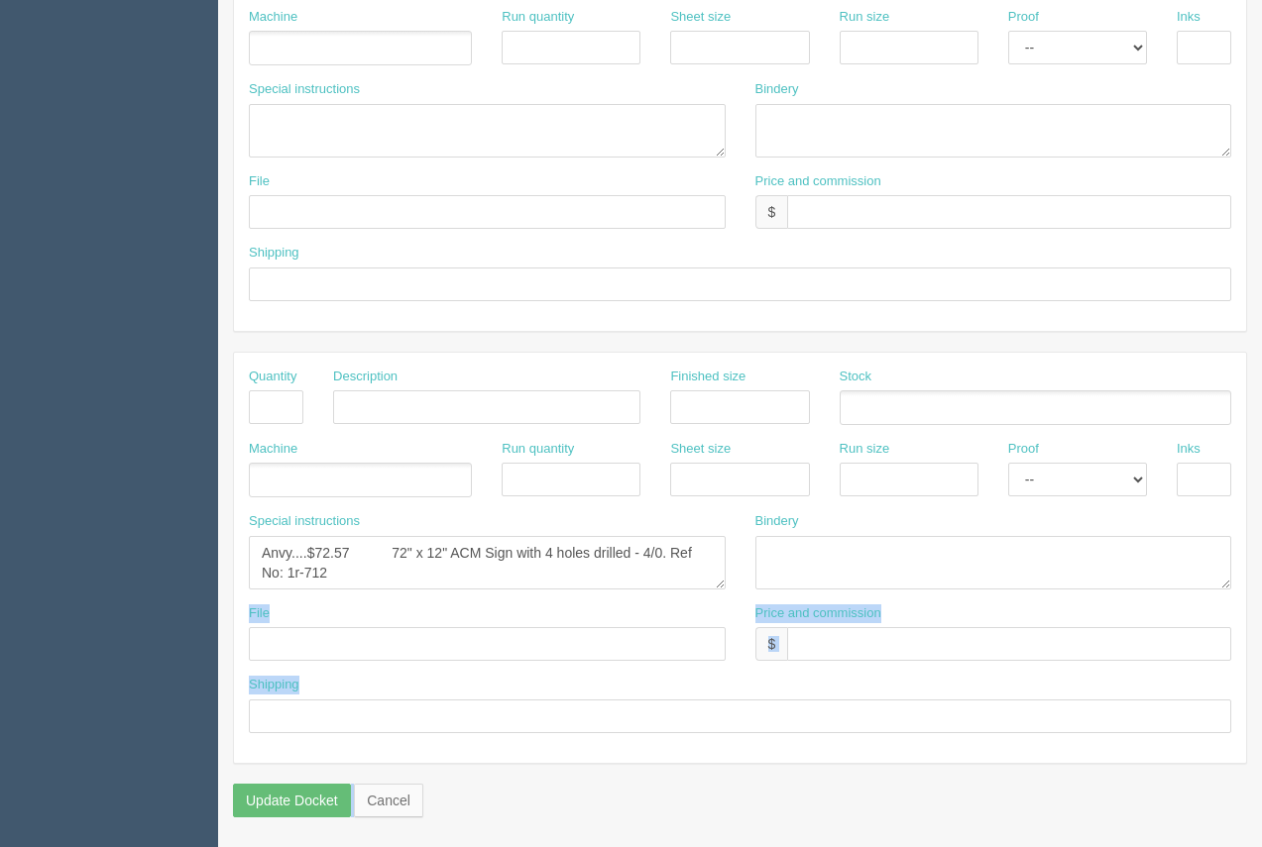
drag, startPoint x: 1261, startPoint y: 523, endPoint x: 1277, endPoint y: 111, distance: 412.6
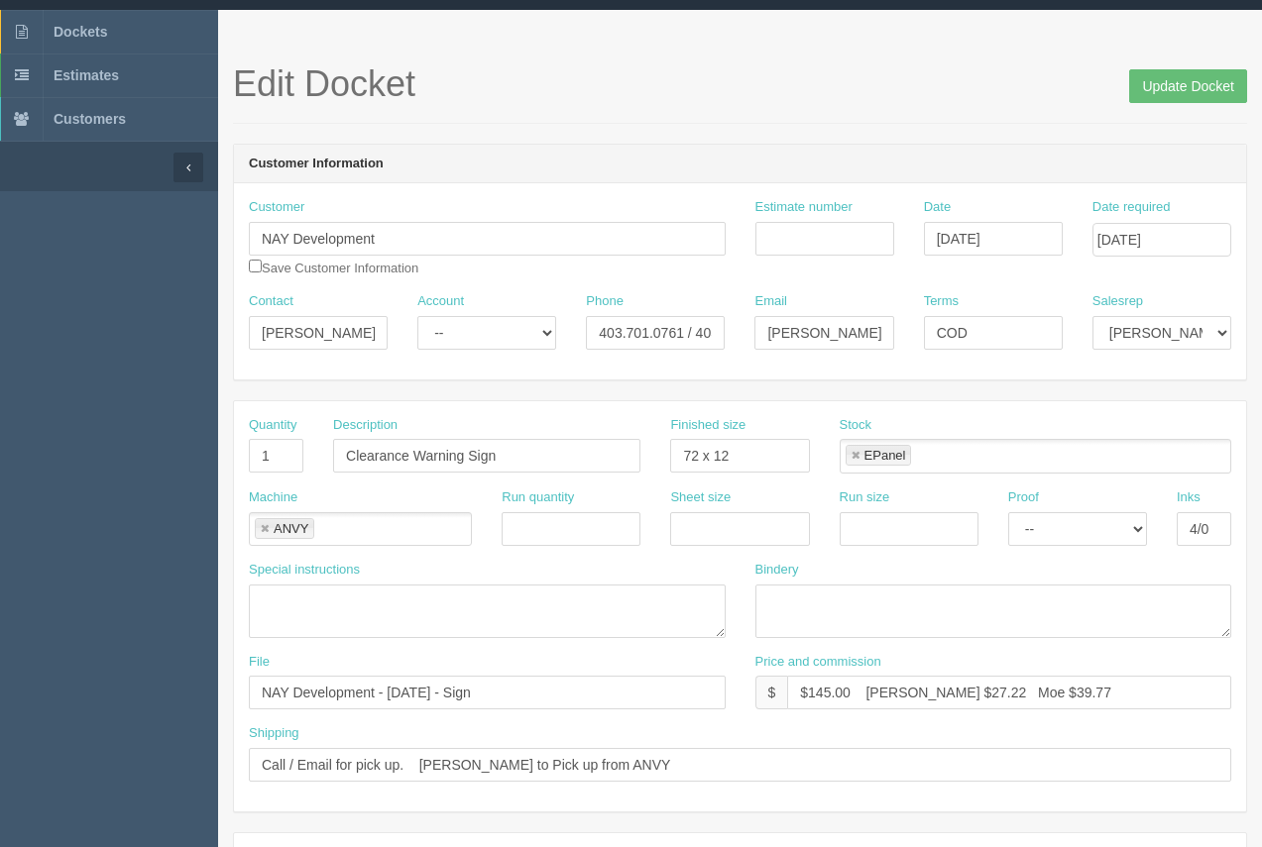
scroll to position [0, 0]
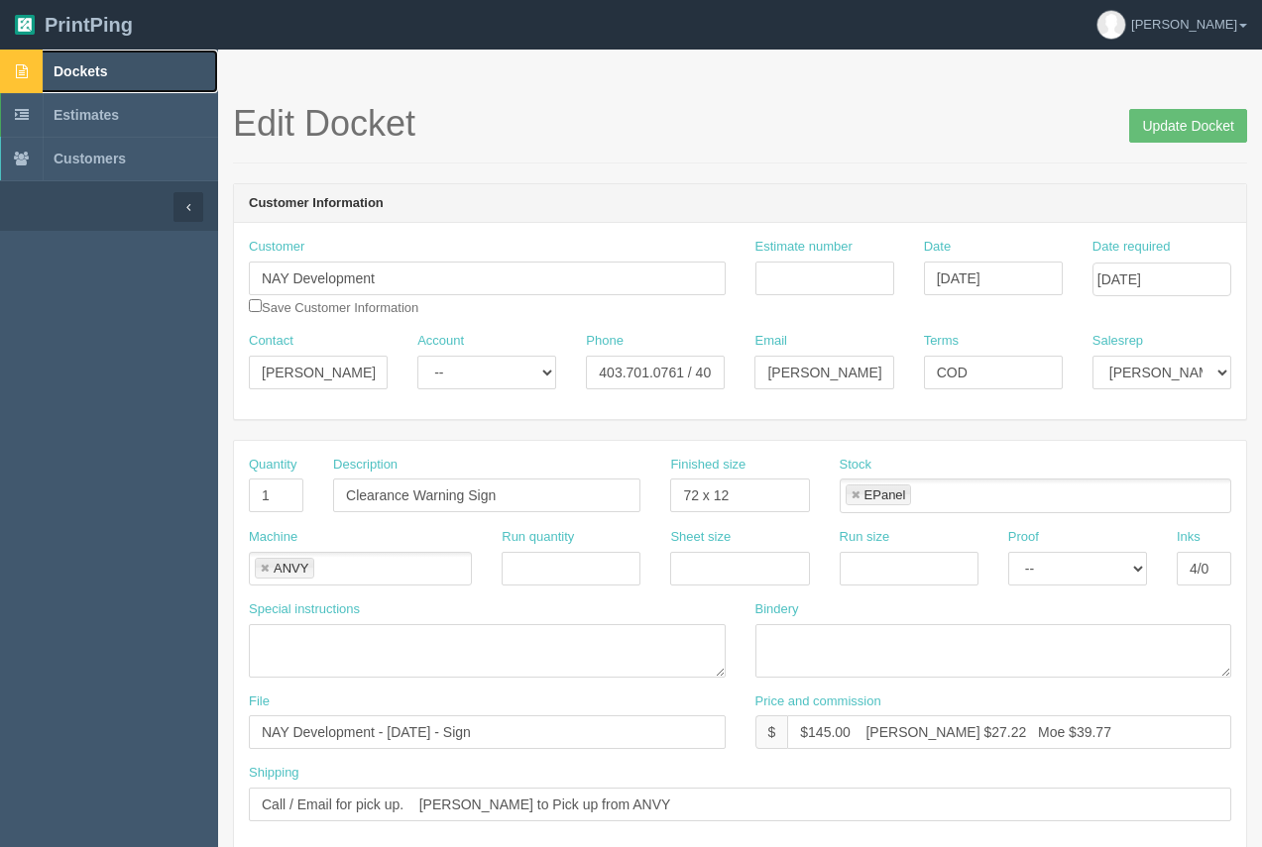
click at [95, 69] on span "Dockets" at bounding box center [81, 71] width 54 height 16
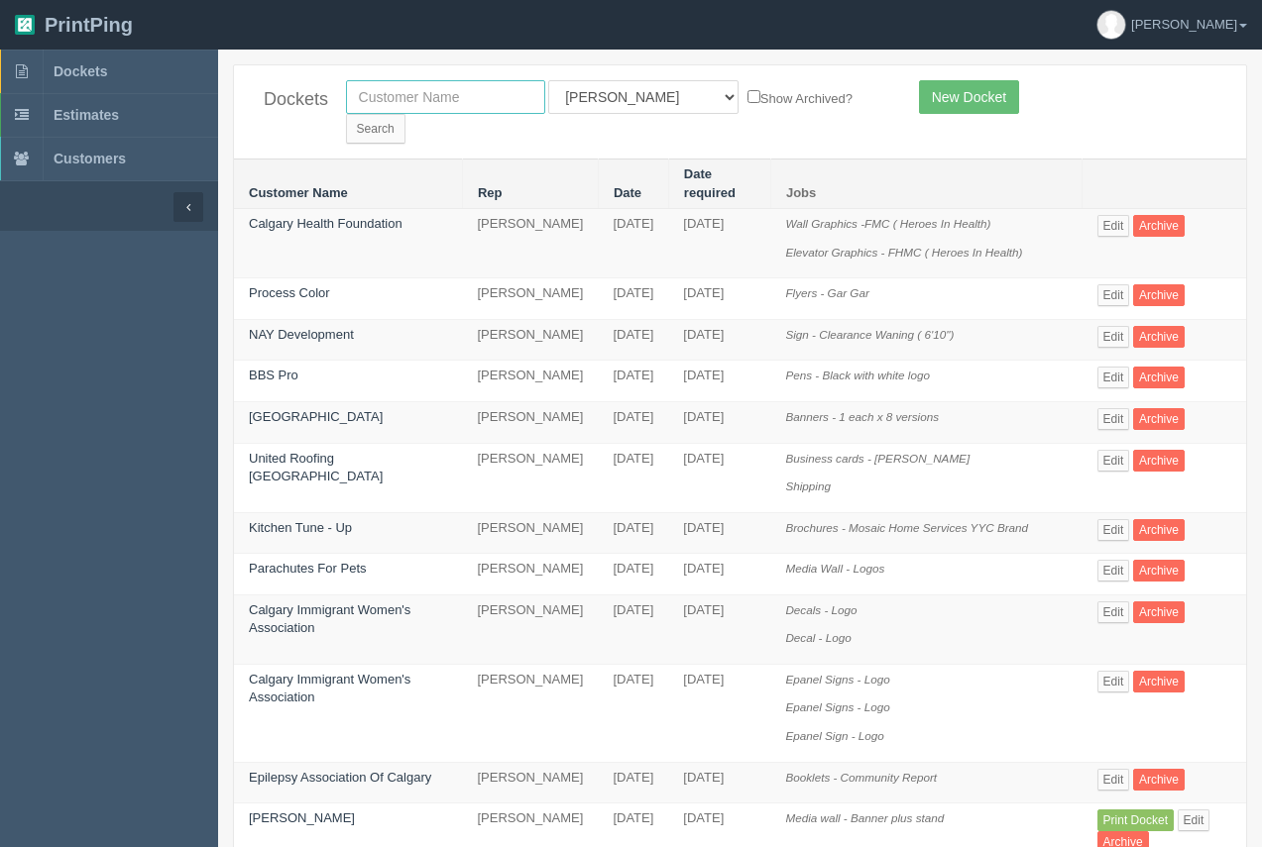
click at [449, 104] on input "text" at bounding box center [445, 97] width 199 height 34
click at [360, 785] on link "Epilepsy Association Of Calgary" at bounding box center [340, 777] width 182 height 15
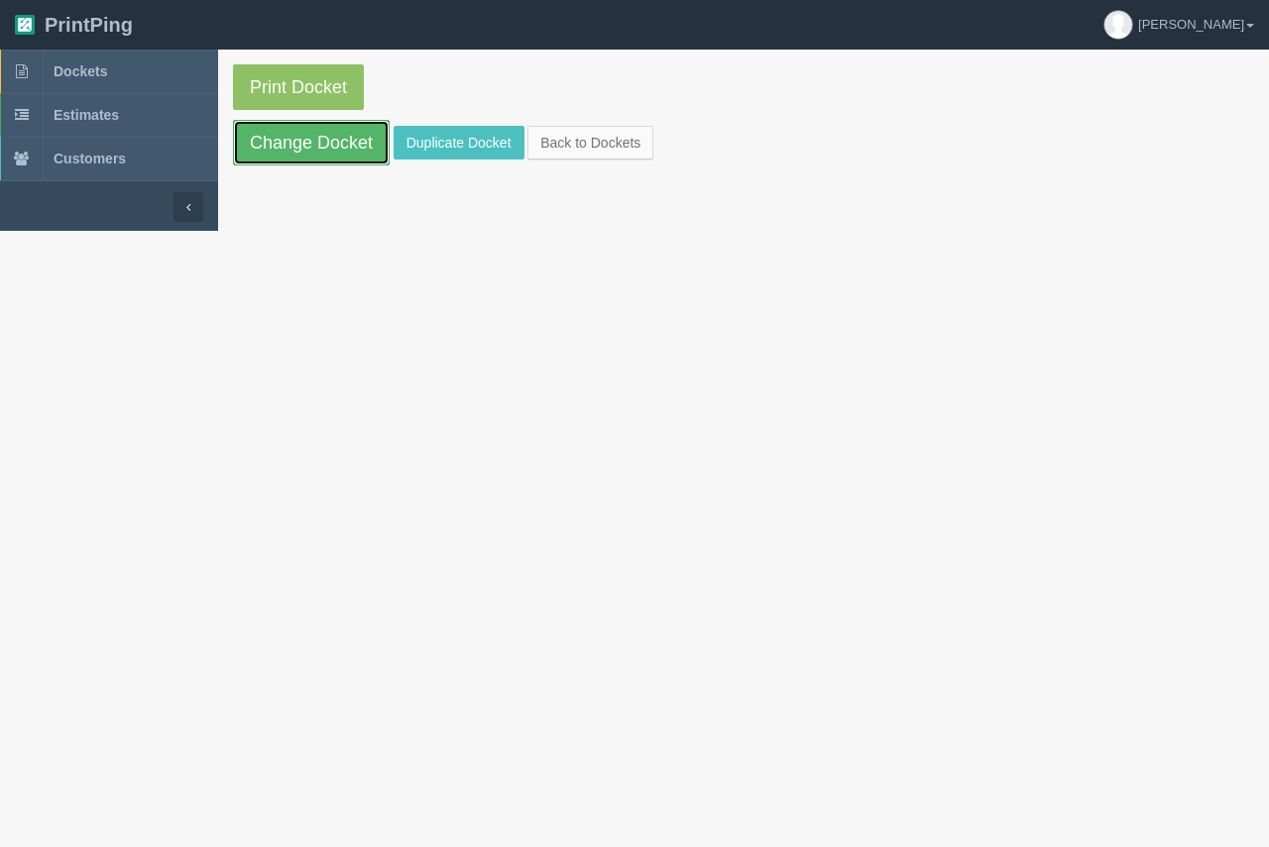
click at [324, 140] on link "Change Docket" at bounding box center [311, 143] width 157 height 46
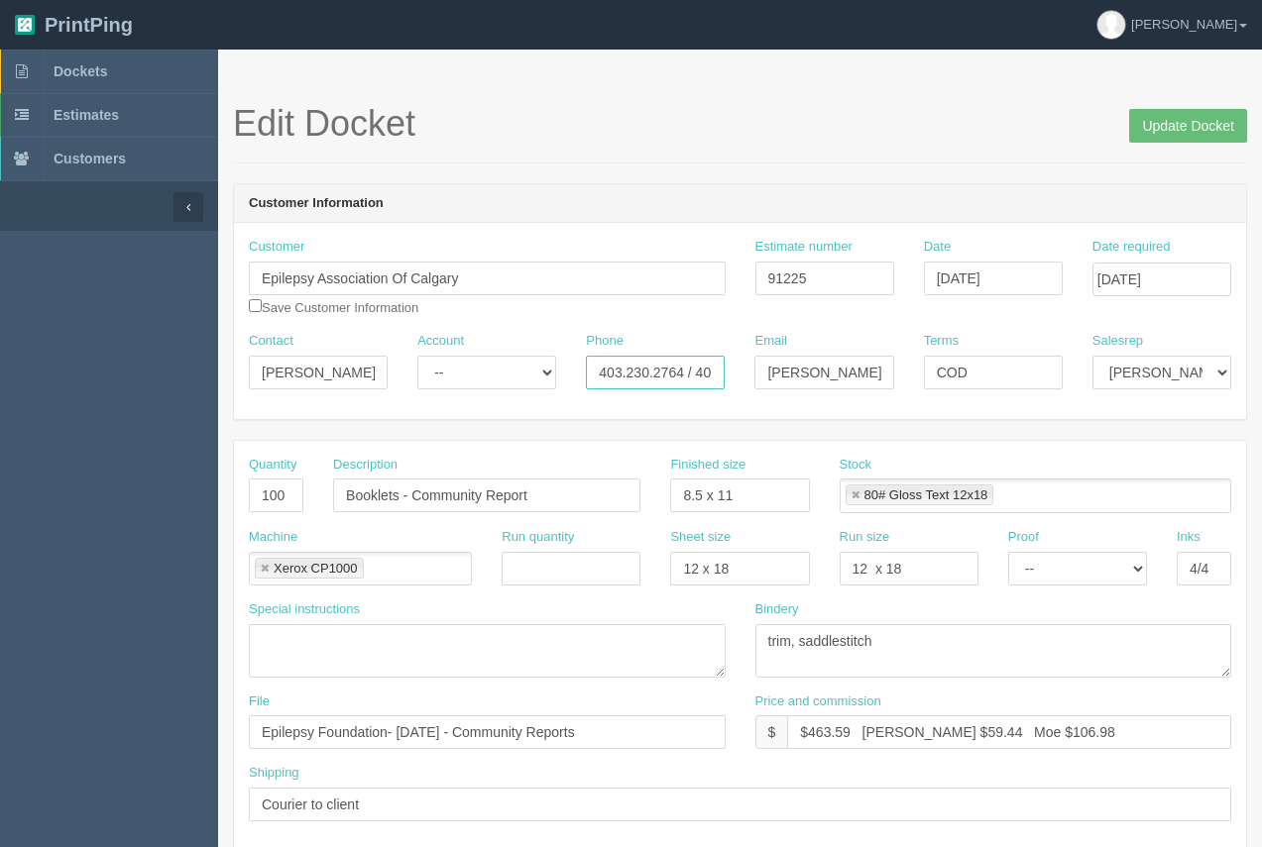
click at [665, 378] on input "403.230.2764 / 403.466.2083" at bounding box center [655, 373] width 139 height 34
click at [628, 367] on input "403.230.2764 / 403.466.2083" at bounding box center [655, 373] width 139 height 34
drag, startPoint x: 287, startPoint y: 497, endPoint x: 297, endPoint y: 490, distance: 12.1
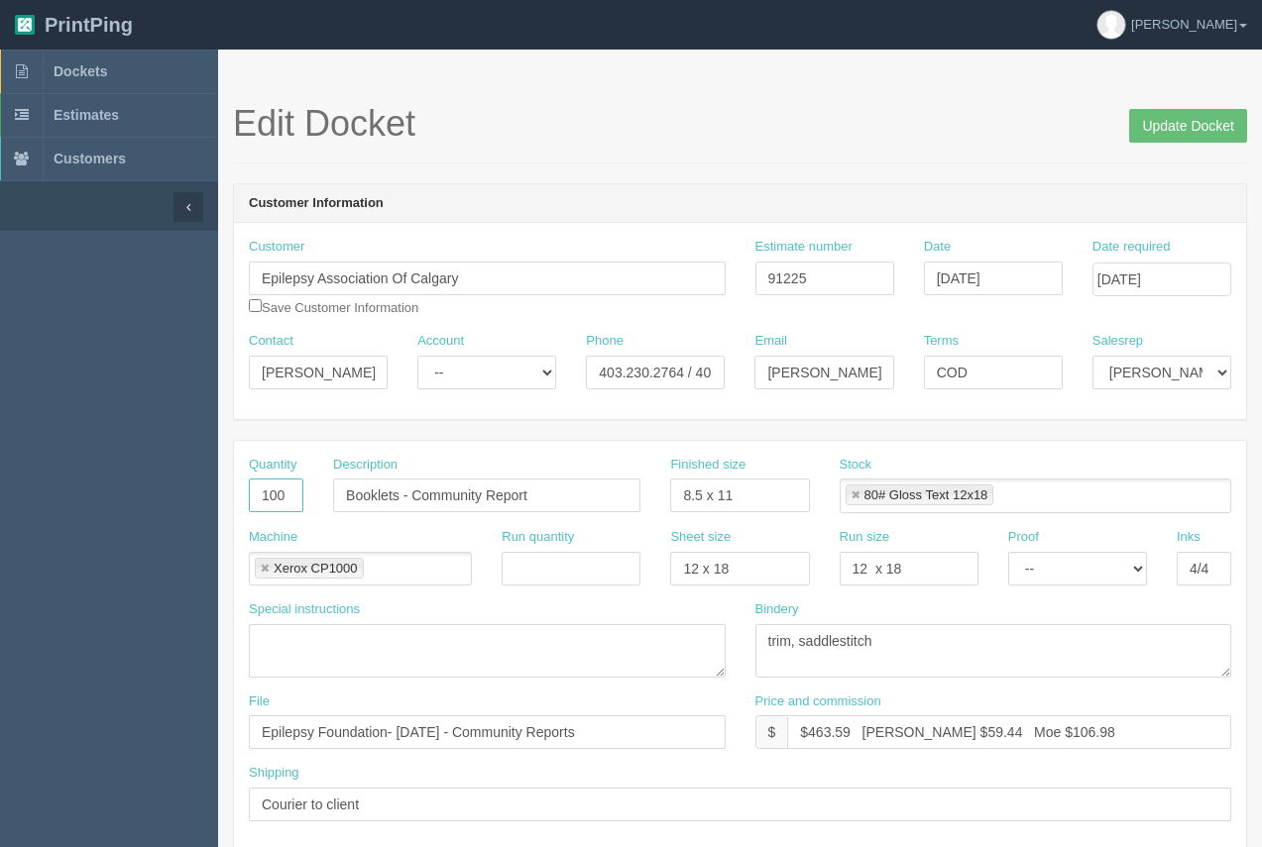
click at [288, 502] on input "100" at bounding box center [276, 496] width 55 height 34
type input "150"
drag, startPoint x: 851, startPoint y: 735, endPoint x: 814, endPoint y: 726, distance: 38.9
click at [811, 723] on input "$463.59 [PERSON_NAME] $59.44 Moe $106.98" at bounding box center [1009, 733] width 444 height 34
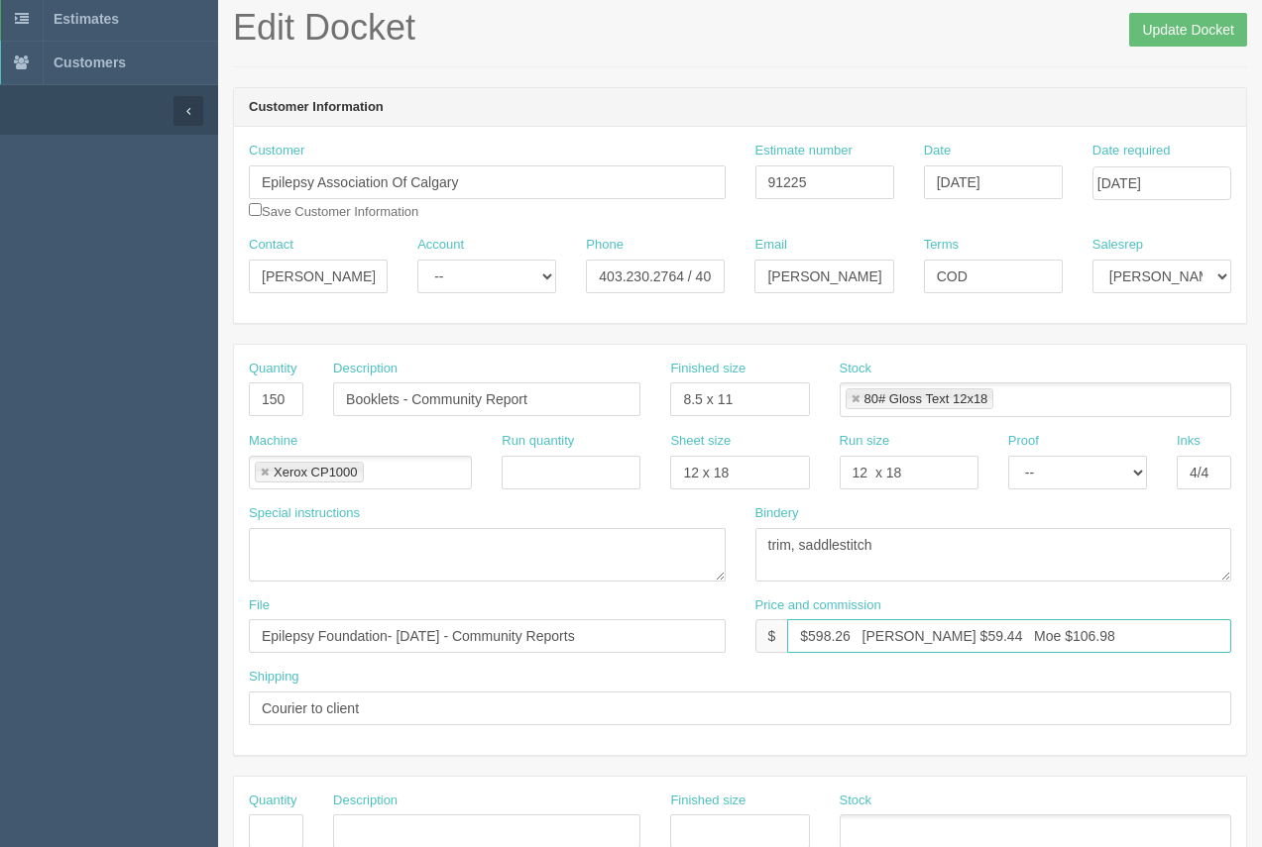
scroll to position [99, 0]
click at [925, 632] on input "$598.26 [PERSON_NAME] $59.44 Moe $106.98" at bounding box center [1009, 634] width 444 height 34
drag, startPoint x: 927, startPoint y: 630, endPoint x: 892, endPoint y: 630, distance: 34.7
click at [892, 630] on input "$598.26 [PERSON_NAME] $59.44 Moe $106.98" at bounding box center [1009, 634] width 444 height 34
drag, startPoint x: 1049, startPoint y: 643, endPoint x: 988, endPoint y: 627, distance: 62.5
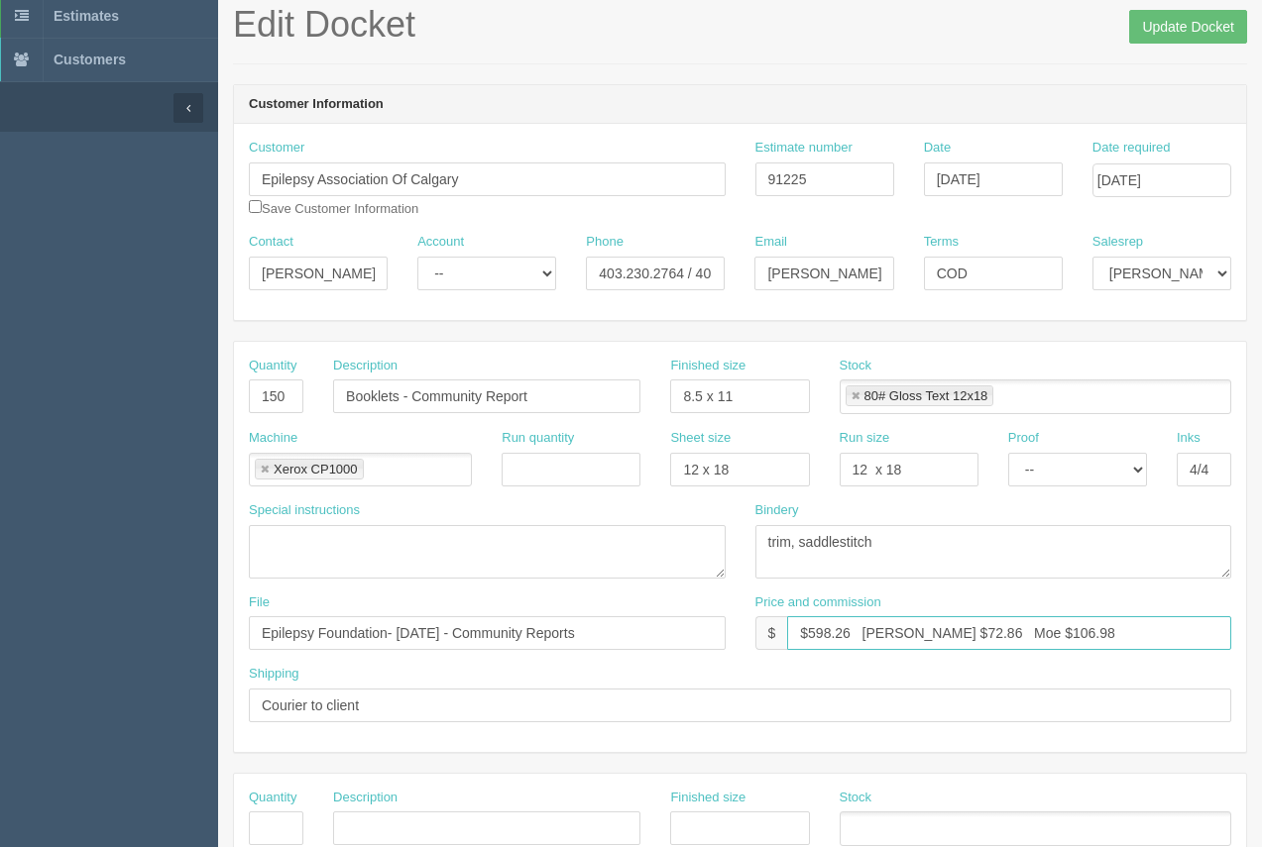
click at [988, 627] on input "$598.26 [PERSON_NAME] $72.86 Moe $106.98" at bounding box center [1009, 634] width 444 height 34
type input "$598.26 [PERSON_NAME] $72.86 Moe $161.13"
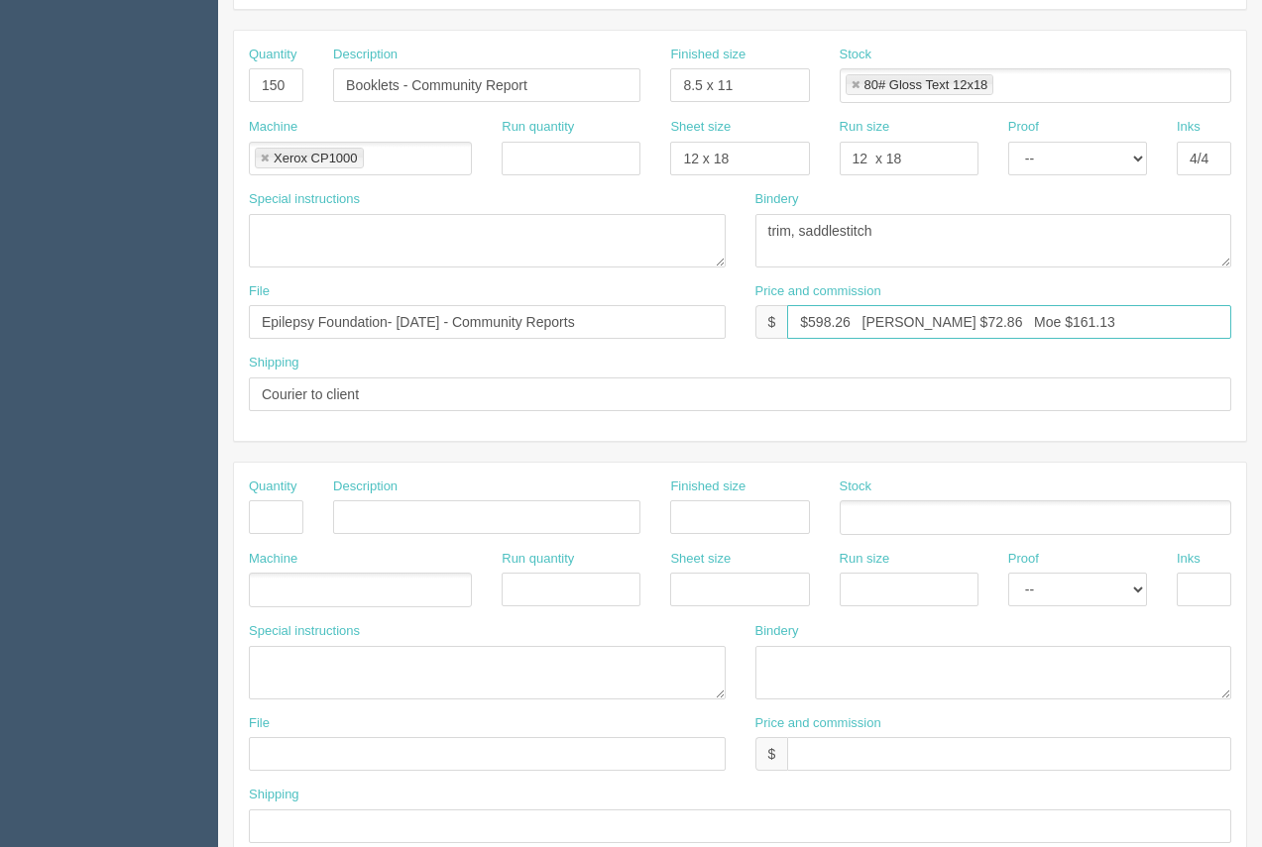
scroll to position [0, 0]
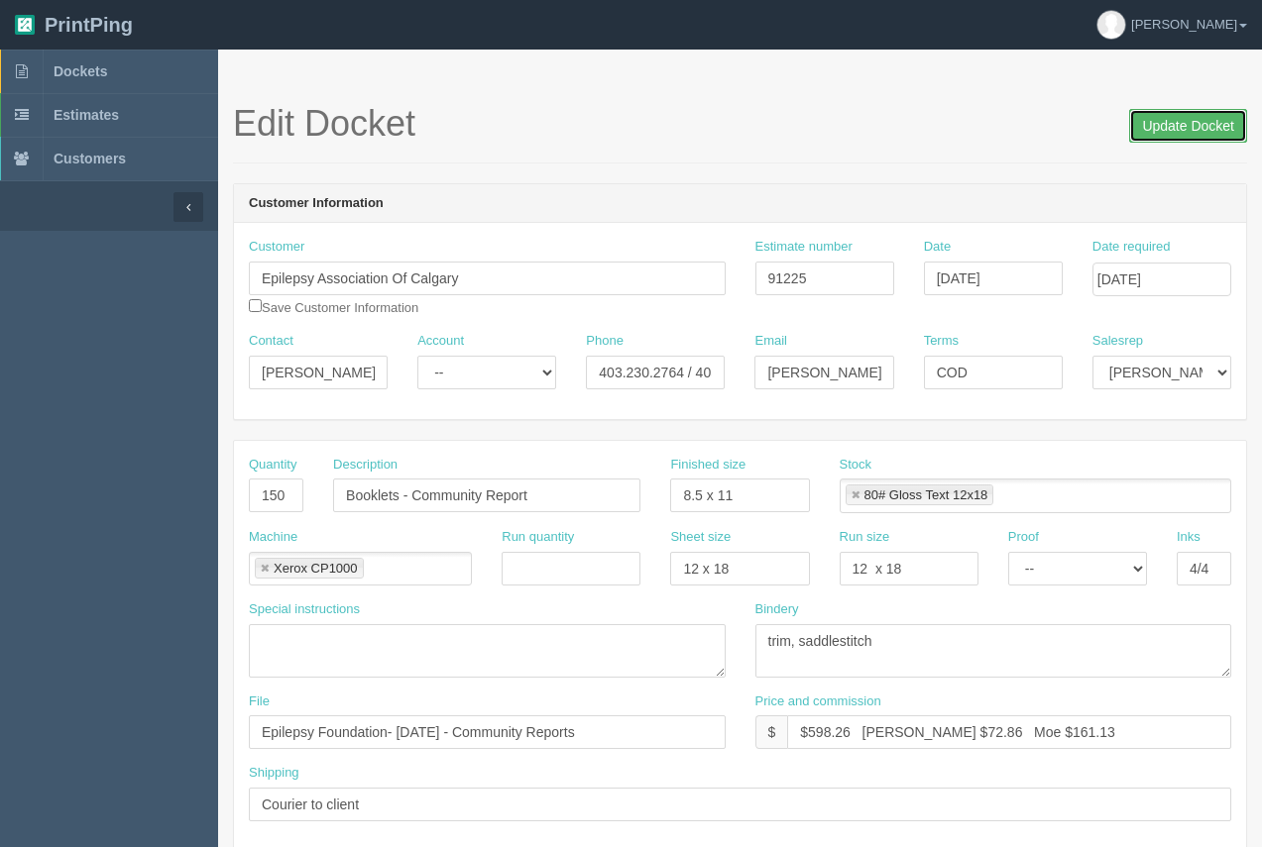
click at [1188, 138] on input "Update Docket" at bounding box center [1188, 126] width 118 height 34
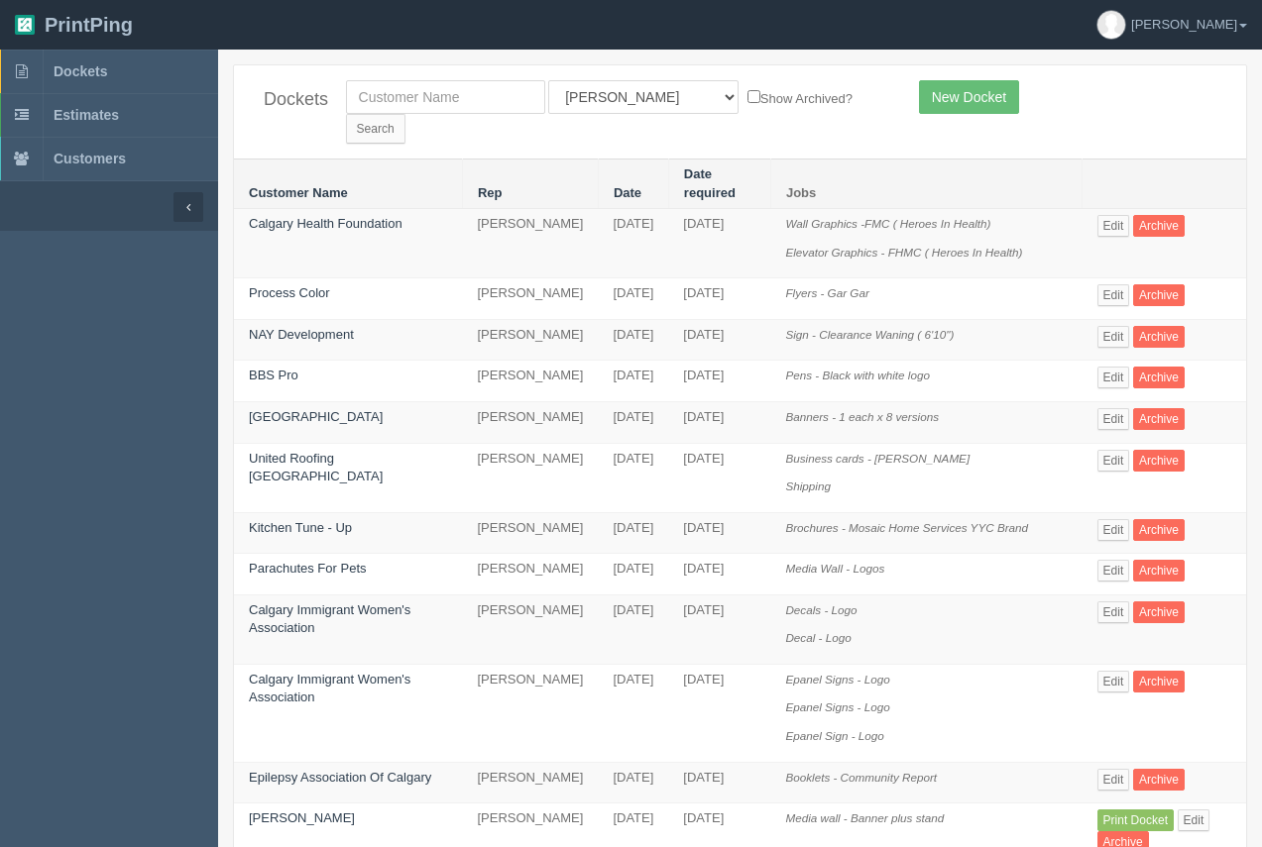
scroll to position [47, 0]
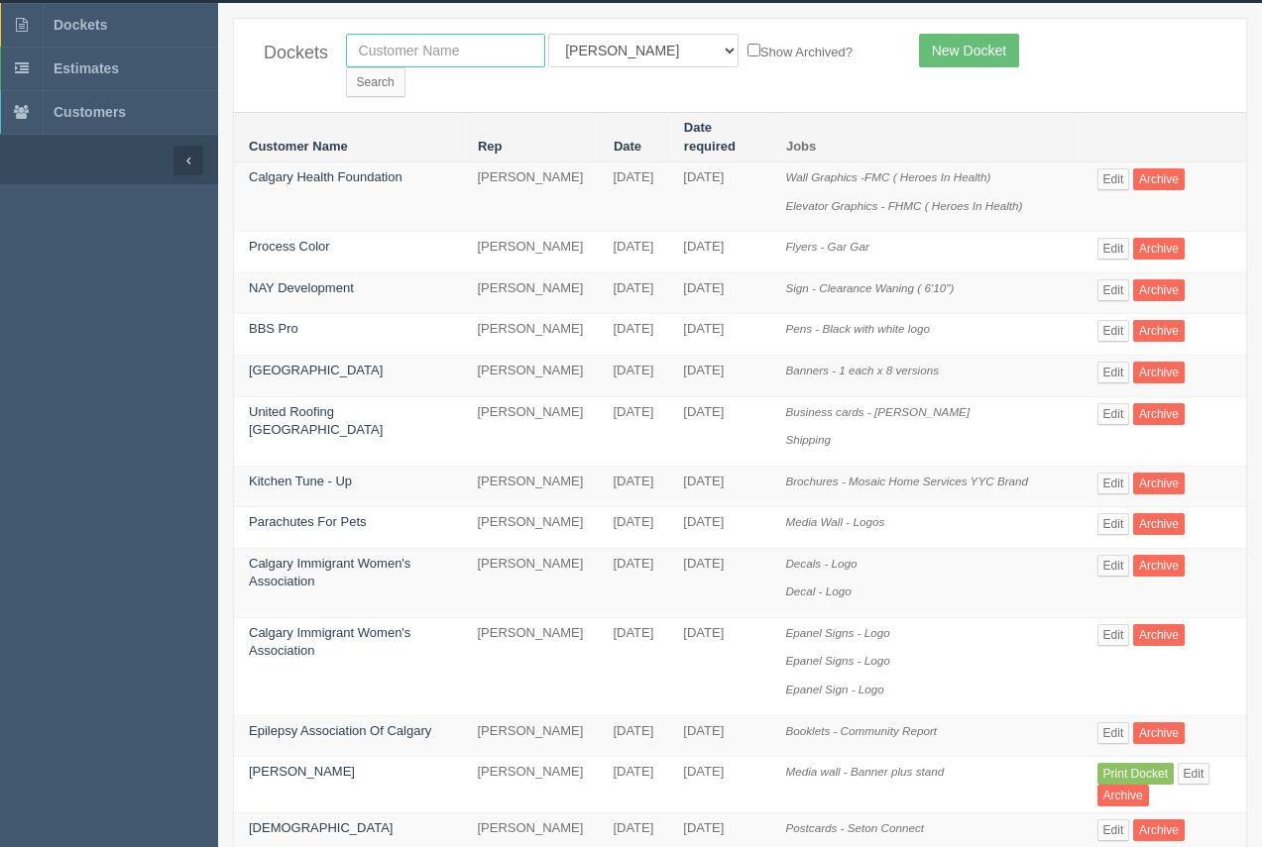
click at [421, 62] on input "text" at bounding box center [445, 51] width 199 height 34
type input "process"
click at [405, 67] on input "Search" at bounding box center [375, 82] width 59 height 30
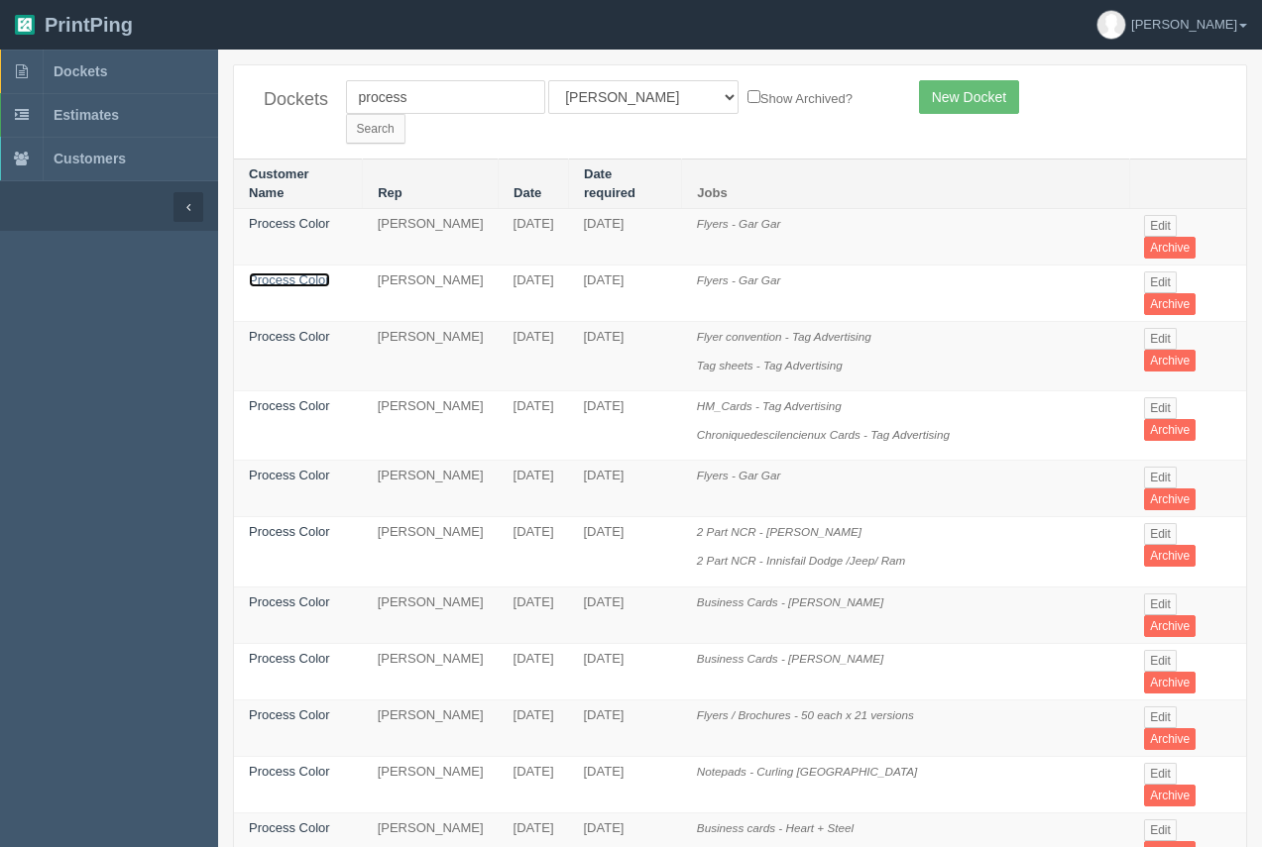
click at [277, 273] on link "Process Color" at bounding box center [289, 280] width 81 height 15
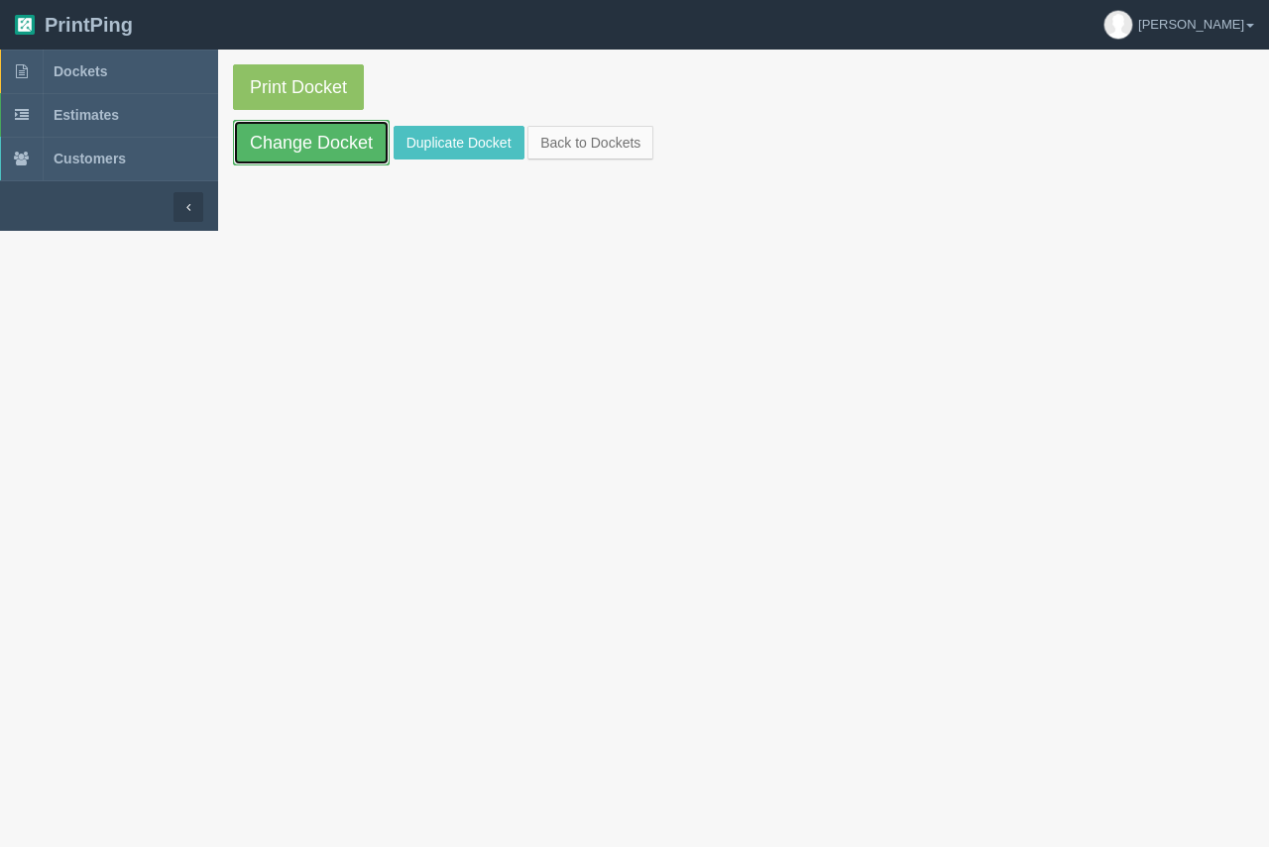
click at [307, 145] on link "Change Docket" at bounding box center [311, 143] width 157 height 46
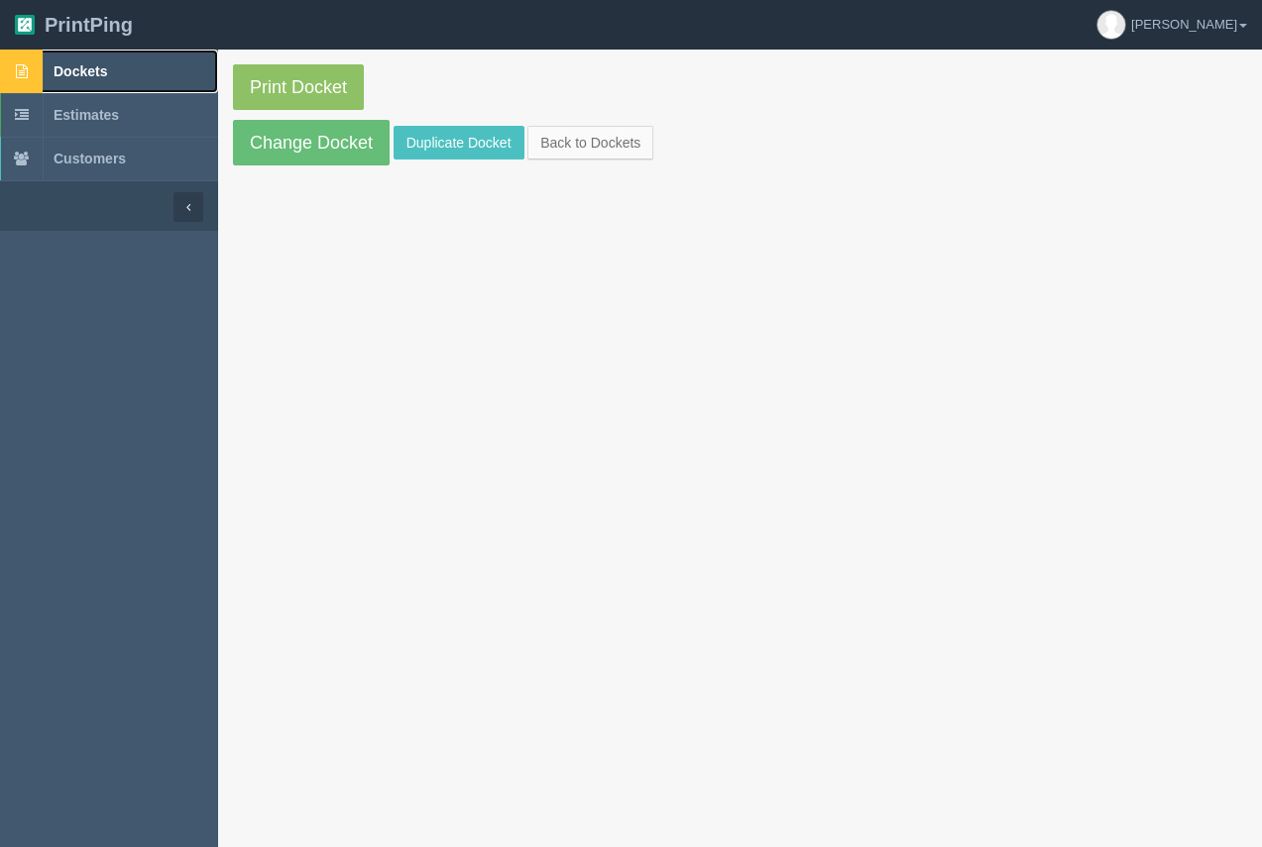
click at [78, 71] on span "Dockets" at bounding box center [81, 71] width 54 height 16
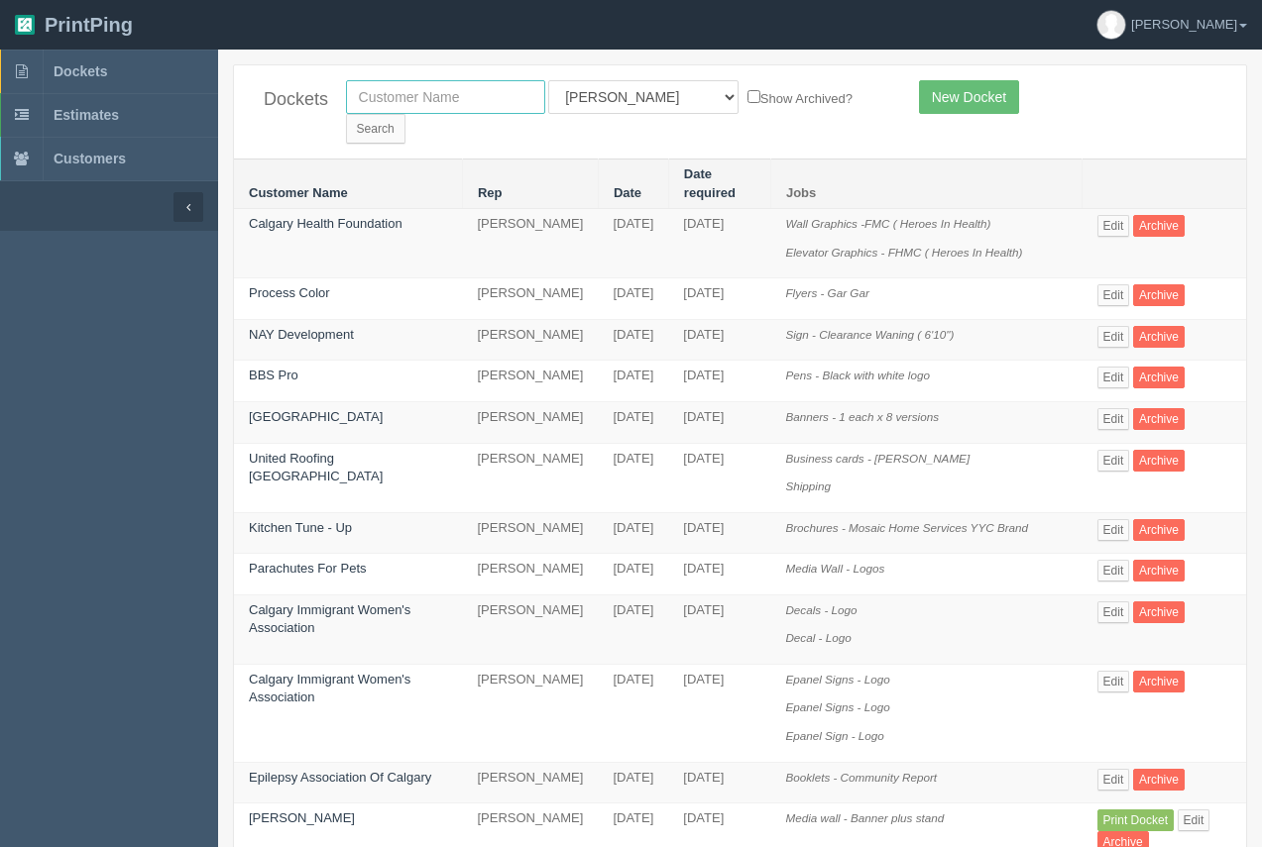
click at [488, 113] on input "text" at bounding box center [445, 97] width 199 height 34
type input "united roofing"
click at [803, 111] on form "united roofing All Users [PERSON_NAME] Test 1 [PERSON_NAME] [PERSON_NAME] [PERS…" at bounding box center [617, 111] width 543 height 63
click at [405, 114] on input "Search" at bounding box center [375, 129] width 59 height 30
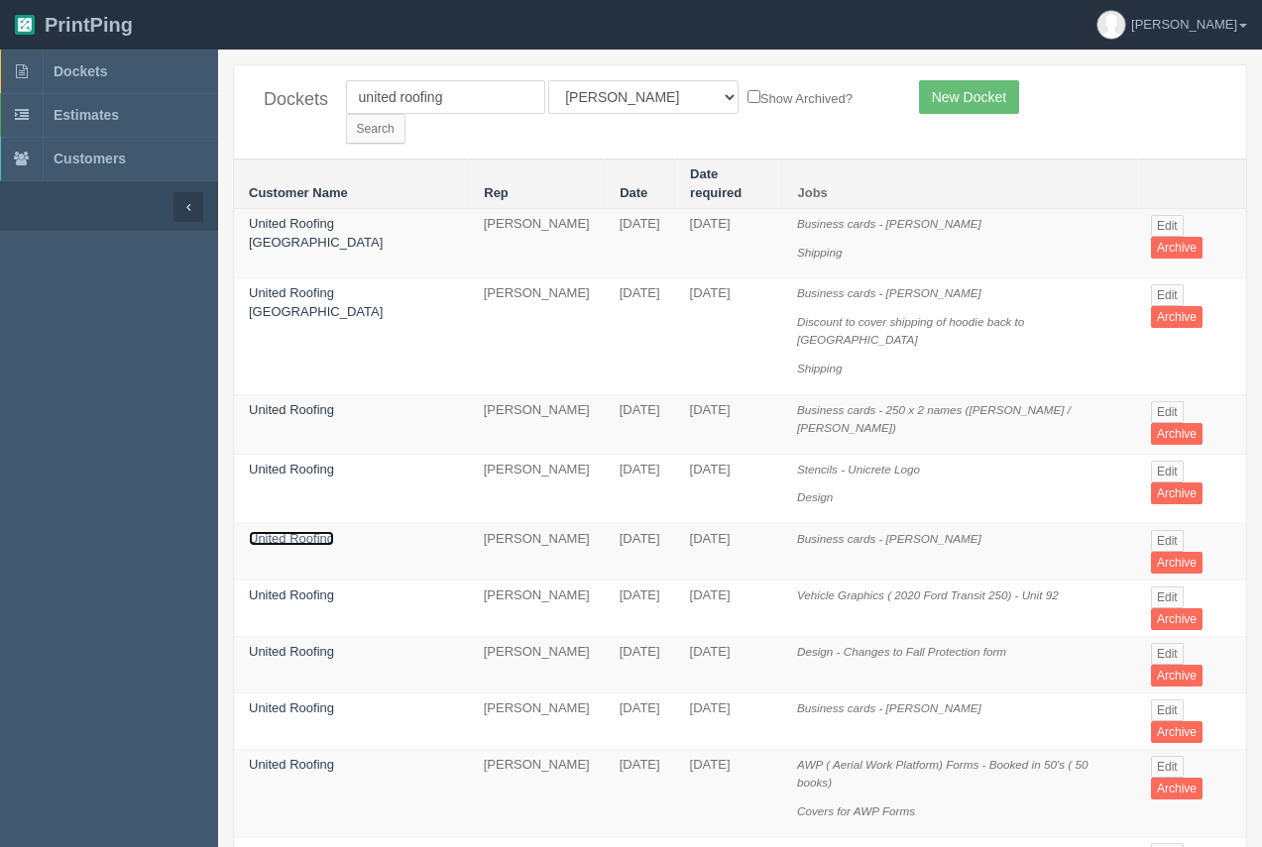
click at [284, 531] on link "United Roofing" at bounding box center [291, 538] width 85 height 15
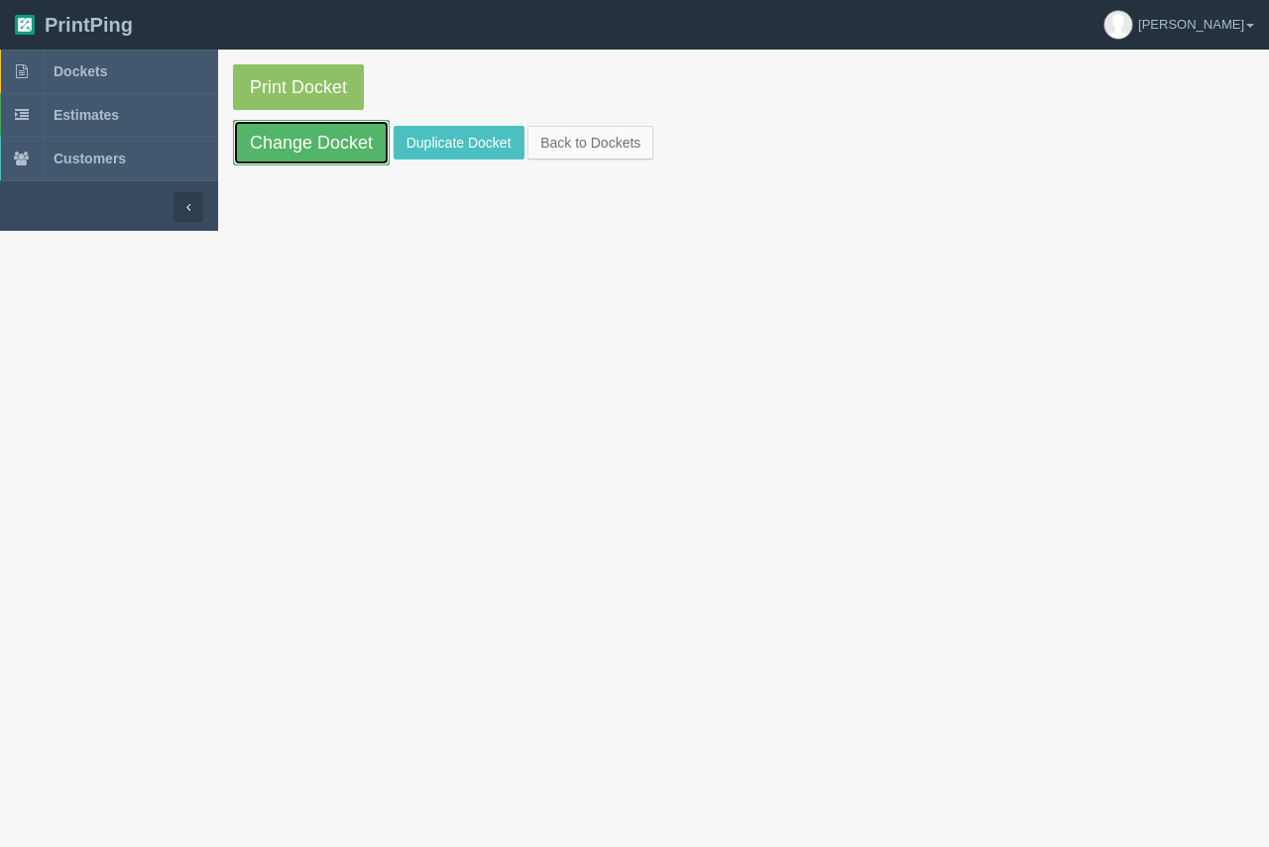
click at [338, 162] on link "Change Docket" at bounding box center [311, 143] width 157 height 46
